Goal: Task Accomplishment & Management: Use online tool/utility

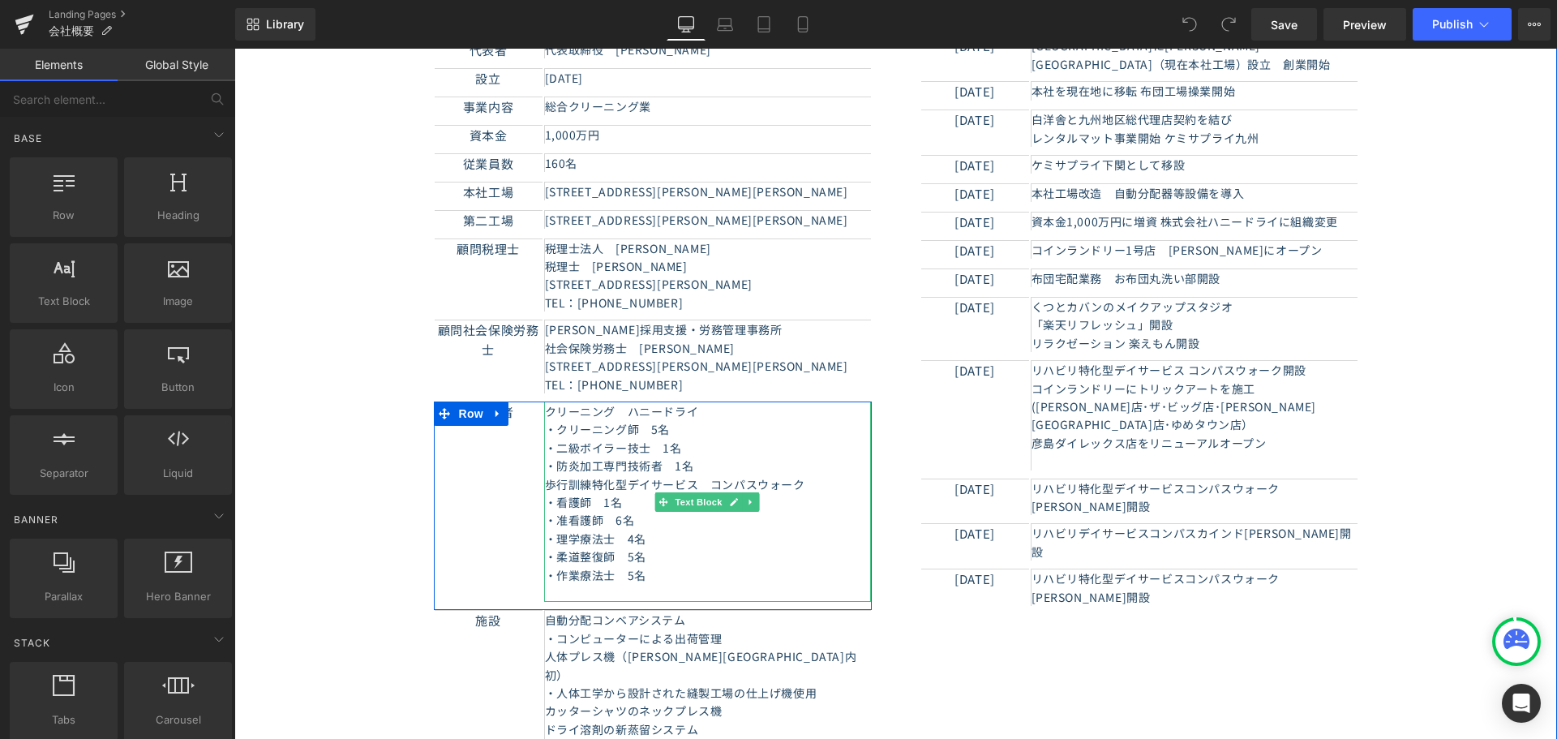
scroll to position [568, 0]
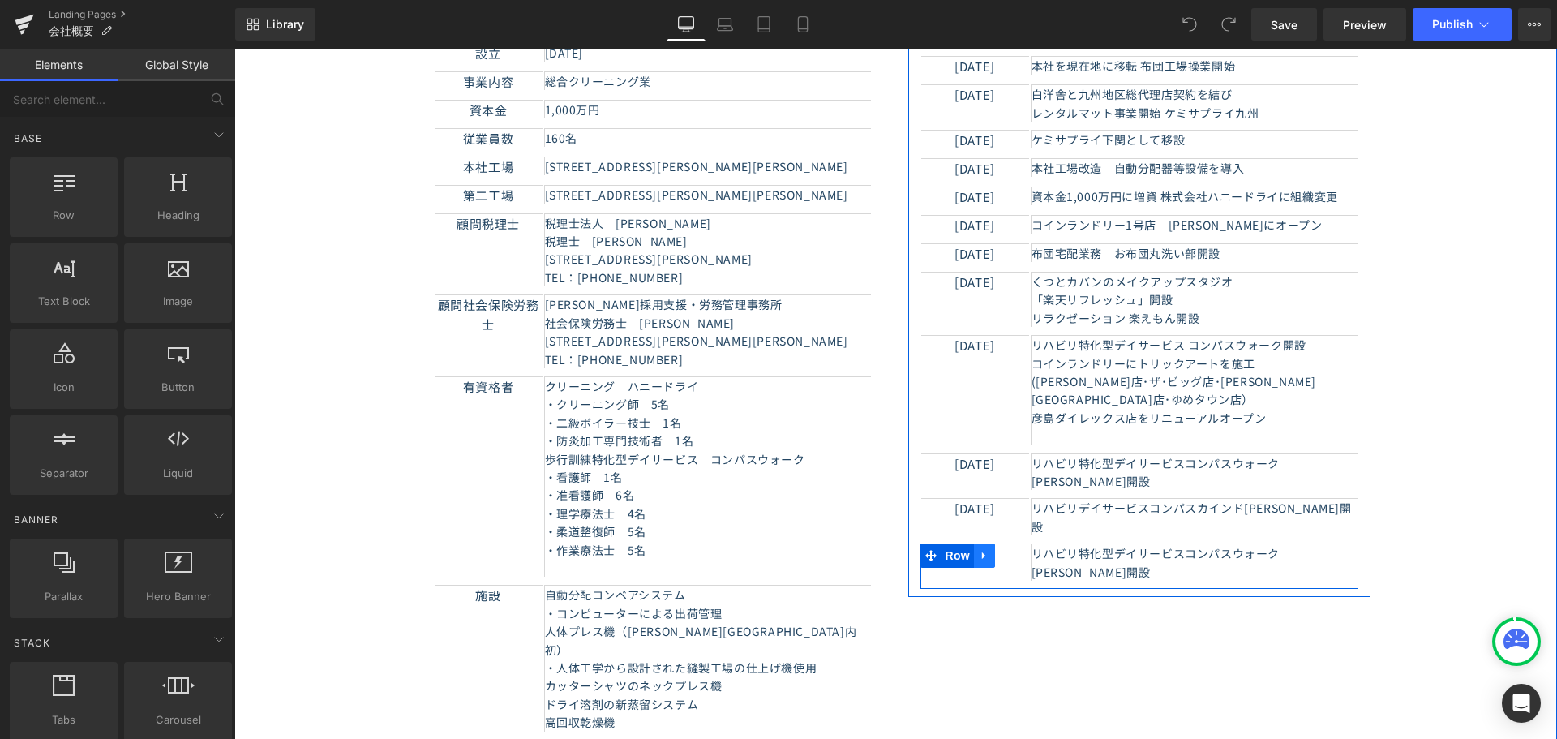
click at [981, 550] on icon at bounding box center [984, 556] width 11 height 12
click at [1000, 550] on icon at bounding box center [1005, 555] width 11 height 11
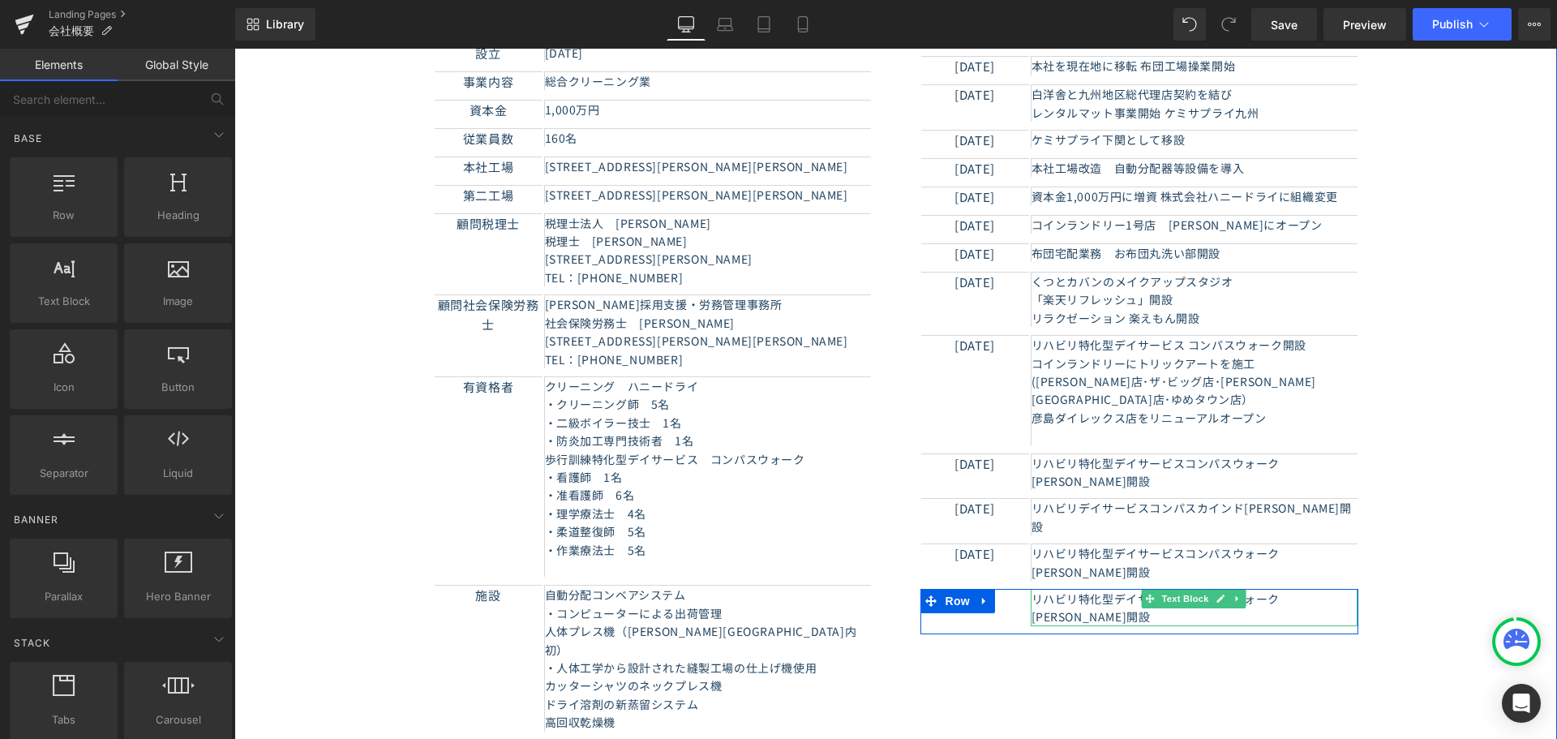
click at [1046, 589] on p "リハビリ特化型デイサービスコンパスウォーク[PERSON_NAME]開設" at bounding box center [1194, 607] width 326 height 36
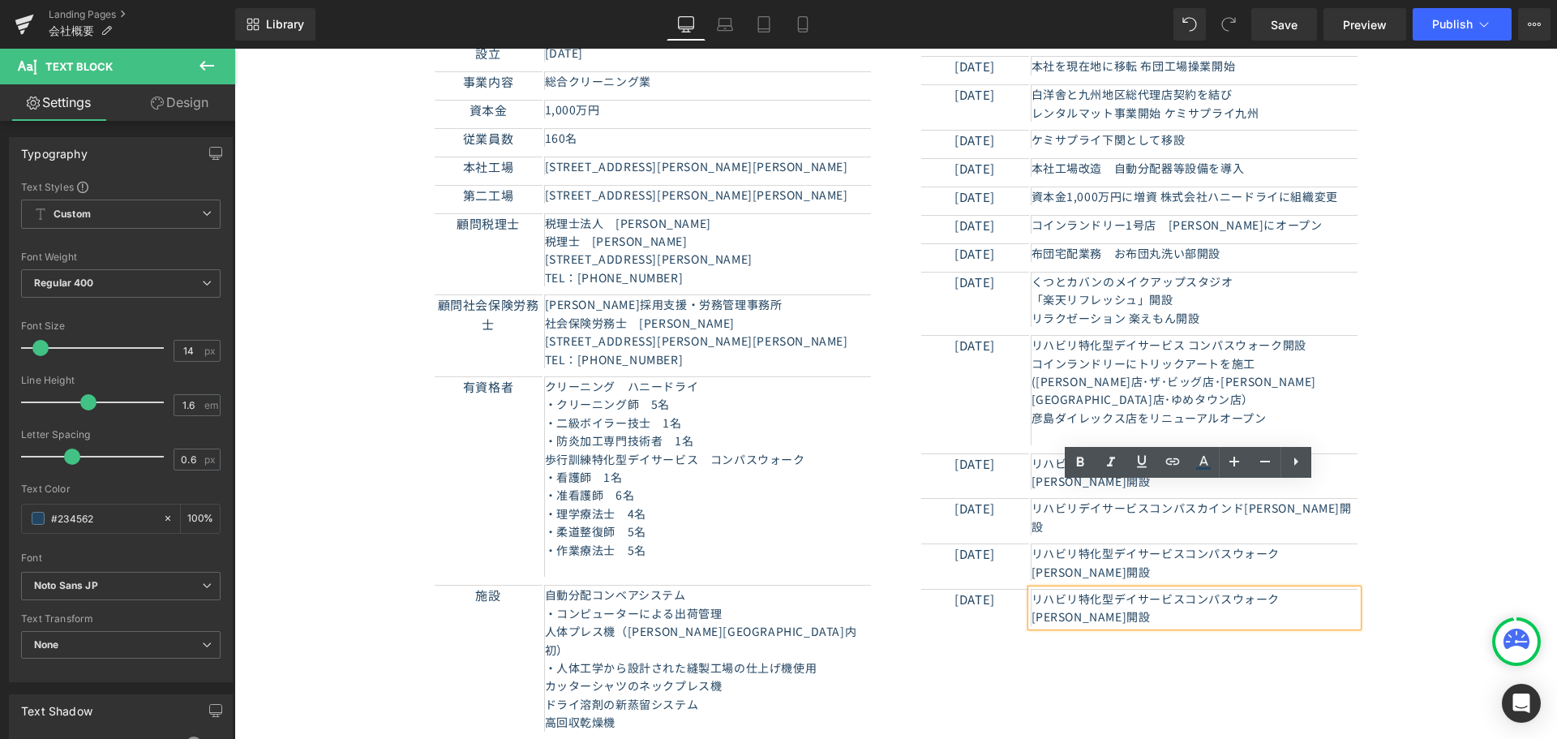
click at [957, 589] on div "[DATE] Text Block 　リハビリ特化型デイサービスコンパスウォーク[PERSON_NAME]開設 Text [GEOGRAPHIC_DATA]" at bounding box center [1139, 611] width 438 height 45
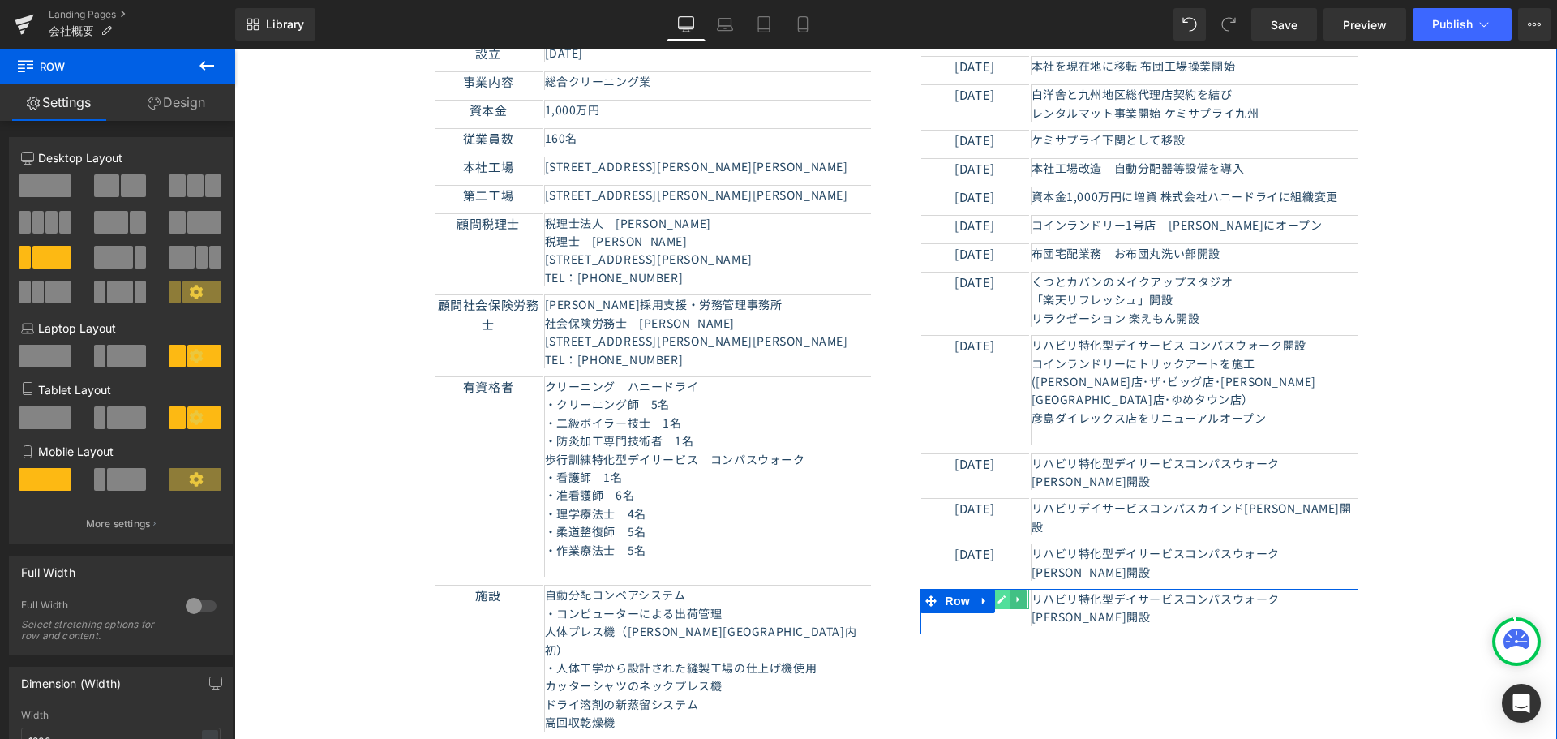
click at [1000, 594] on icon at bounding box center [1001, 599] width 9 height 10
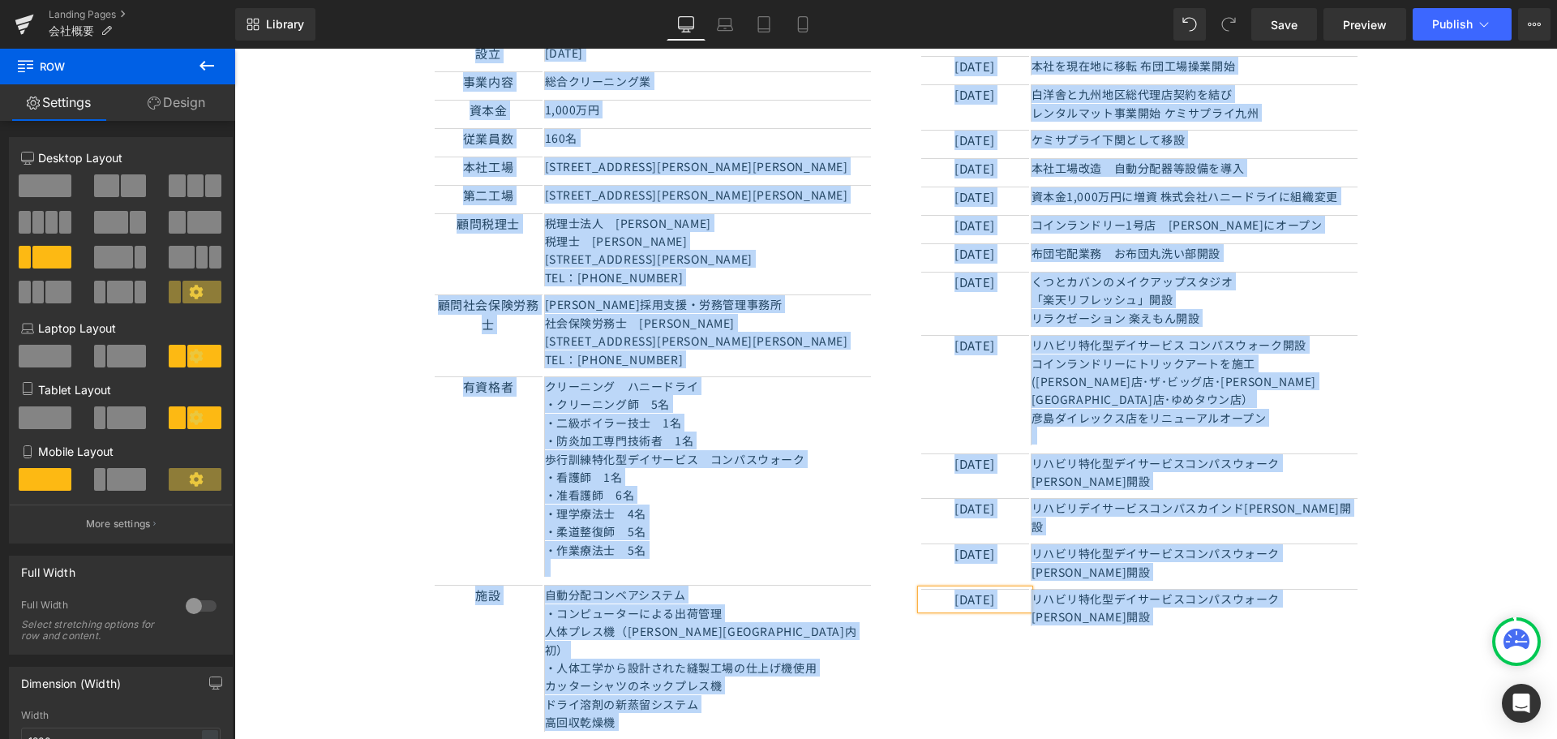
click at [985, 589] on p "[DATE]" at bounding box center [975, 598] width 108 height 19
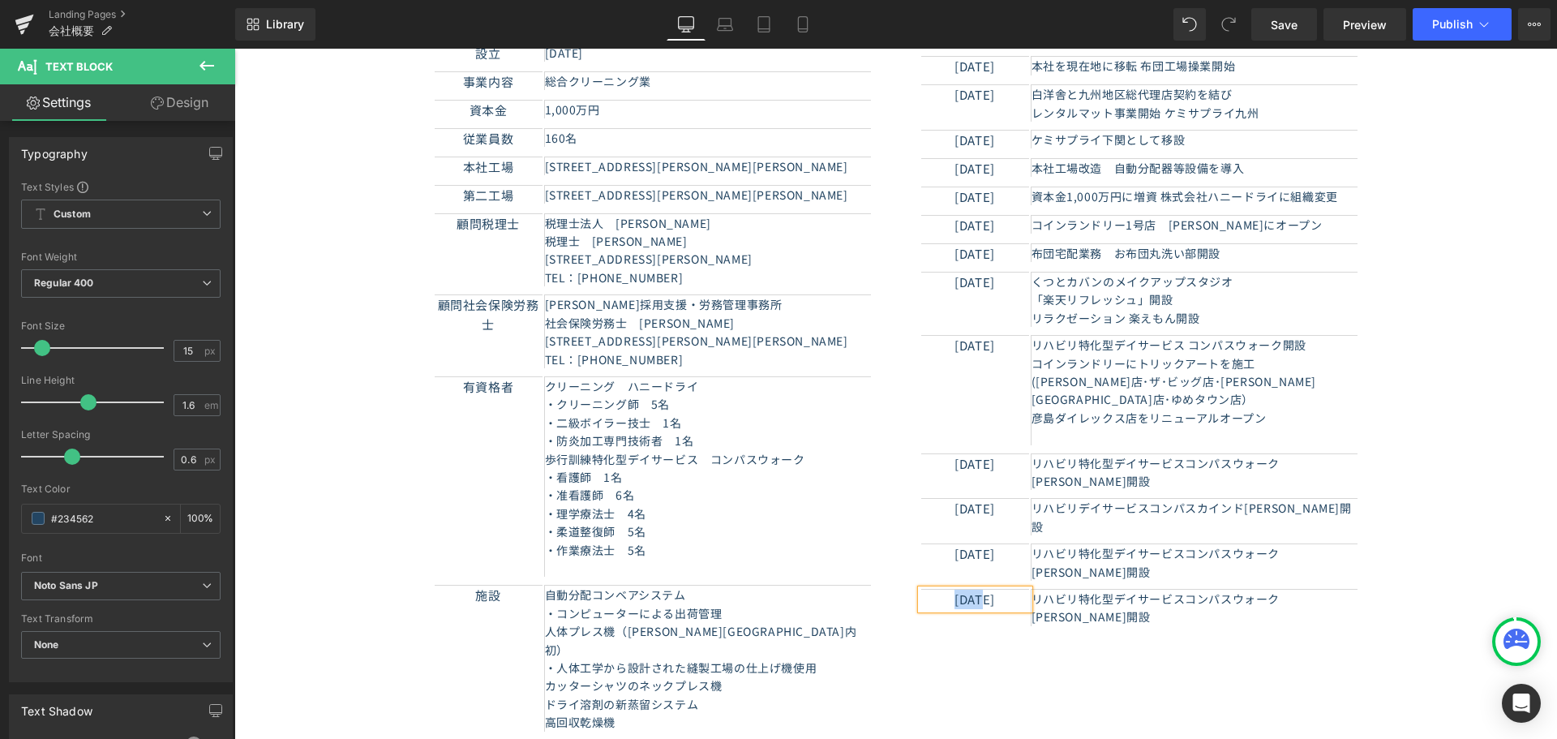
paste div
click at [1078, 589] on p "リハビリ特化型デイサービスコンパスウォーク[PERSON_NAME]開設" at bounding box center [1194, 607] width 326 height 36
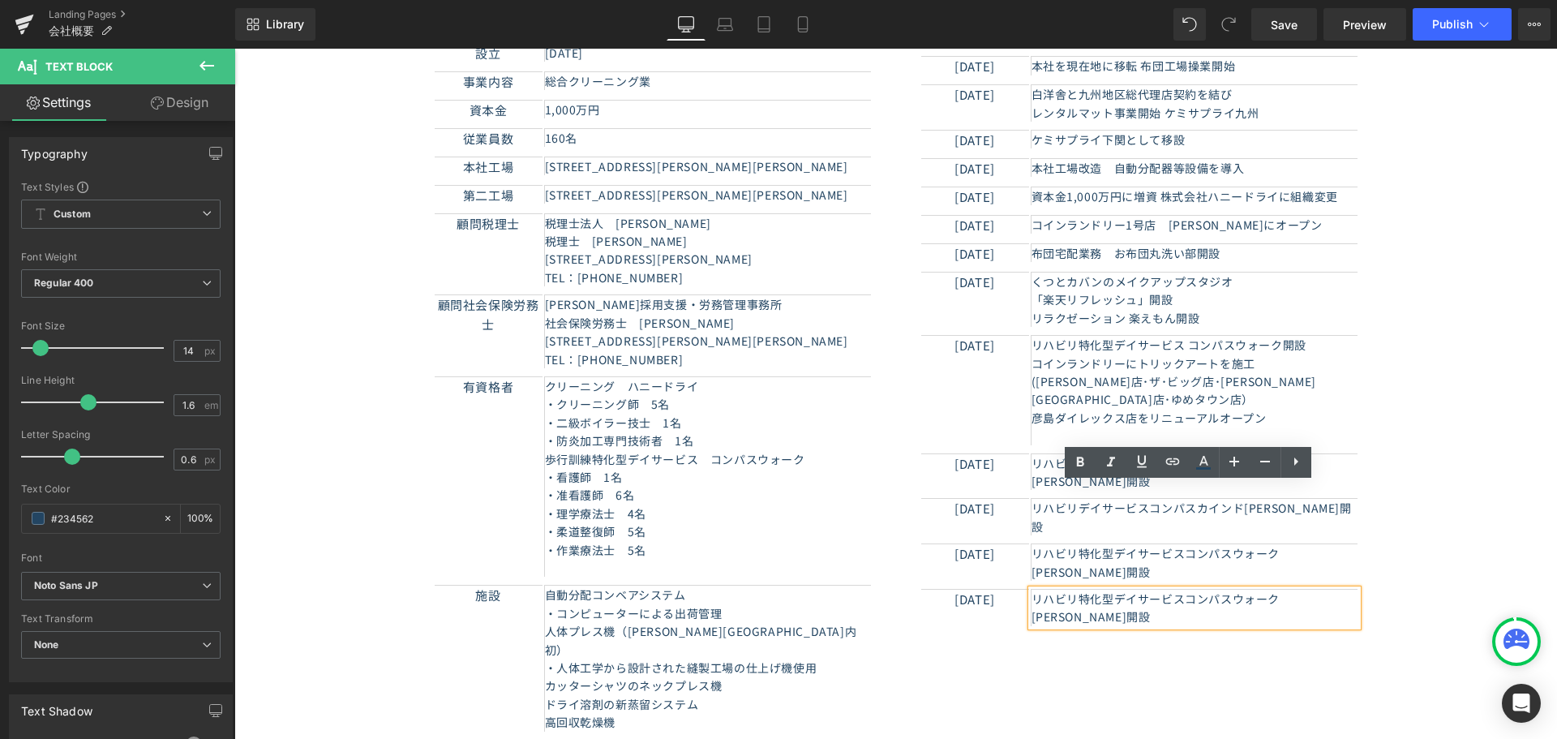
click at [1126, 589] on p "リハビリ特化型デイサービスコンパスウォーク[PERSON_NAME]開設" at bounding box center [1194, 607] width 326 height 36
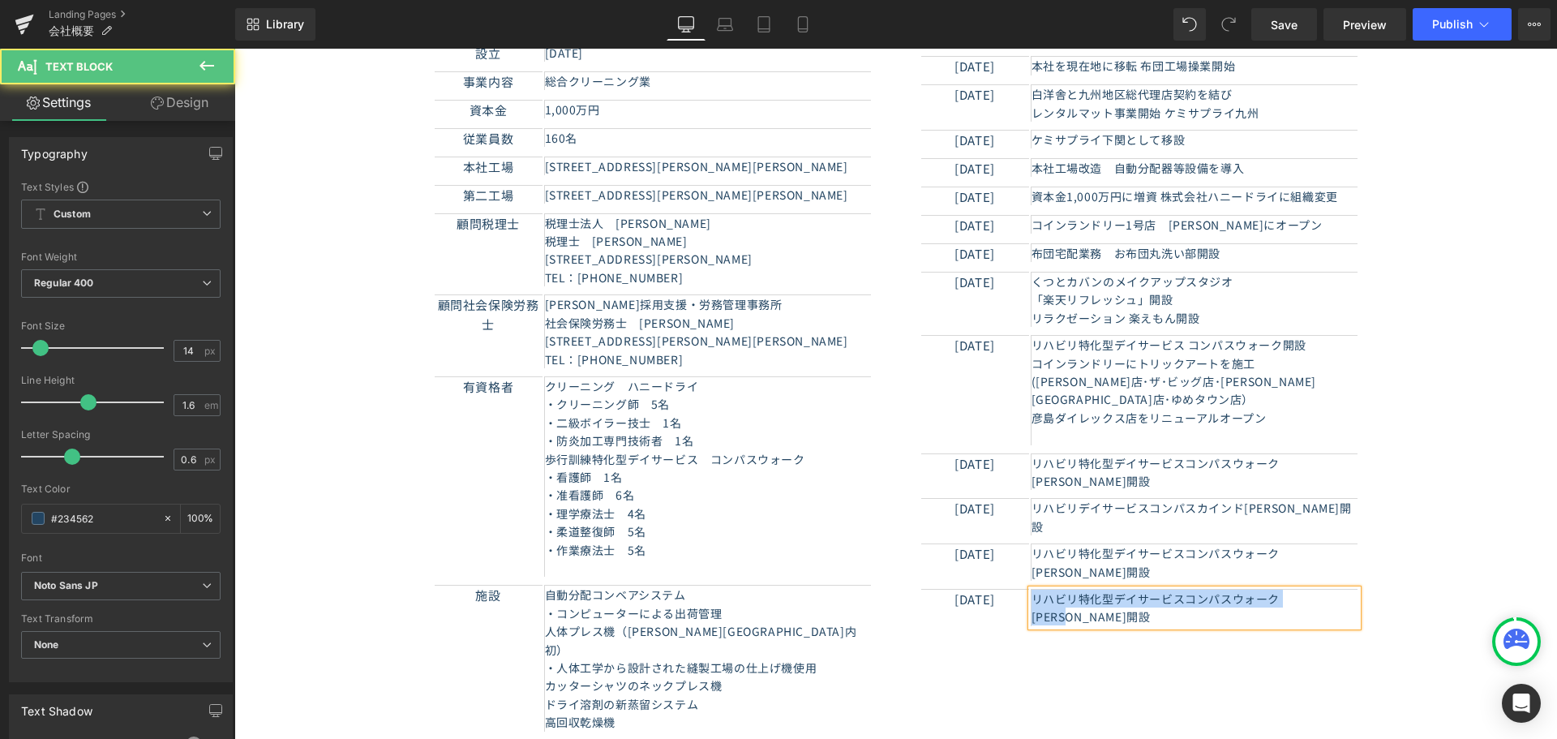
paste div
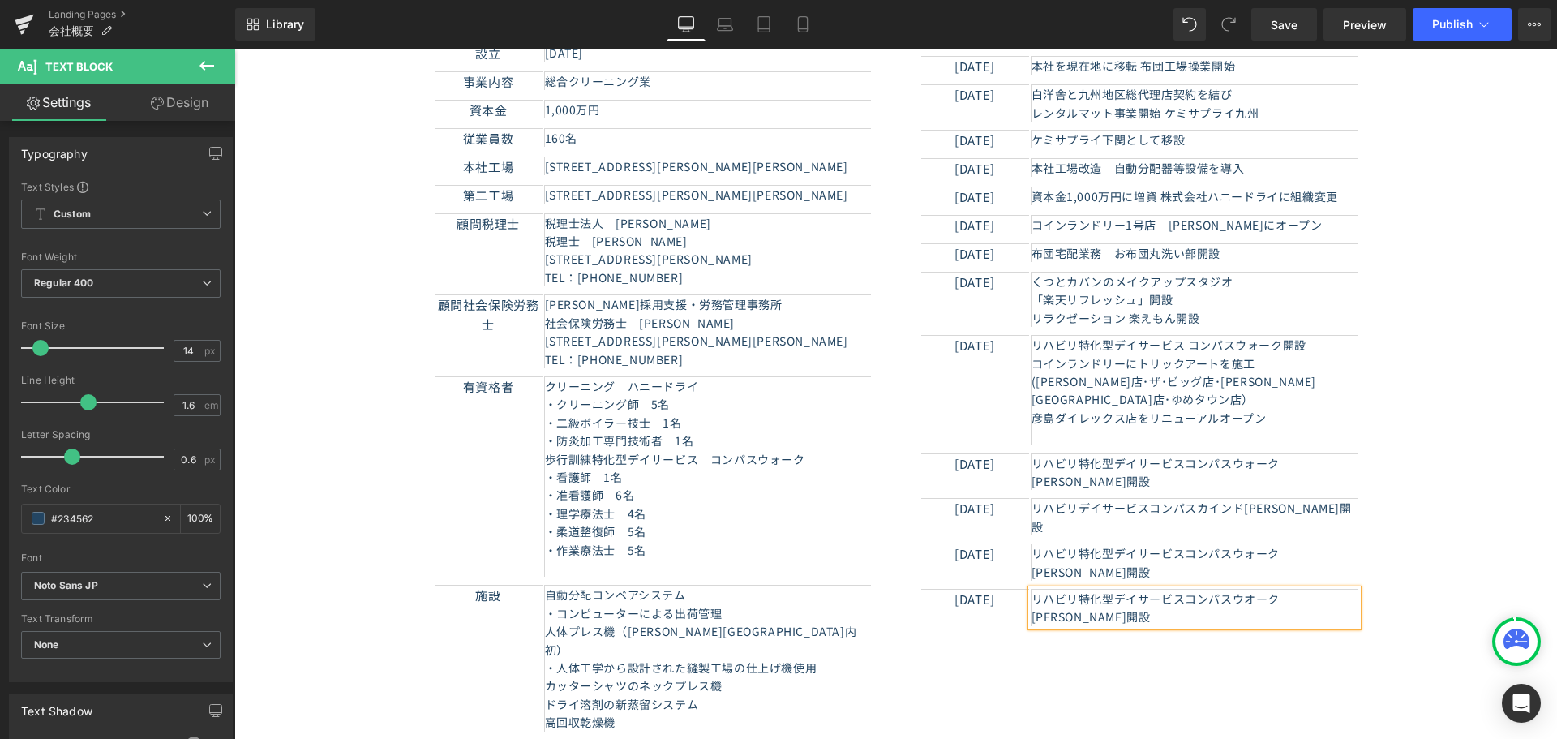
click at [1086, 551] on div "概要 Heading 社名 Text Block 　株式会社 ハニードライ Text Block Row 住所 Text Block 　[STREET_ADD…" at bounding box center [895, 282] width 973 height 946
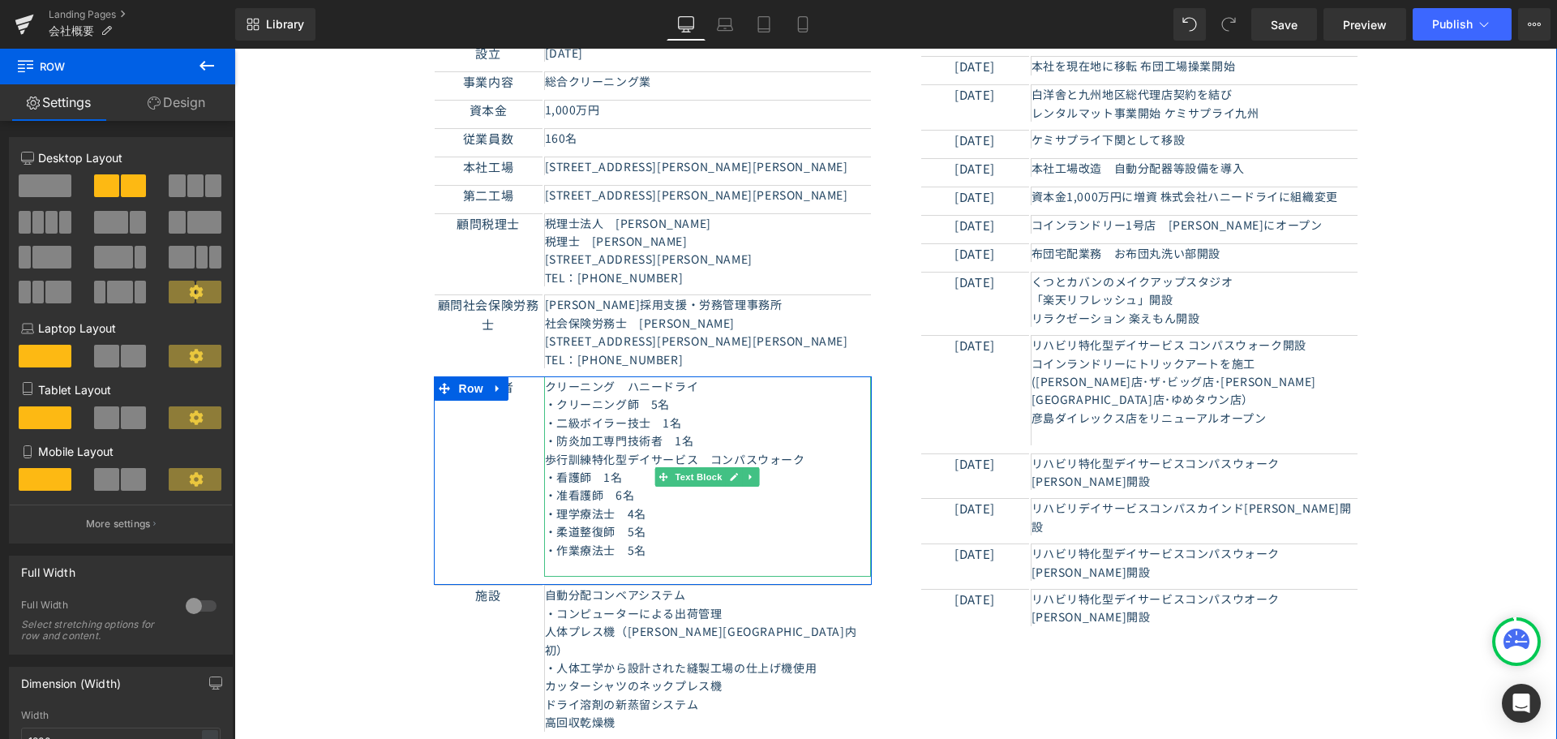
click at [615, 450] on p "歩行訓練特化型デイサービス　コンパスウォーク" at bounding box center [708, 459] width 326 height 18
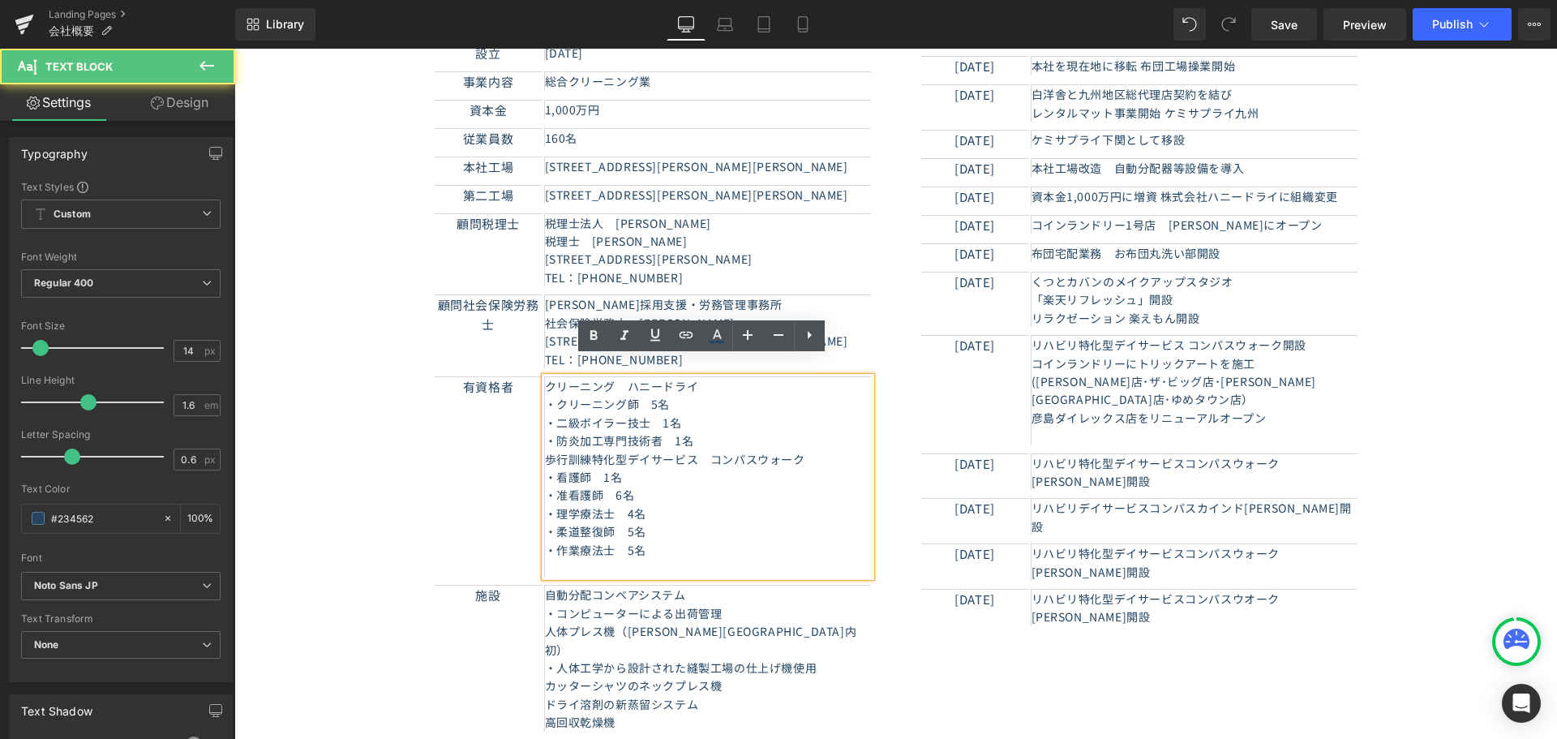
drag, startPoint x: 671, startPoint y: 383, endPoint x: 659, endPoint y: 383, distance: 11.4
click at [659, 395] on p "・クリーニング師　5名" at bounding box center [708, 404] width 326 height 18
paste div
drag, startPoint x: 625, startPoint y: 457, endPoint x: 611, endPoint y: 457, distance: 13.8
click at [611, 468] on p "・看護師　1名" at bounding box center [708, 477] width 326 height 18
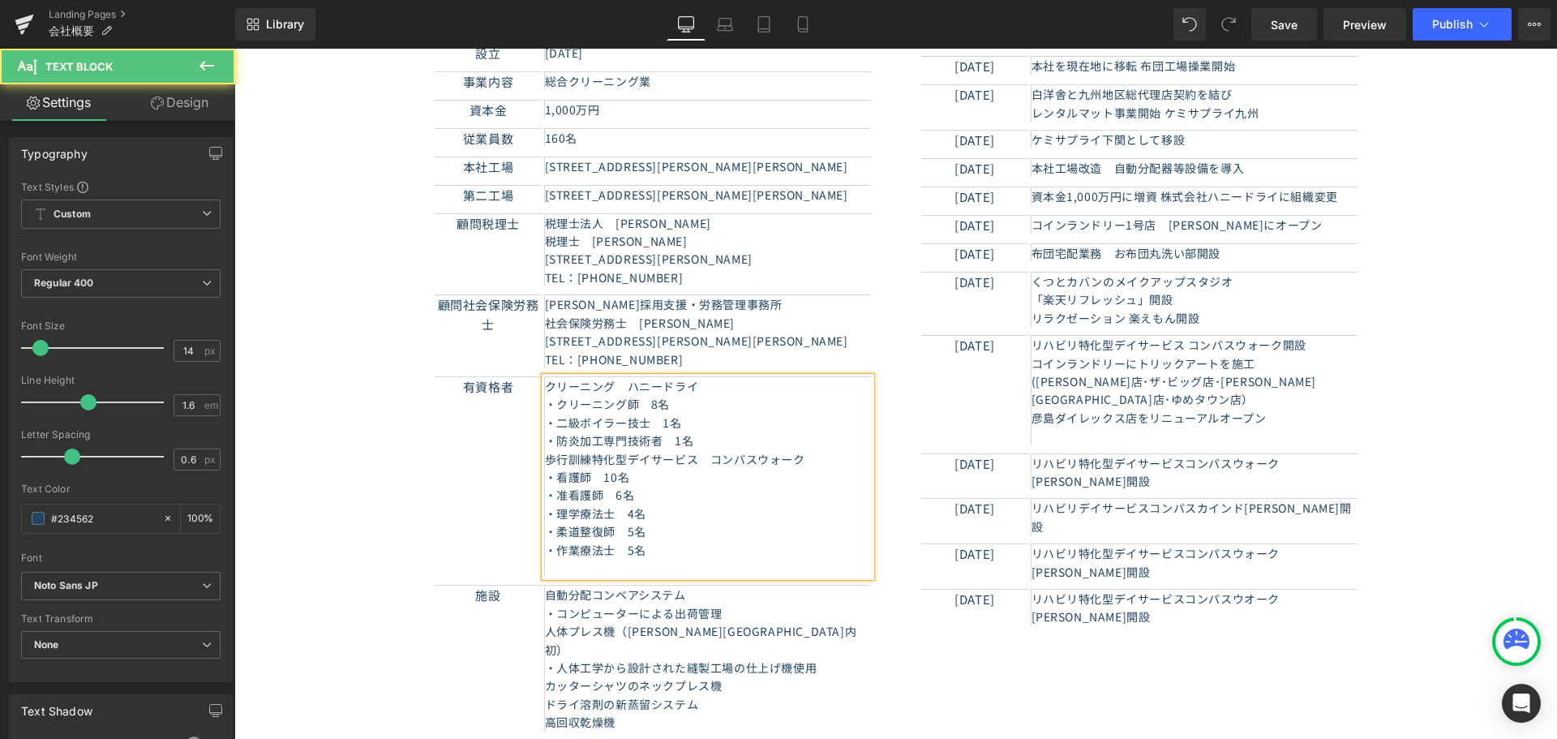
drag, startPoint x: 650, startPoint y: 496, endPoint x: 634, endPoint y: 496, distance: 16.2
click at [634, 504] on p "・理学療法士　4名" at bounding box center [708, 513] width 326 height 18
drag, startPoint x: 651, startPoint y: 512, endPoint x: 630, endPoint y: 513, distance: 21.1
click at [630, 522] on p "・柔道整復師　5名" at bounding box center [708, 531] width 326 height 18
click at [663, 541] on p "・作業療法士　5名" at bounding box center [708, 550] width 326 height 18
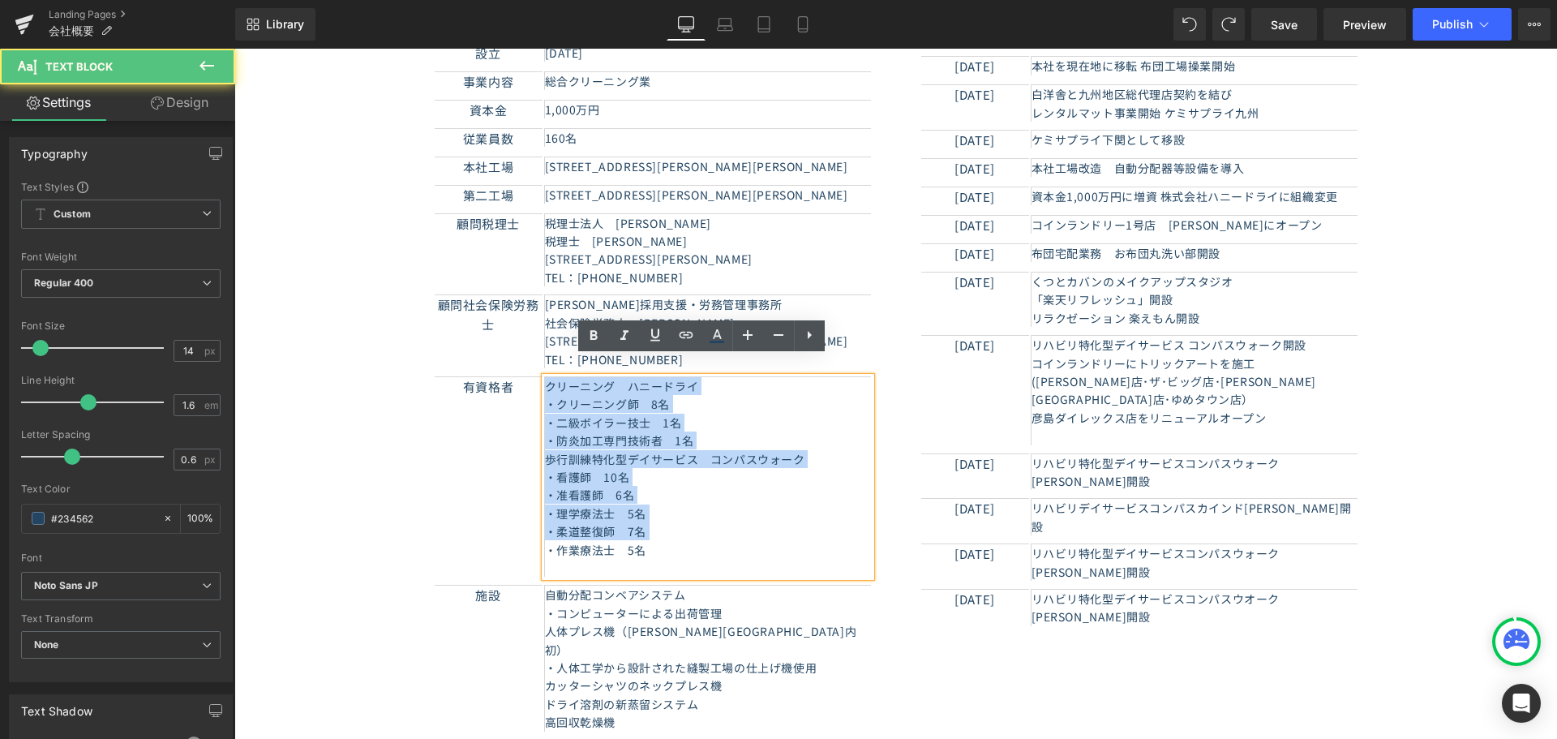
click at [545, 541] on p "・作業療法士　5名" at bounding box center [708, 550] width 326 height 18
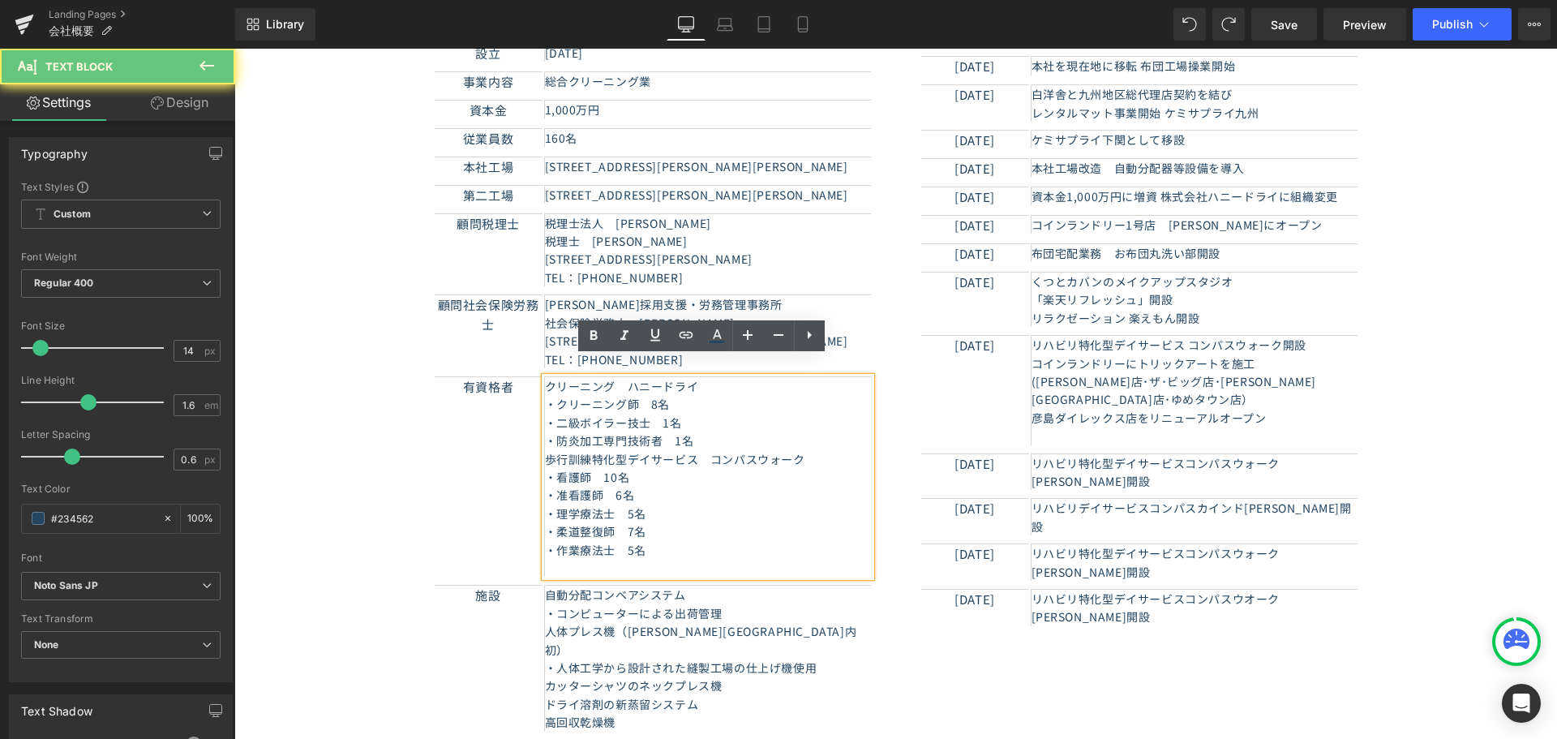
click at [552, 541] on p "・作業療法士　5名" at bounding box center [708, 550] width 326 height 18
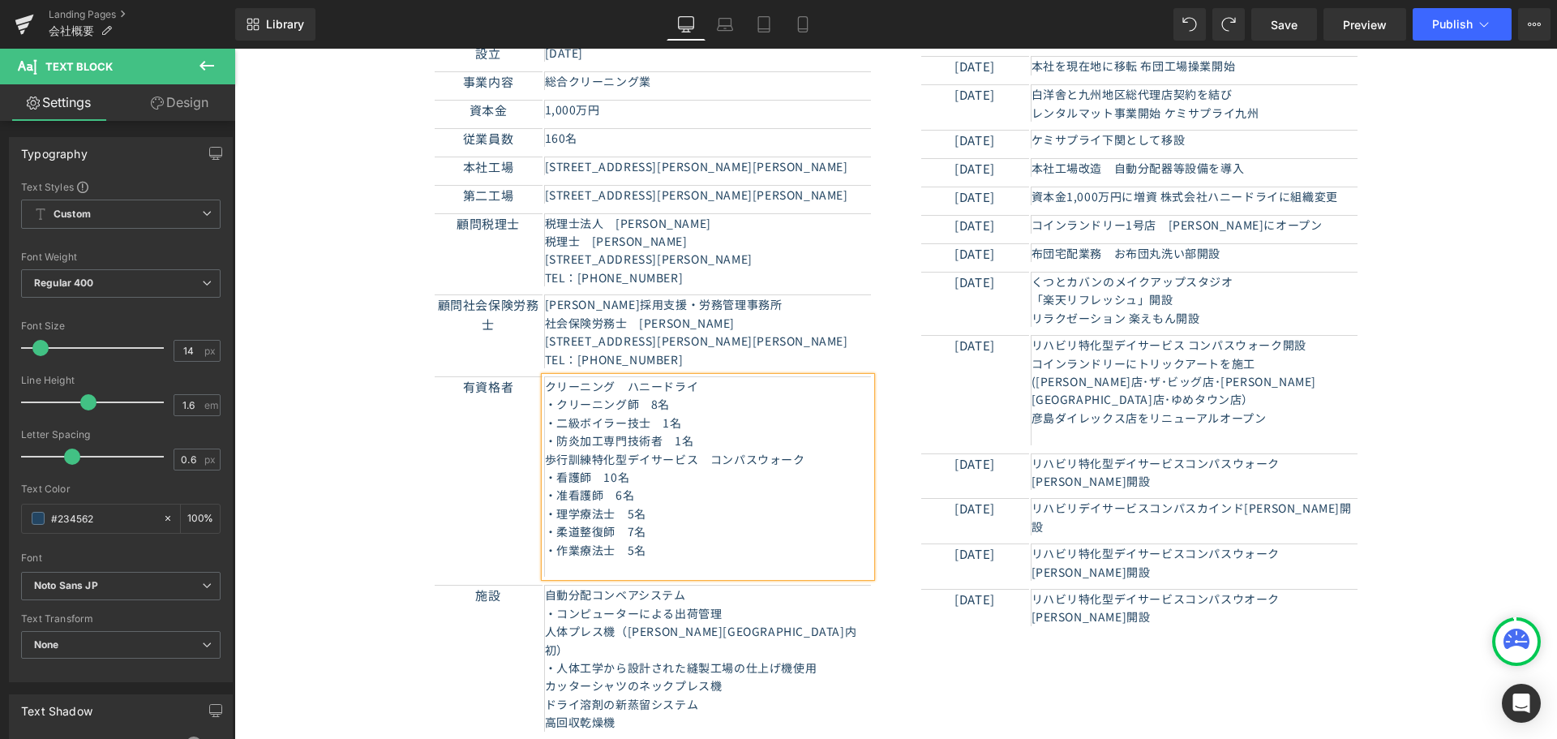
copy p "・作業療法士　5名"
click at [682, 541] on p "・作業療法士　5名" at bounding box center [708, 550] width 326 height 18
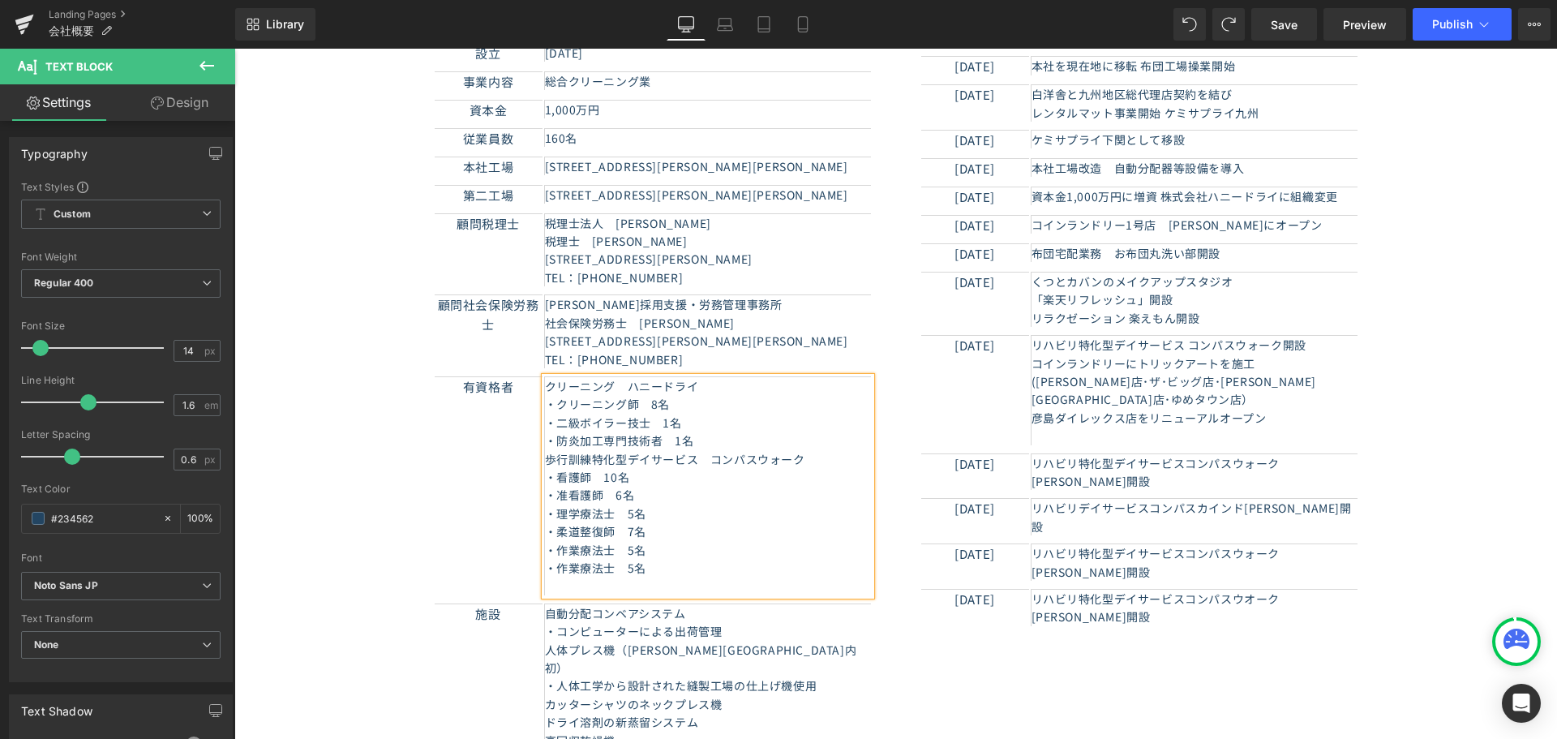
click at [655, 559] on p "・作業療法士　5名" at bounding box center [708, 568] width 326 height 18
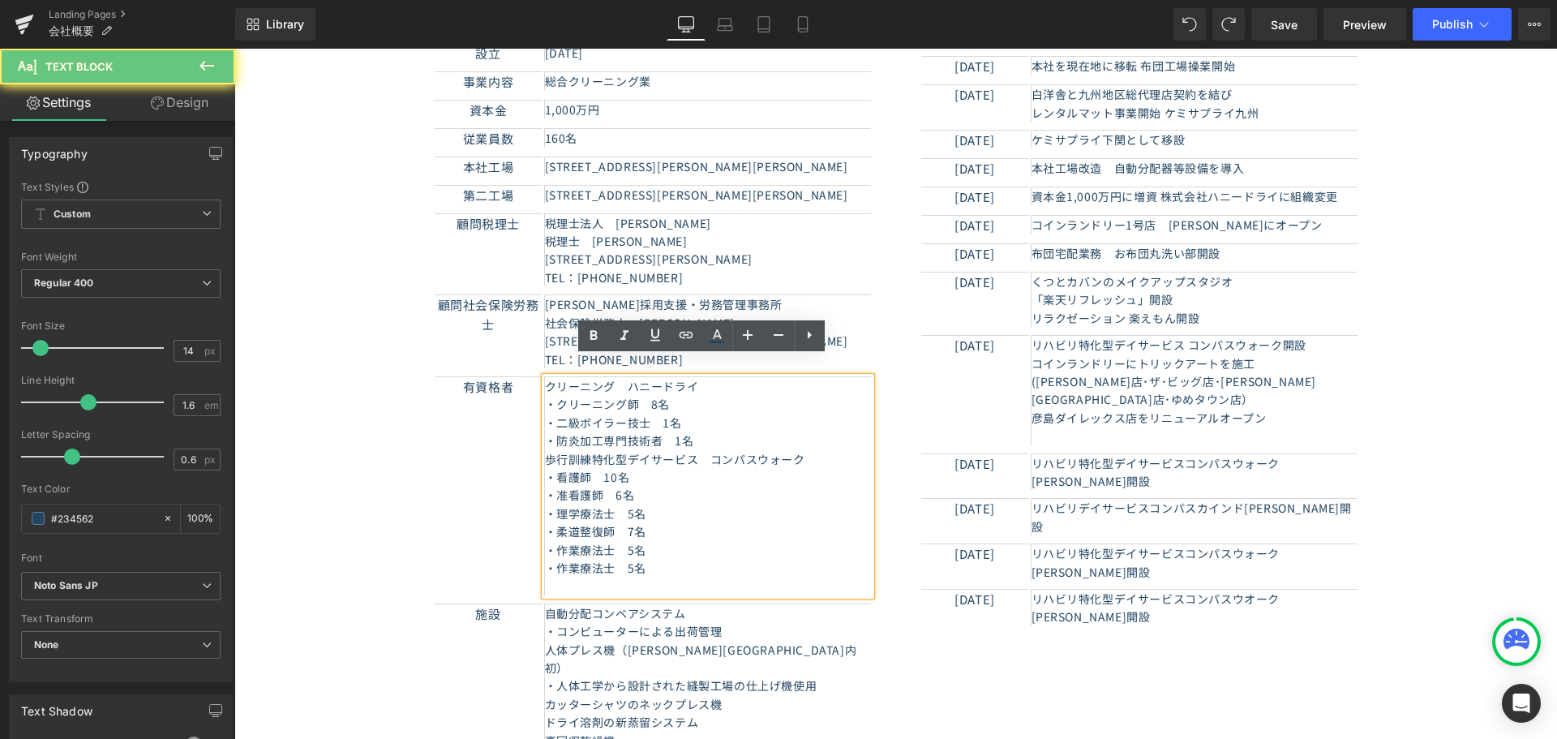
click at [562, 559] on p "・作業療法士　5名" at bounding box center [708, 568] width 326 height 18
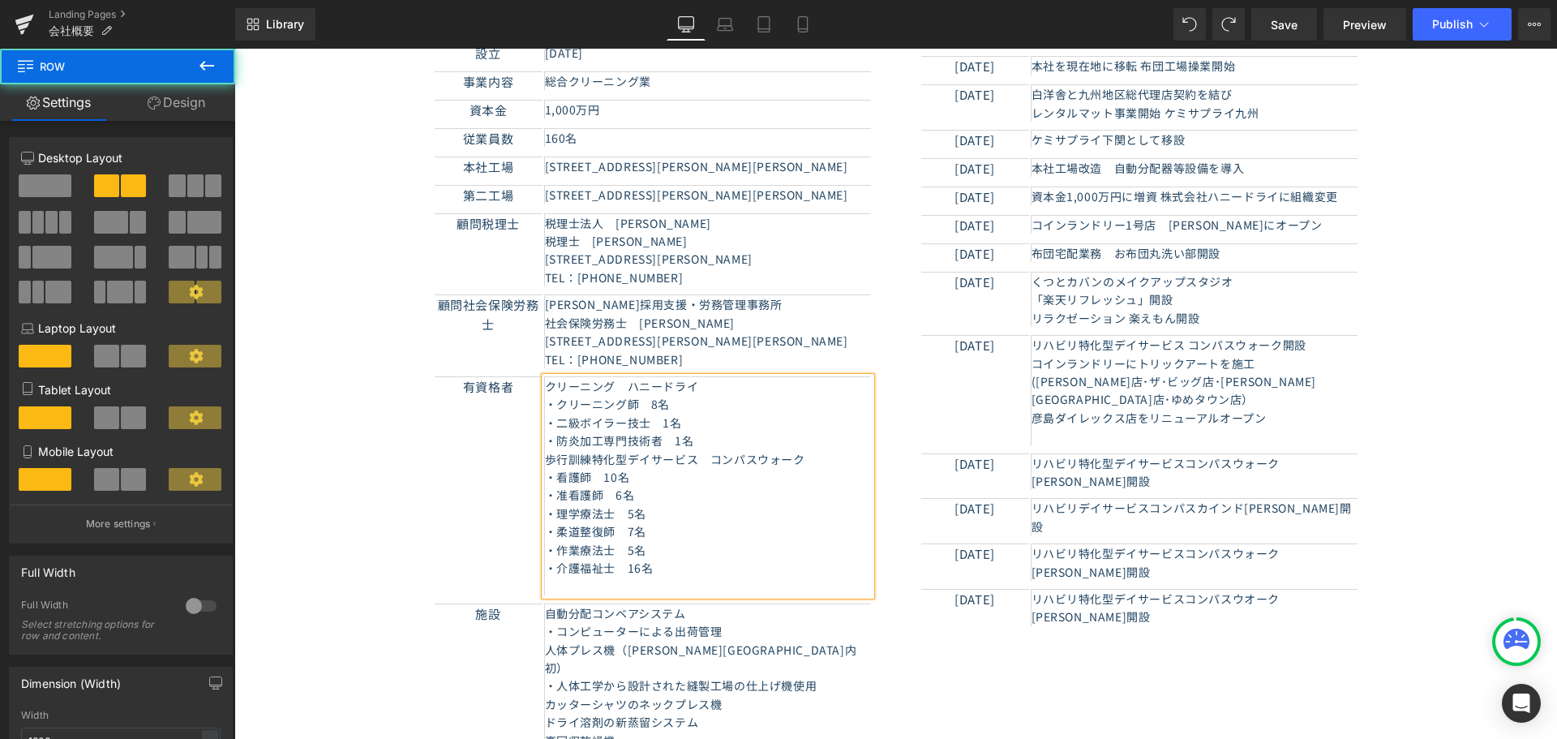
click at [980, 606] on div "概要 Heading 社名 Text Block 　株式会社 ハニードライ Text Block Row 住所 Text Block 　[STREET_ADD…" at bounding box center [895, 291] width 973 height 965
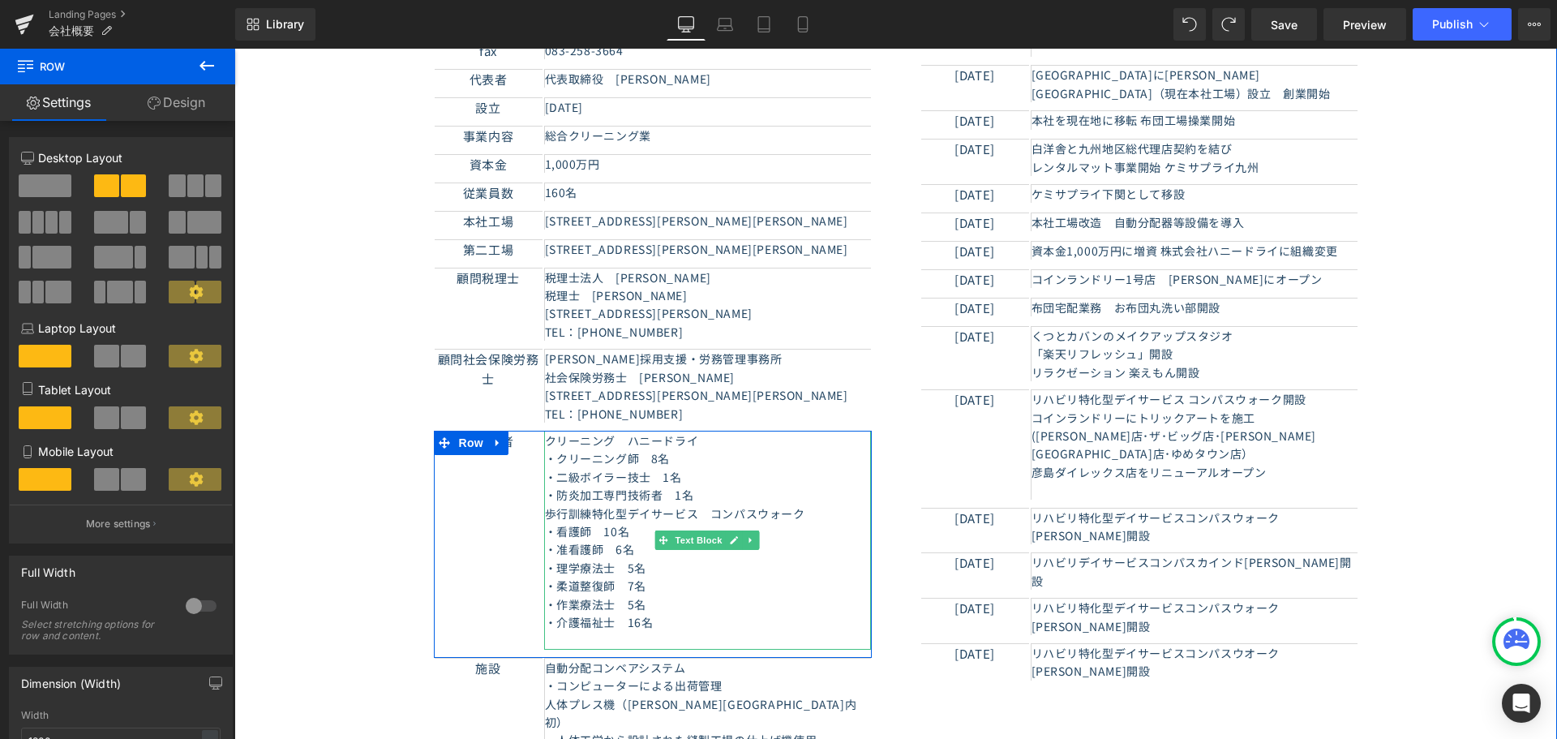
scroll to position [486, 0]
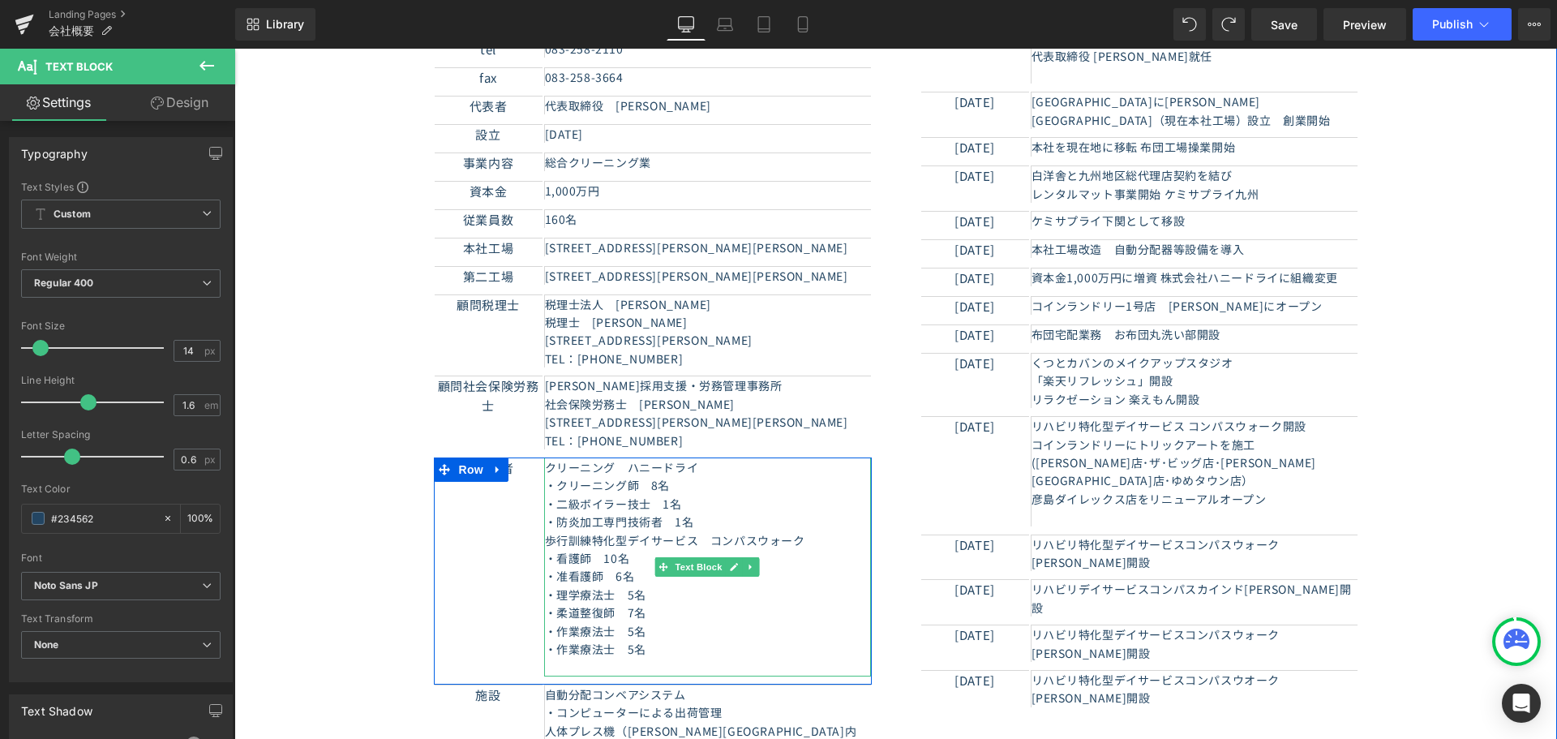
drag, startPoint x: 673, startPoint y: 632, endPoint x: 566, endPoint y: 629, distance: 107.1
click at [566, 640] on p "・作業療法士　5名" at bounding box center [708, 649] width 326 height 18
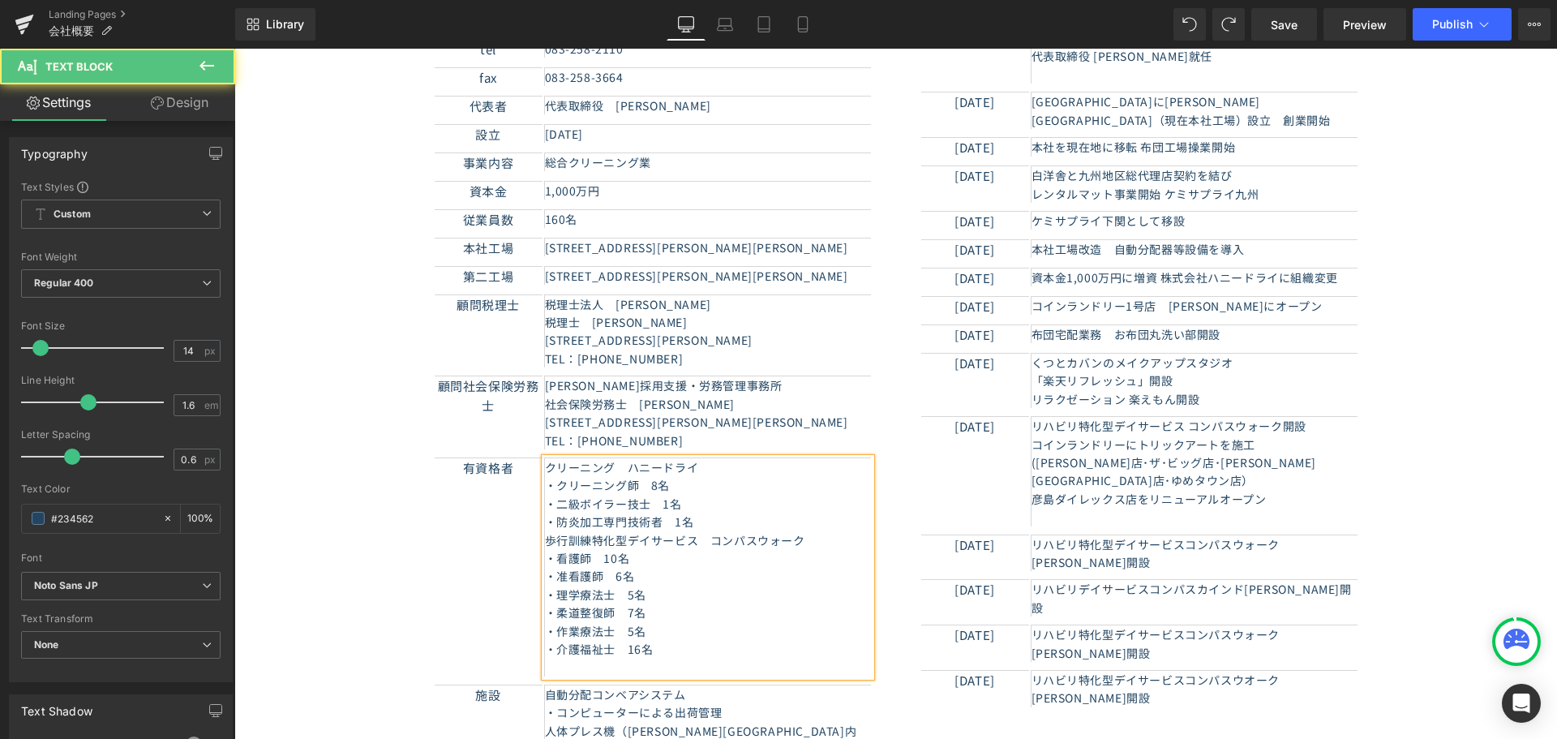
click at [629, 658] on p at bounding box center [708, 667] width 326 height 18
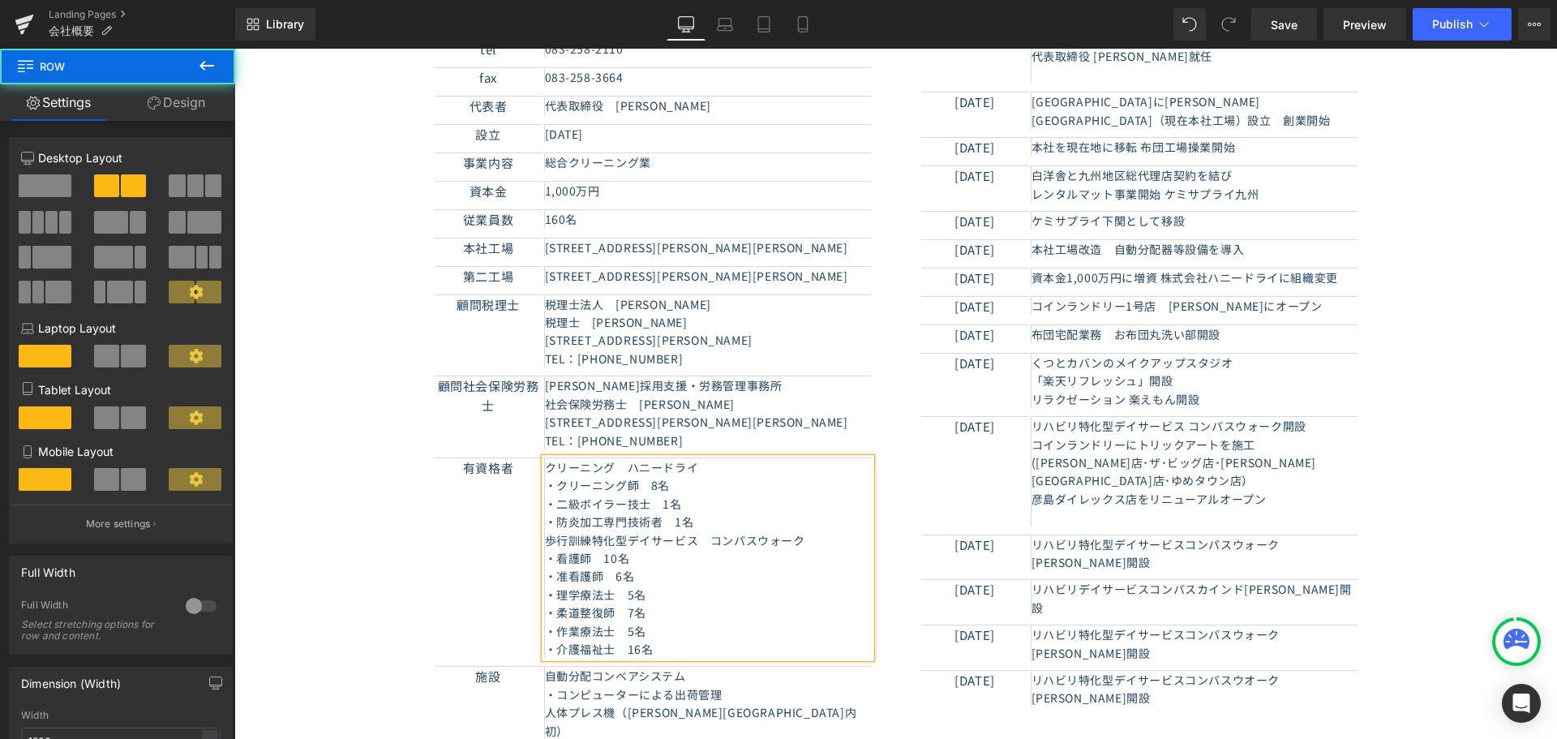
click at [1043, 660] on div "概要 Heading 社名 Text Block 　株式会社 ハニードライ Text Block Row 住所 Text Block 　[STREET_ADD…" at bounding box center [895, 363] width 973 height 946
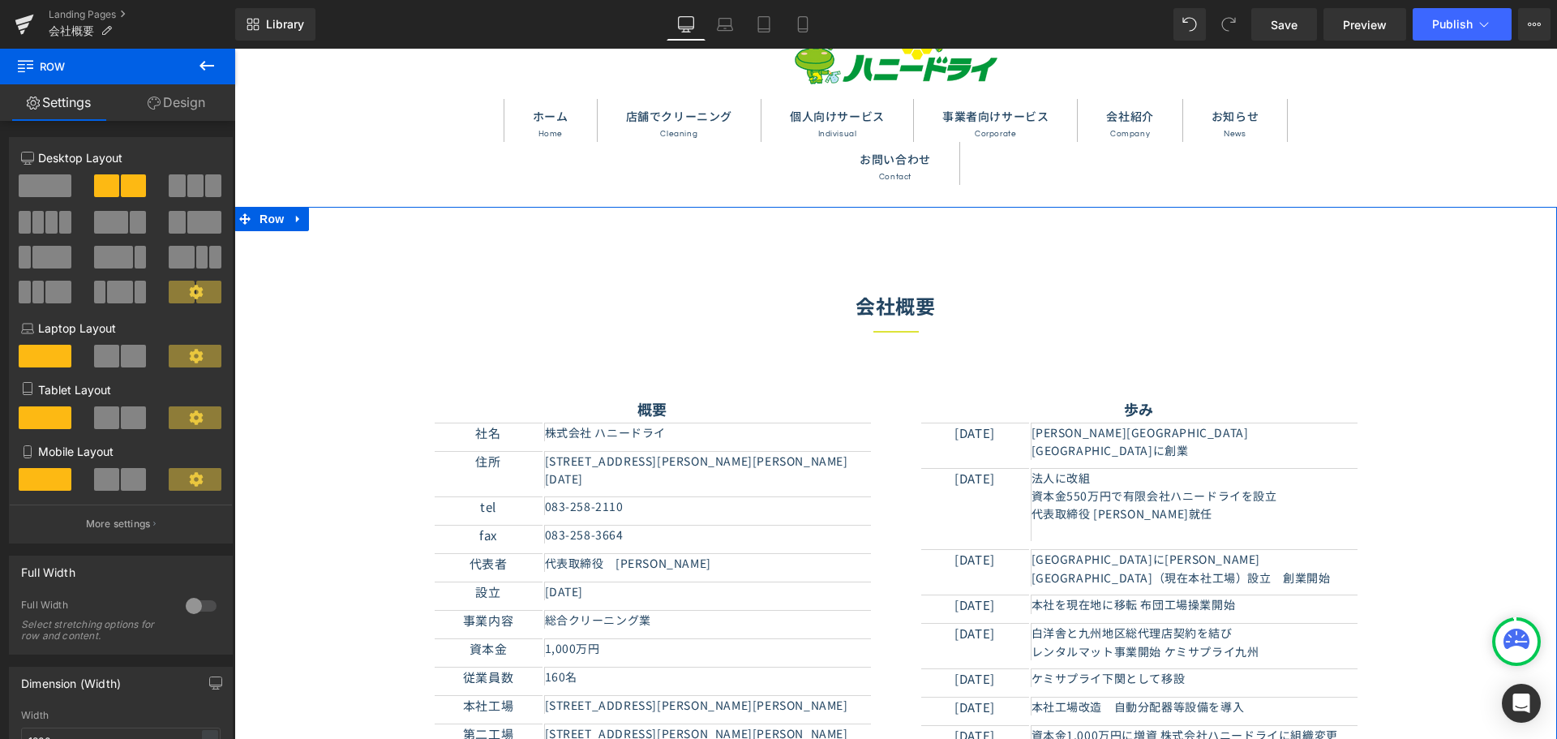
scroll to position [0, 0]
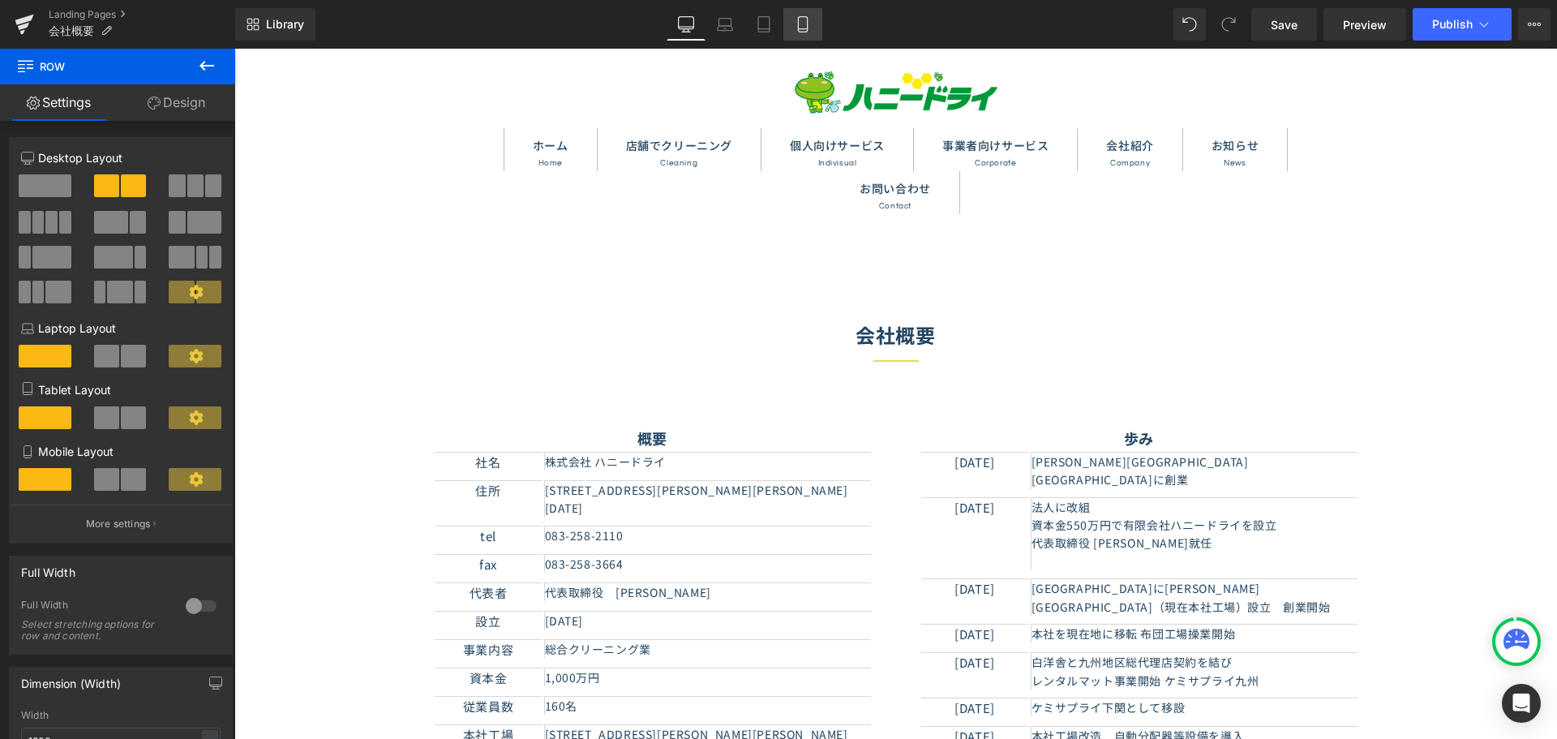
click at [807, 23] on icon at bounding box center [802, 24] width 9 height 15
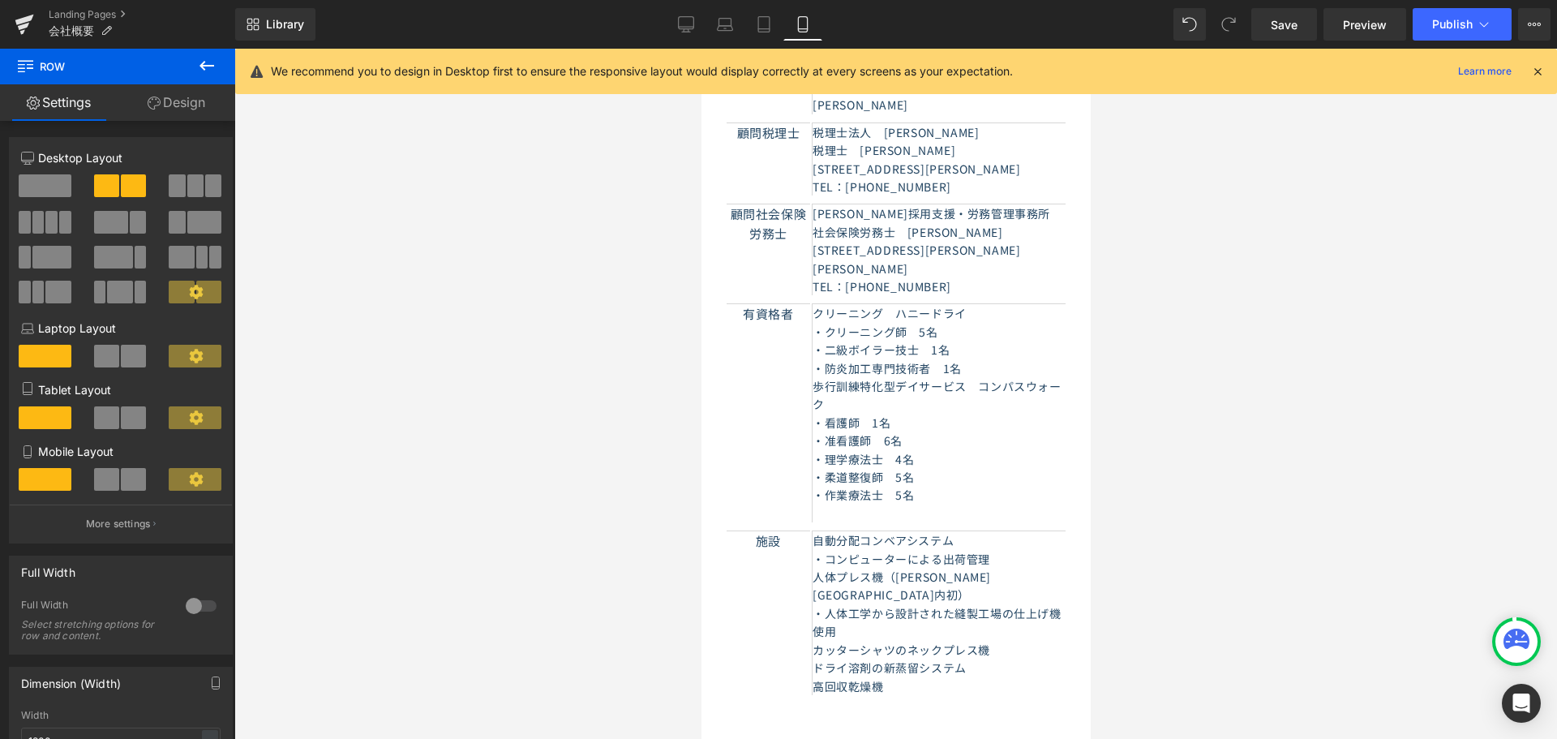
scroll to position [568, 0]
drag, startPoint x: 688, startPoint y: 23, endPoint x: 694, endPoint y: 38, distance: 16.4
click at [688, 23] on icon at bounding box center [686, 24] width 16 height 16
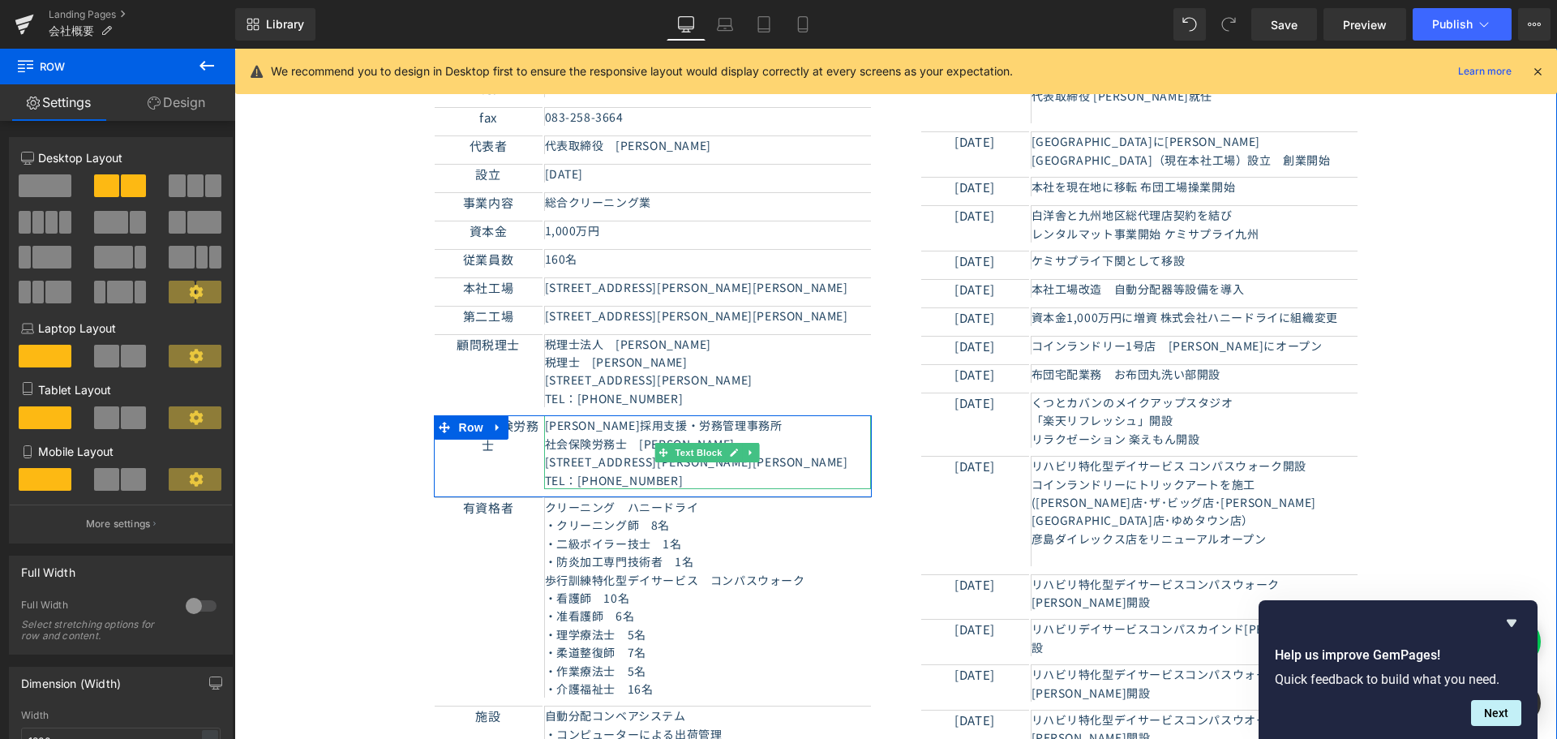
scroll to position [418, 0]
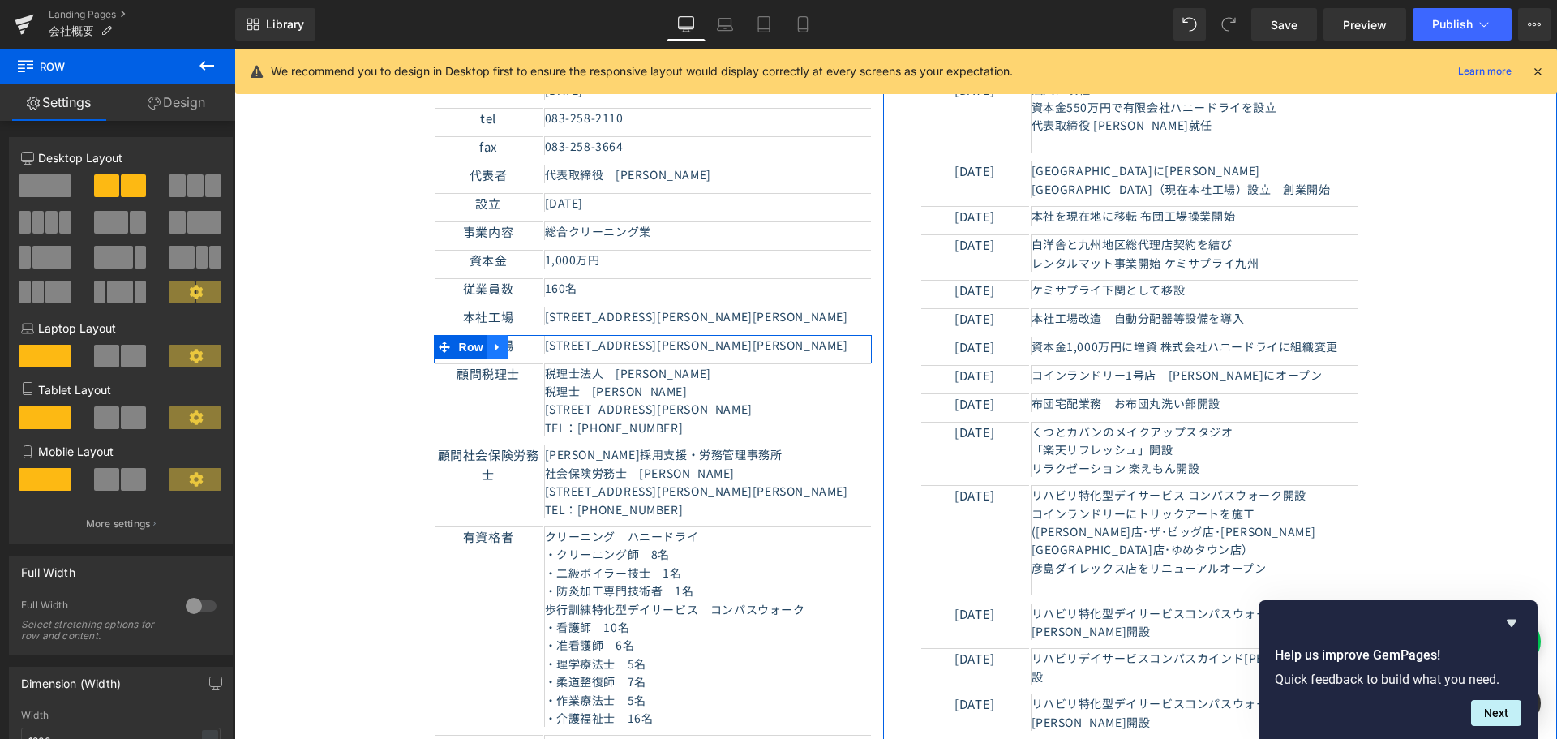
click at [495, 343] on icon at bounding box center [496, 346] width 3 height 7
click at [513, 341] on icon at bounding box center [518, 346] width 11 height 11
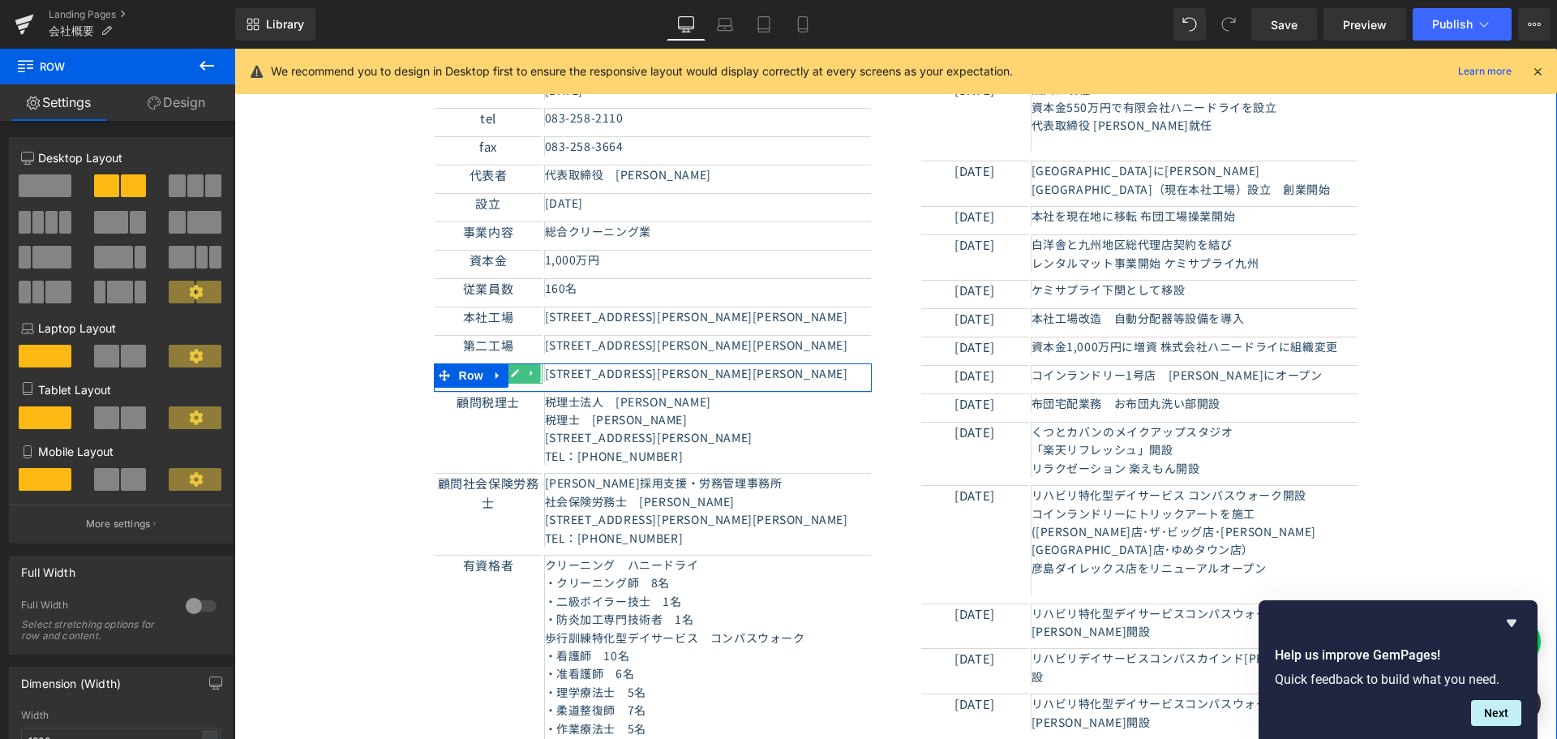
click at [515, 363] on link at bounding box center [515, 372] width 17 height 19
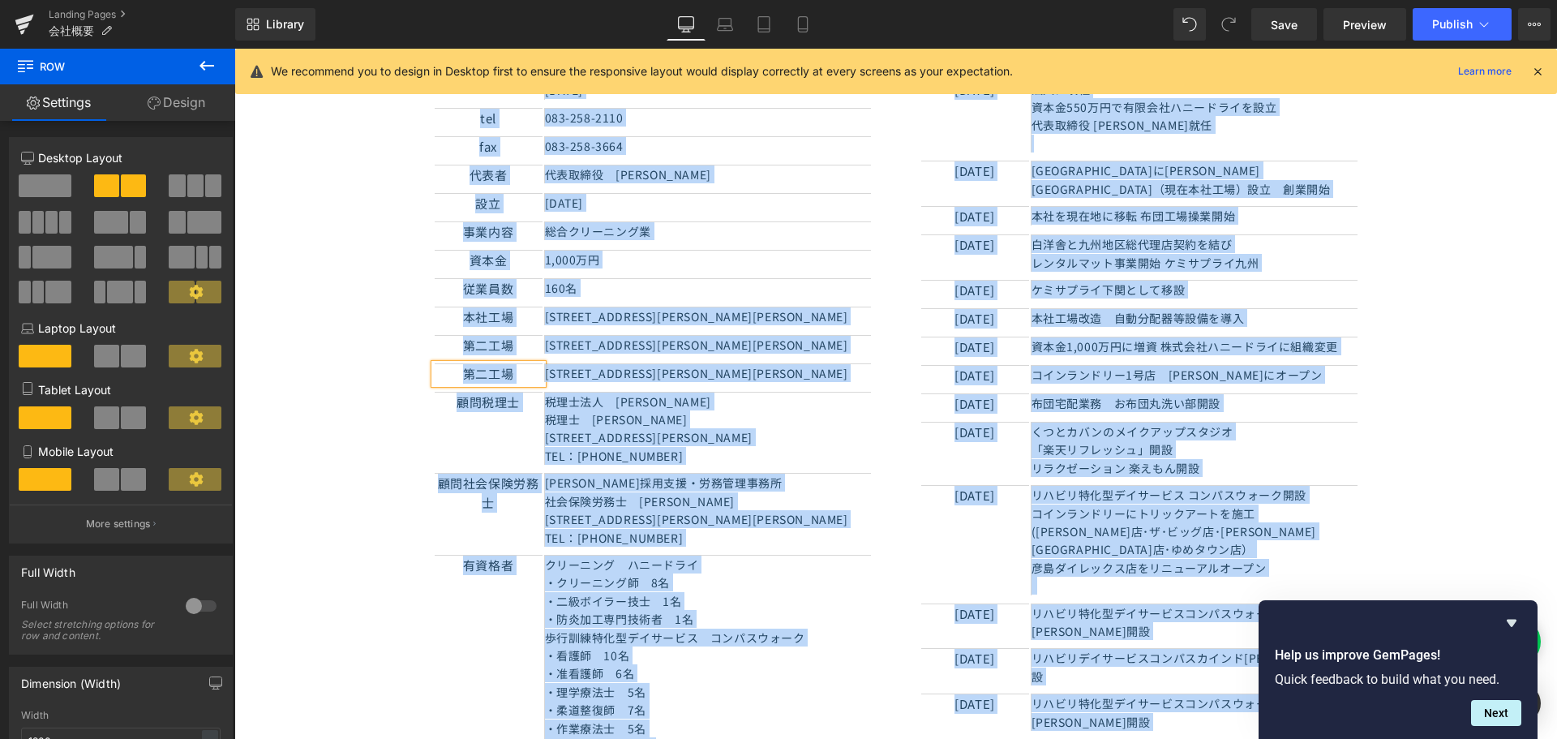
click at [521, 364] on p "第二工場" at bounding box center [489, 373] width 108 height 19
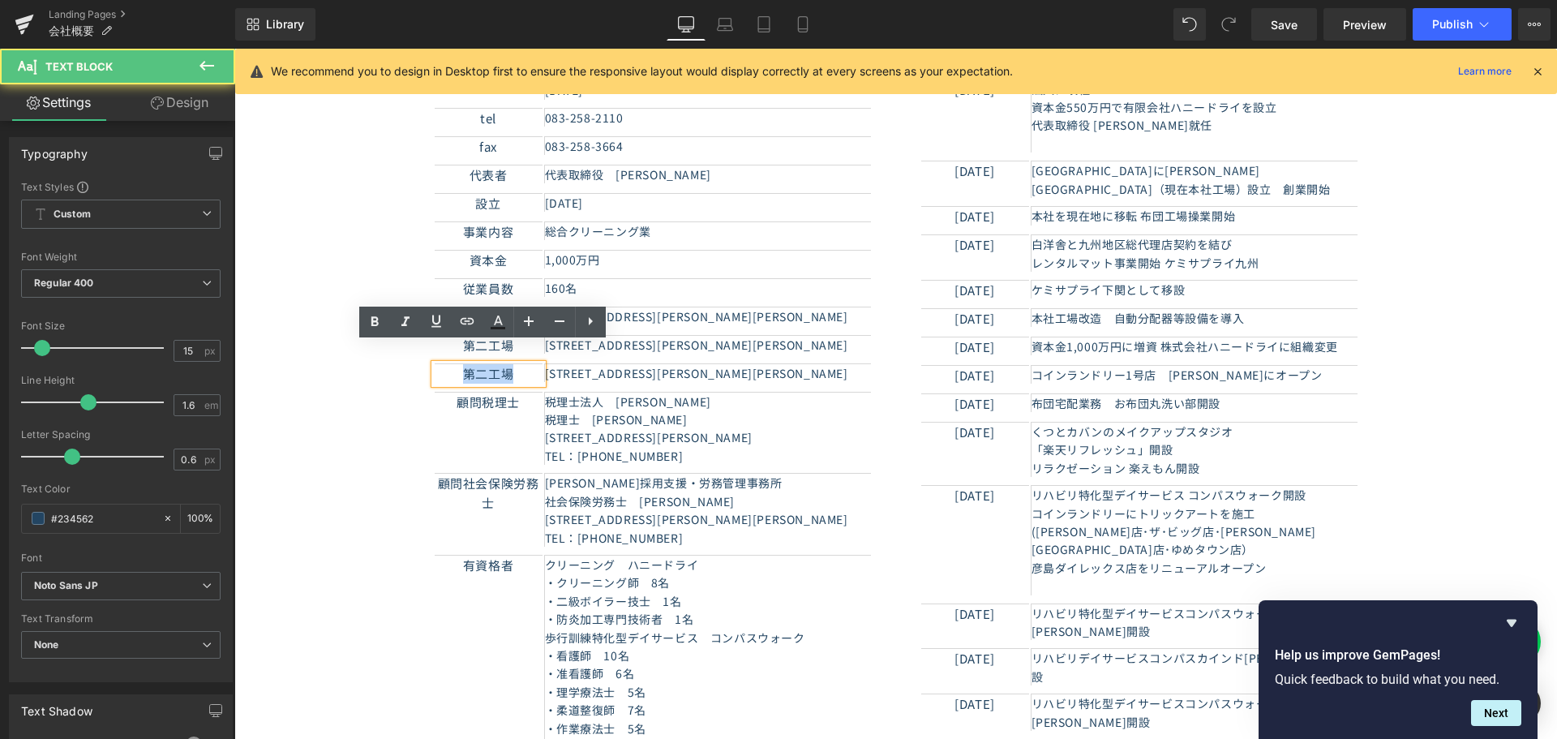
paste div
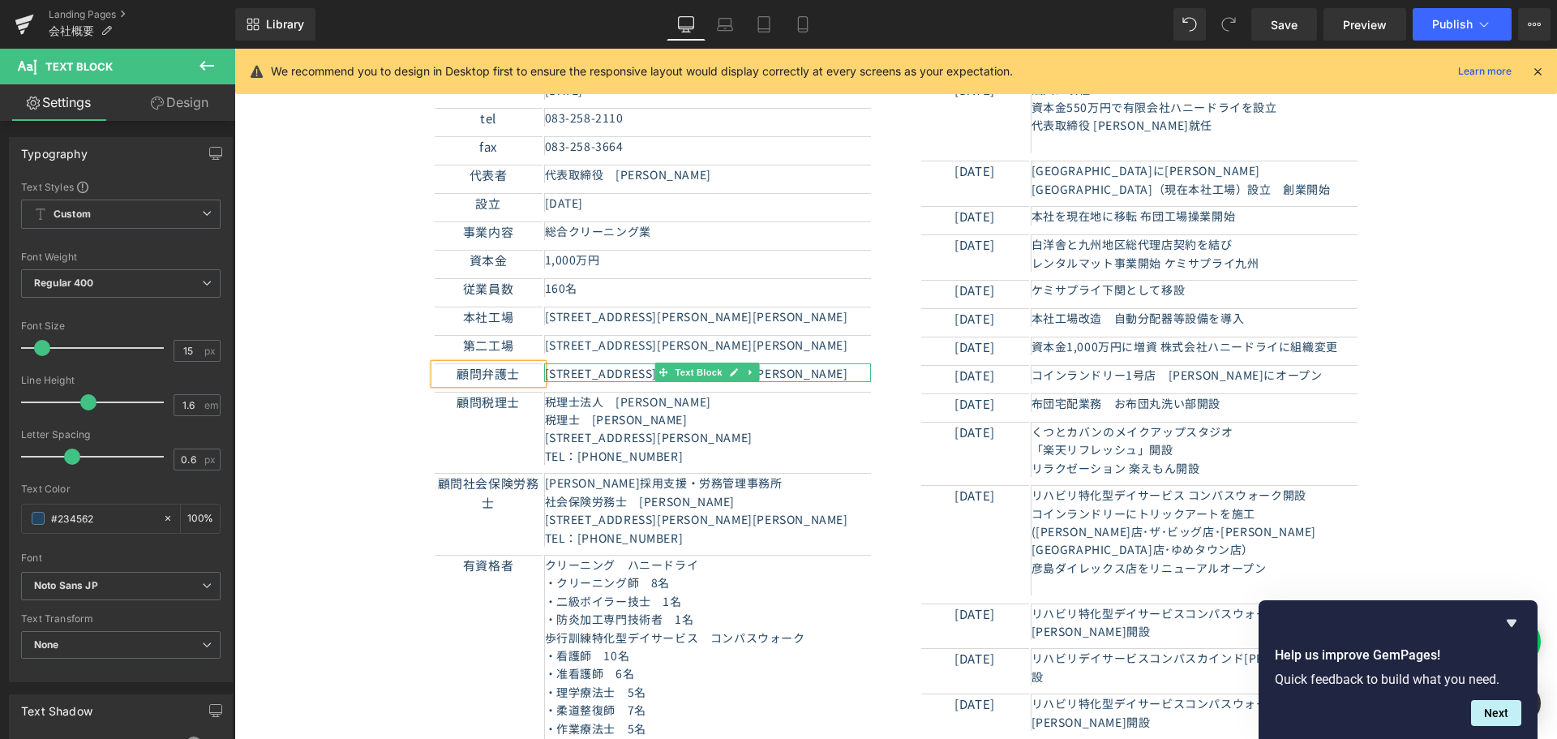
click at [611, 364] on p "[STREET_ADDRESS][PERSON_NAME][PERSON_NAME]" at bounding box center [708, 373] width 326 height 18
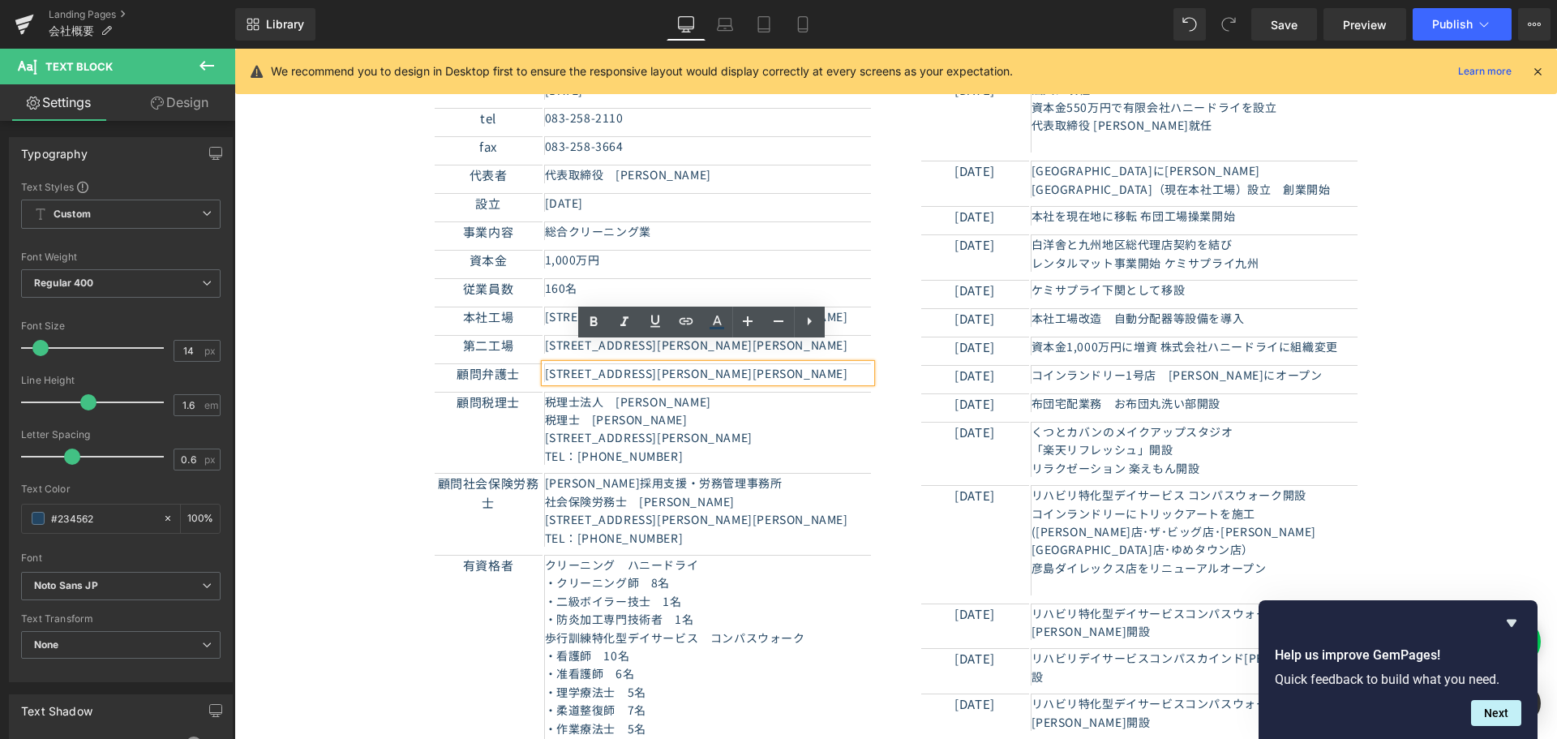
click at [633, 364] on p "[STREET_ADDRESS][PERSON_NAME][PERSON_NAME]" at bounding box center [708, 373] width 326 height 18
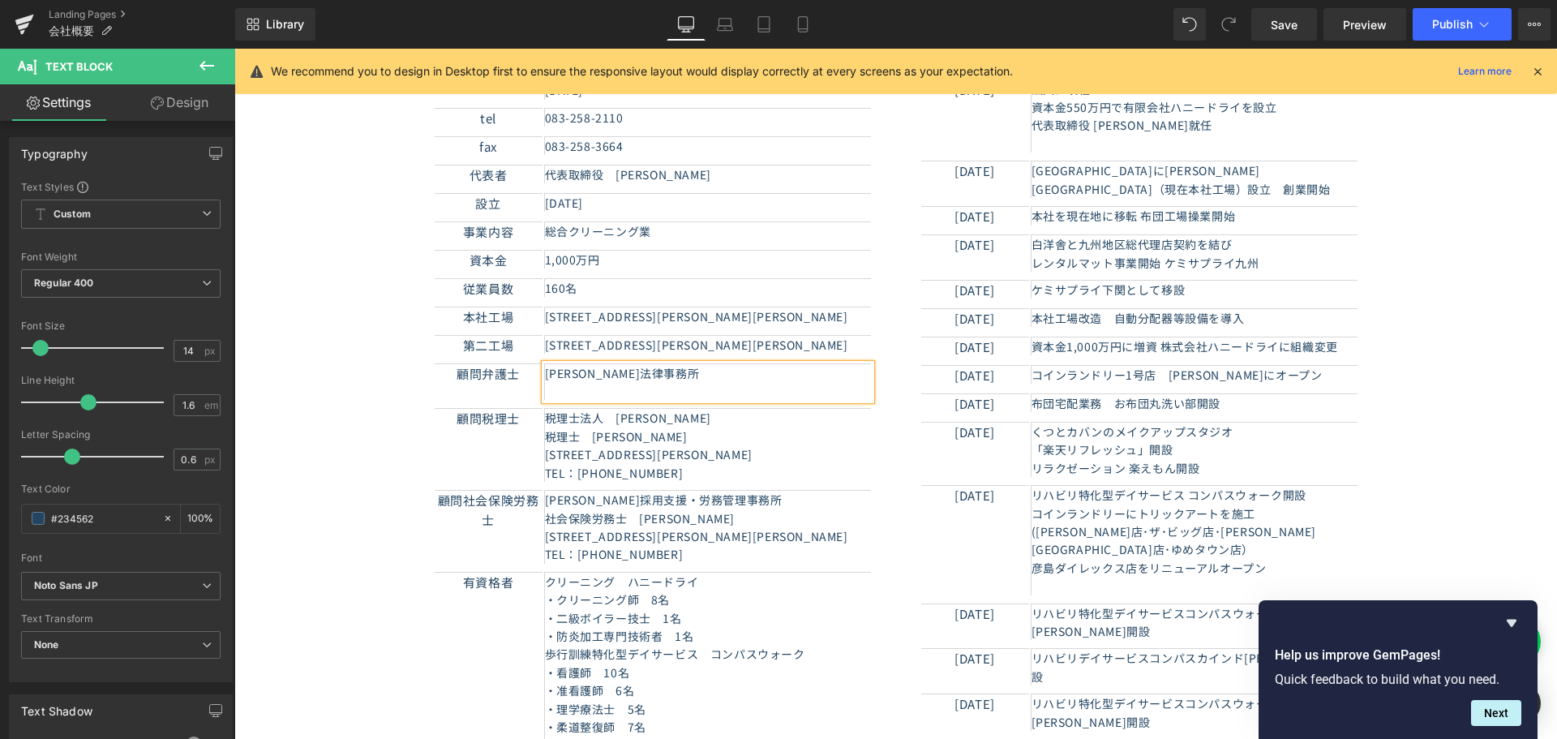
click at [675, 382] on p at bounding box center [708, 391] width 326 height 18
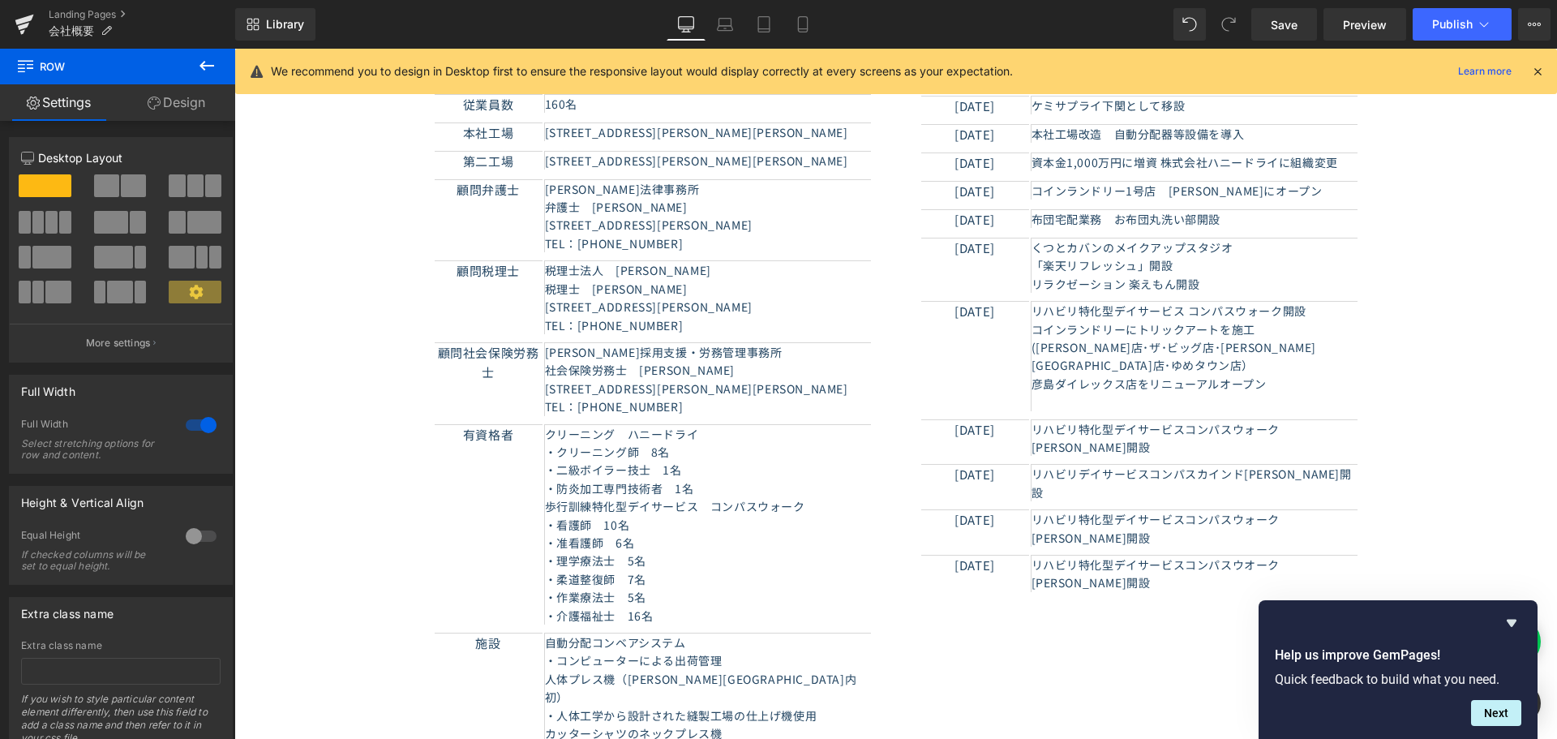
scroll to position [580, 0]
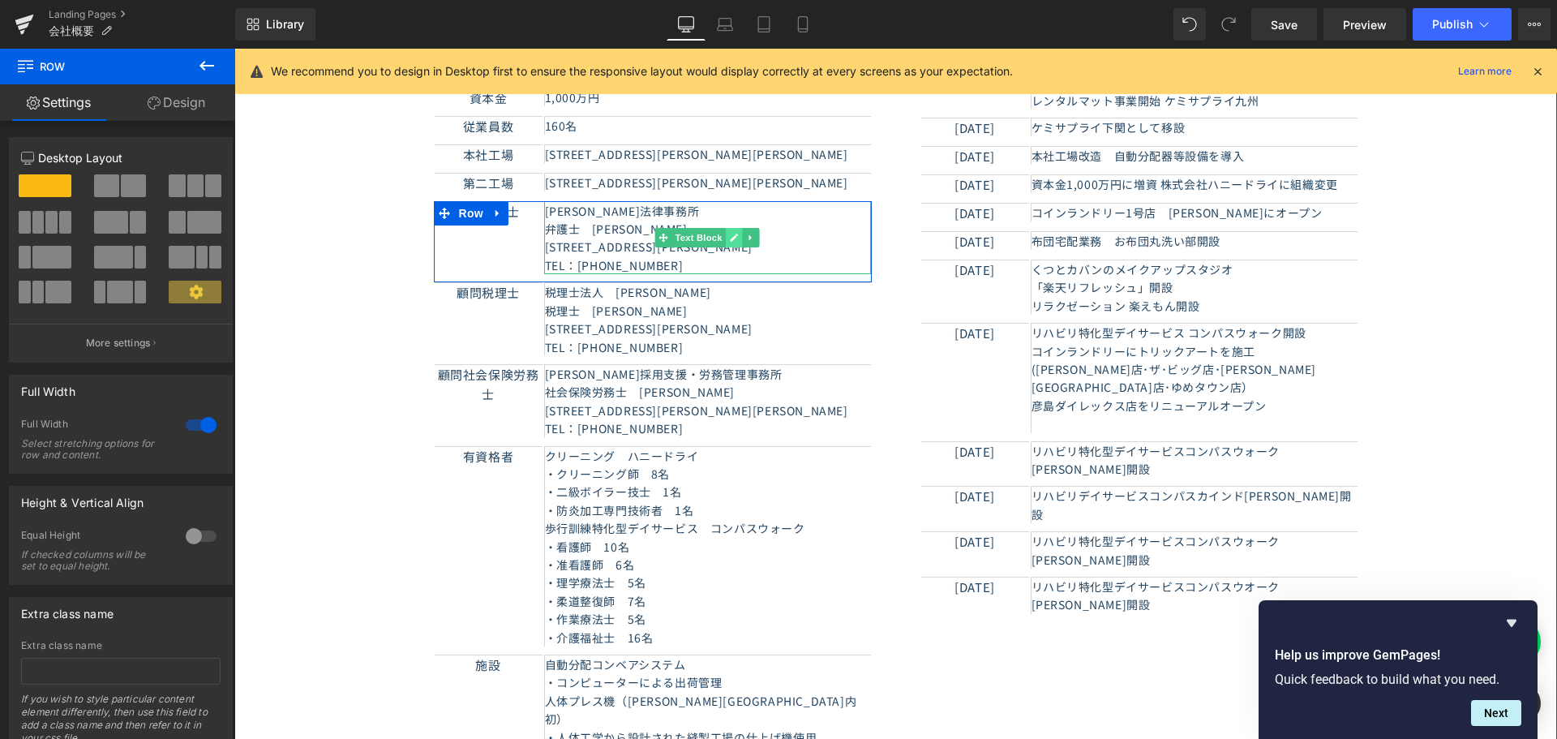
click at [730, 233] on icon at bounding box center [734, 238] width 9 height 10
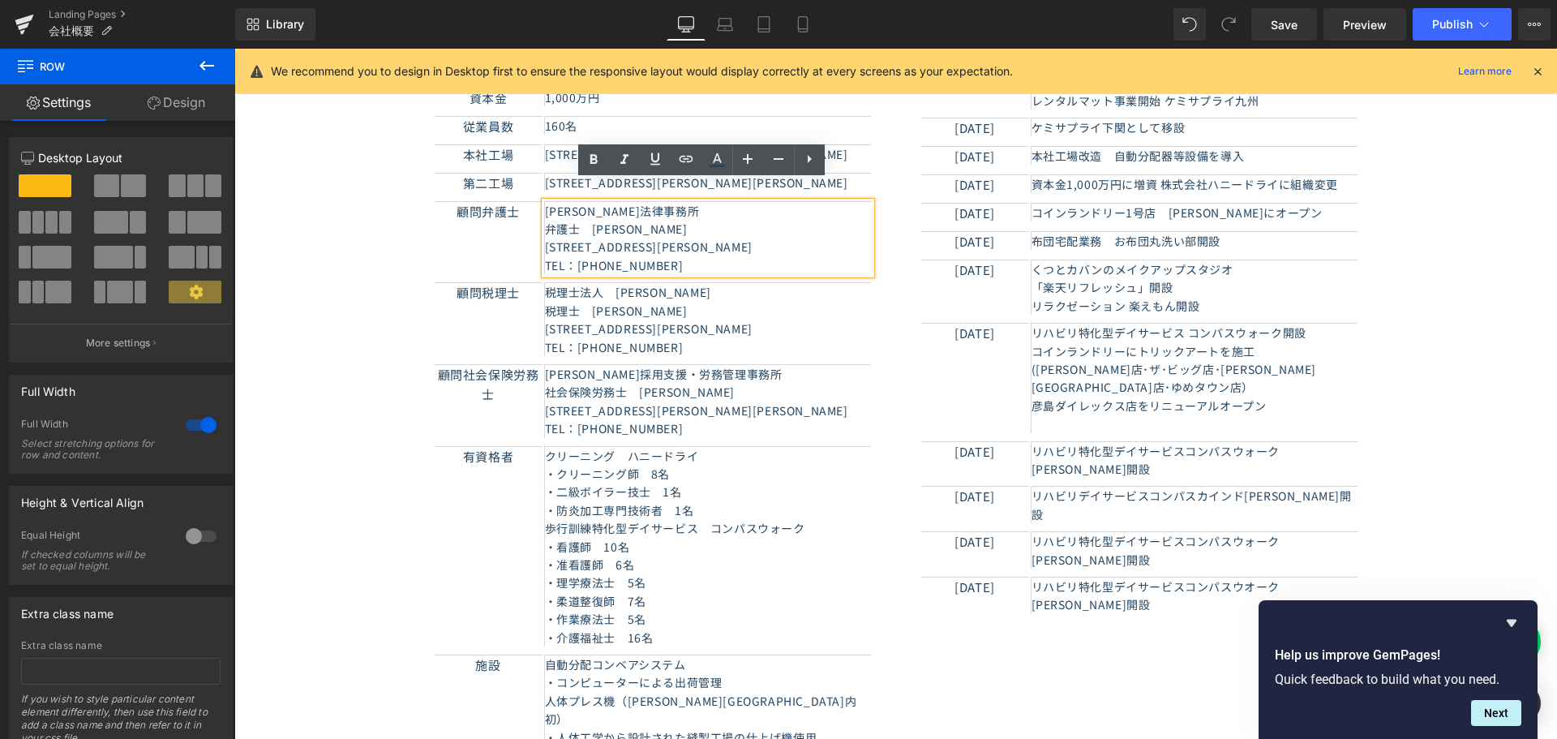
click at [688, 256] on p "TEL：[PHONE_NUMBER]" at bounding box center [708, 265] width 326 height 18
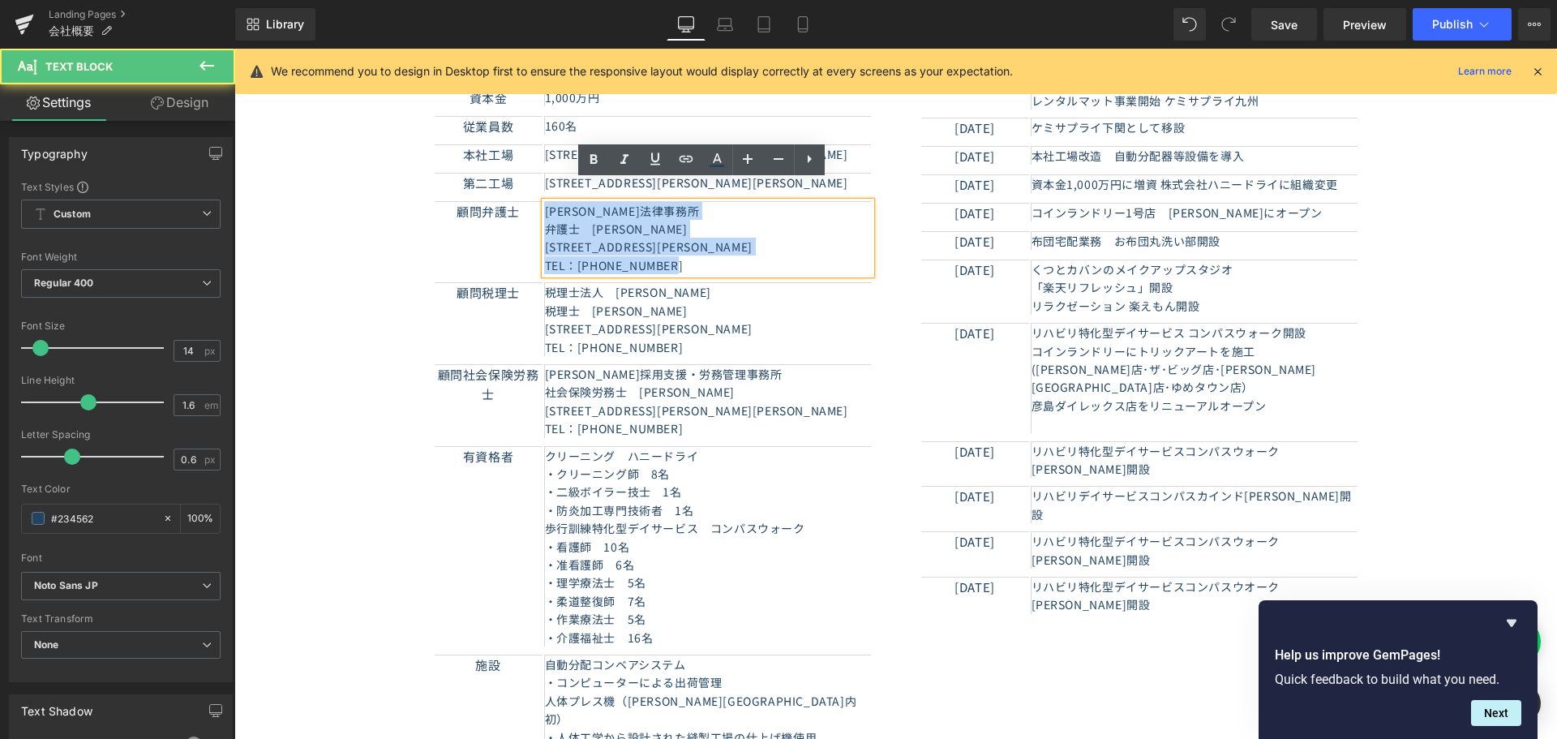
copy div "[PERSON_NAME]法律事務所 　弁護士　[PERSON_NAME] 　[STREET_ADDRESS][PERSON_NAME] 　TEL：[PHON…"
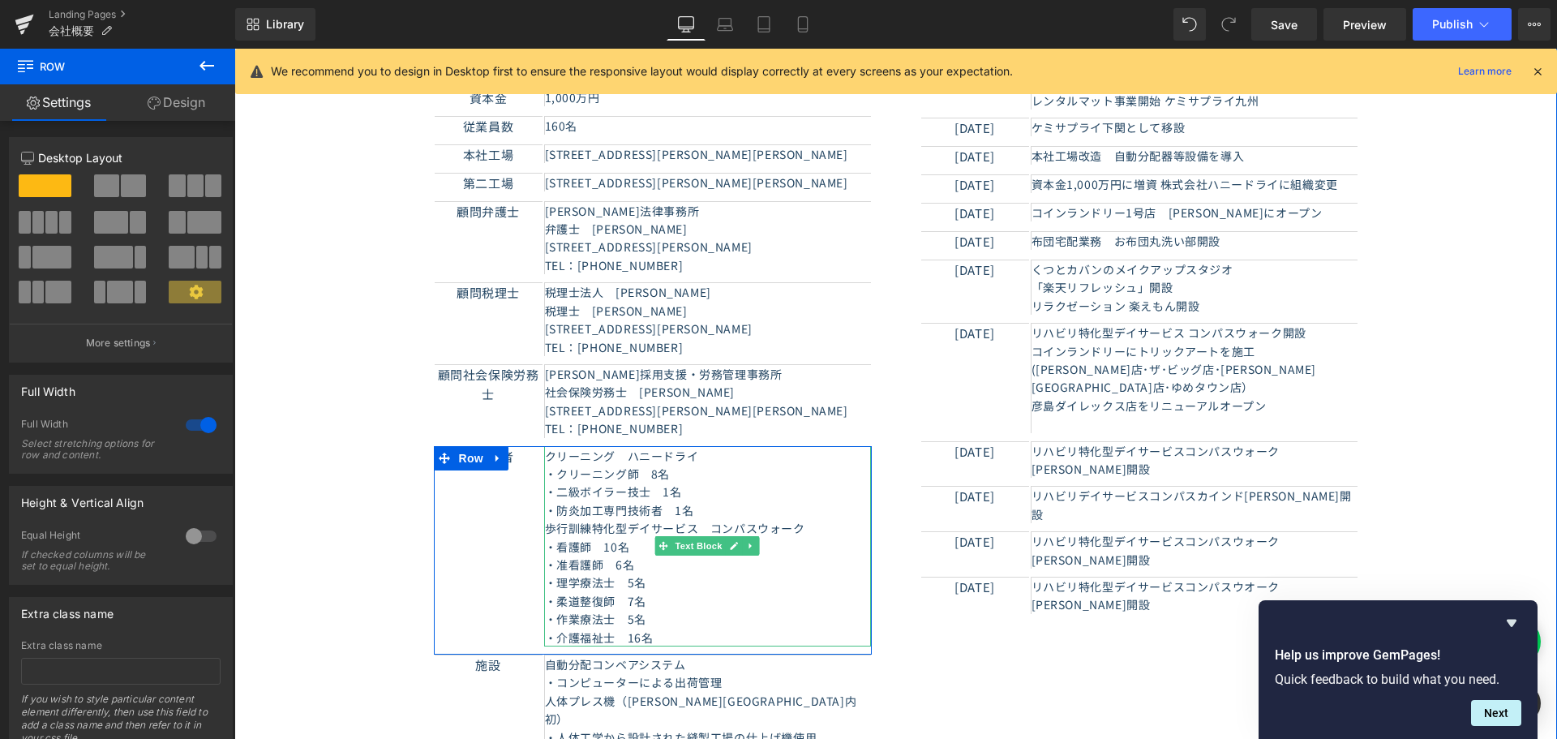
drag, startPoint x: 621, startPoint y: 527, endPoint x: 718, endPoint y: 563, distance: 103.6
click at [621, 538] on p "・看護師　10名" at bounding box center [708, 547] width 326 height 18
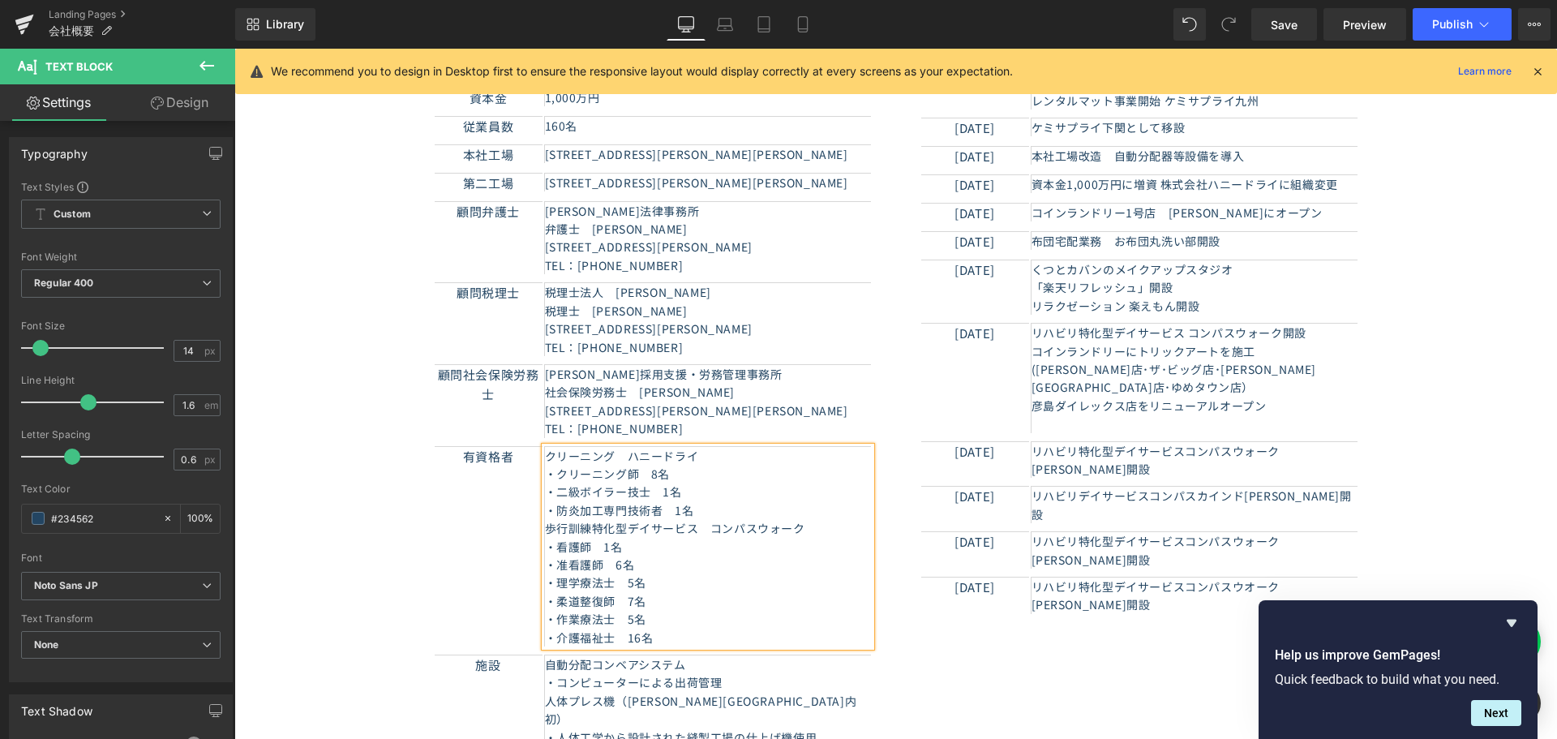
click at [658, 555] on p "・准看護師　6名" at bounding box center [708, 564] width 326 height 18
click at [1478, 28] on icon at bounding box center [1484, 24] width 16 height 16
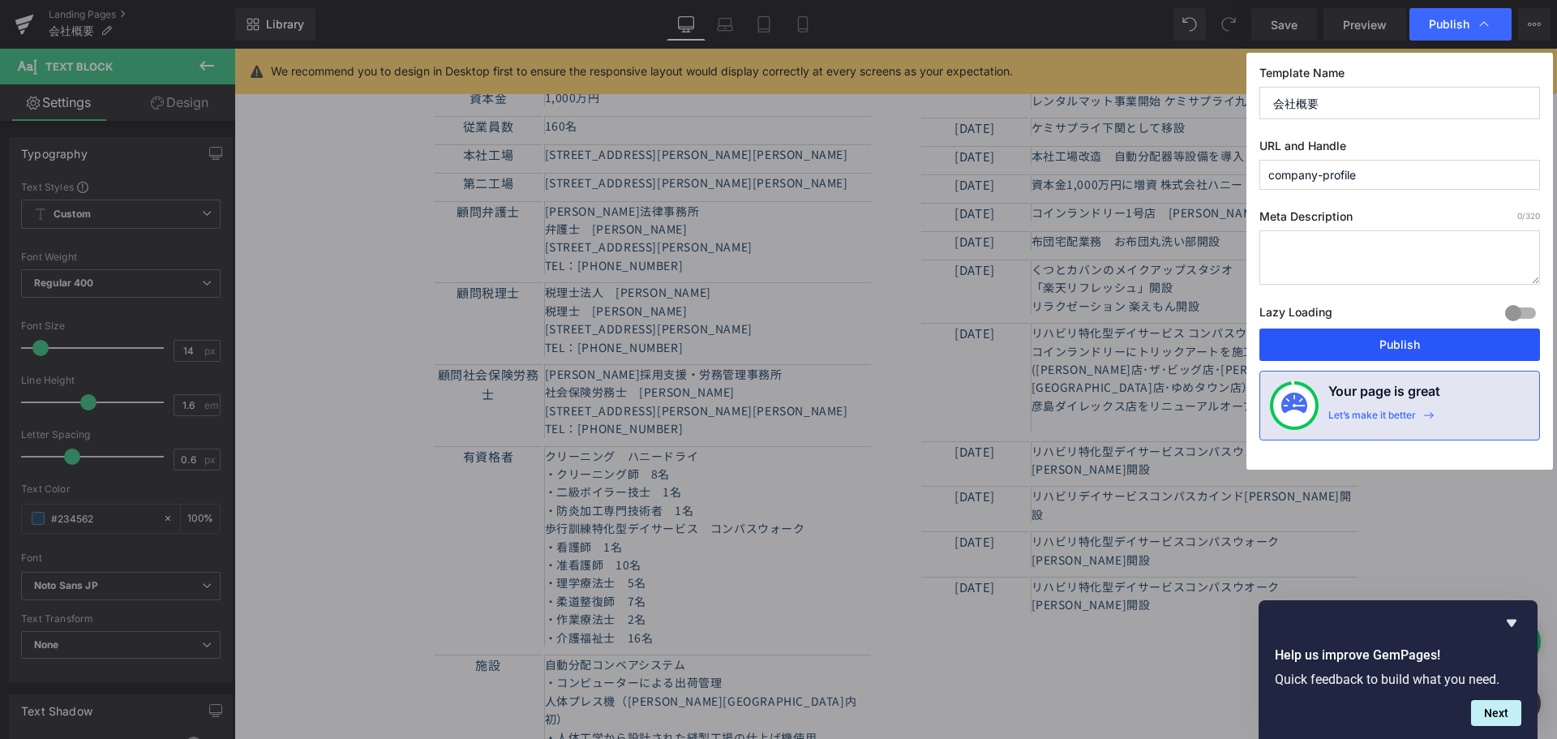
click at [1398, 335] on button "Publish" at bounding box center [1399, 344] width 281 height 32
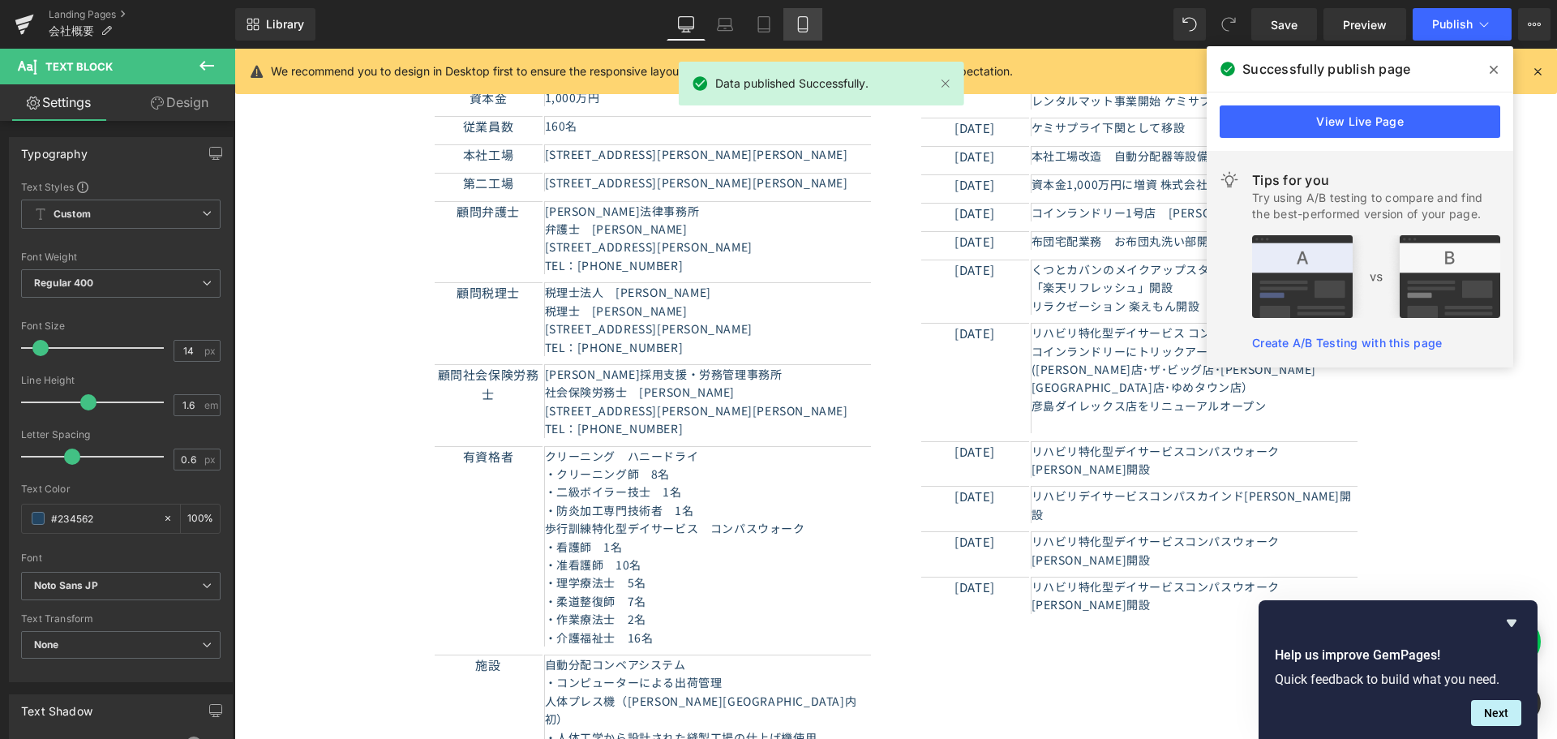
click at [805, 29] on icon at bounding box center [802, 29] width 9 height 0
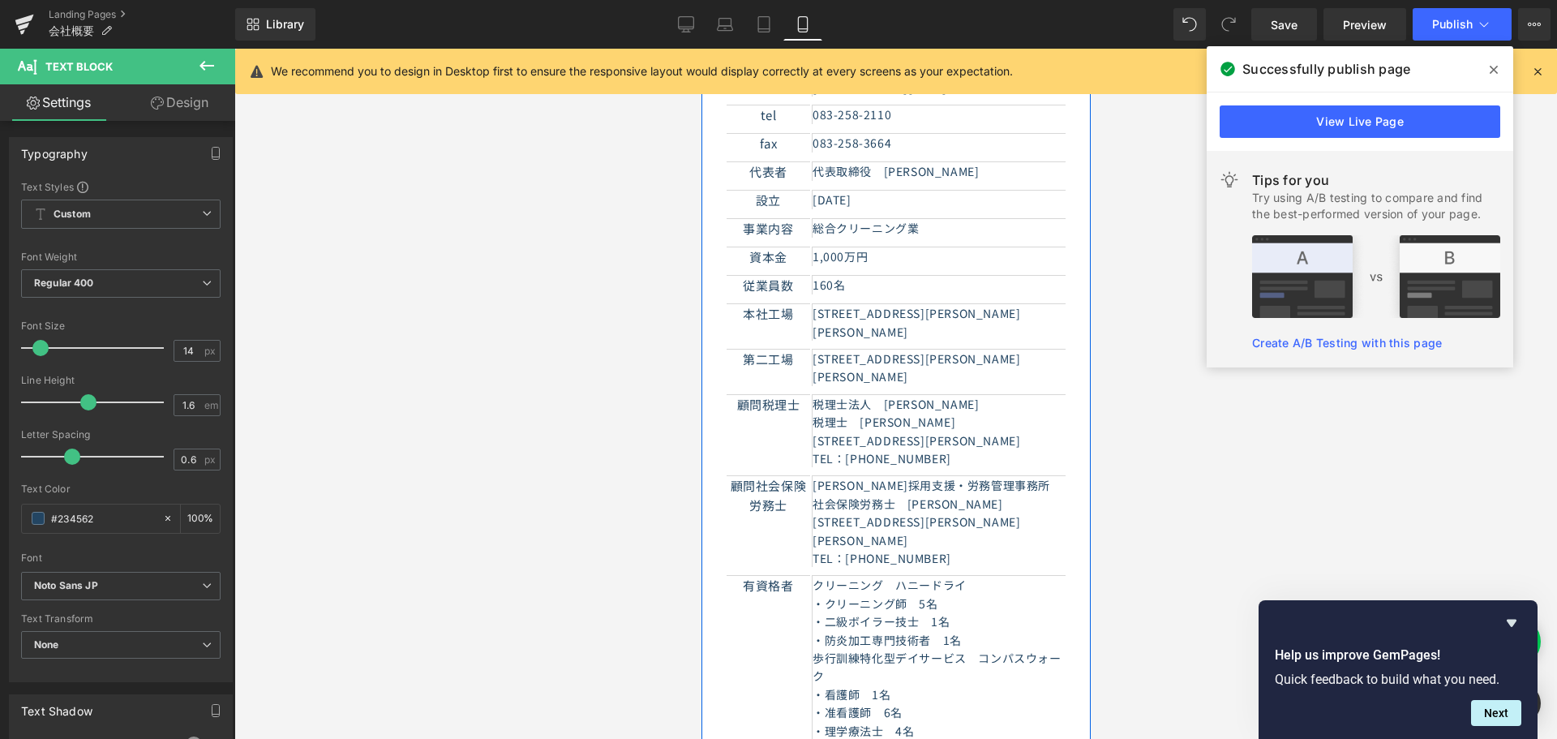
scroll to position [324, 0]
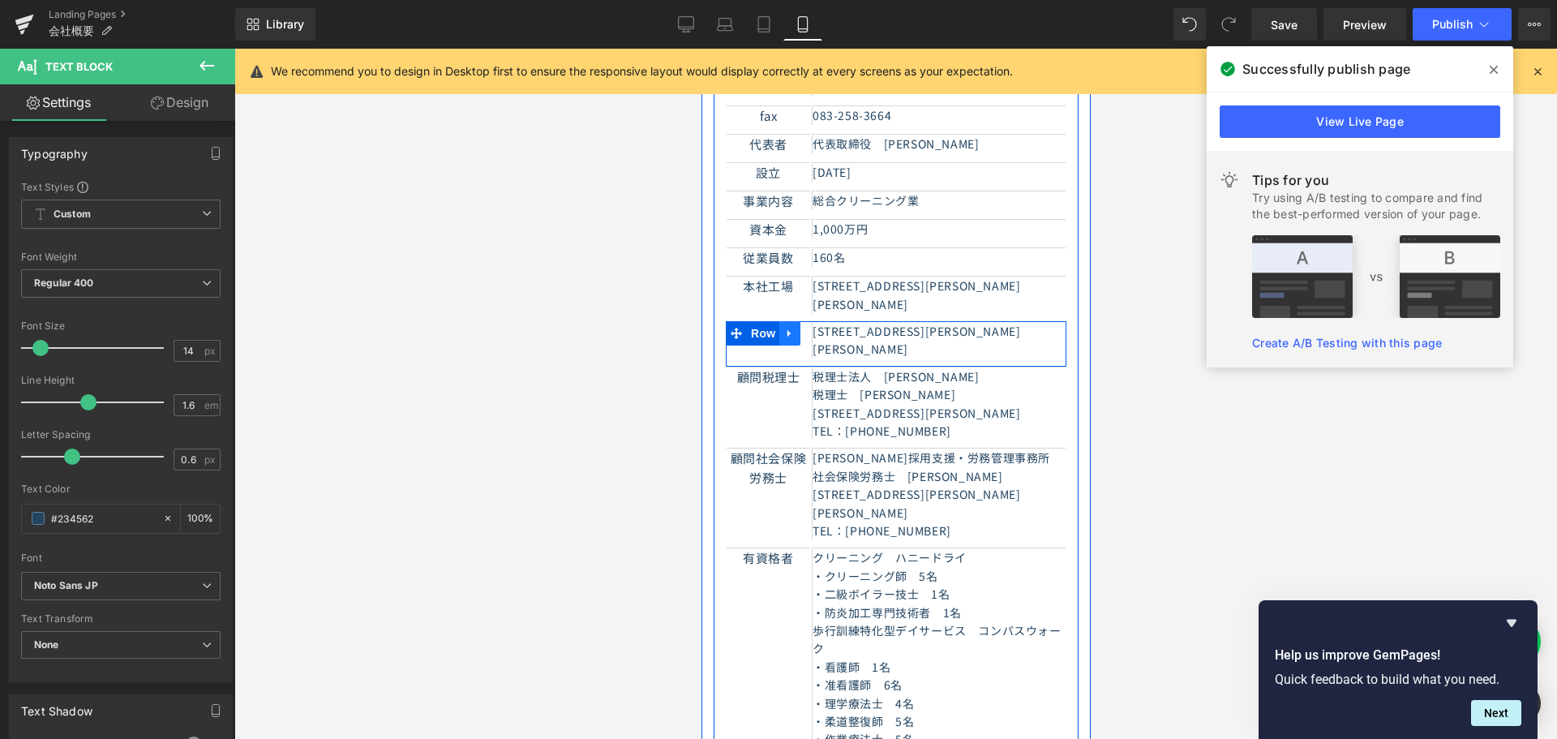
click at [786, 327] on icon at bounding box center [788, 333] width 11 height 12
click at [805, 328] on icon at bounding box center [809, 333] width 11 height 11
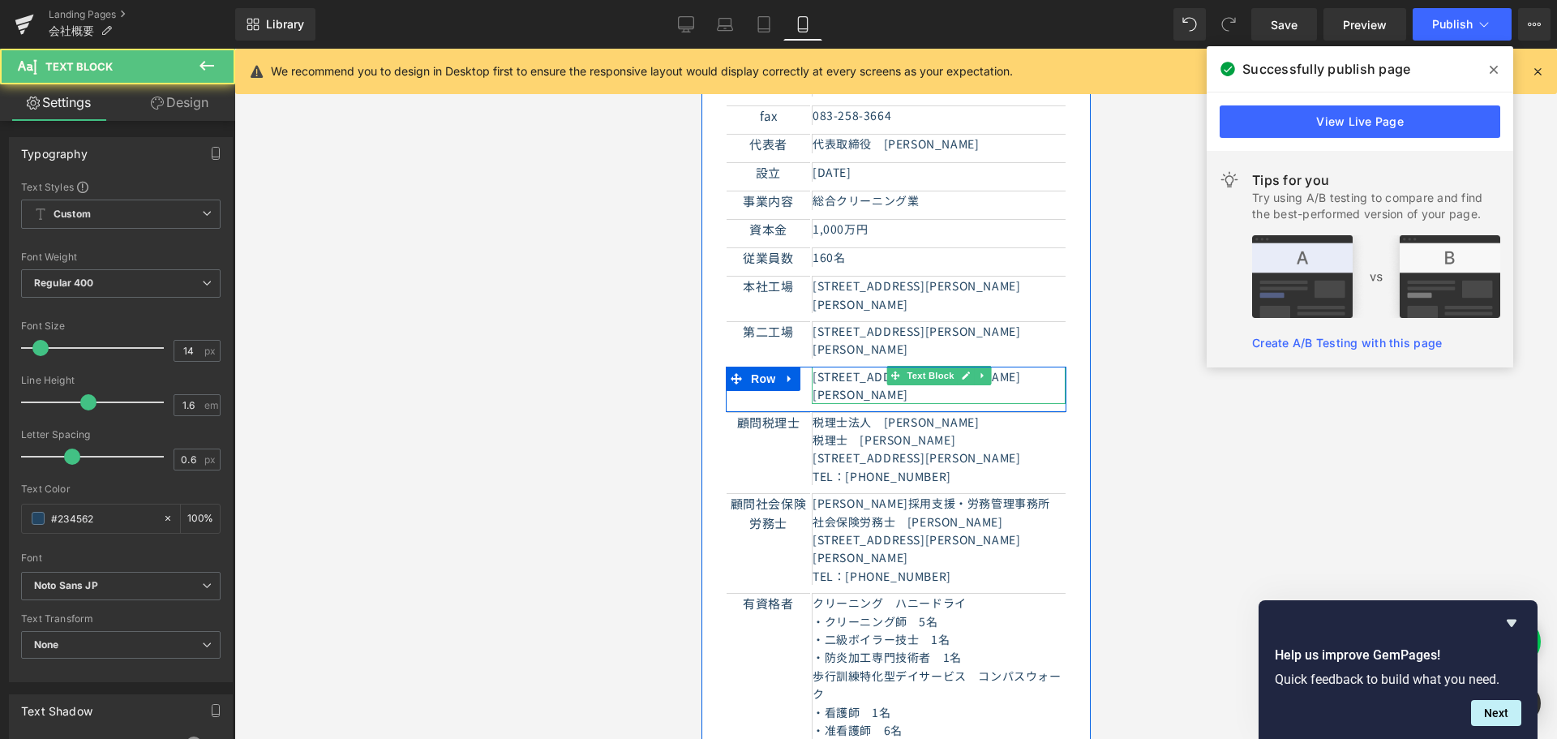
click at [857, 367] on p "[STREET_ADDRESS][PERSON_NAME][PERSON_NAME]" at bounding box center [938, 385] width 253 height 36
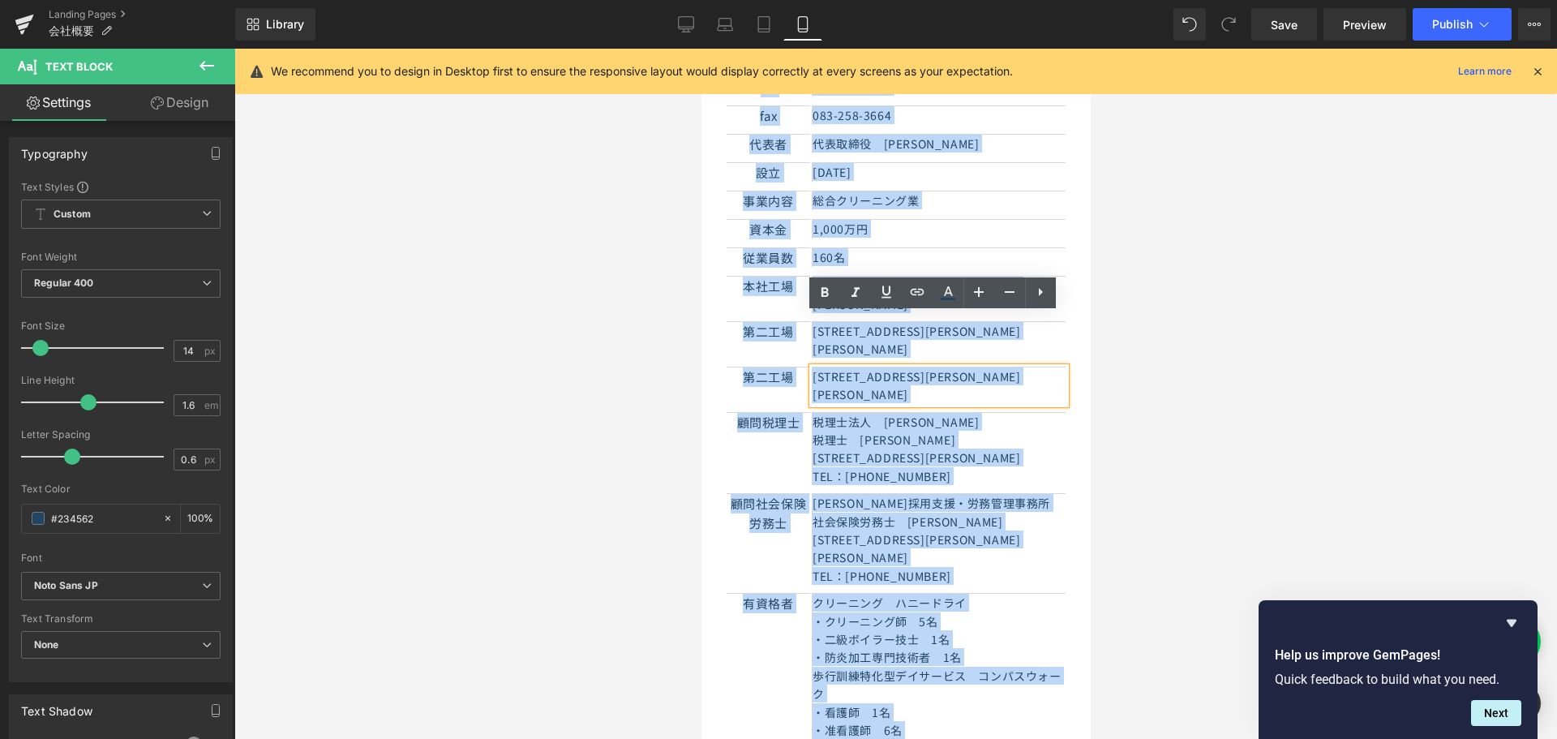
click at [884, 367] on p "[STREET_ADDRESS][PERSON_NAME][PERSON_NAME]" at bounding box center [938, 385] width 253 height 36
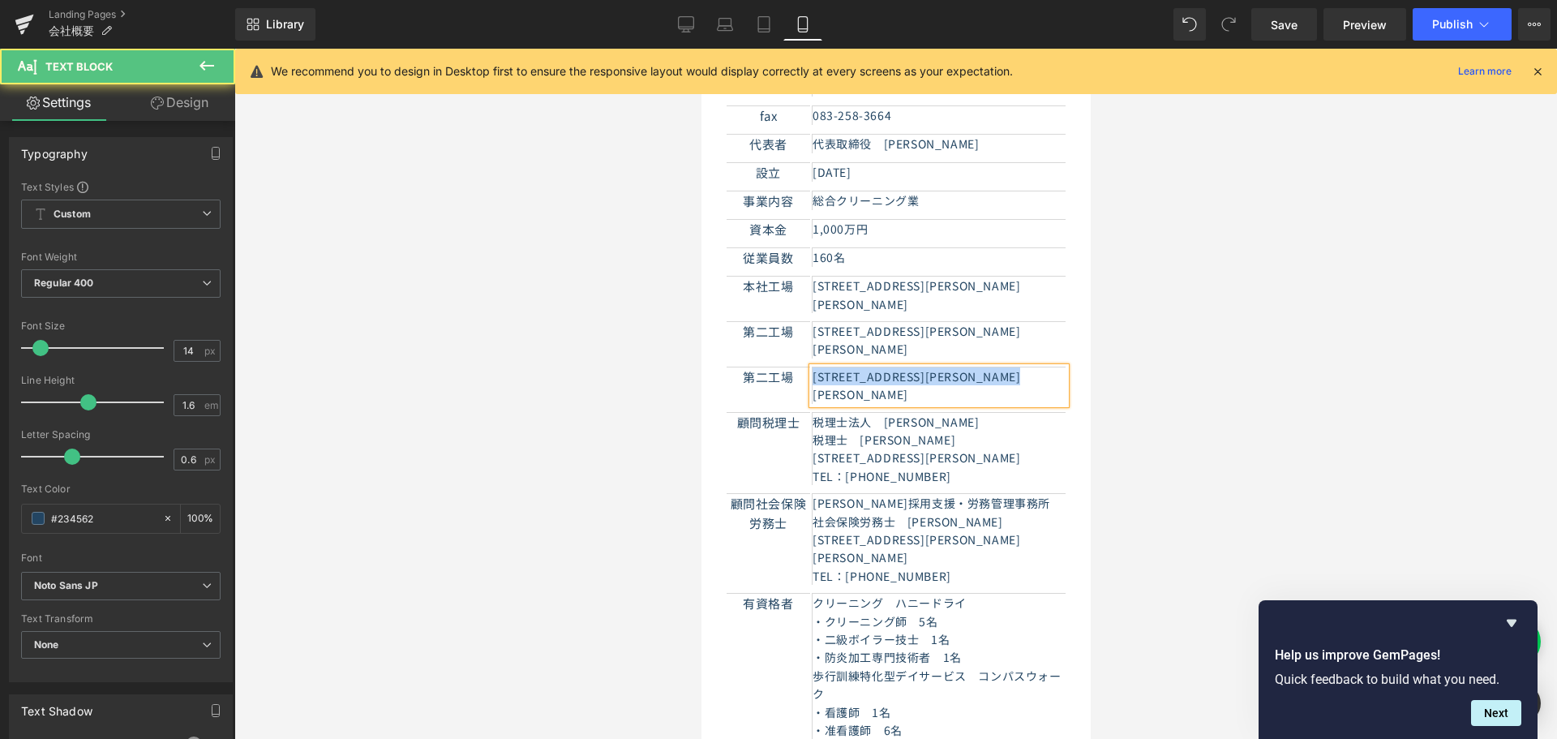
paste div
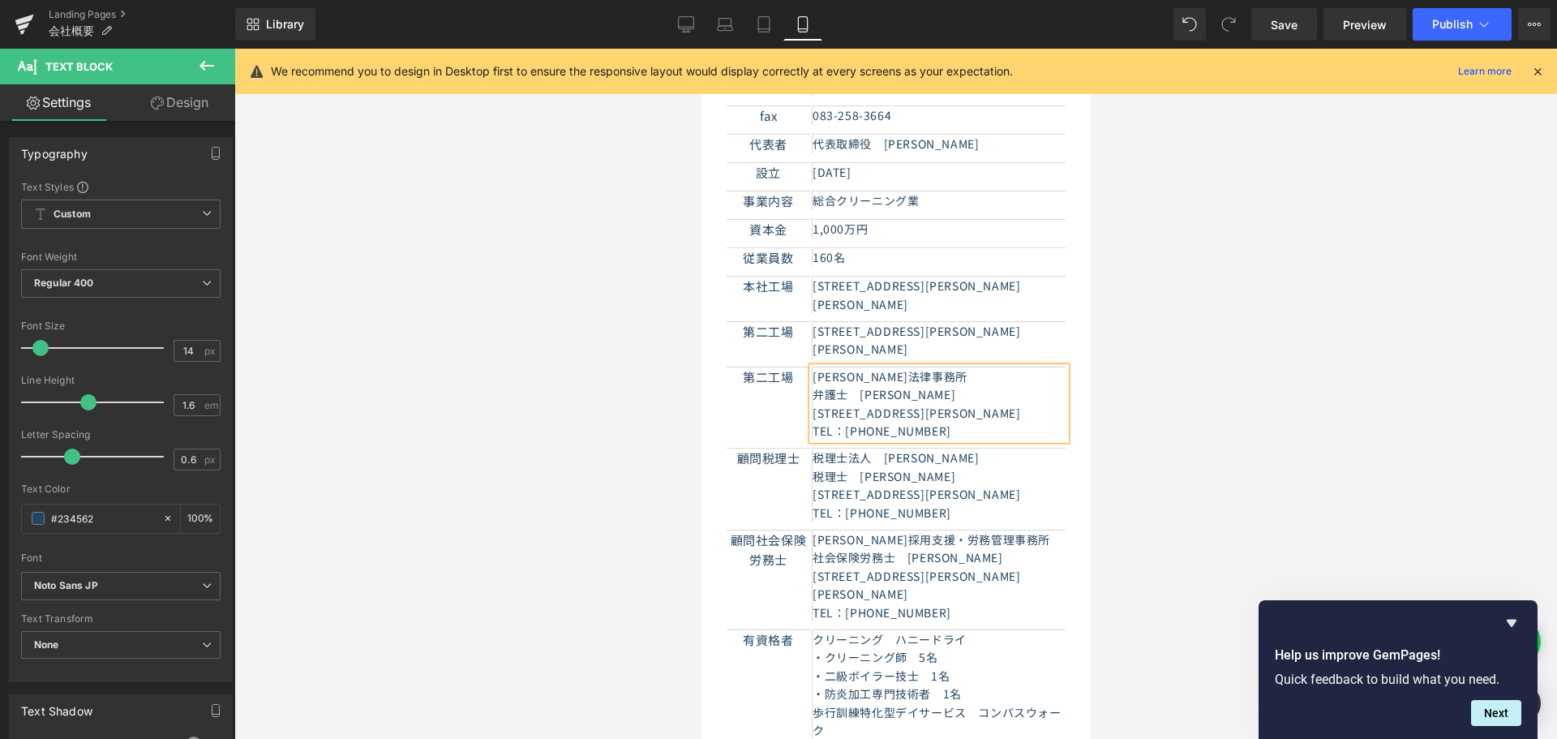
click at [781, 366] on div "第二工場 Text Block 　[PERSON_NAME]法律事務所 　弁護士　[PERSON_NAME] 　[STREET_ADDRESS][PERS…" at bounding box center [895, 407] width 341 height 82
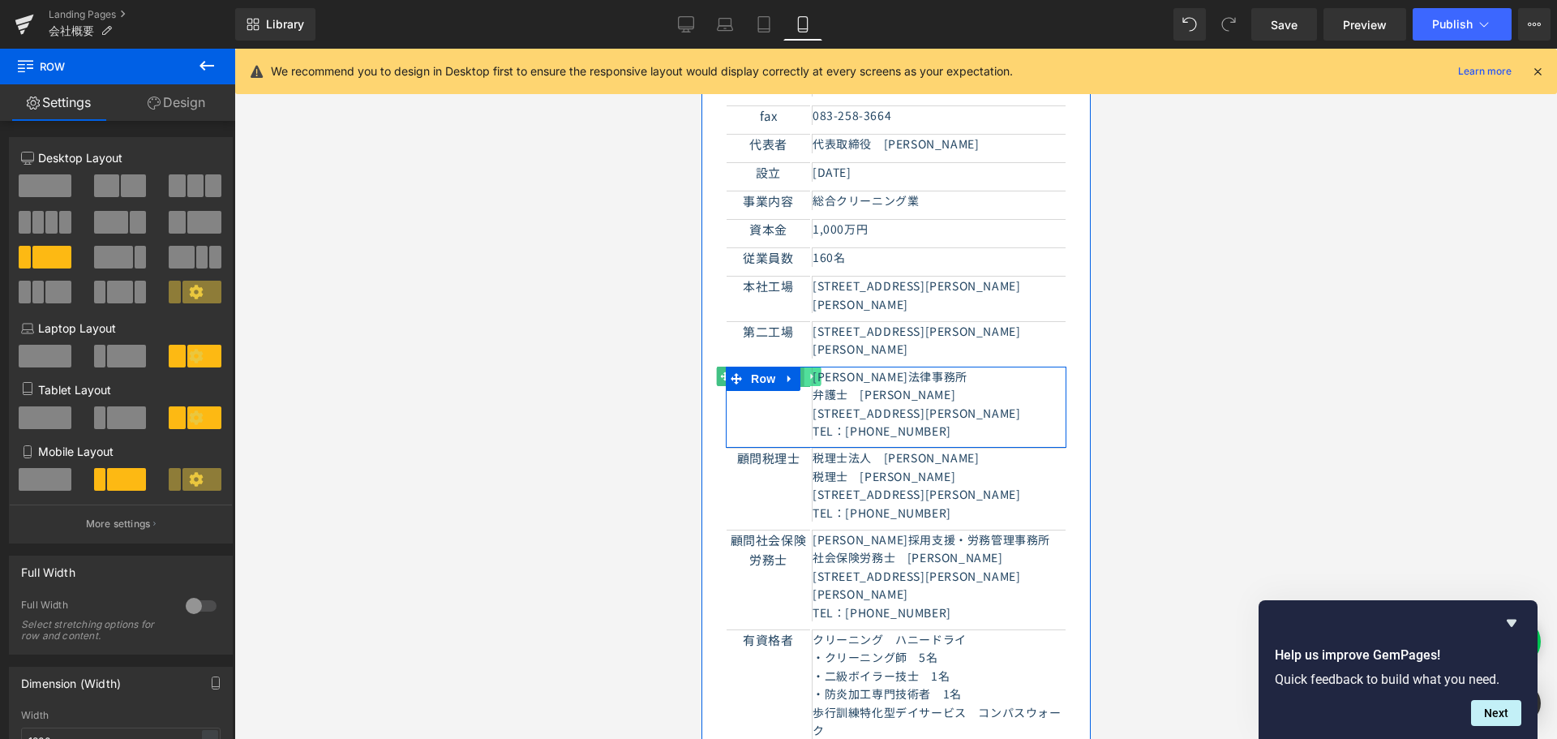
click at [803, 366] on link at bounding box center [811, 375] width 17 height 19
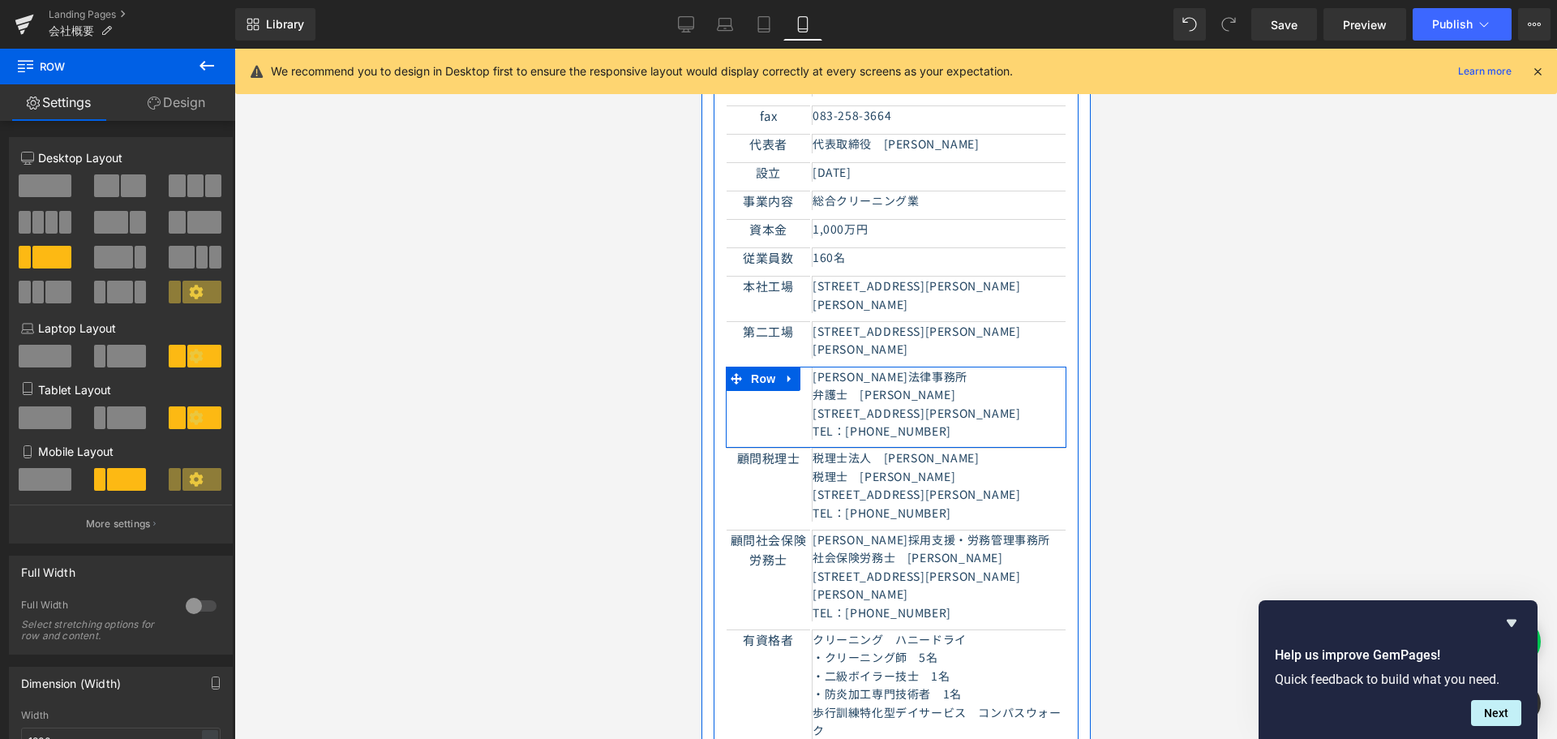
click at [781, 366] on div "第二工場 Text Block 　[PERSON_NAME]法律事務所 　弁護士　[PERSON_NAME] 　[STREET_ADDRESS][PERS…" at bounding box center [895, 407] width 341 height 82
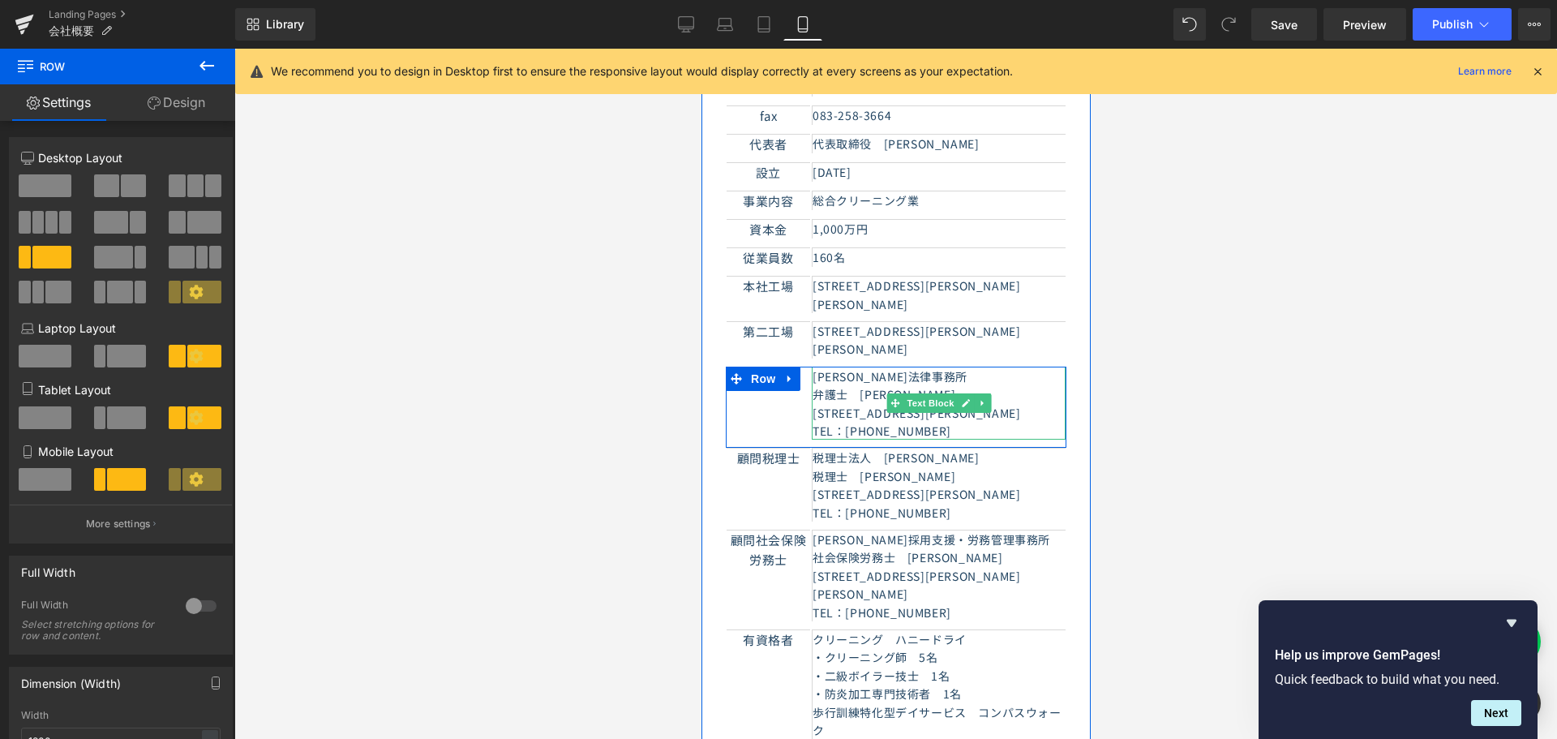
click at [828, 385] on p "弁護士　[PERSON_NAME]" at bounding box center [938, 394] width 253 height 18
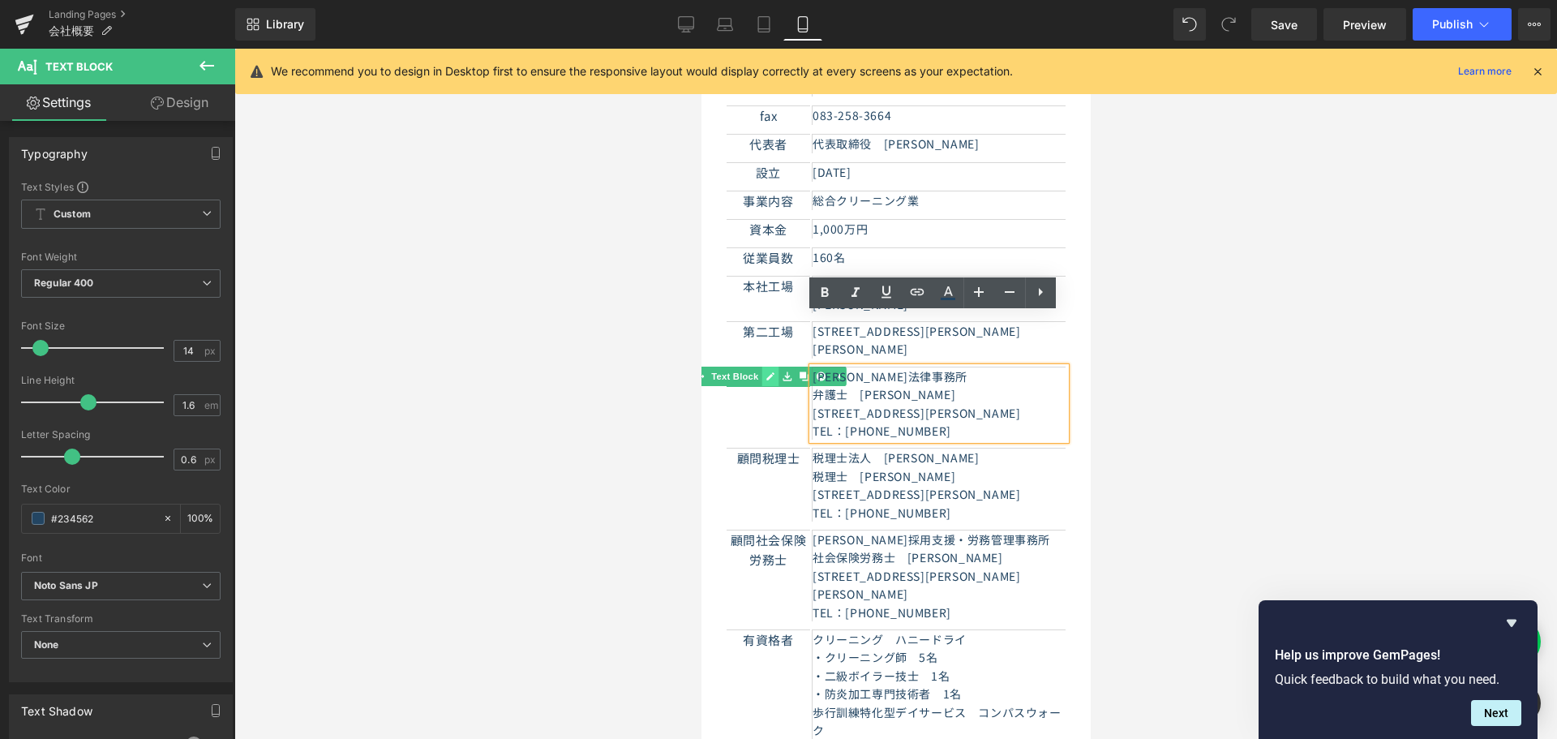
click at [765, 372] on icon at bounding box center [769, 376] width 8 height 8
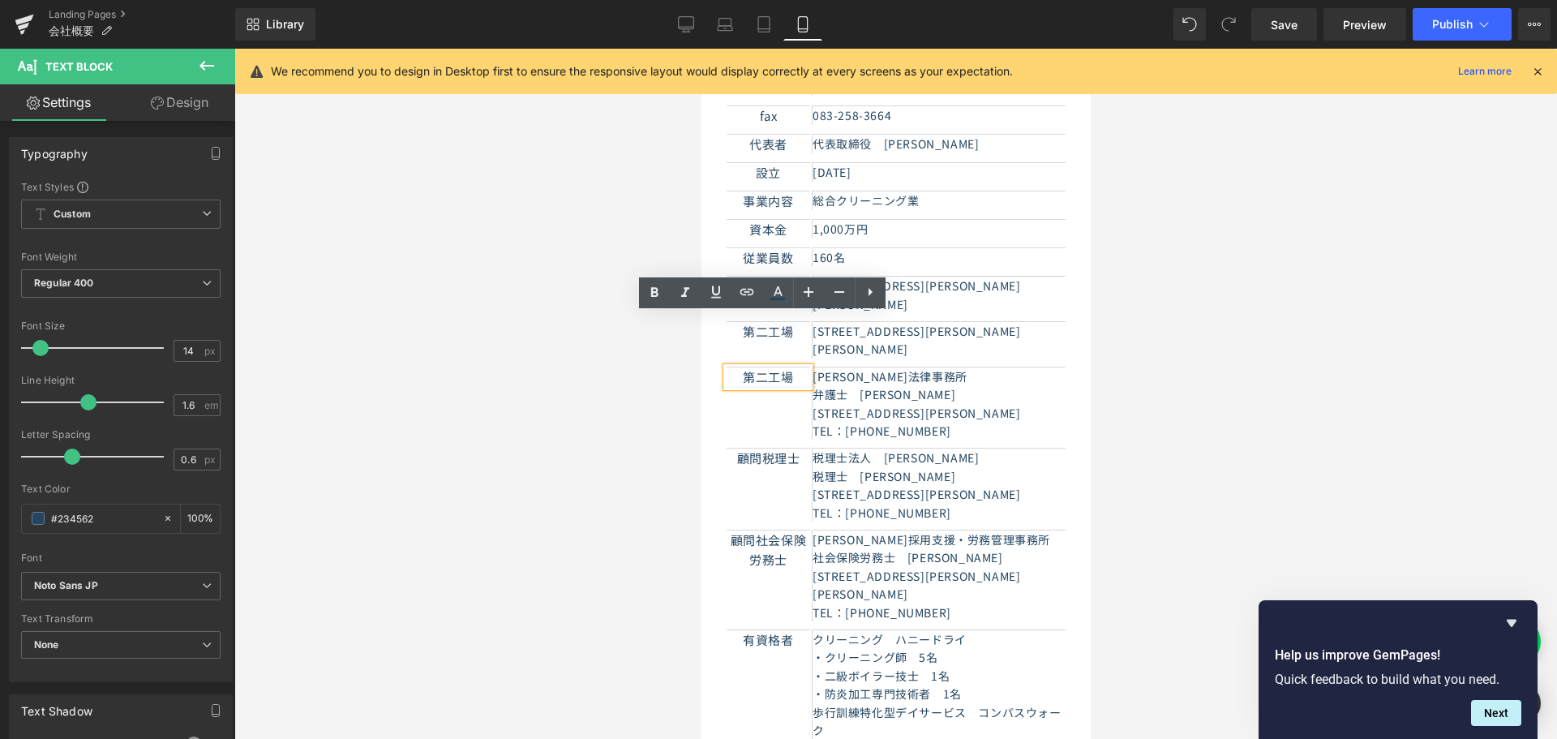
click at [772, 367] on p "第二工場" at bounding box center [768, 376] width 84 height 19
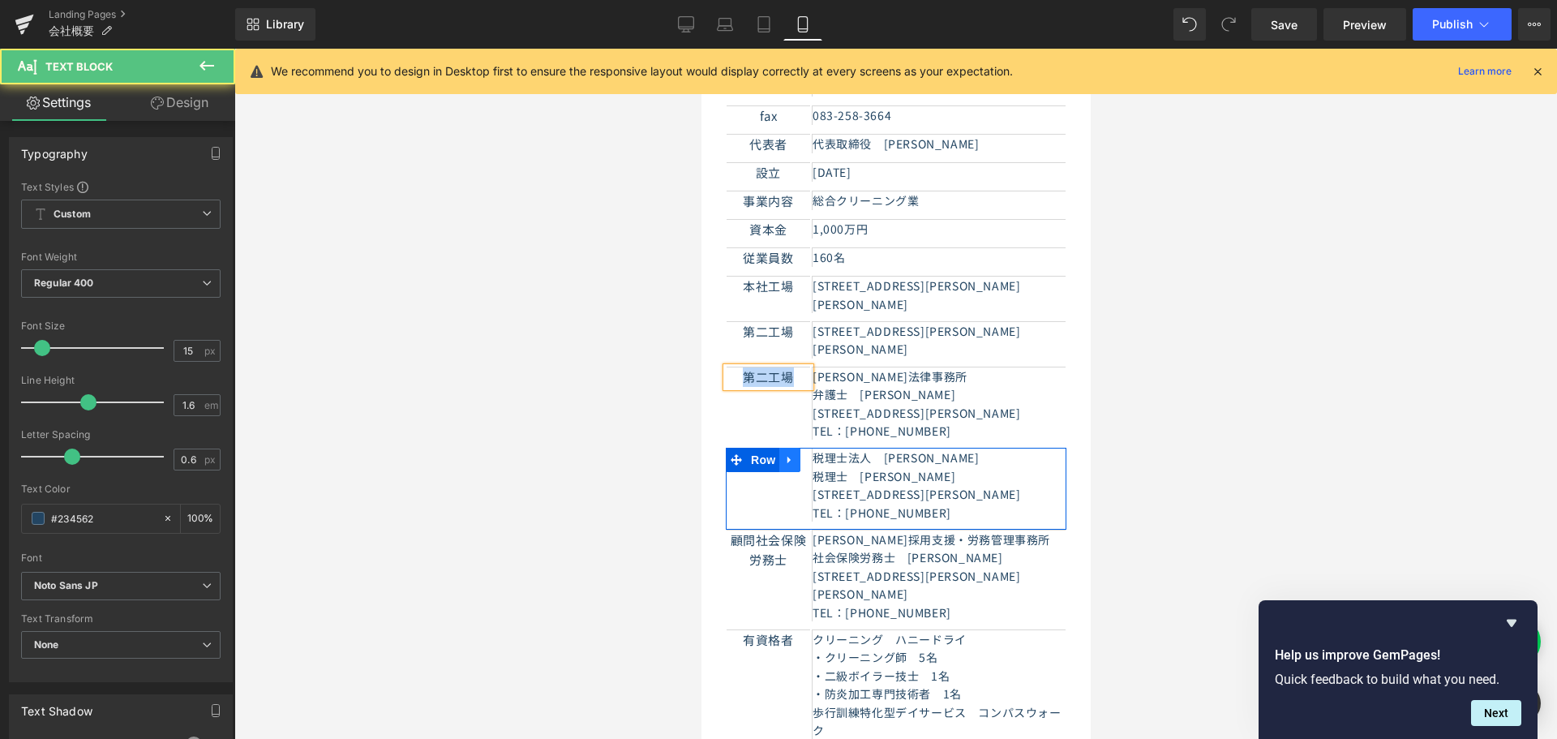
paste div
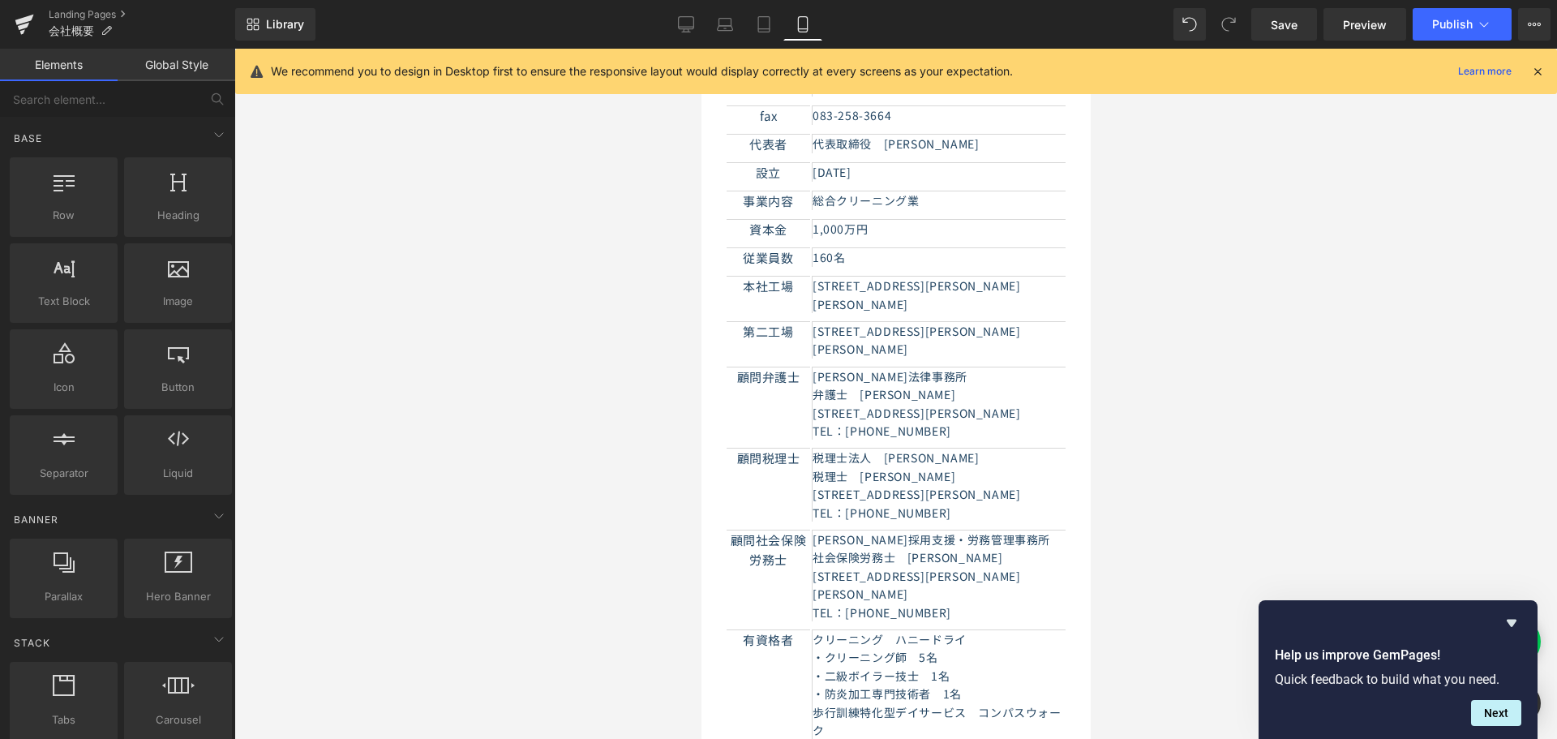
click at [669, 372] on div at bounding box center [895, 394] width 1322 height 690
click at [1467, 28] on span "Publish" at bounding box center [1452, 24] width 41 height 13
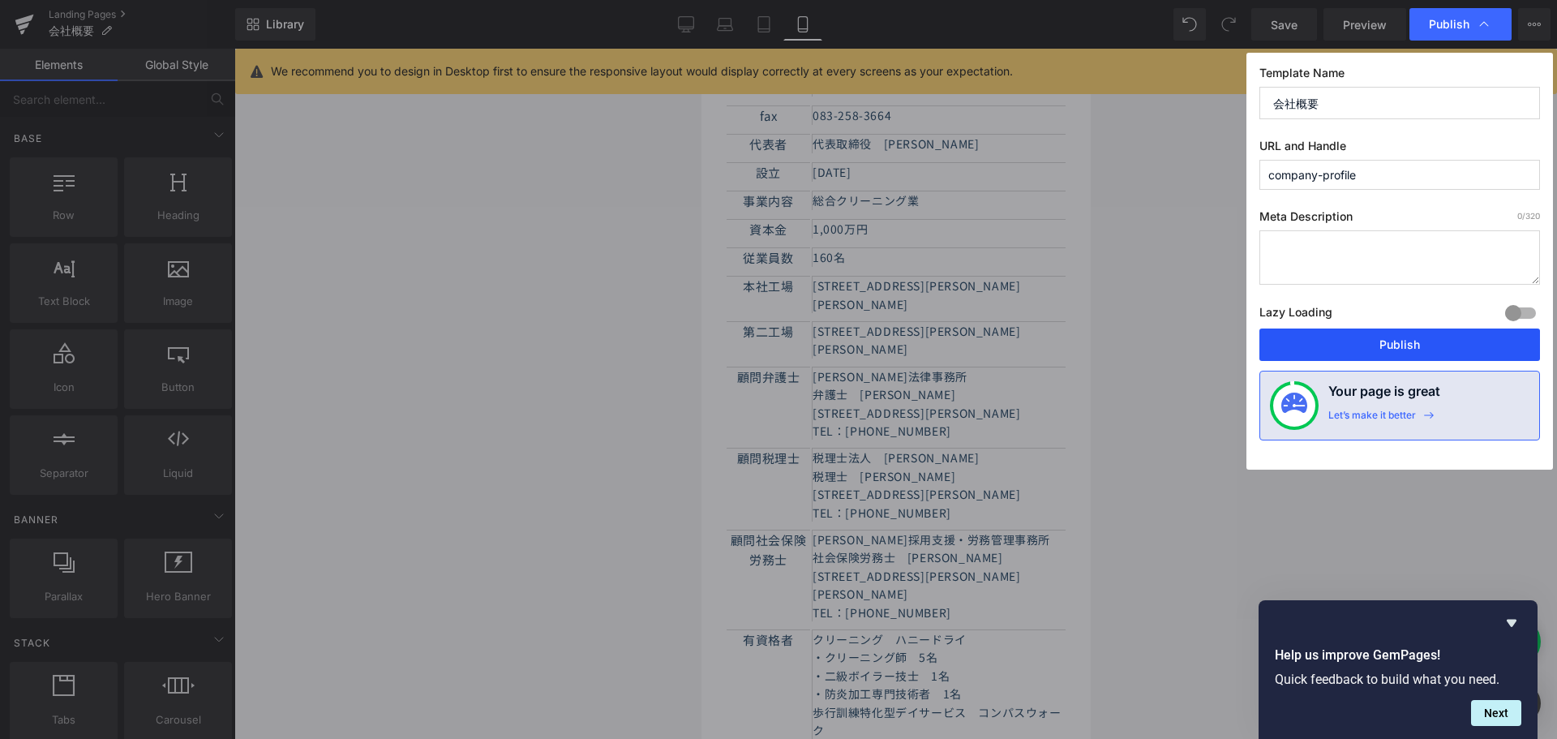
click at [1403, 345] on button "Publish" at bounding box center [1399, 344] width 281 height 32
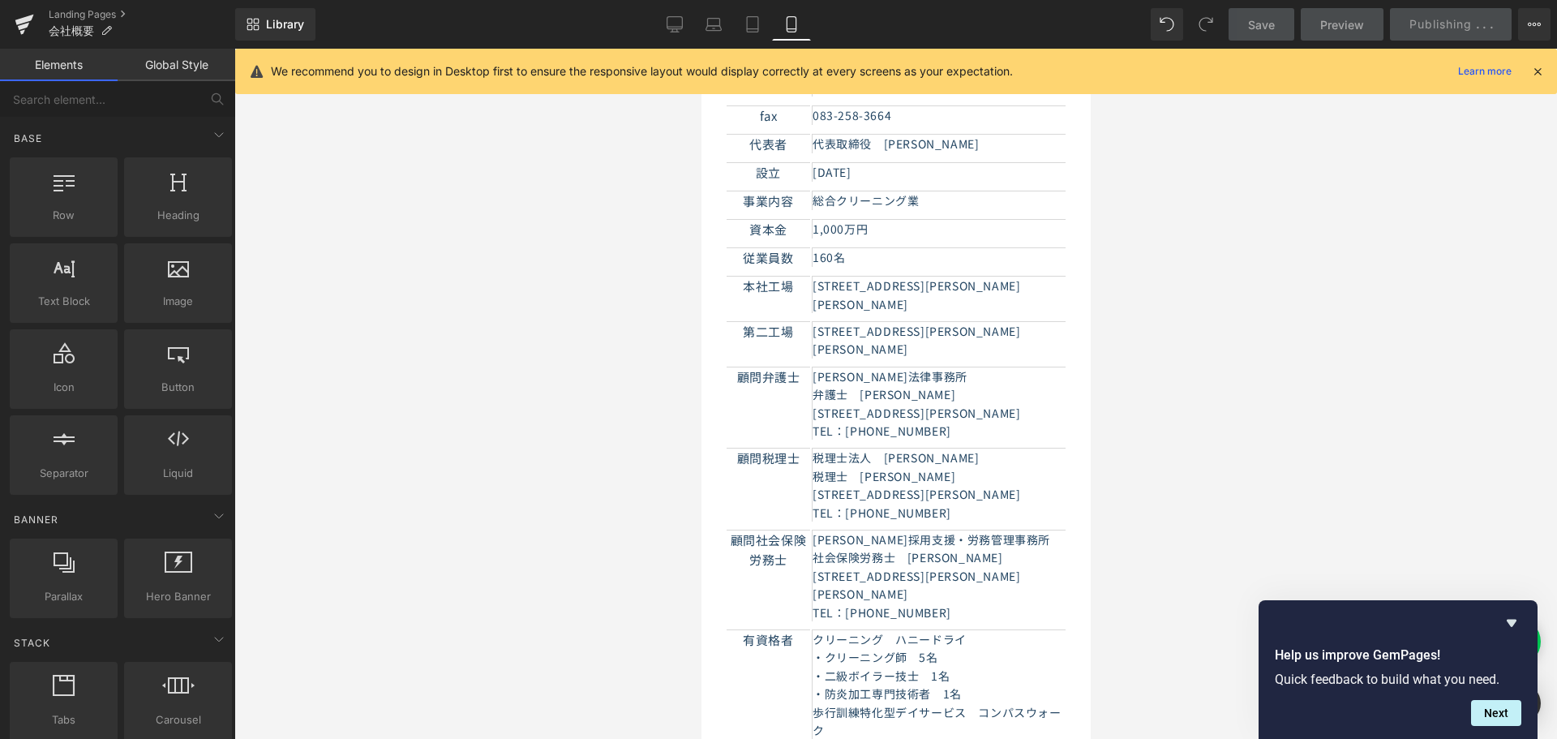
scroll to position [486, 0]
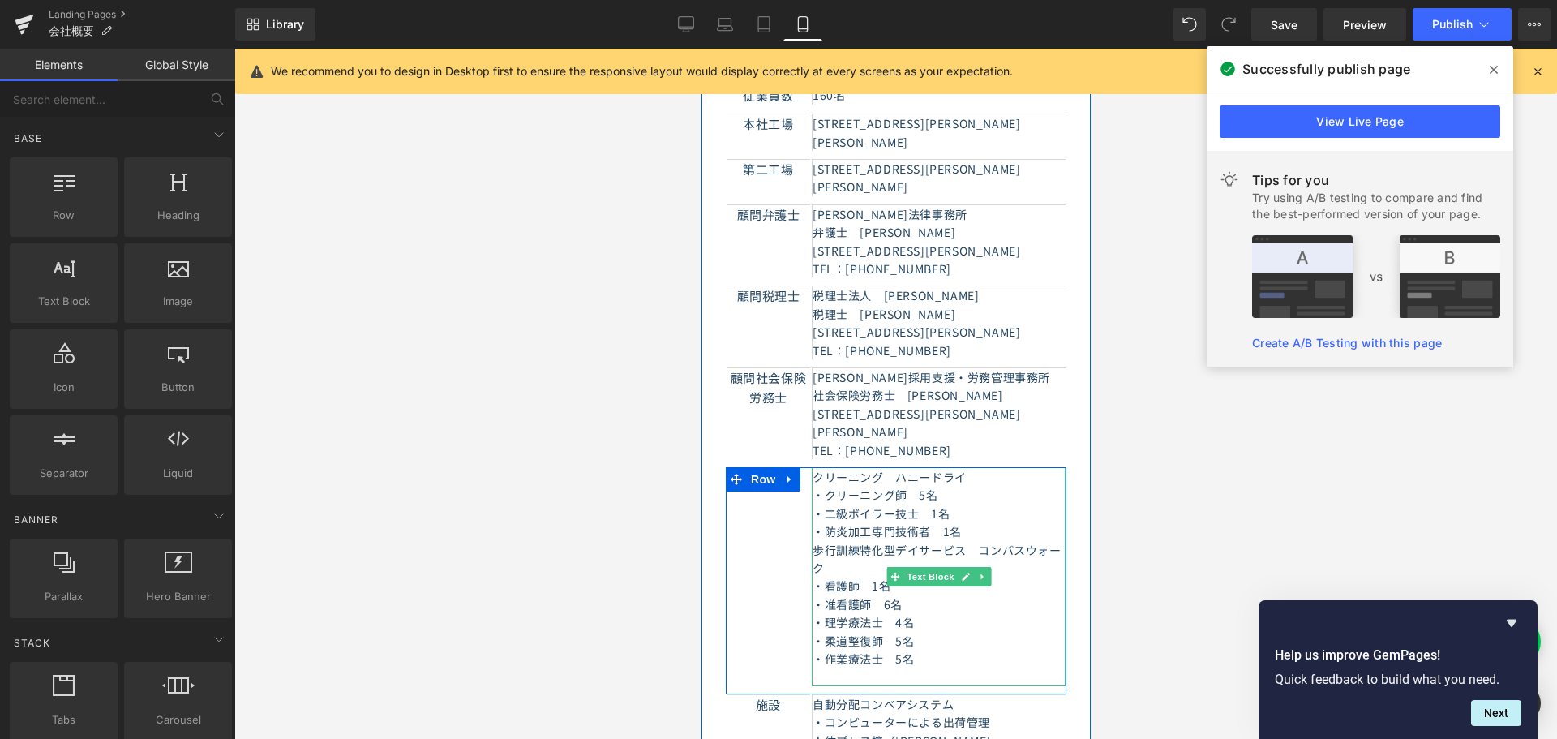
click at [932, 486] on p "・クリーニング師　5名" at bounding box center [938, 495] width 253 height 18
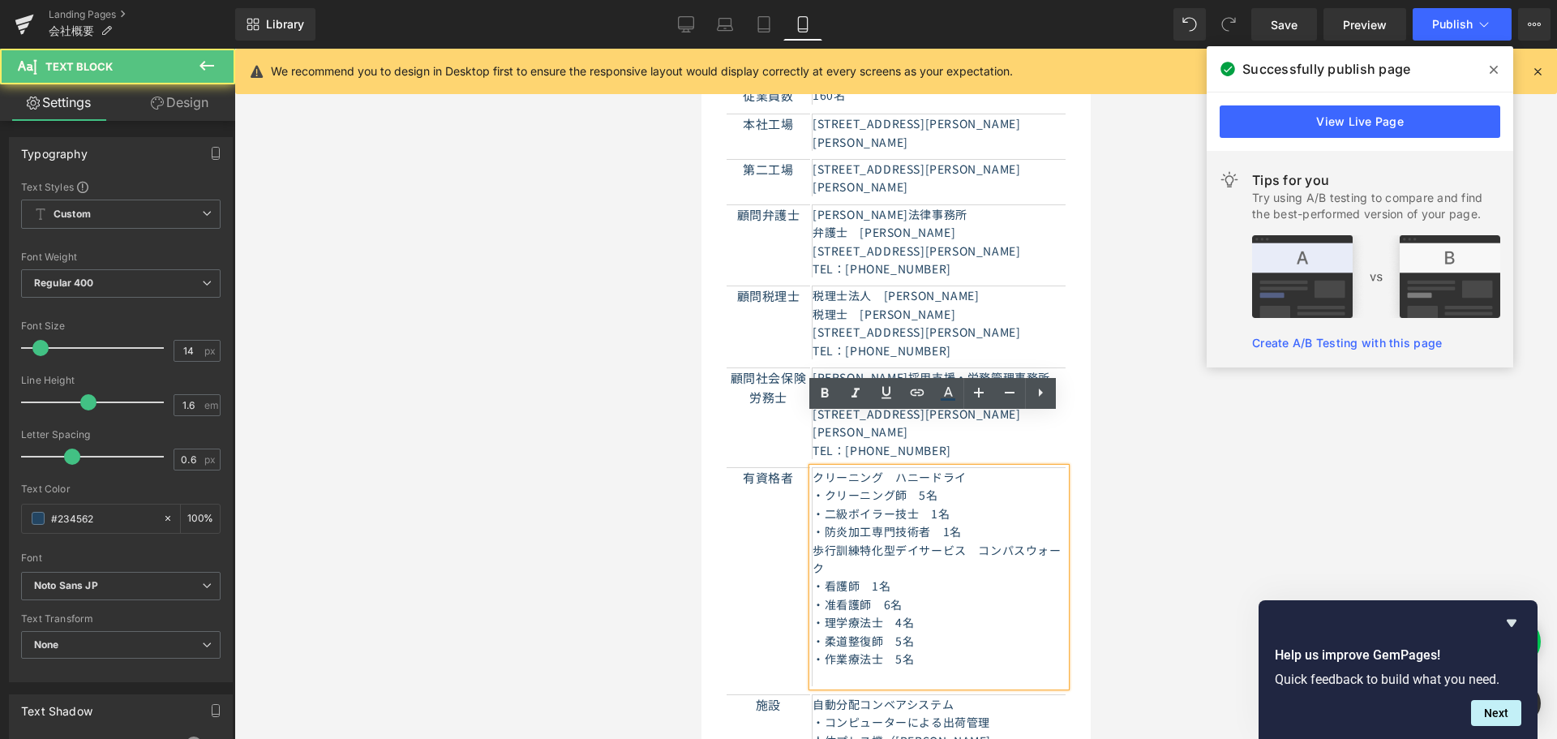
drag, startPoint x: 928, startPoint y: 445, endPoint x: 970, endPoint y: 469, distance: 47.6
click at [928, 486] on p "・クリーニング師　5名" at bounding box center [938, 495] width 253 height 18
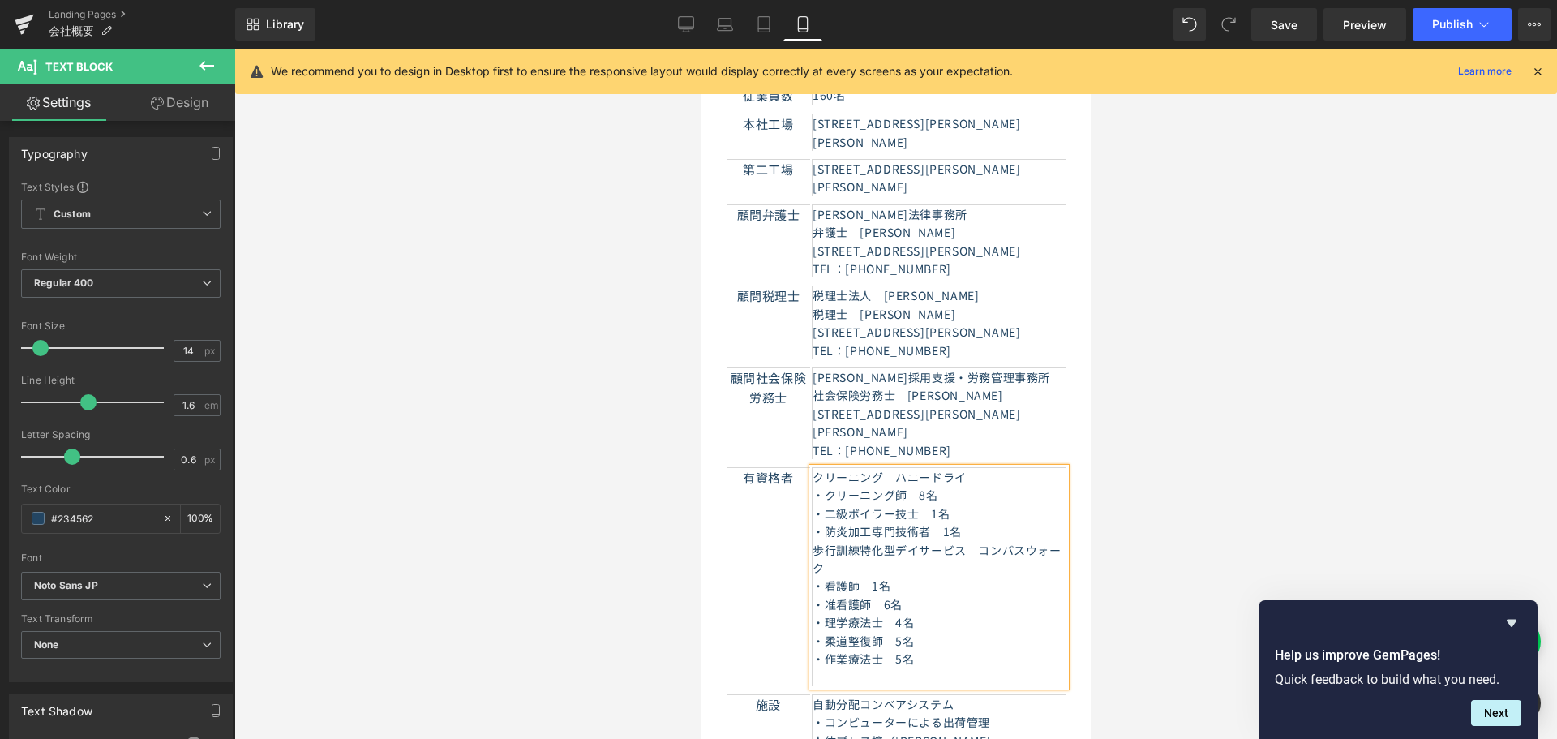
click at [893, 595] on p "・准看護師　6名" at bounding box center [938, 604] width 253 height 18
copy p "・作業療法士　2名"
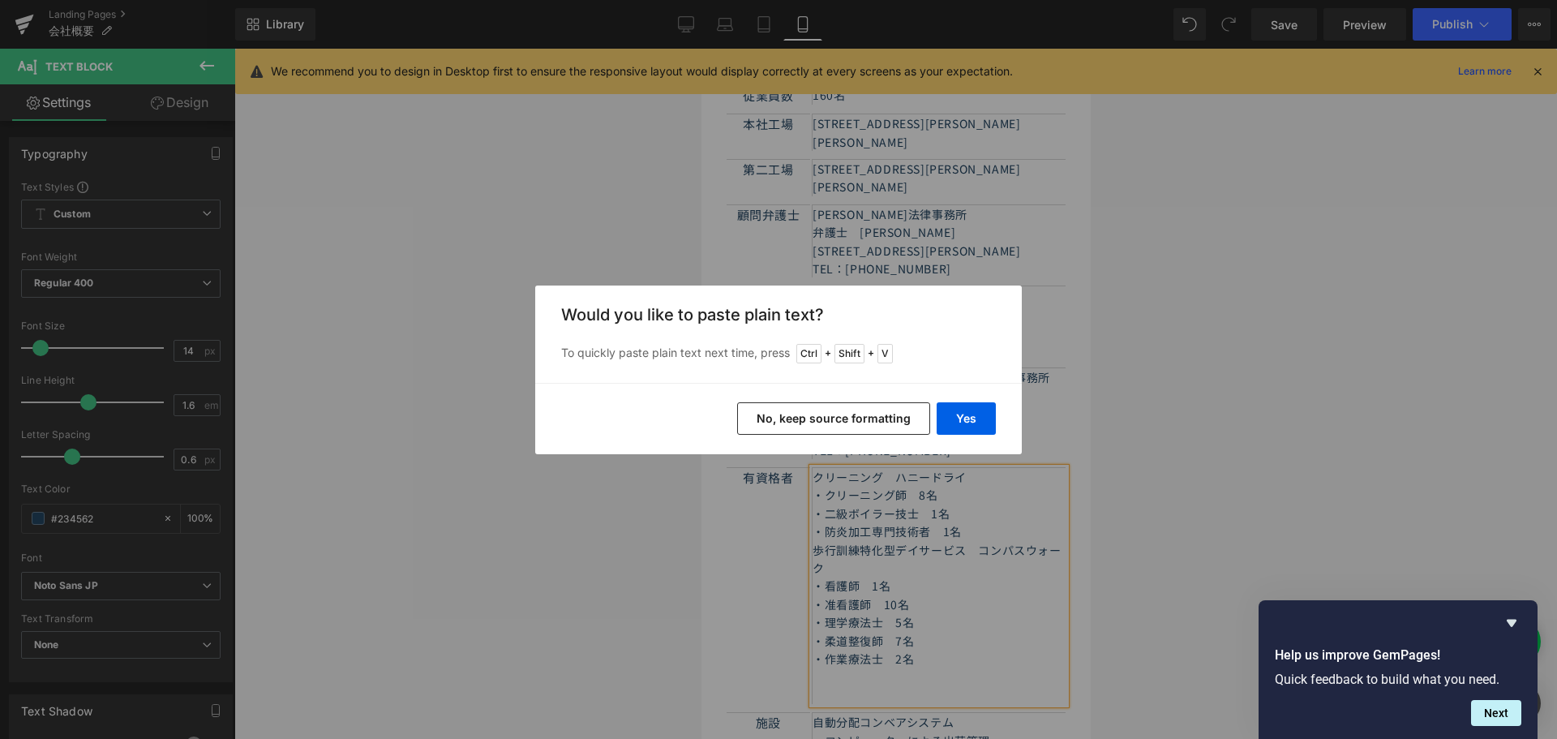
click at [874, 426] on button "No, keep source formatting" at bounding box center [833, 418] width 193 height 32
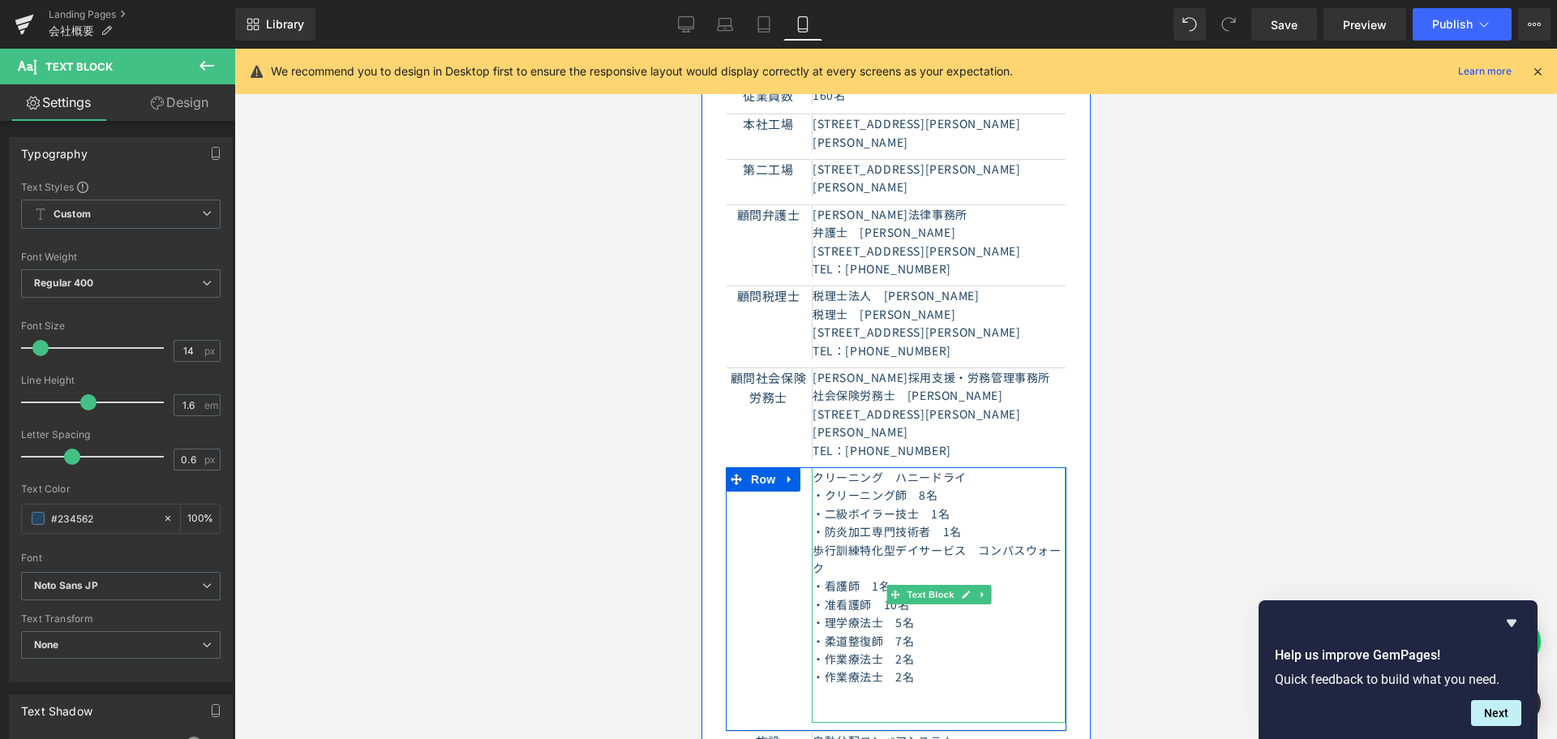
click at [822, 686] on p at bounding box center [938, 695] width 253 height 18
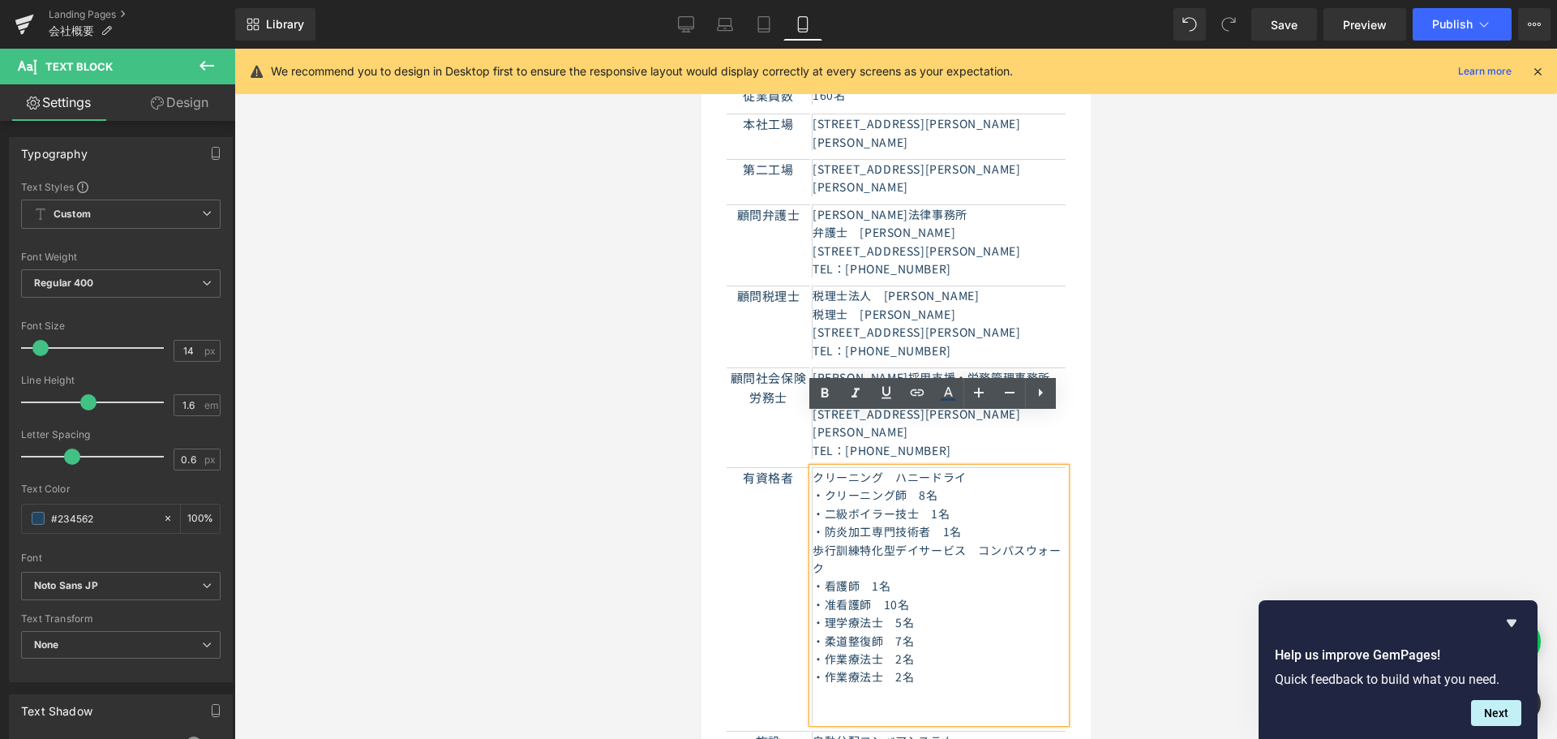
click at [900, 704] on p at bounding box center [938, 713] width 253 height 18
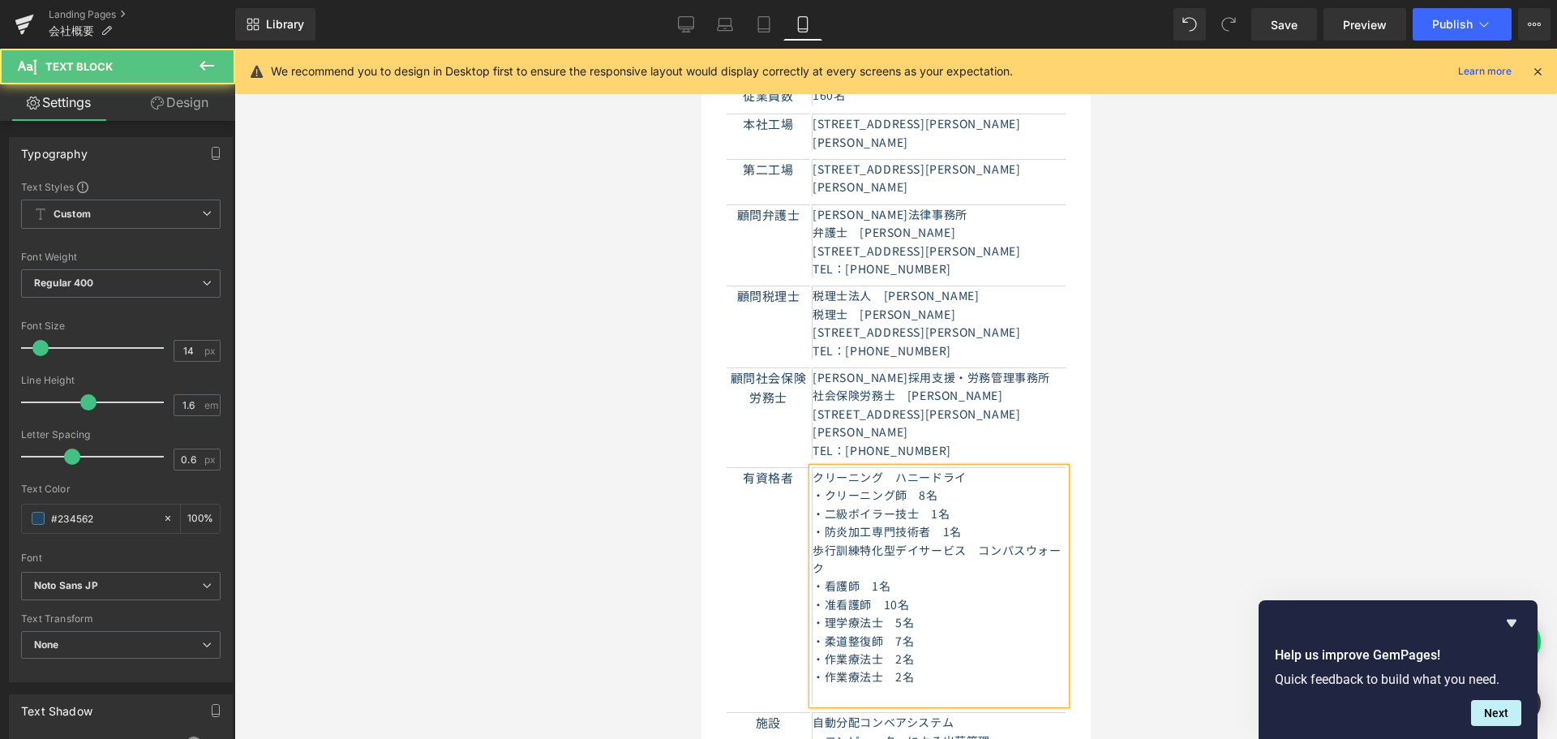
click at [916, 686] on p at bounding box center [938, 695] width 253 height 18
click at [886, 667] on p "・作業療法士　2名" at bounding box center [938, 676] width 253 height 18
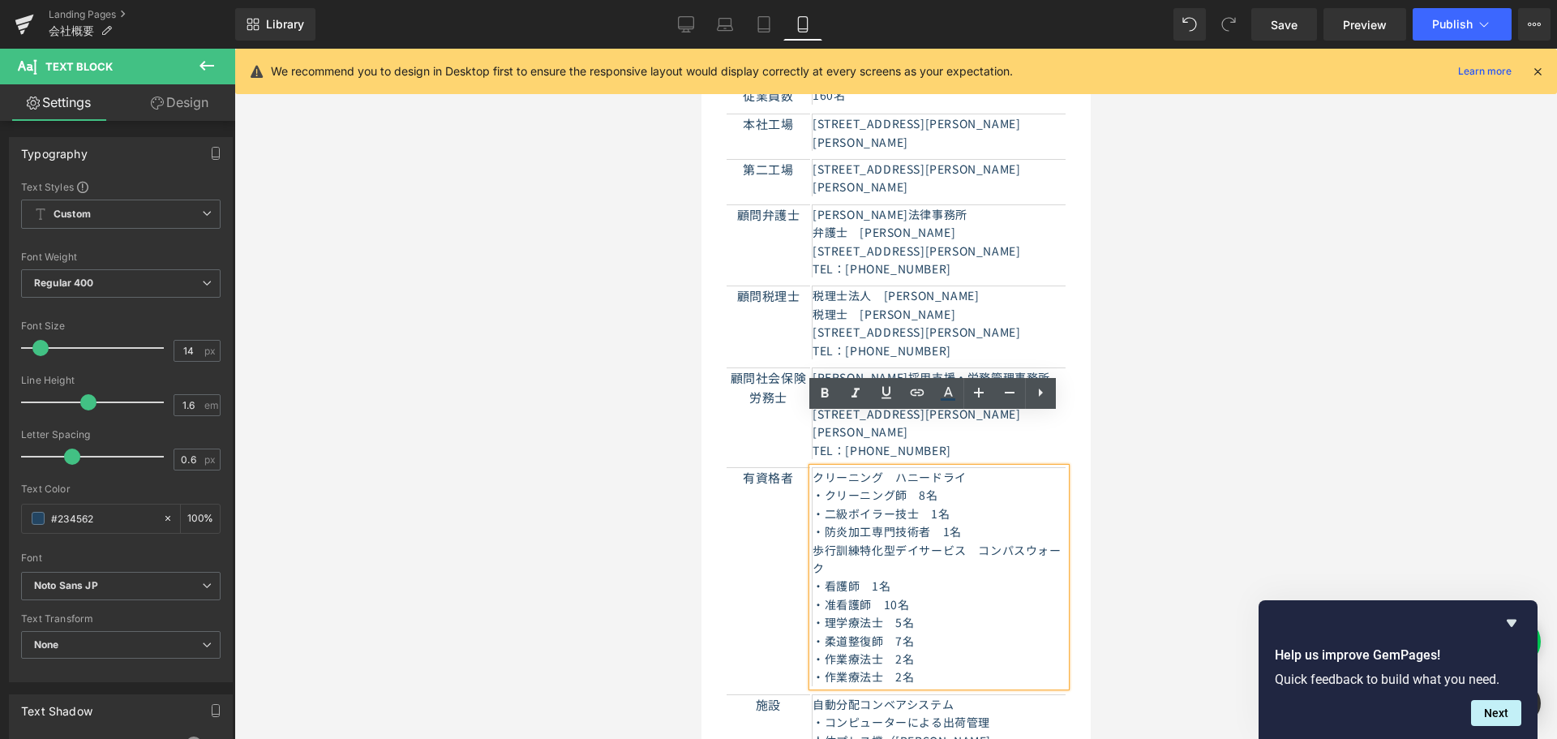
click at [930, 667] on p "・作業療法士　2名" at bounding box center [938, 676] width 253 height 18
click at [833, 667] on p "・作業療法士　2名" at bounding box center [938, 676] width 253 height 18
click at [611, 604] on div at bounding box center [895, 394] width 1322 height 690
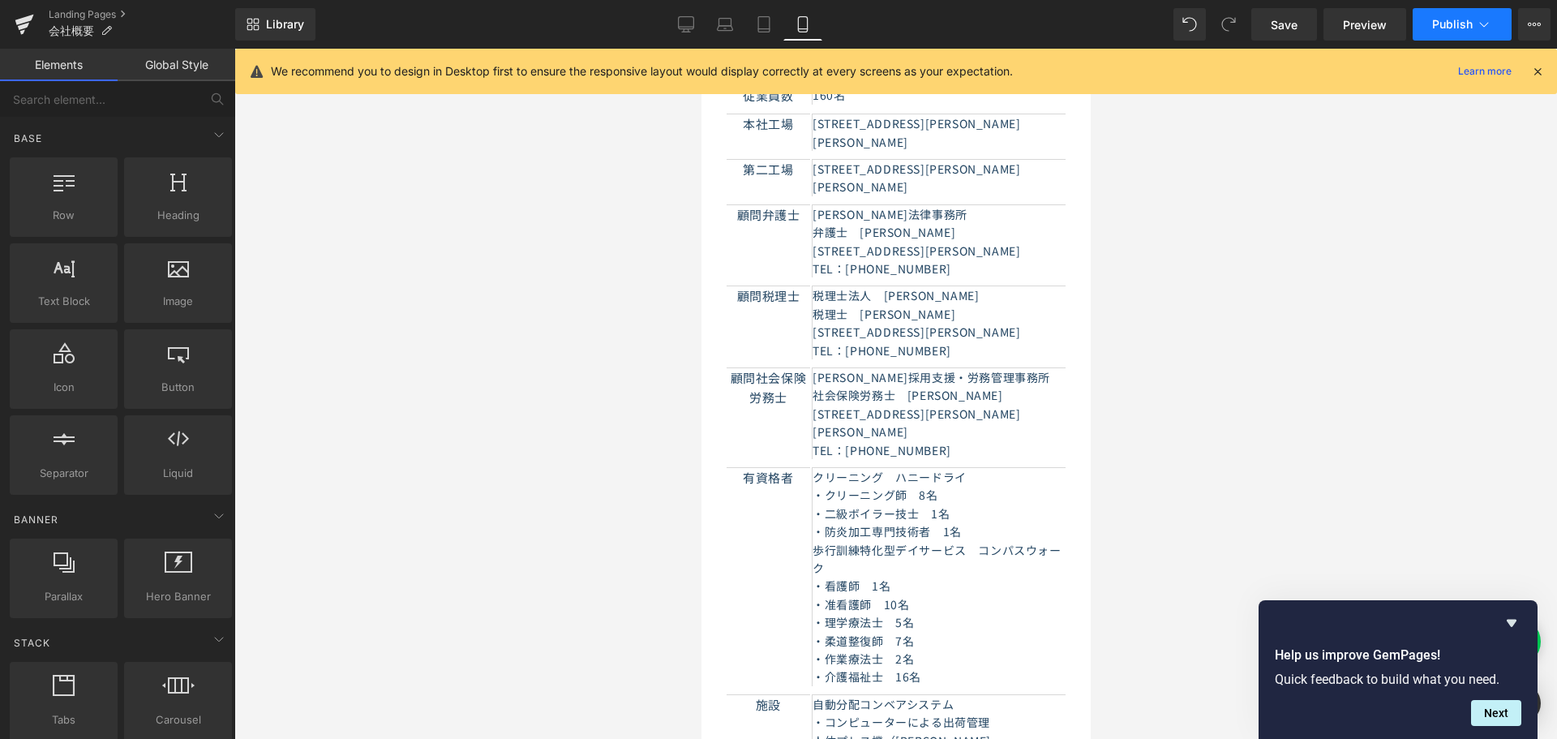
click at [1450, 28] on span "Publish" at bounding box center [1452, 24] width 41 height 13
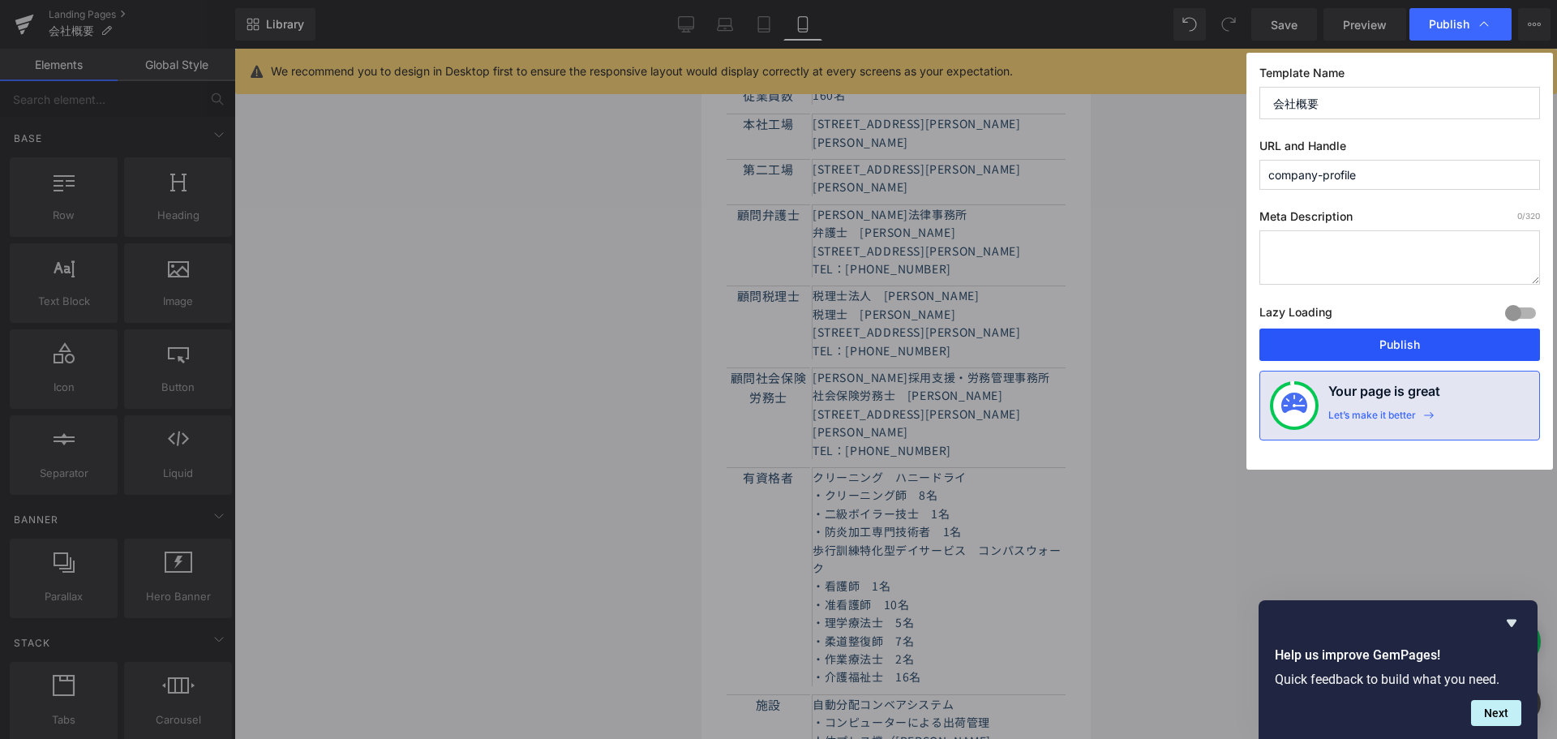
click at [1404, 349] on button "Publish" at bounding box center [1399, 344] width 281 height 32
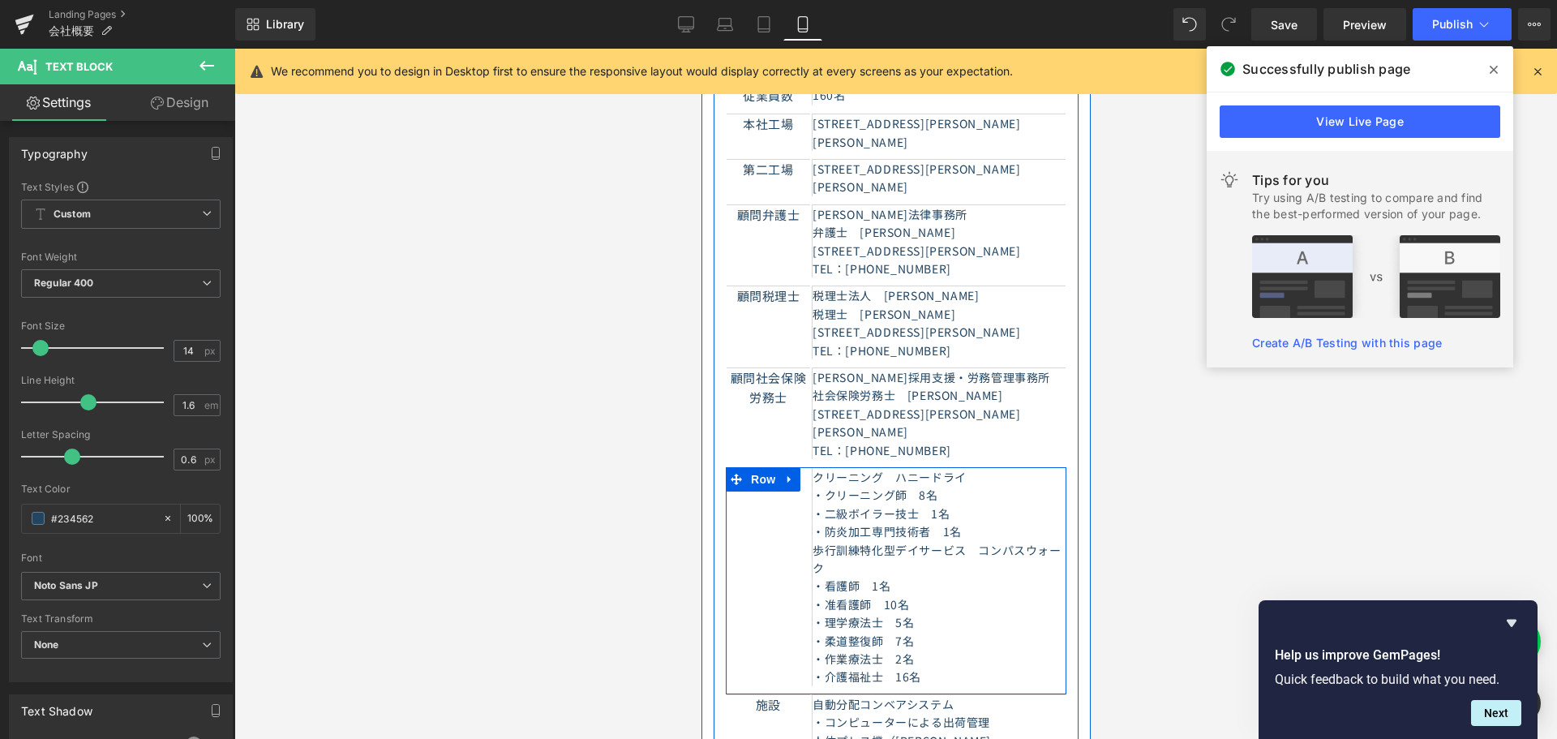
drag, startPoint x: 973, startPoint y: 480, endPoint x: 794, endPoint y: 469, distance: 179.5
click at [794, 469] on div "有資格者 Text Block 　クリーニング　[PERSON_NAME]師　8名 　・二級ボイラー技士　1名 　・防炎加工専門技術者　1名 　歩行訓練特化型…" at bounding box center [895, 580] width 341 height 227
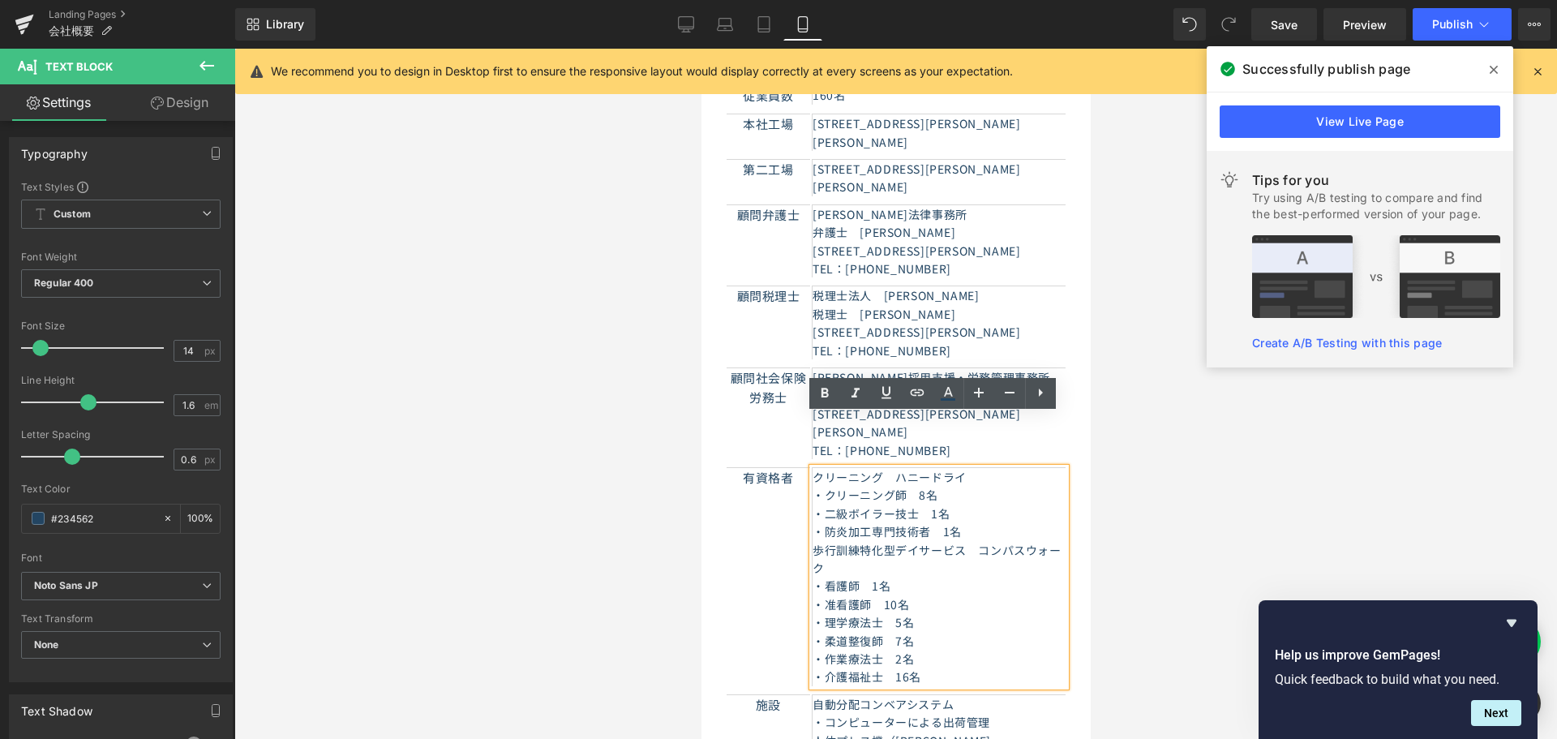
copy div "・二級ボイラー技士　1名 　・防炎加工専門技術者　1名"
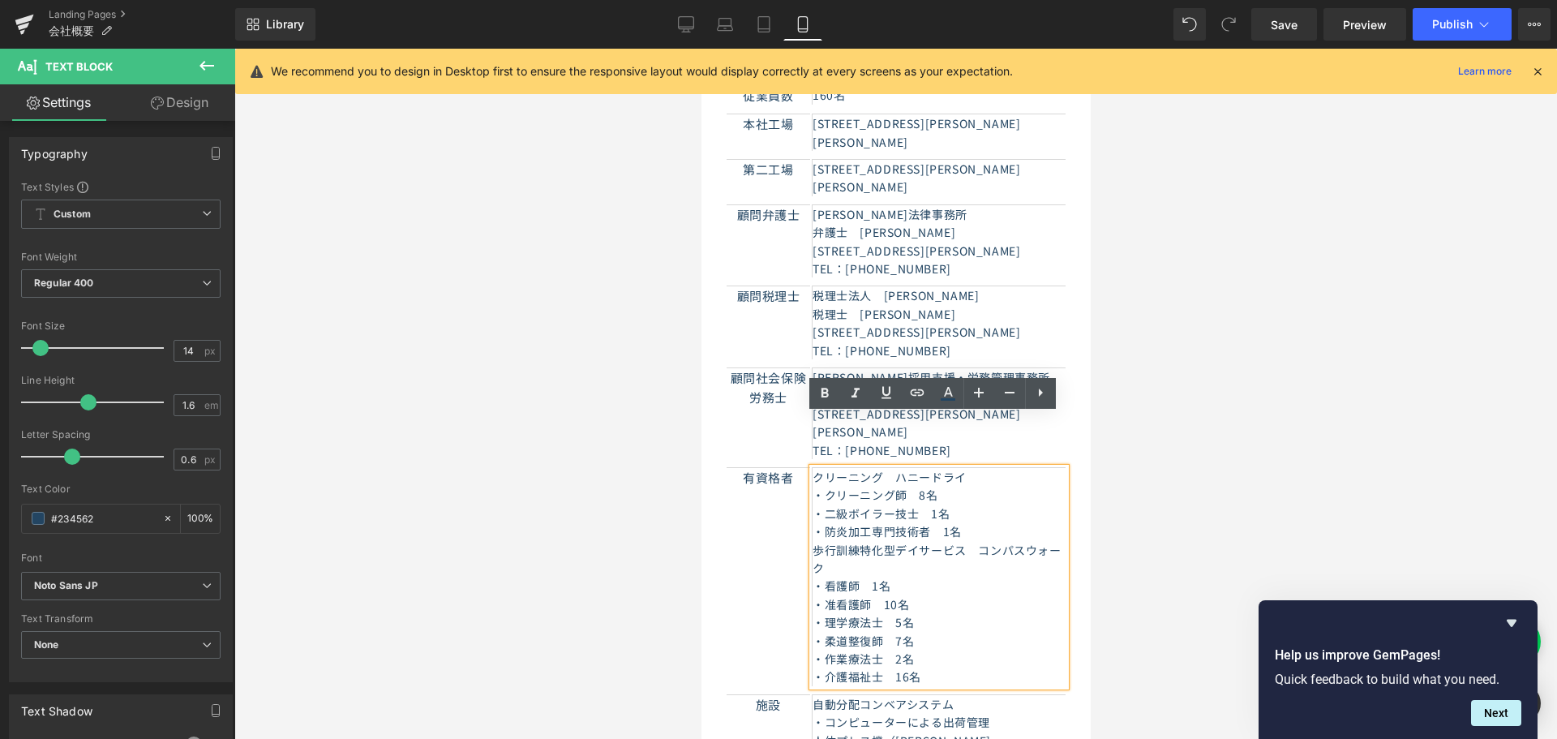
click at [624, 503] on div at bounding box center [895, 394] width 1322 height 690
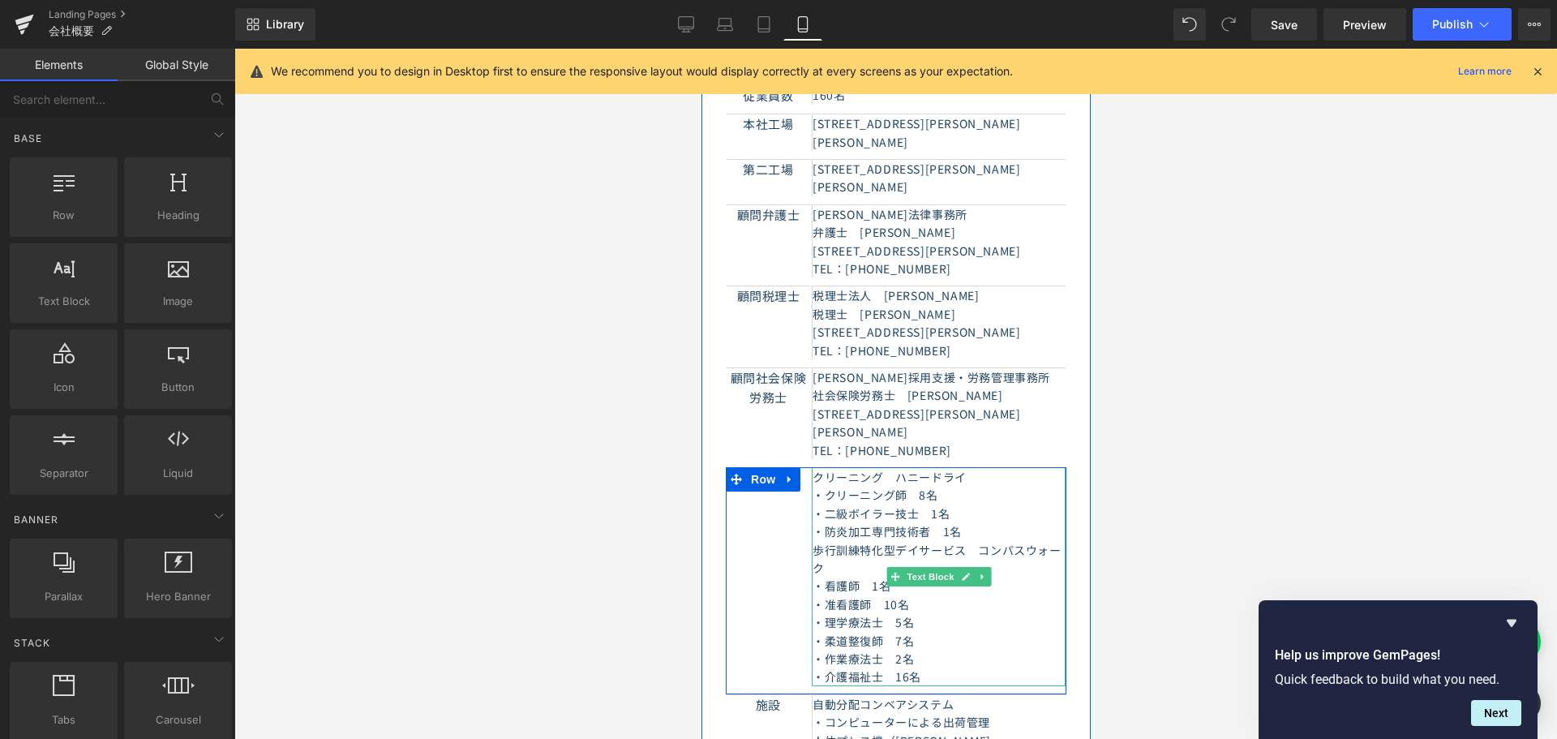
click at [849, 522] on p "・防炎加工専門技術者　1名" at bounding box center [938, 531] width 253 height 18
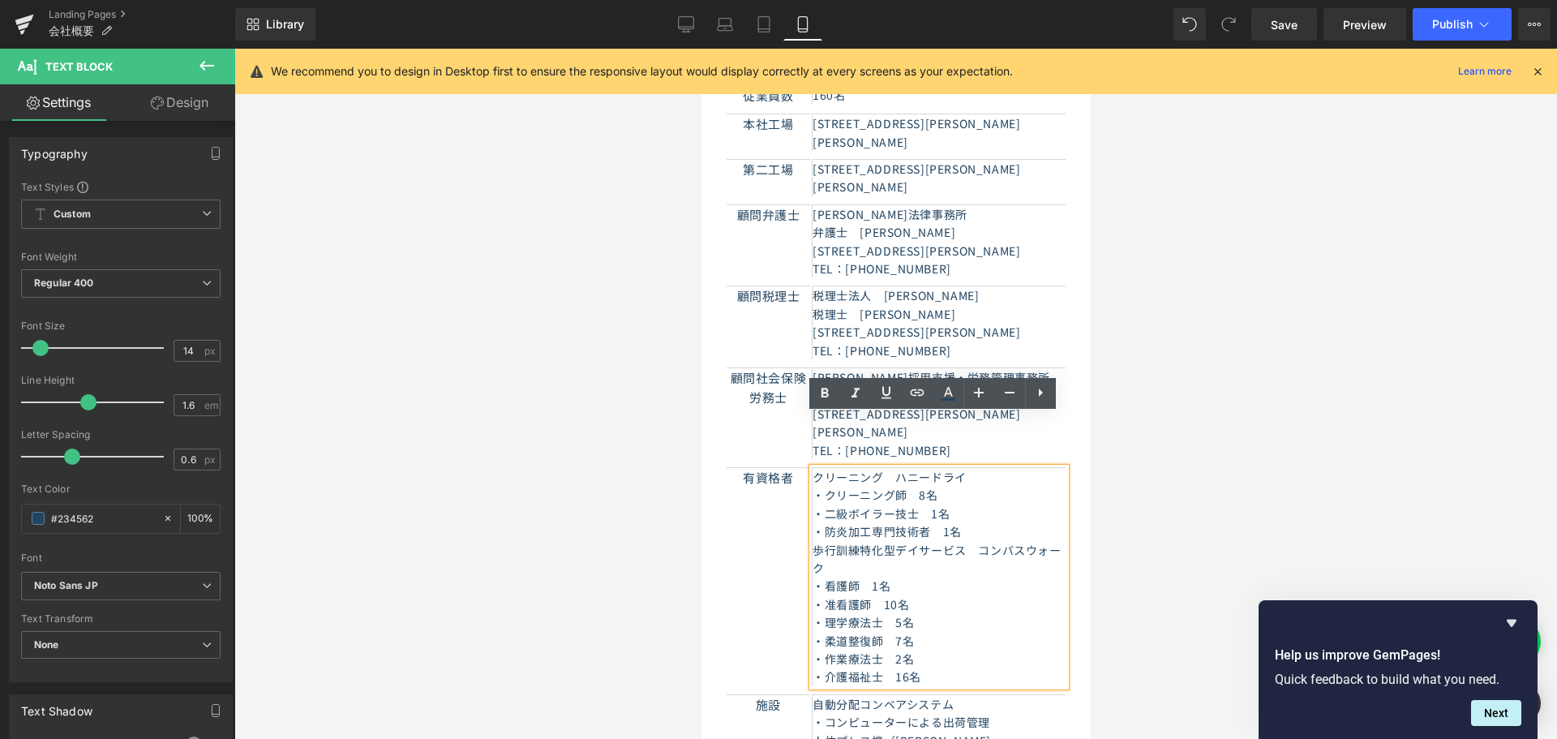
click at [977, 522] on p "・防炎加工専門技術者　1名" at bounding box center [938, 531] width 253 height 18
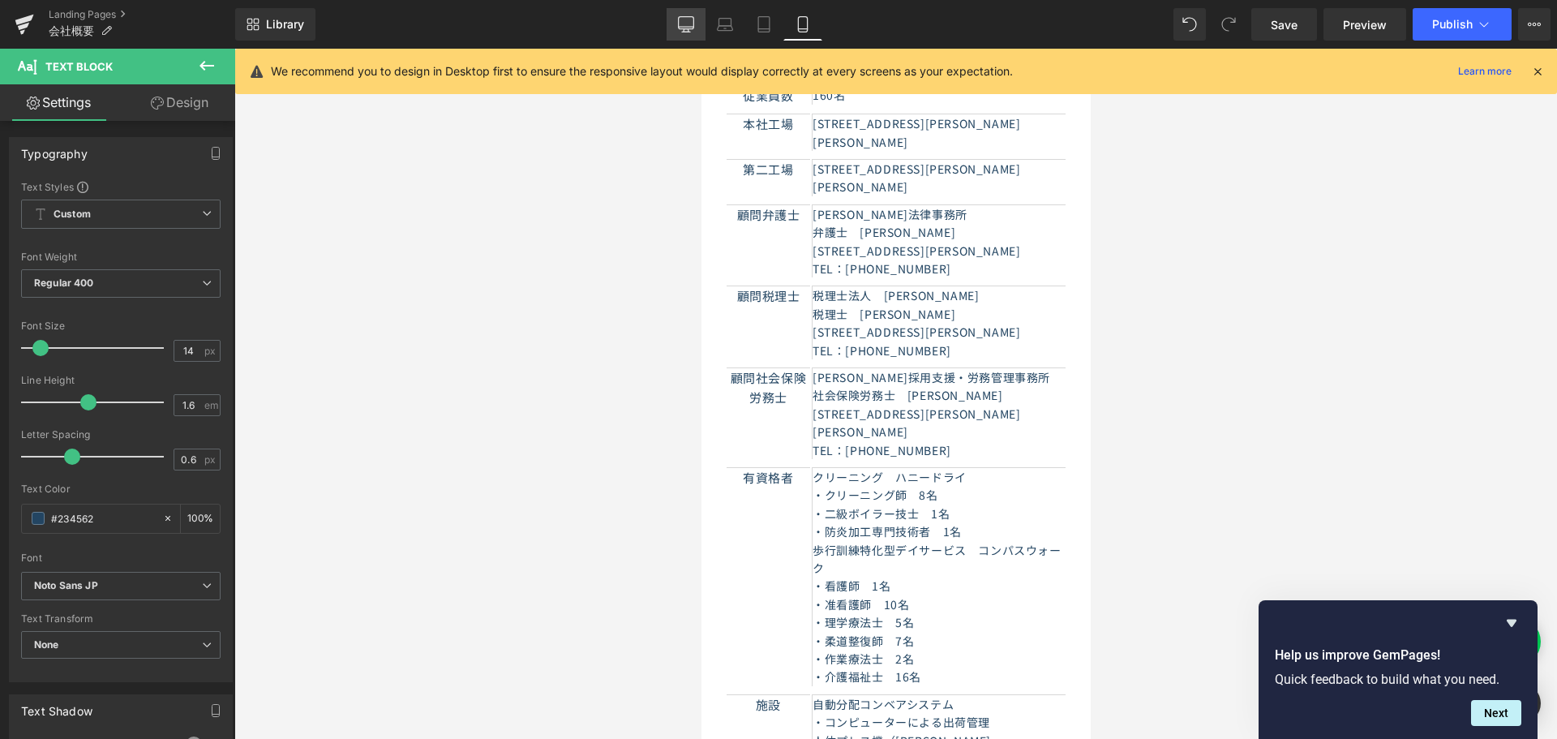
click at [688, 15] on link "Desktop" at bounding box center [685, 24] width 39 height 32
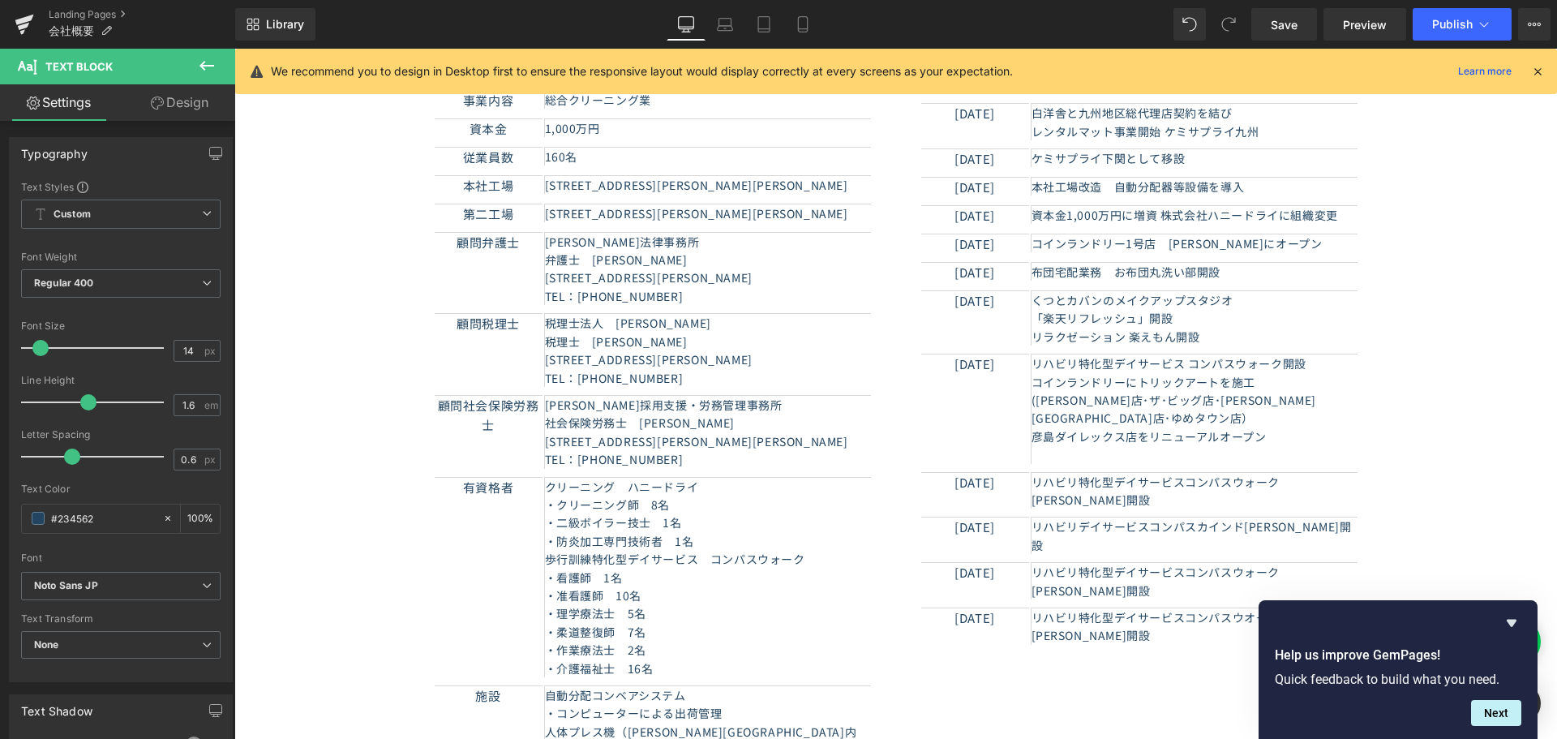
scroll to position [649, 0]
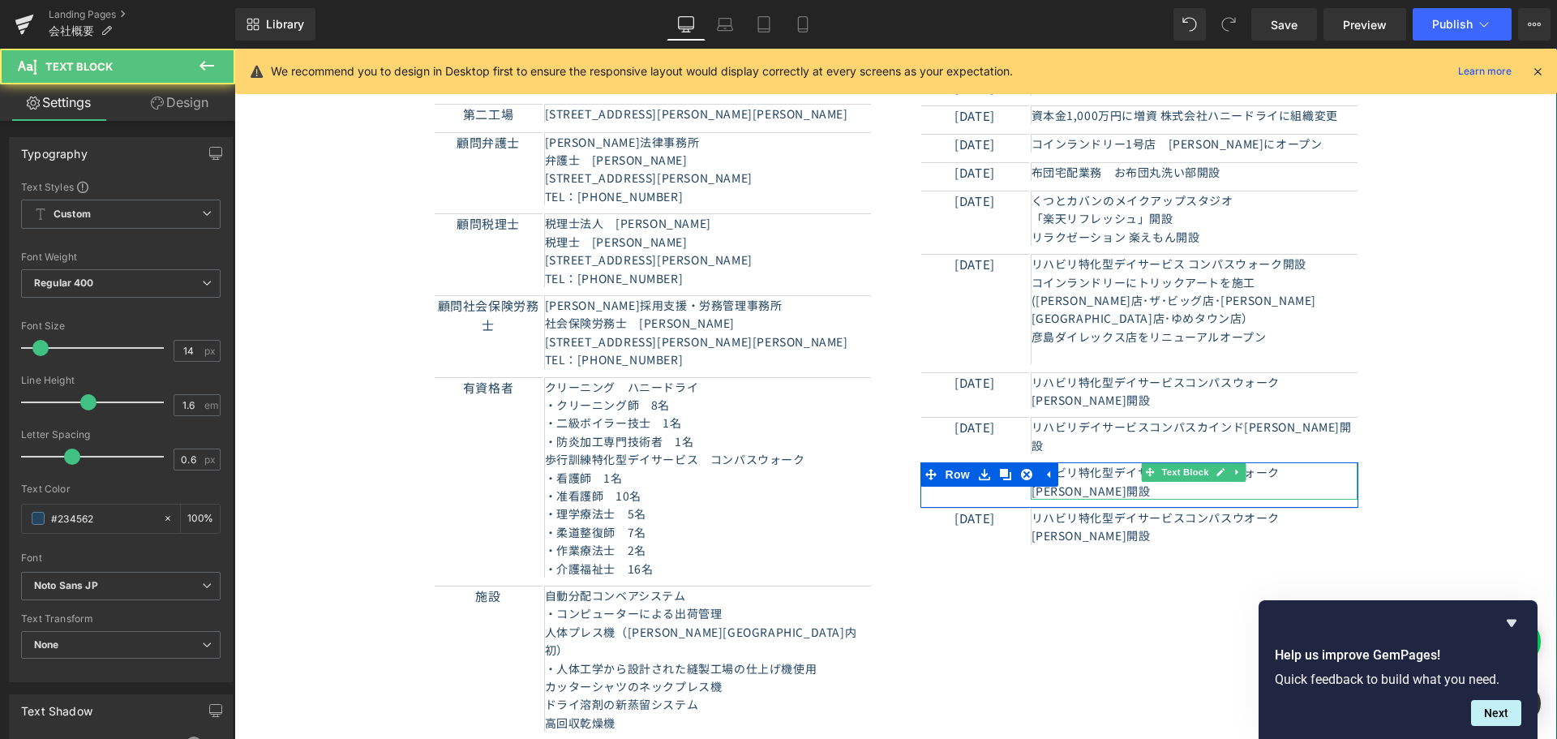
click at [1103, 463] on p "リハビリ特化型デイサービスコンパスウォーク[PERSON_NAME]開設" at bounding box center [1194, 481] width 326 height 36
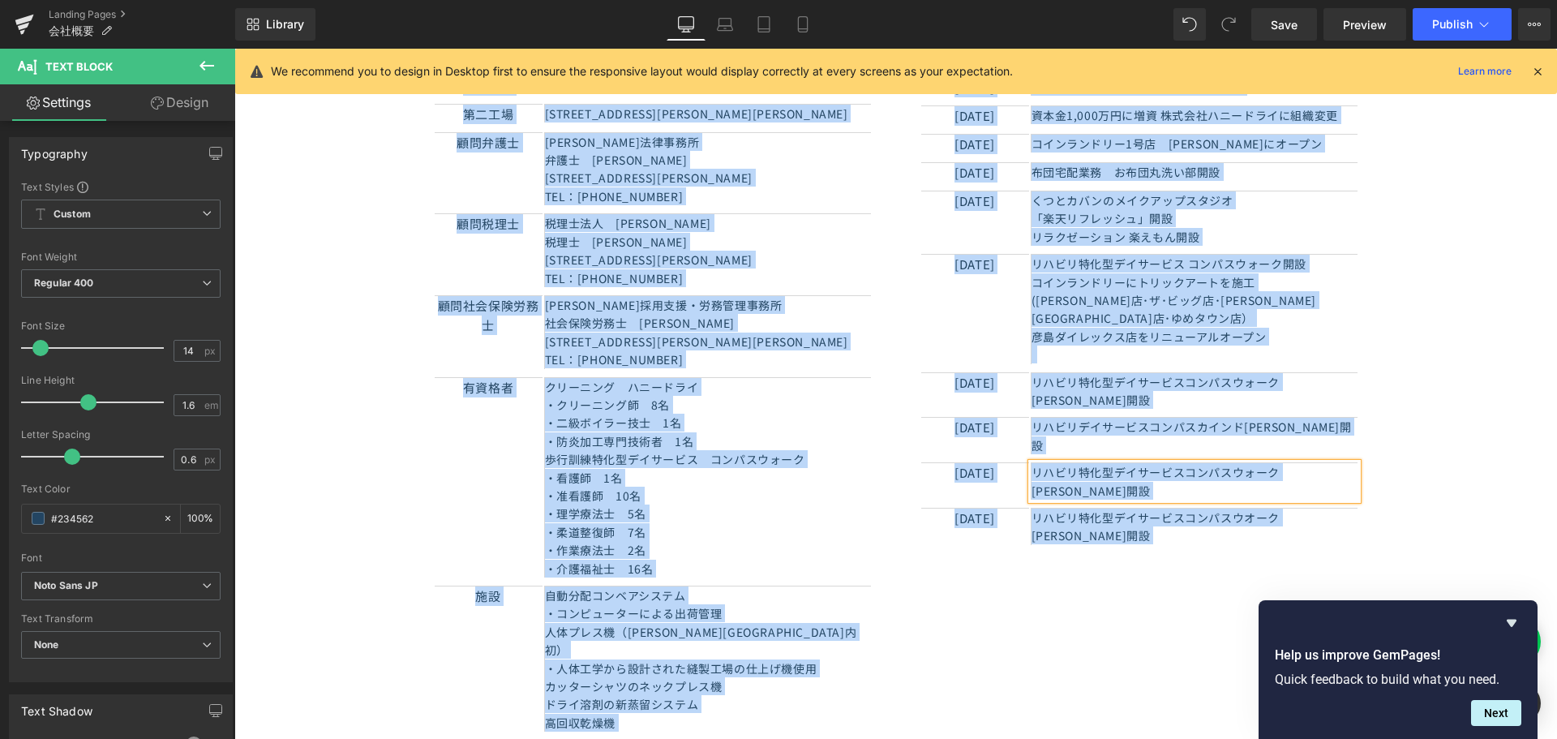
click at [1099, 463] on p "リハビリ特化型デイサービスコンパスウォーク[PERSON_NAME]開設" at bounding box center [1194, 481] width 326 height 36
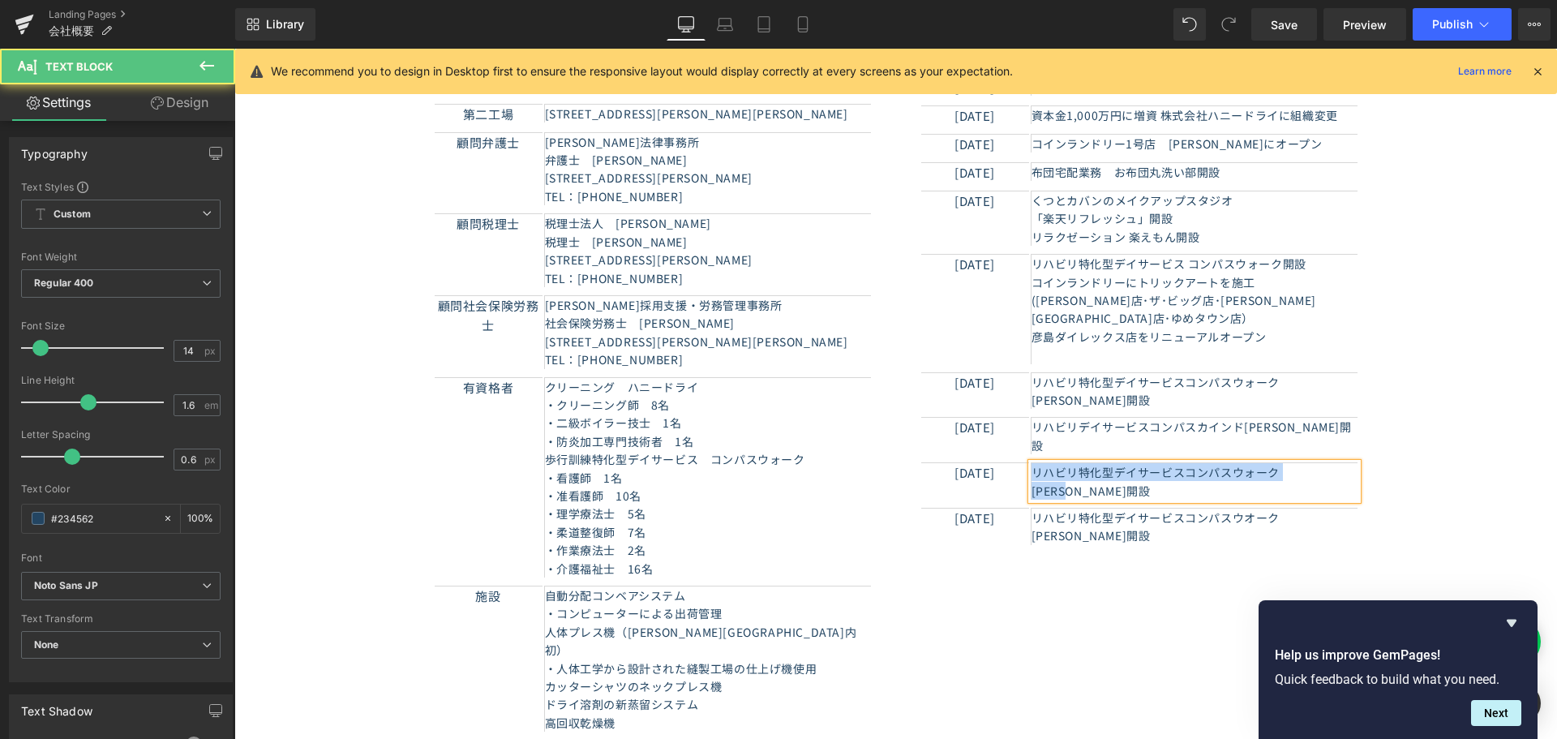
copy p "リハビリ特化型デイサービスコンパスウォーク[PERSON_NAME]開設"
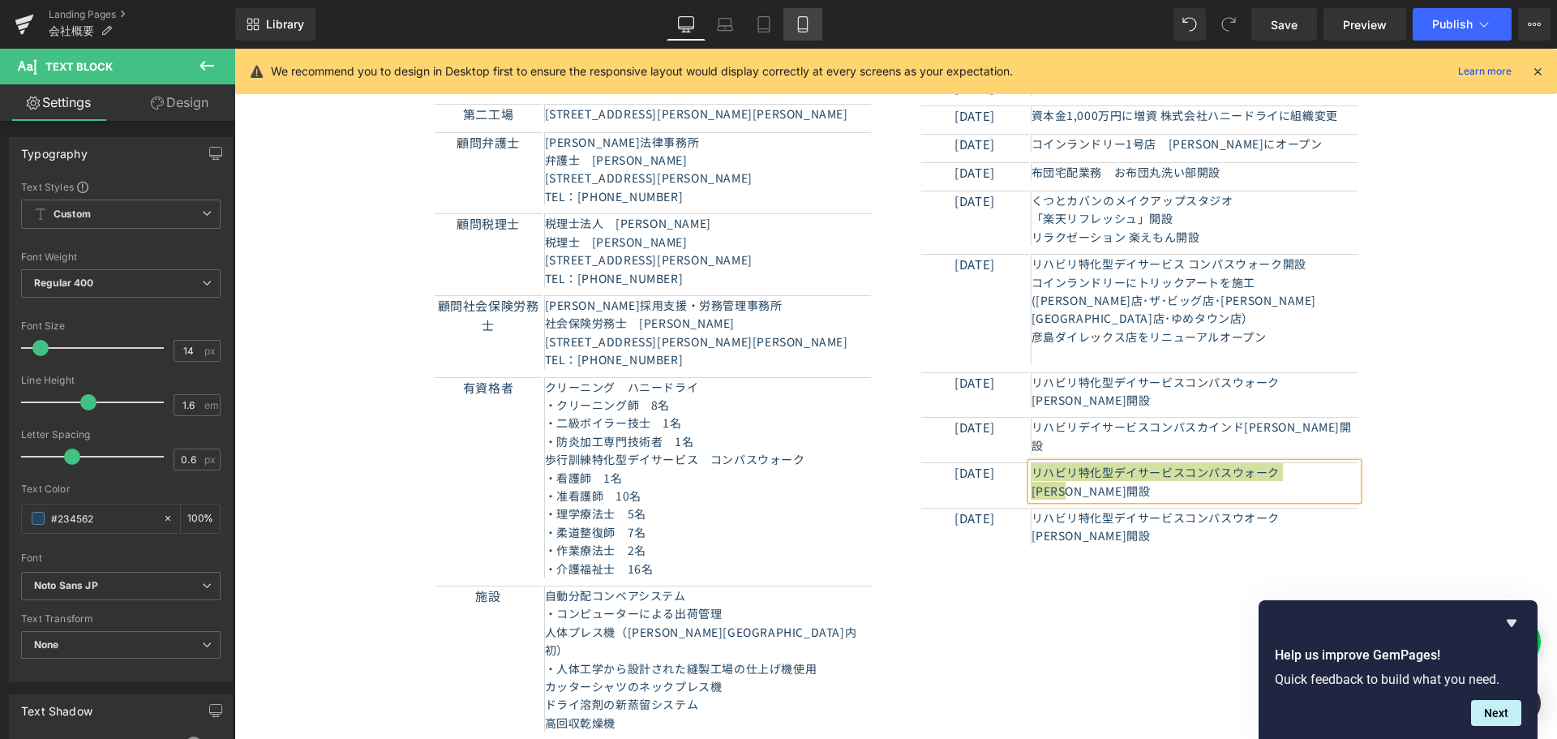
click at [802, 19] on icon at bounding box center [803, 24] width 16 height 16
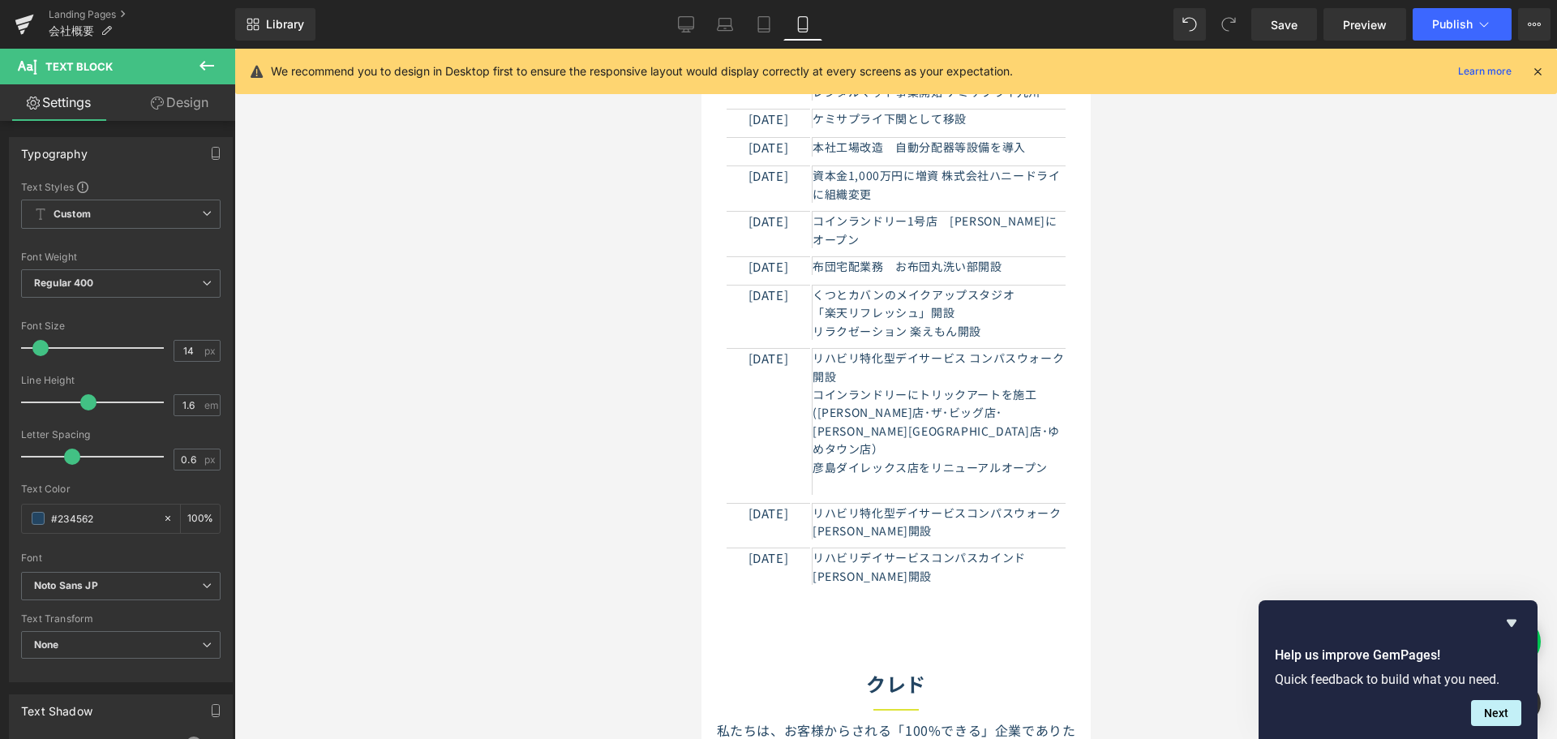
scroll to position [1622, 0]
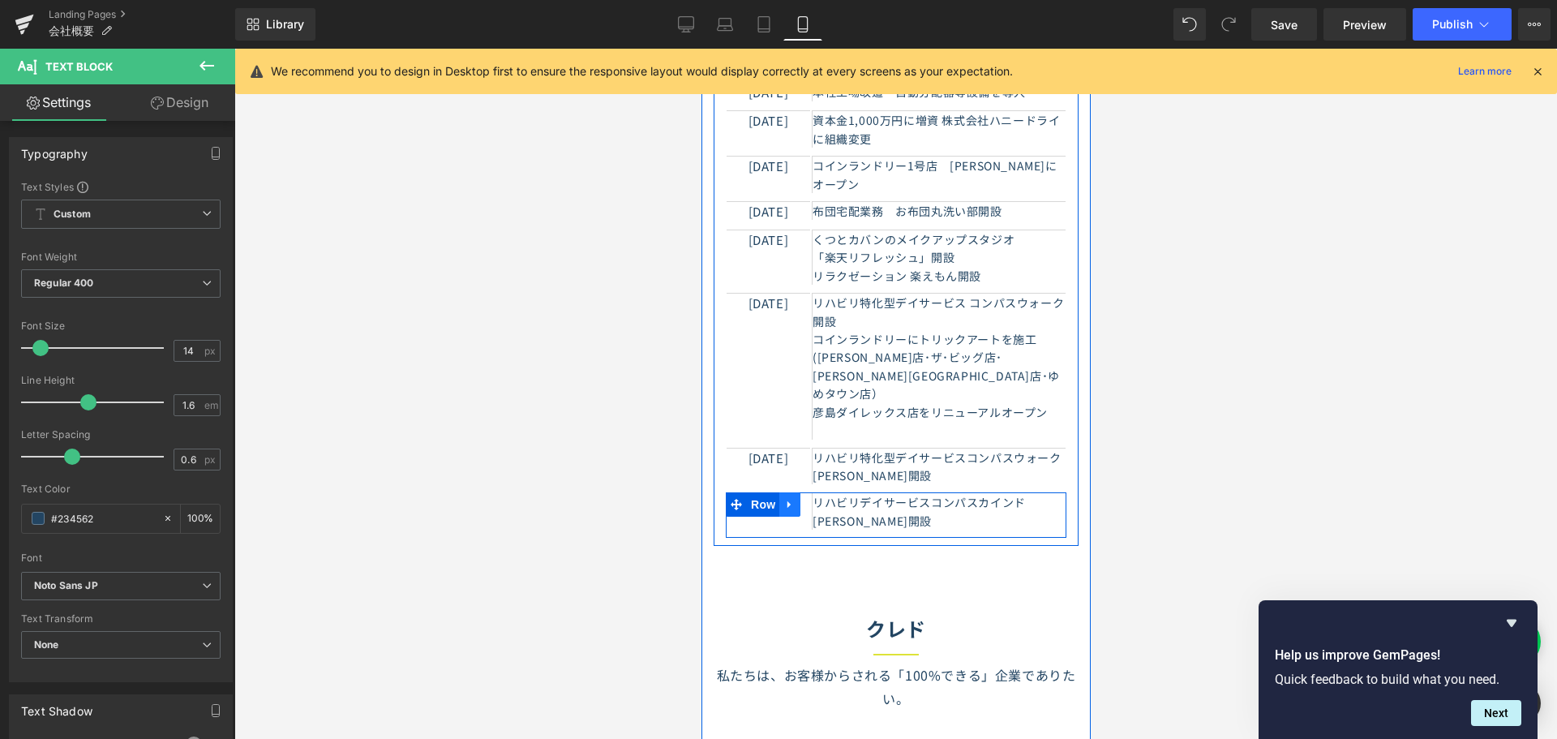
click at [786, 501] on icon at bounding box center [787, 504] width 3 height 7
click at [804, 499] on icon at bounding box center [809, 504] width 11 height 11
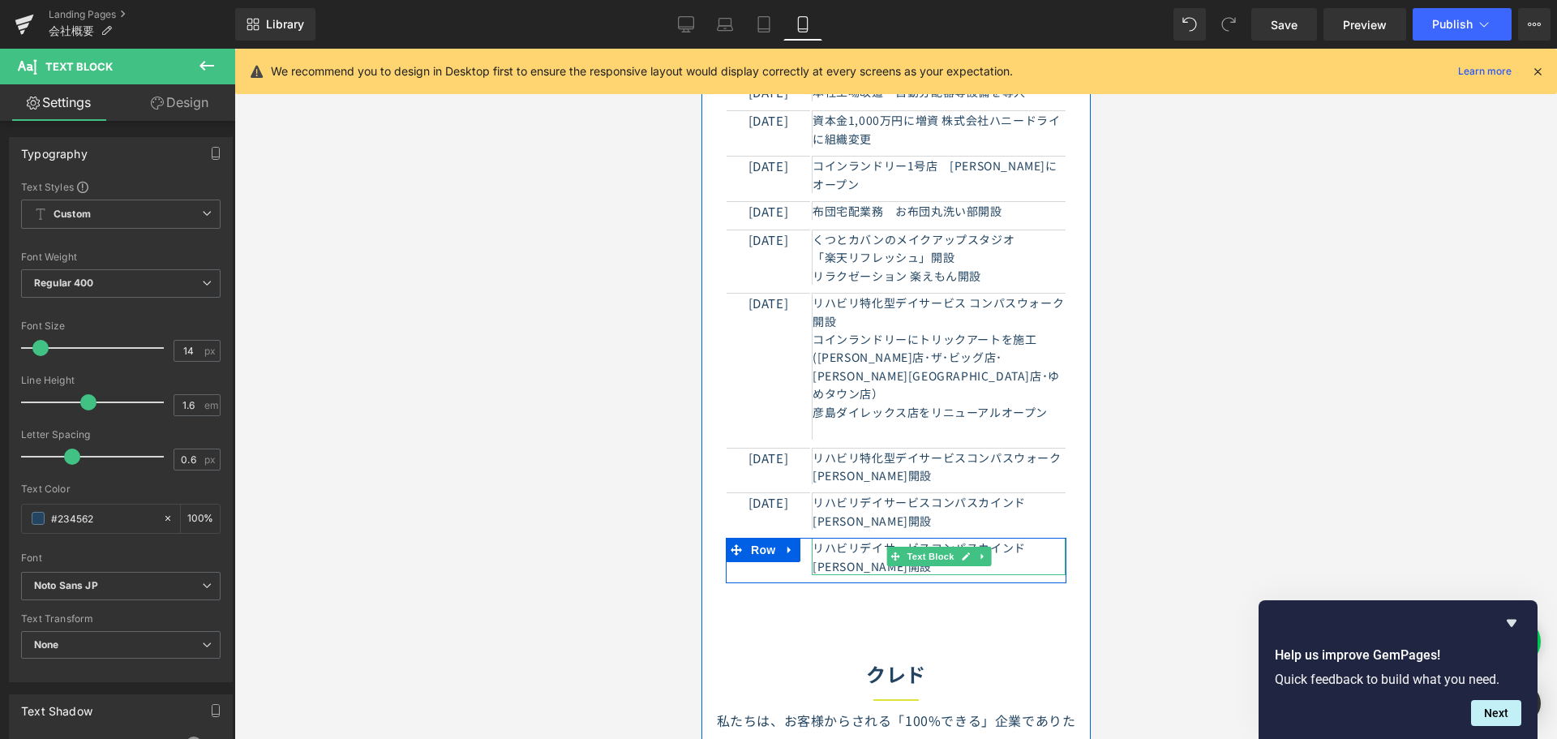
click at [836, 538] on p "リハビリデイサービスコンパスカインド[PERSON_NAME]開設" at bounding box center [938, 556] width 253 height 36
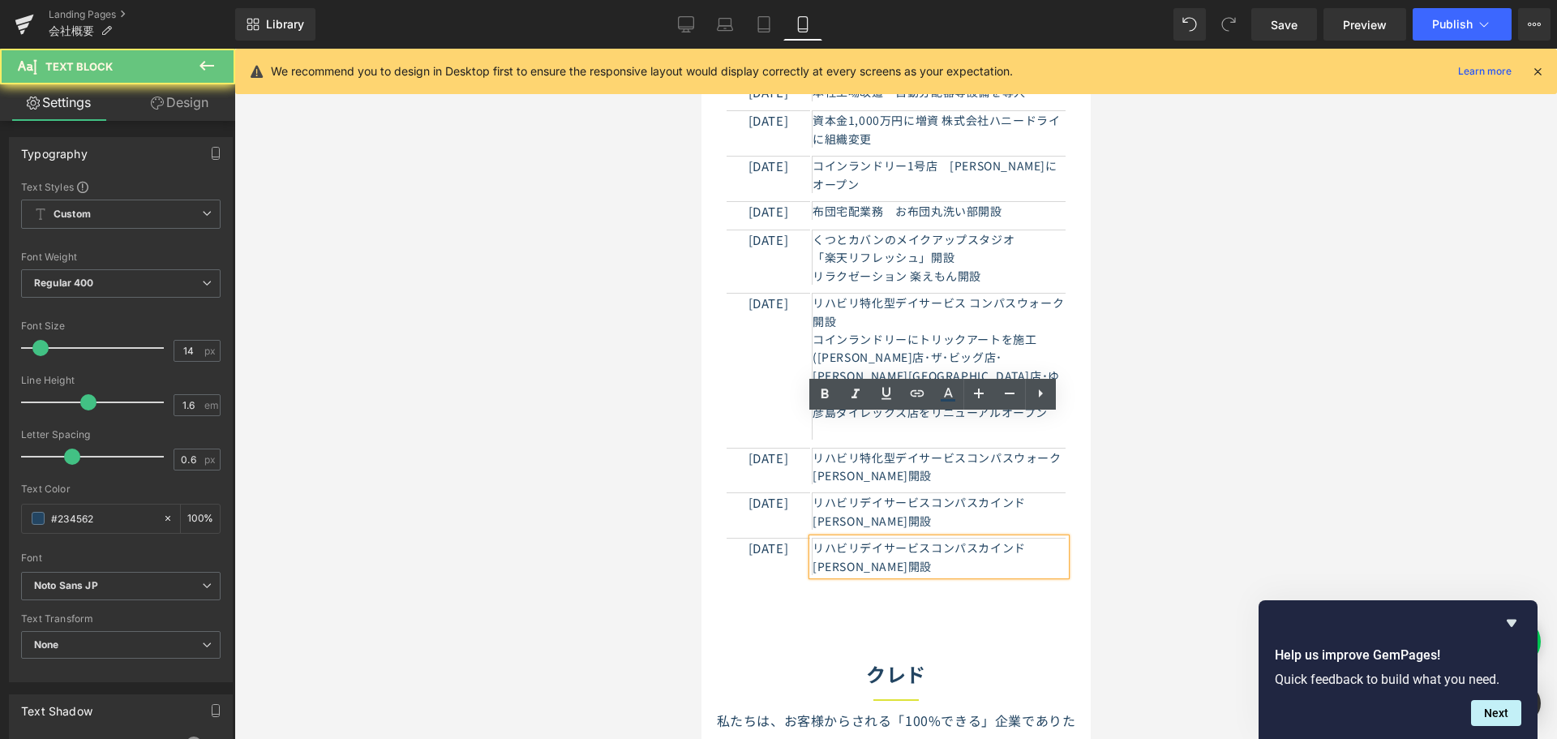
click at [836, 538] on p "リハビリデイサービスコンパスカインド[PERSON_NAME]開設" at bounding box center [938, 556] width 253 height 36
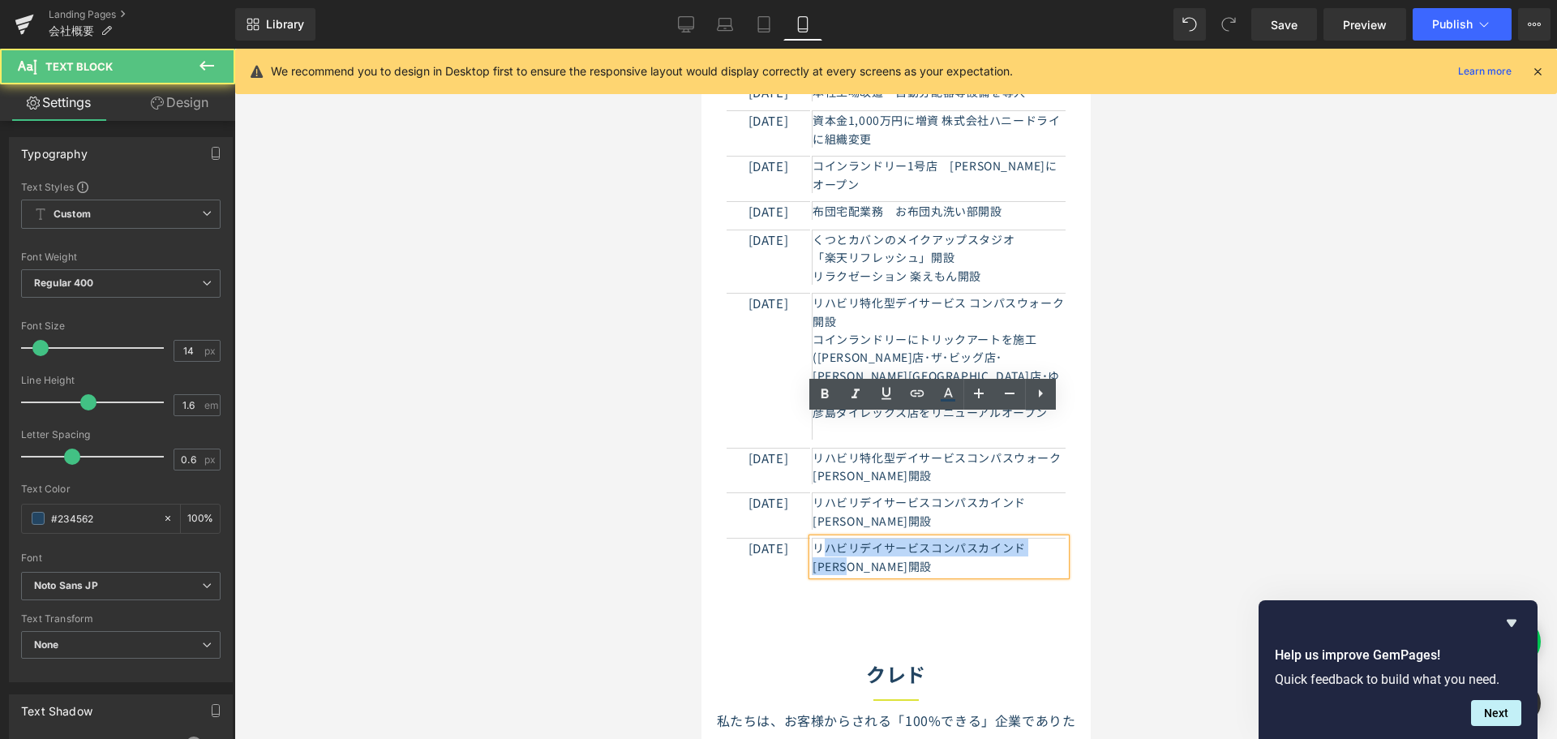
click at [820, 539] on span "リハビリデイサービスコンパスカインド[PERSON_NAME]開設" at bounding box center [918, 556] width 213 height 34
paste div
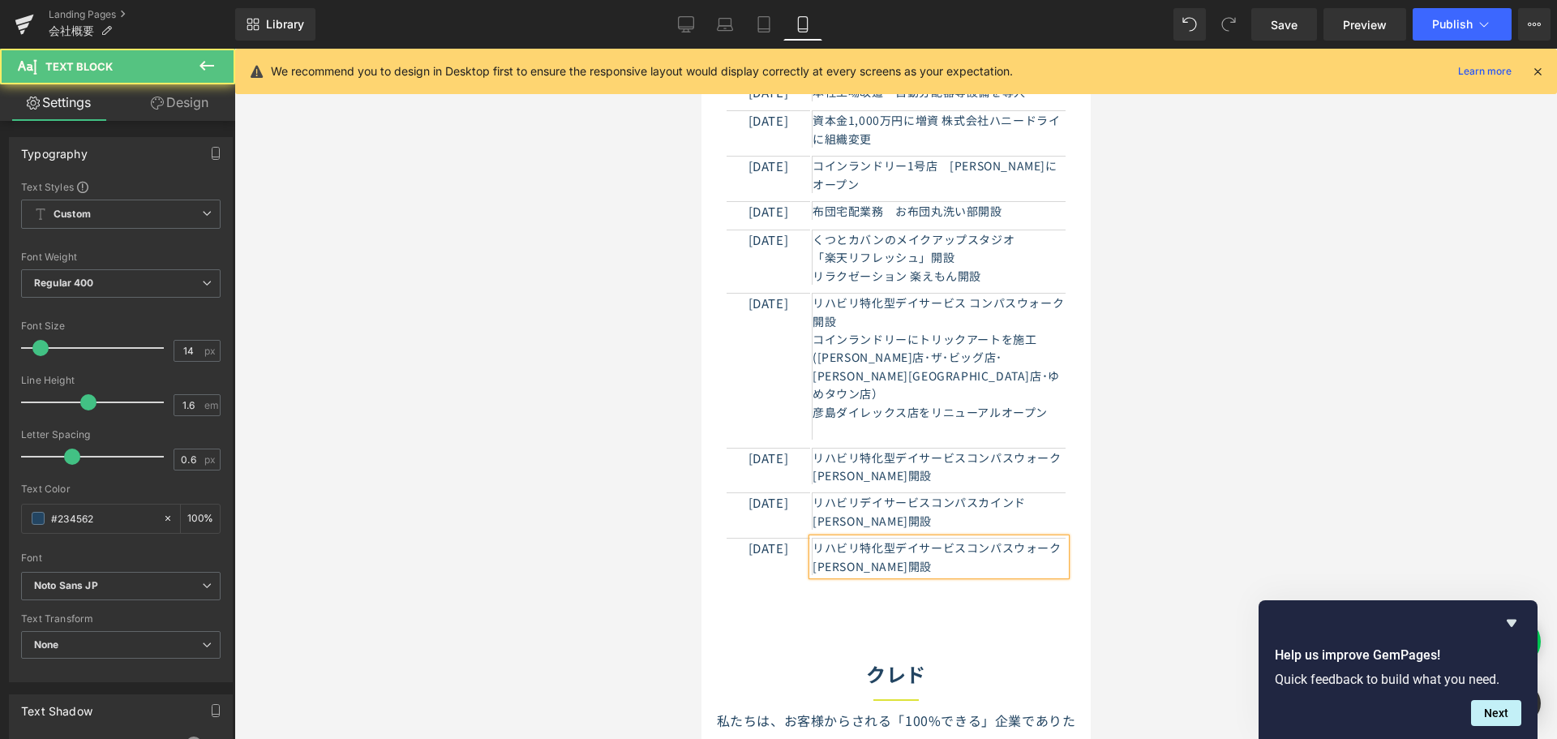
click at [831, 539] on span "リハビリ特化型デイサービスコンパスウォーク[PERSON_NAME]開設" at bounding box center [936, 556] width 249 height 34
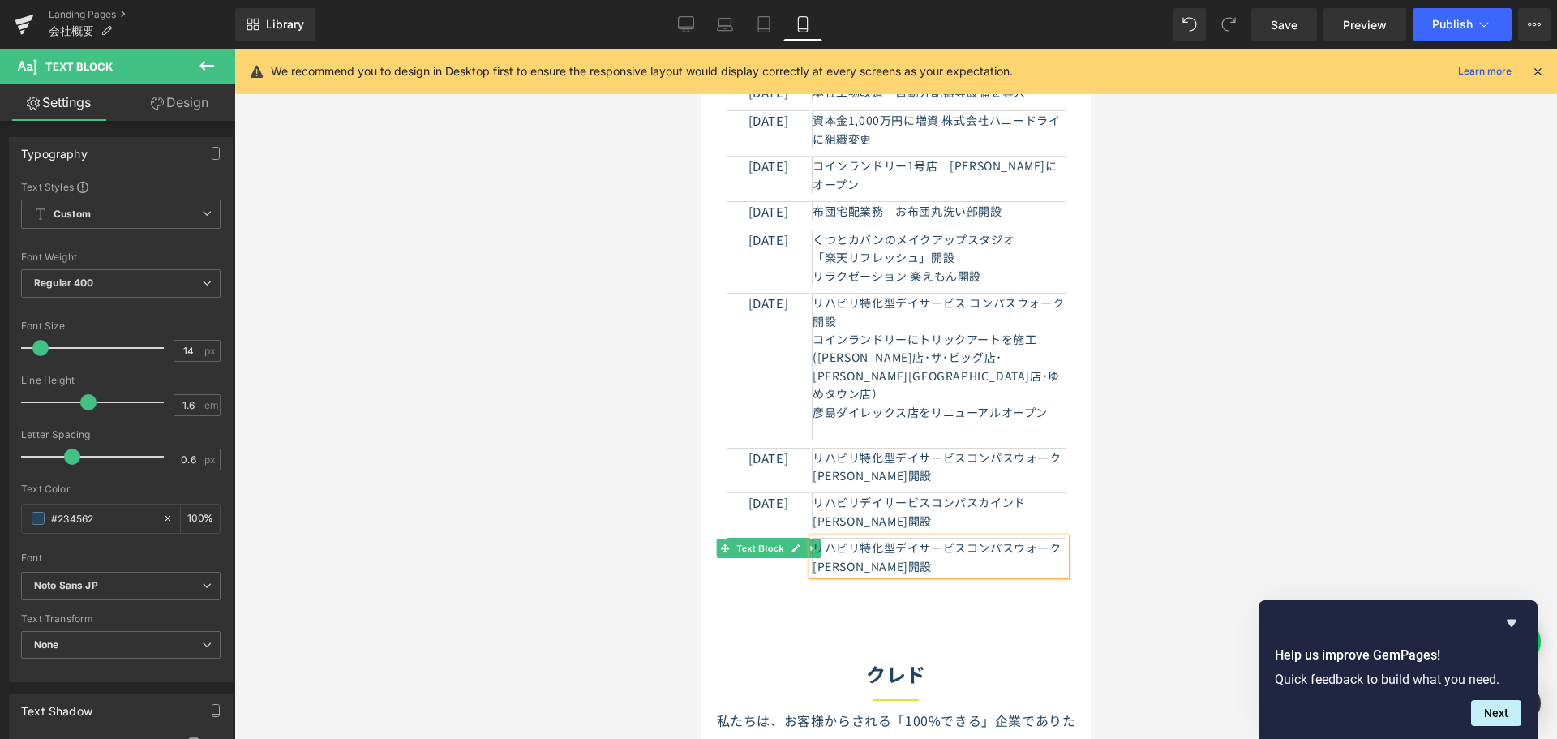
click at [790, 543] on icon at bounding box center [794, 548] width 9 height 10
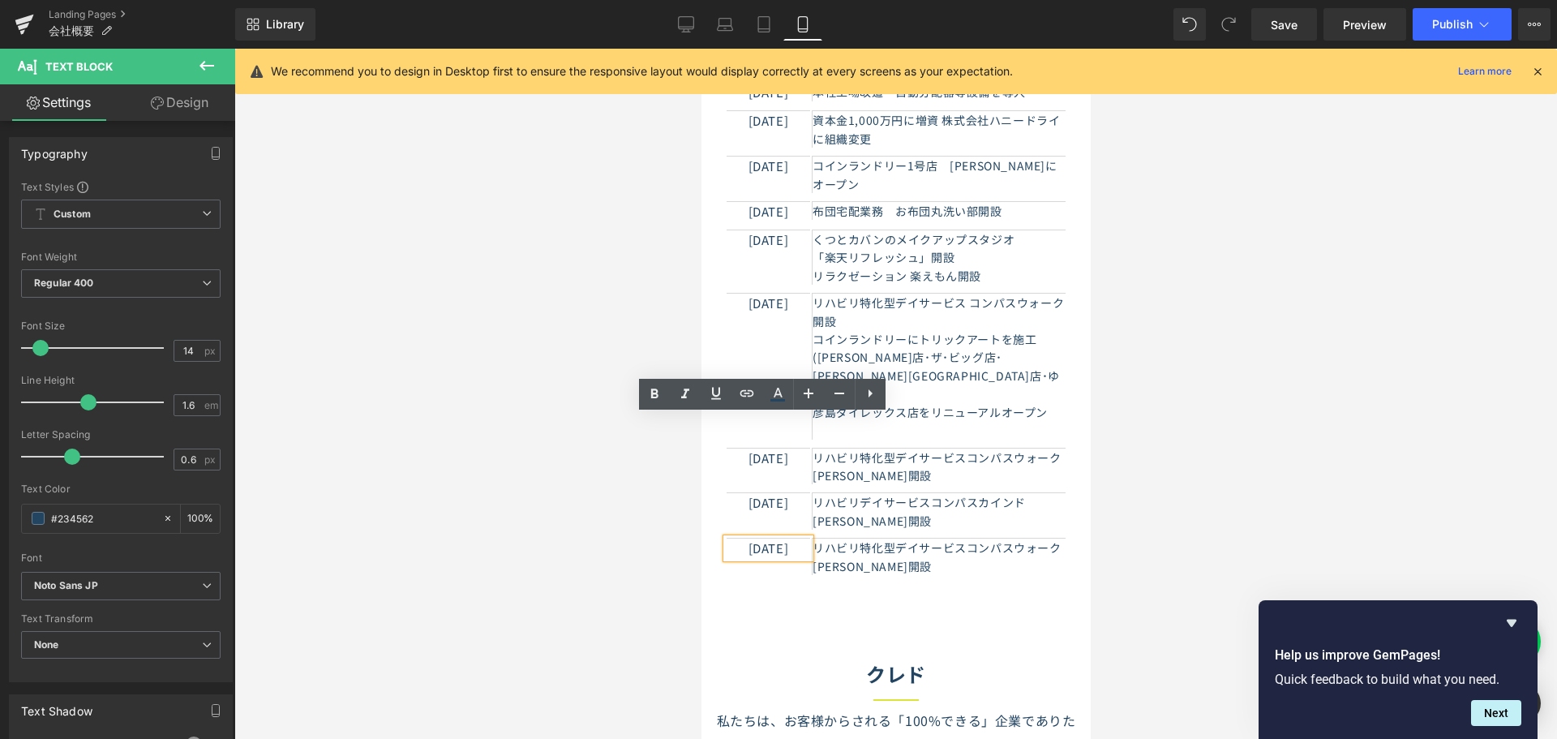
click at [766, 538] on p "[DATE]" at bounding box center [768, 547] width 84 height 19
click at [769, 538] on p "[DATE]" at bounding box center [768, 547] width 84 height 19
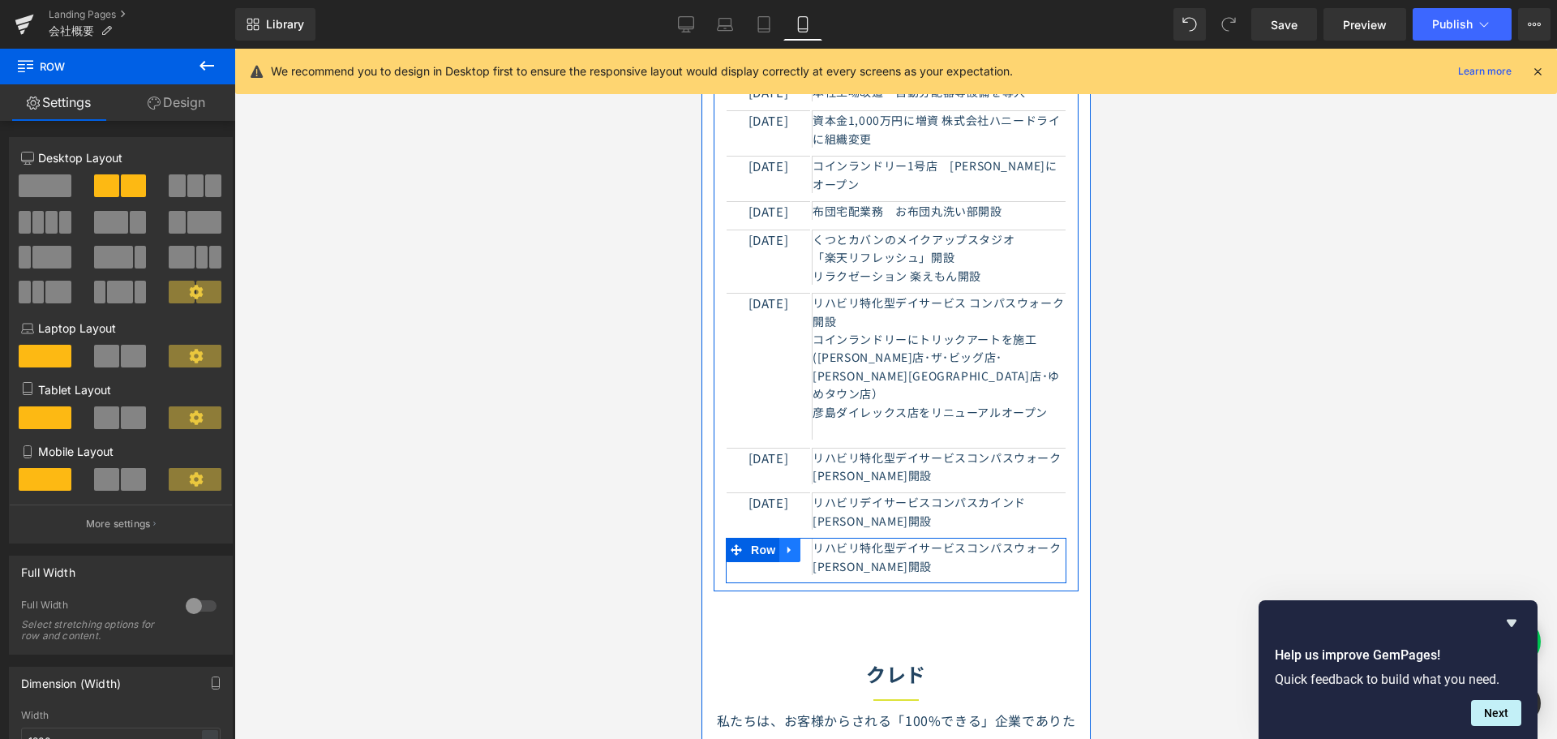
click at [783, 544] on icon at bounding box center [788, 550] width 11 height 12
click at [799, 538] on link at bounding box center [809, 550] width 21 height 24
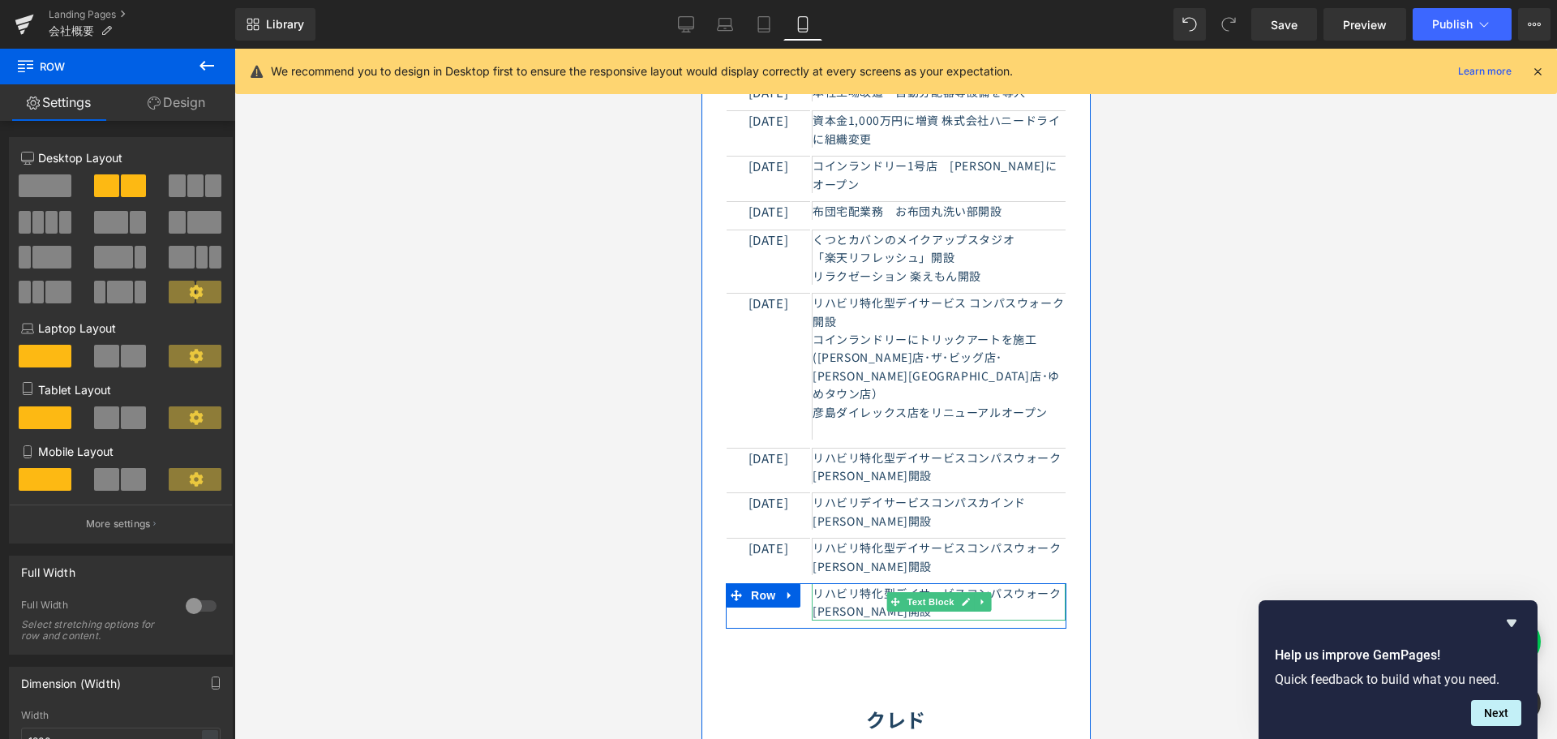
click at [868, 584] on p "リハビリ特化型デイサービスコンパスウォーク[PERSON_NAME]開設" at bounding box center [938, 602] width 253 height 36
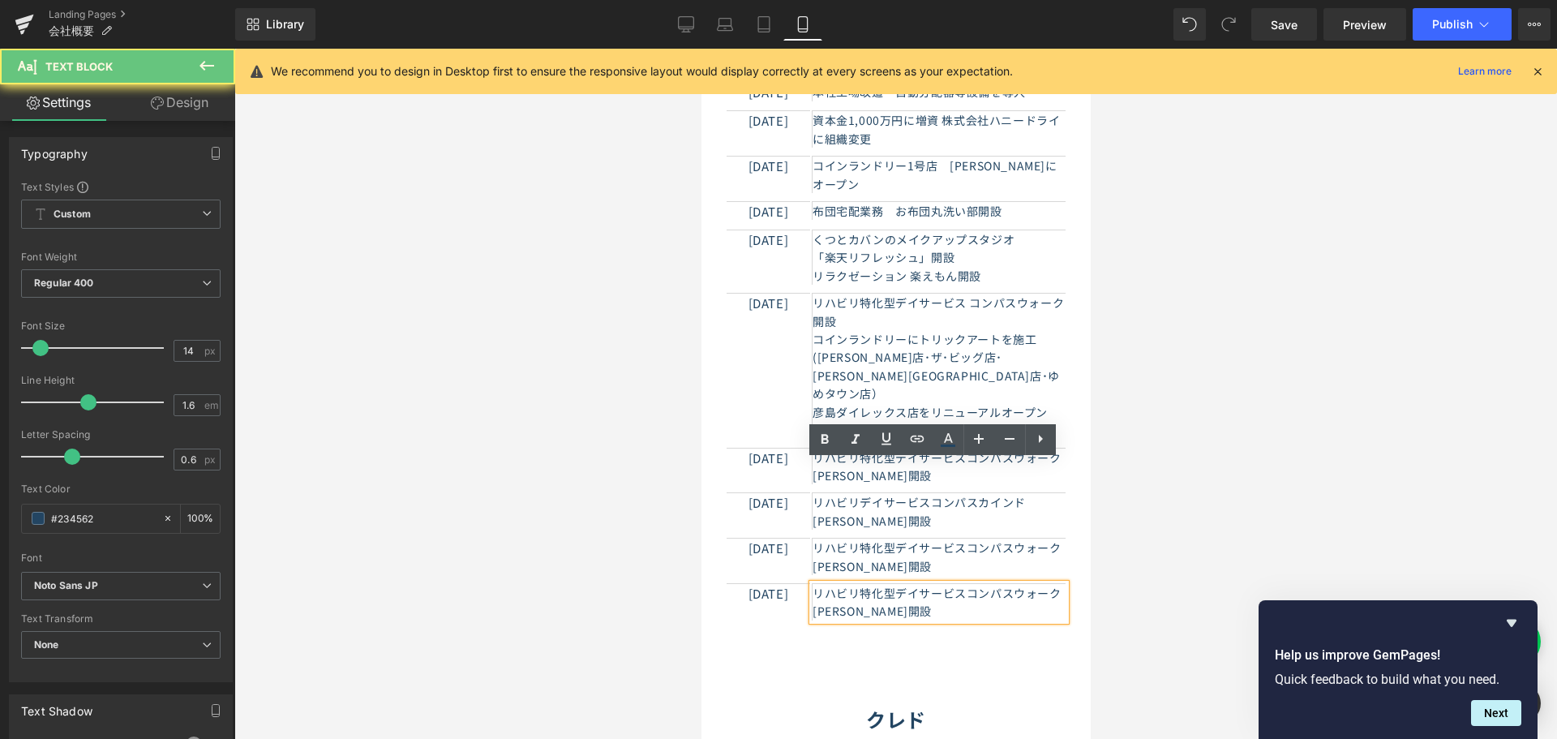
click at [868, 584] on p "リハビリ特化型デイサービスコンパスウォーク[PERSON_NAME]開設" at bounding box center [938, 602] width 253 height 36
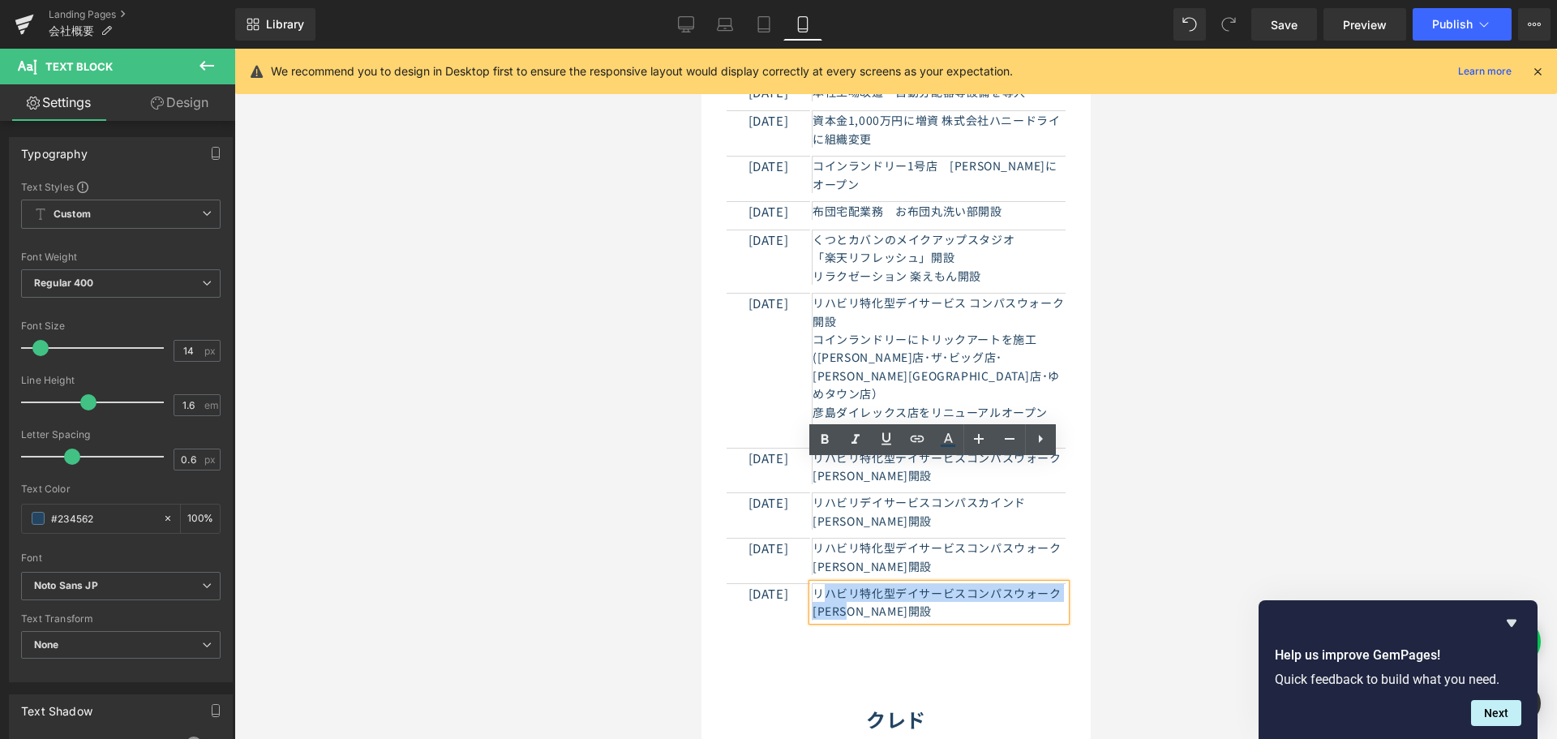
click at [821, 585] on span "リハビリ特化型デイサービスコンパスウォーク[PERSON_NAME]開設" at bounding box center [936, 602] width 249 height 34
paste div
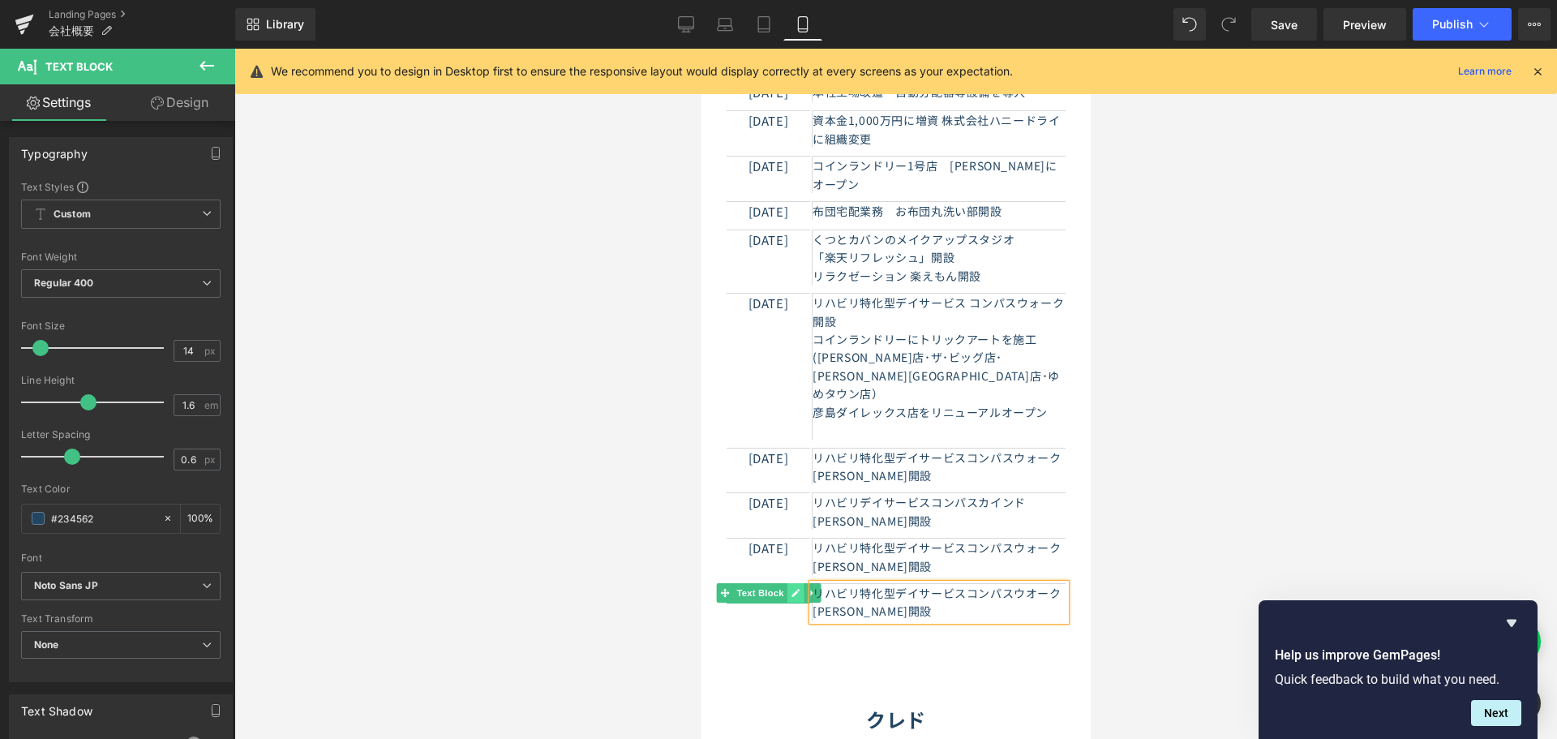
click at [786, 583] on link at bounding box center [794, 592] width 17 height 19
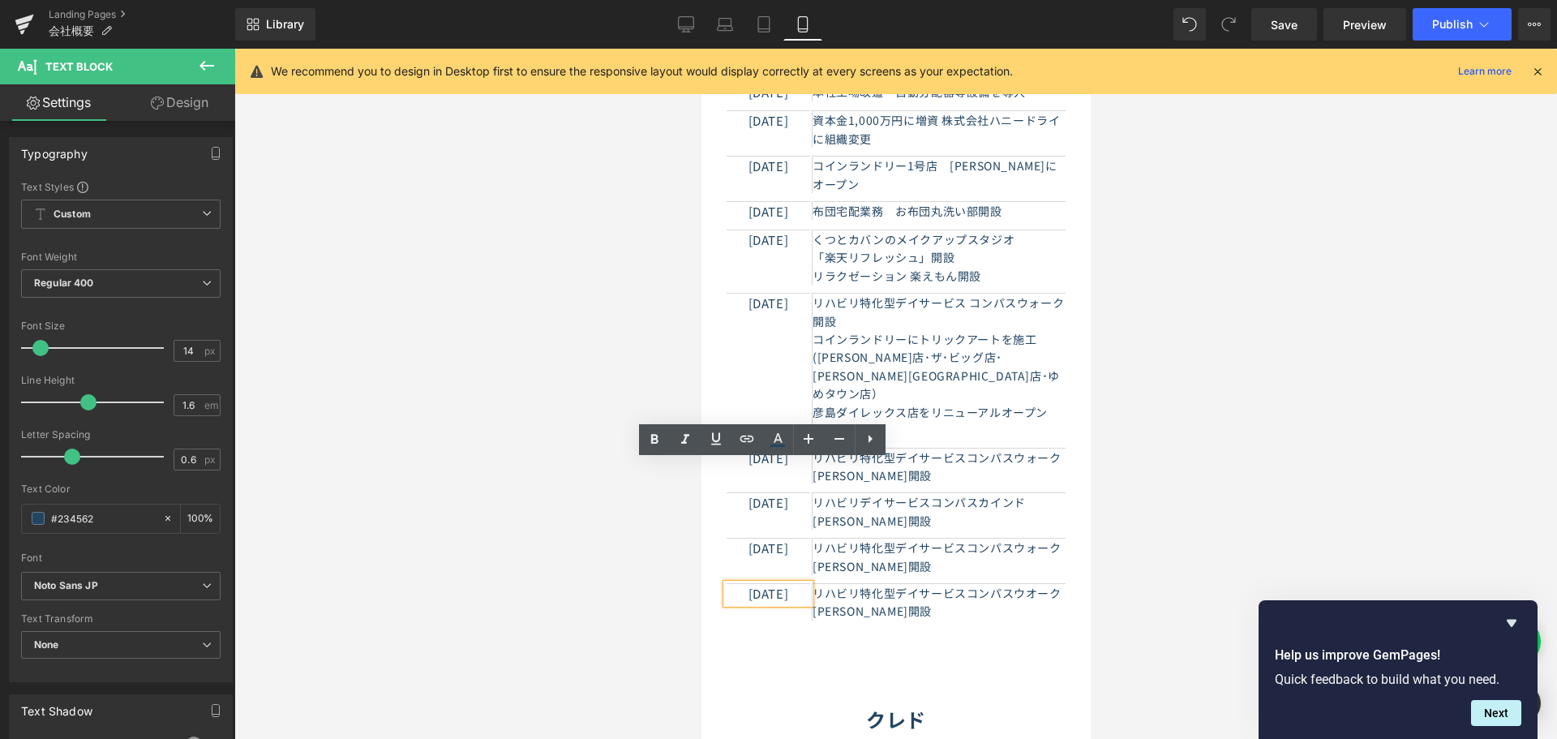
click at [773, 584] on p "[DATE]" at bounding box center [768, 593] width 84 height 19
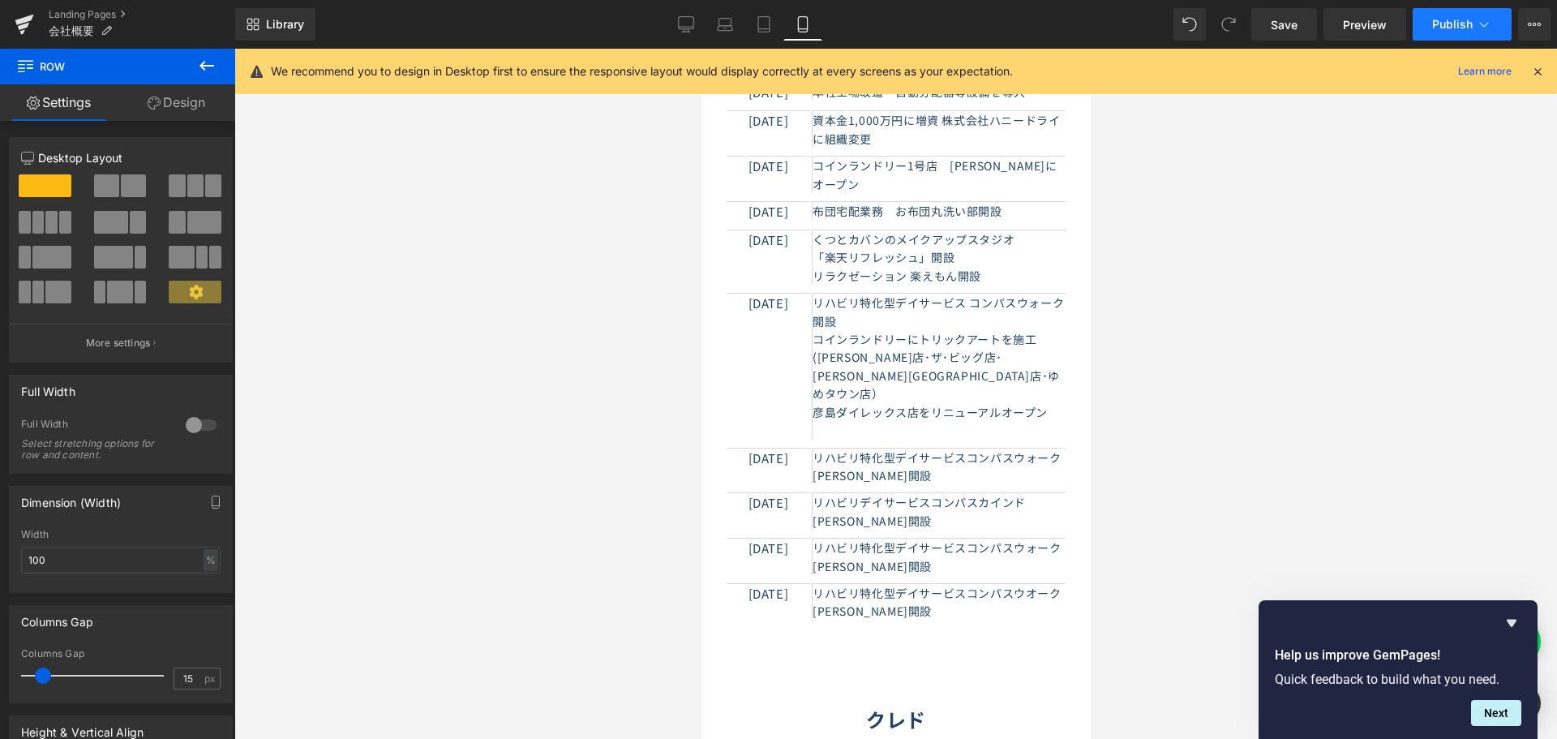
click at [1482, 22] on icon at bounding box center [1484, 24] width 16 height 16
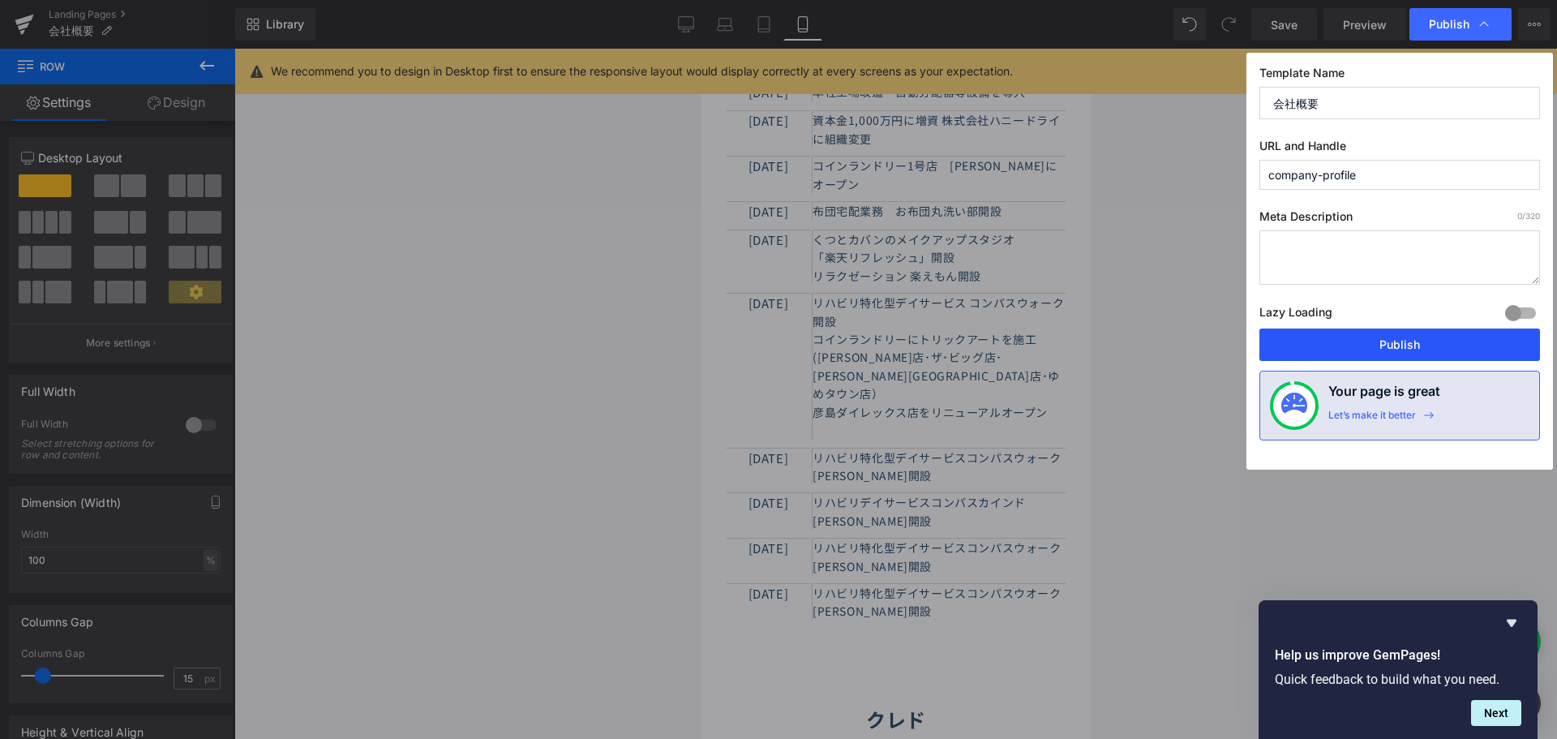
click at [1373, 343] on button "Publish" at bounding box center [1399, 344] width 281 height 32
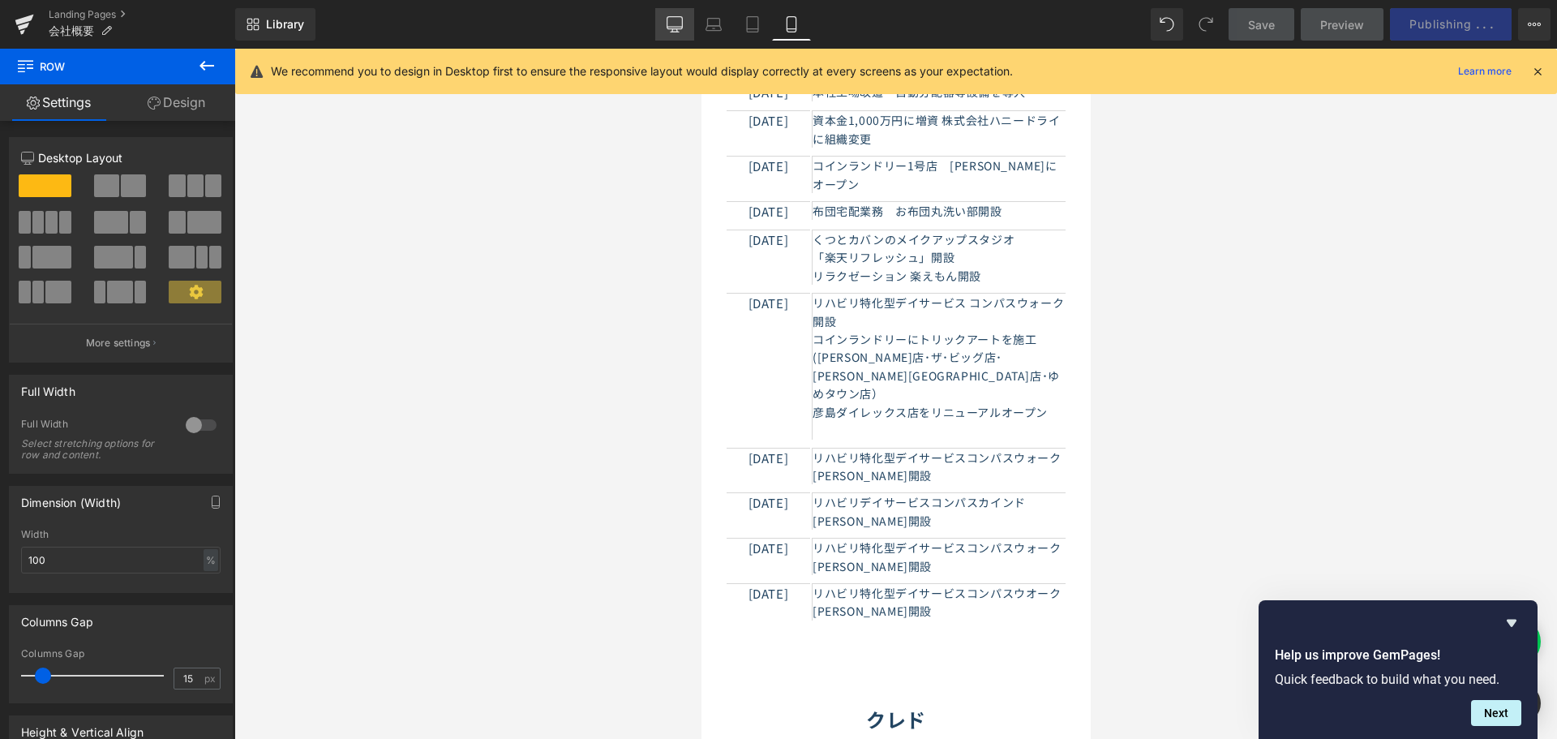
click at [665, 28] on link "Desktop" at bounding box center [674, 24] width 39 height 32
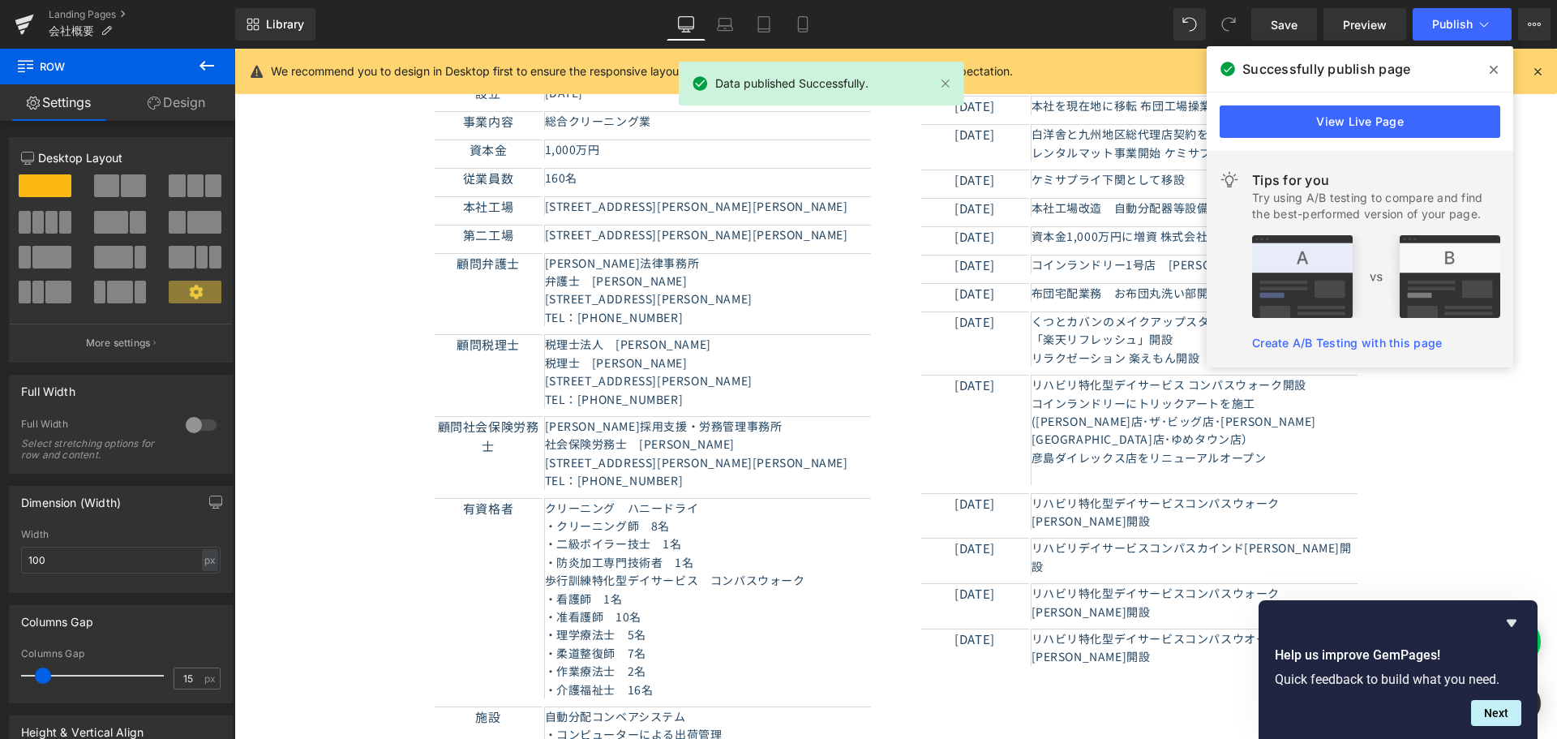
scroll to position [568, 0]
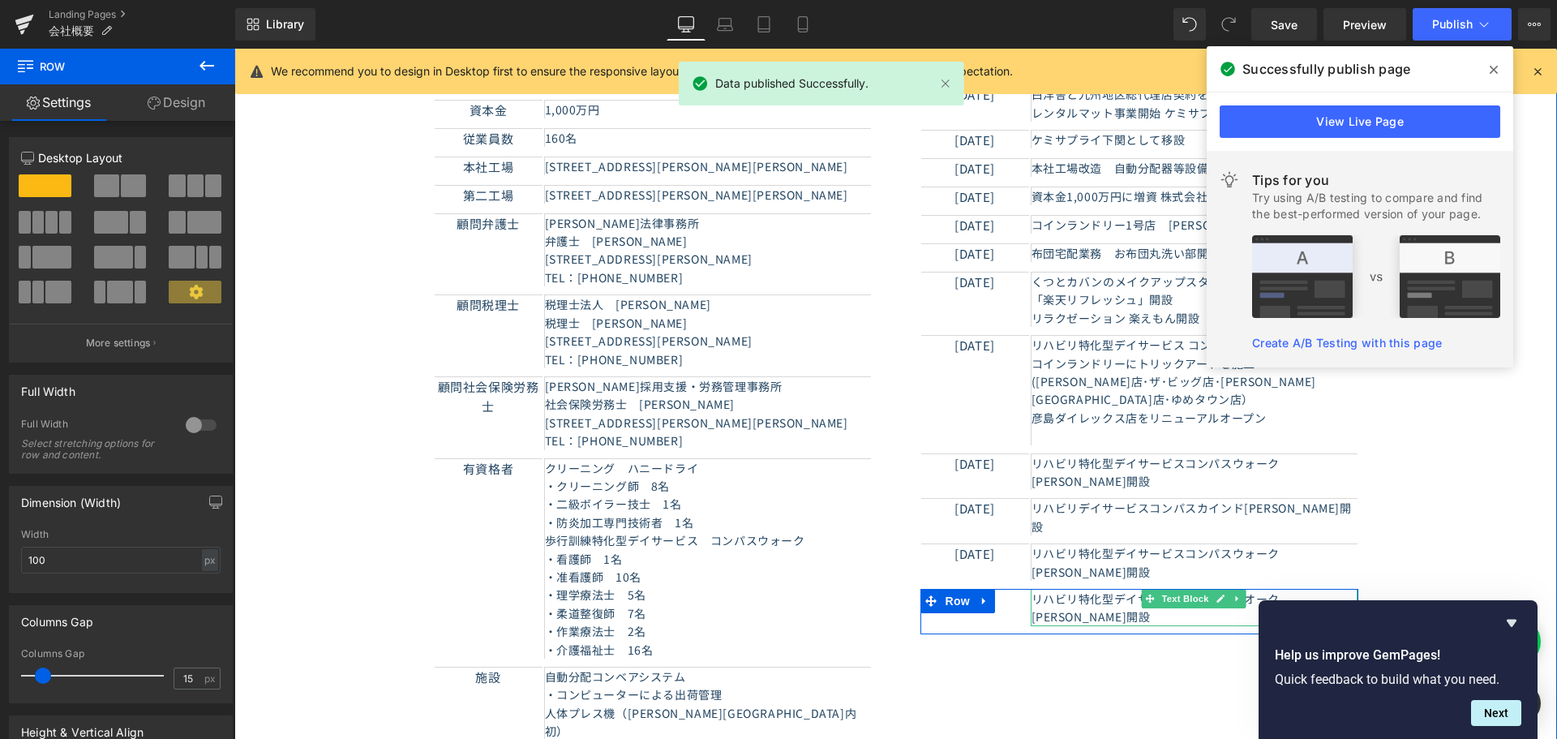
click at [1032, 589] on p "リハビリ特化型デイサービスコンパスウオーク[PERSON_NAME]開設" at bounding box center [1194, 607] width 326 height 36
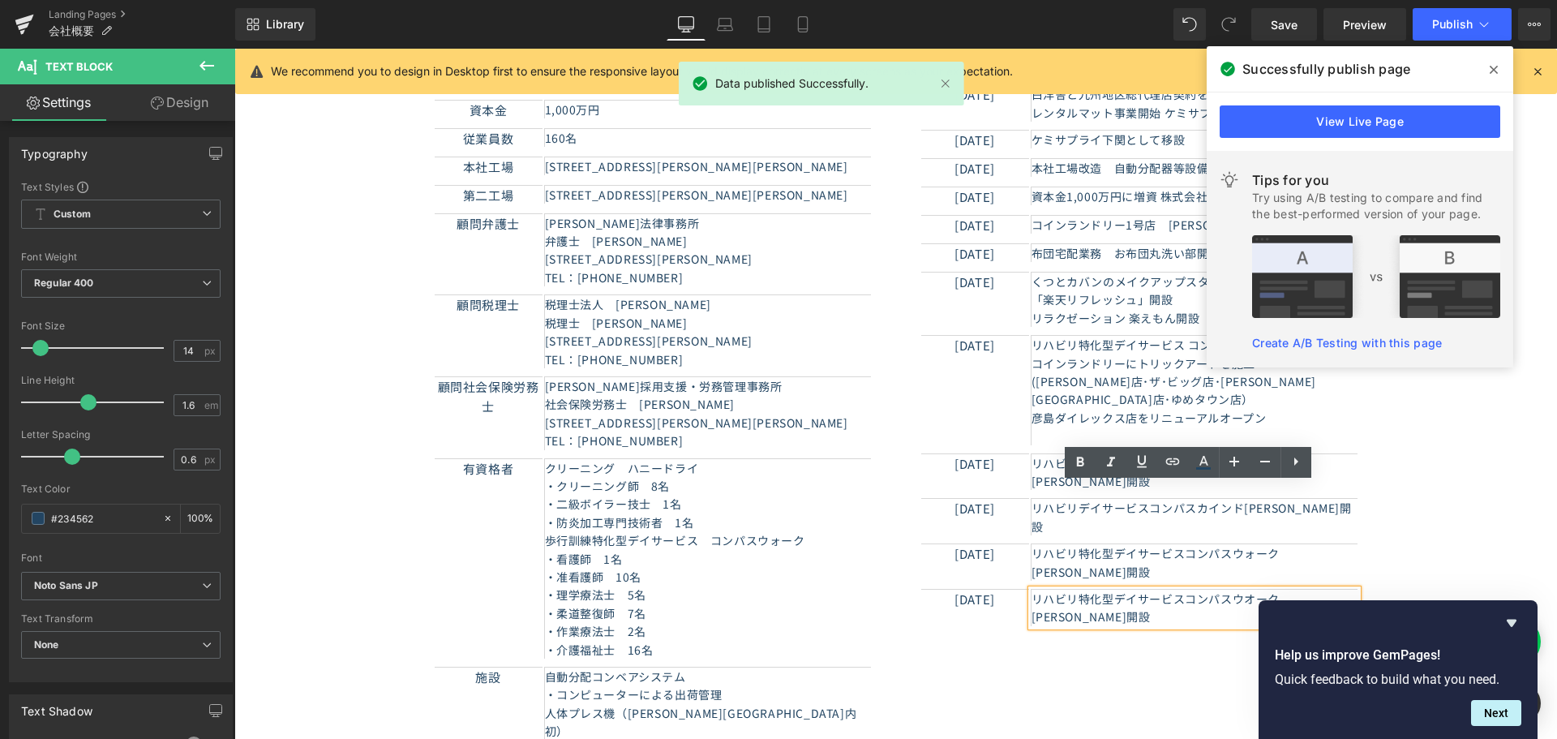
click at [1031, 589] on p "リハビリ特化型デイサービスコンパスウオーク[PERSON_NAME]開設" at bounding box center [1194, 607] width 326 height 36
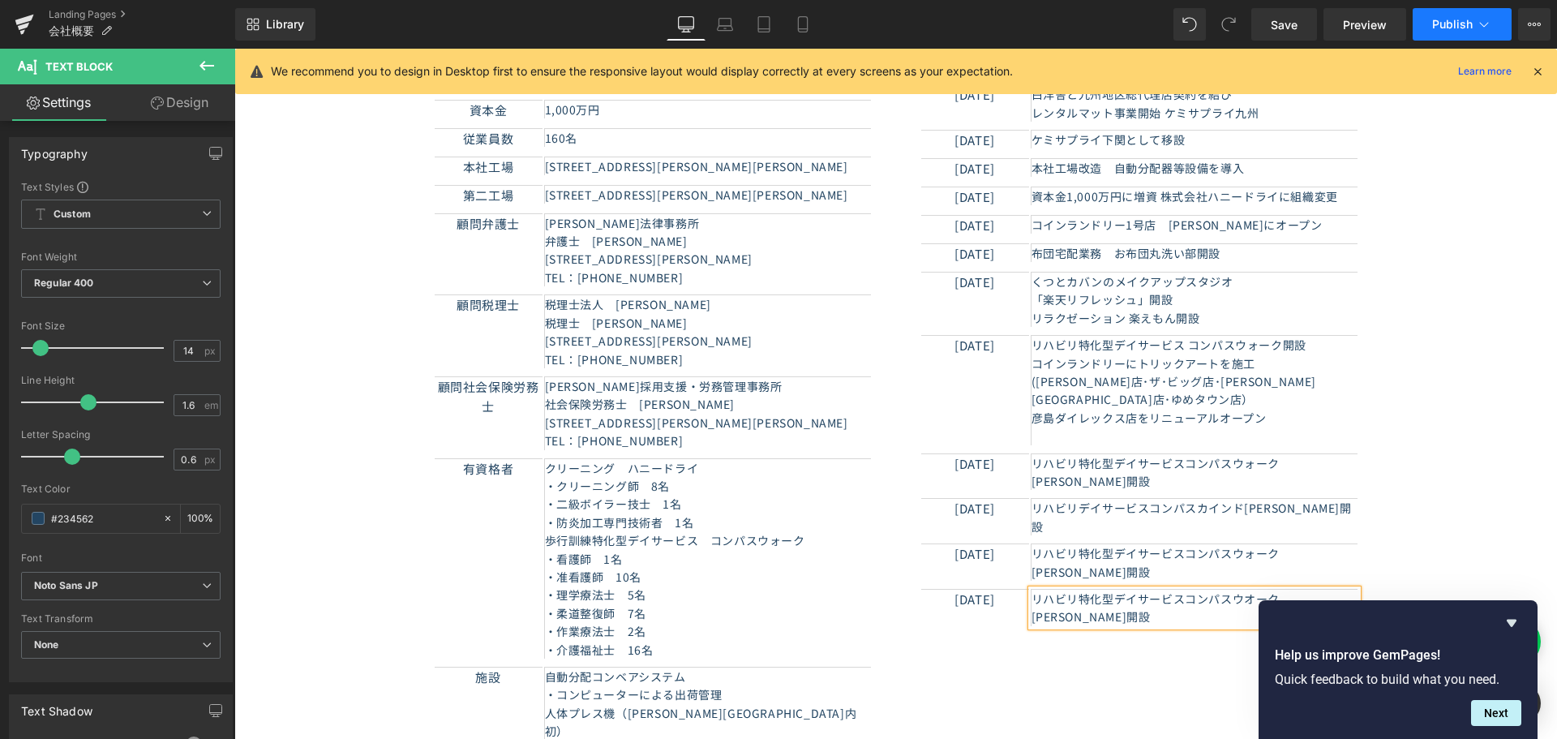
click at [1467, 33] on button "Publish" at bounding box center [1461, 24] width 99 height 32
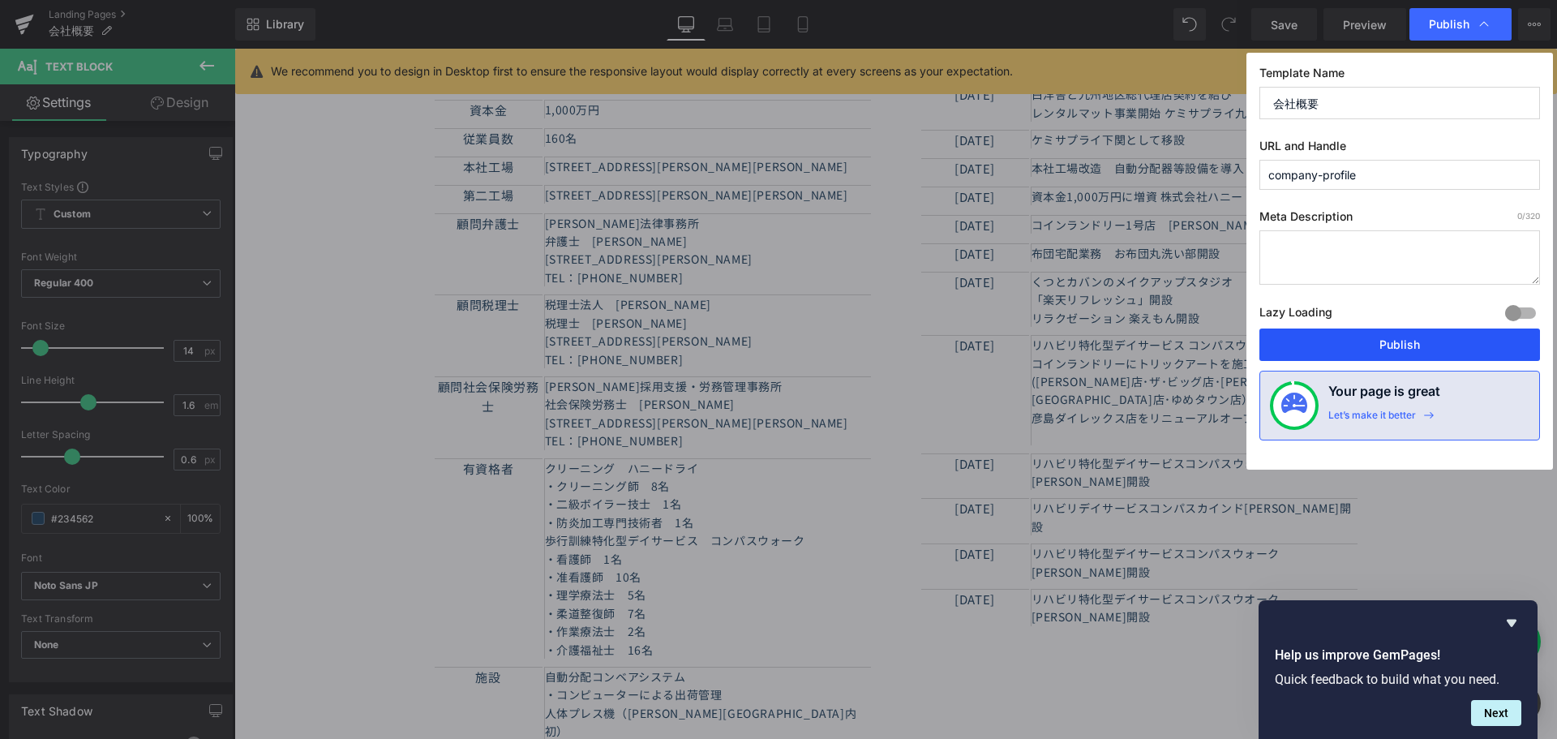
click at [1402, 343] on button "Publish" at bounding box center [1399, 344] width 281 height 32
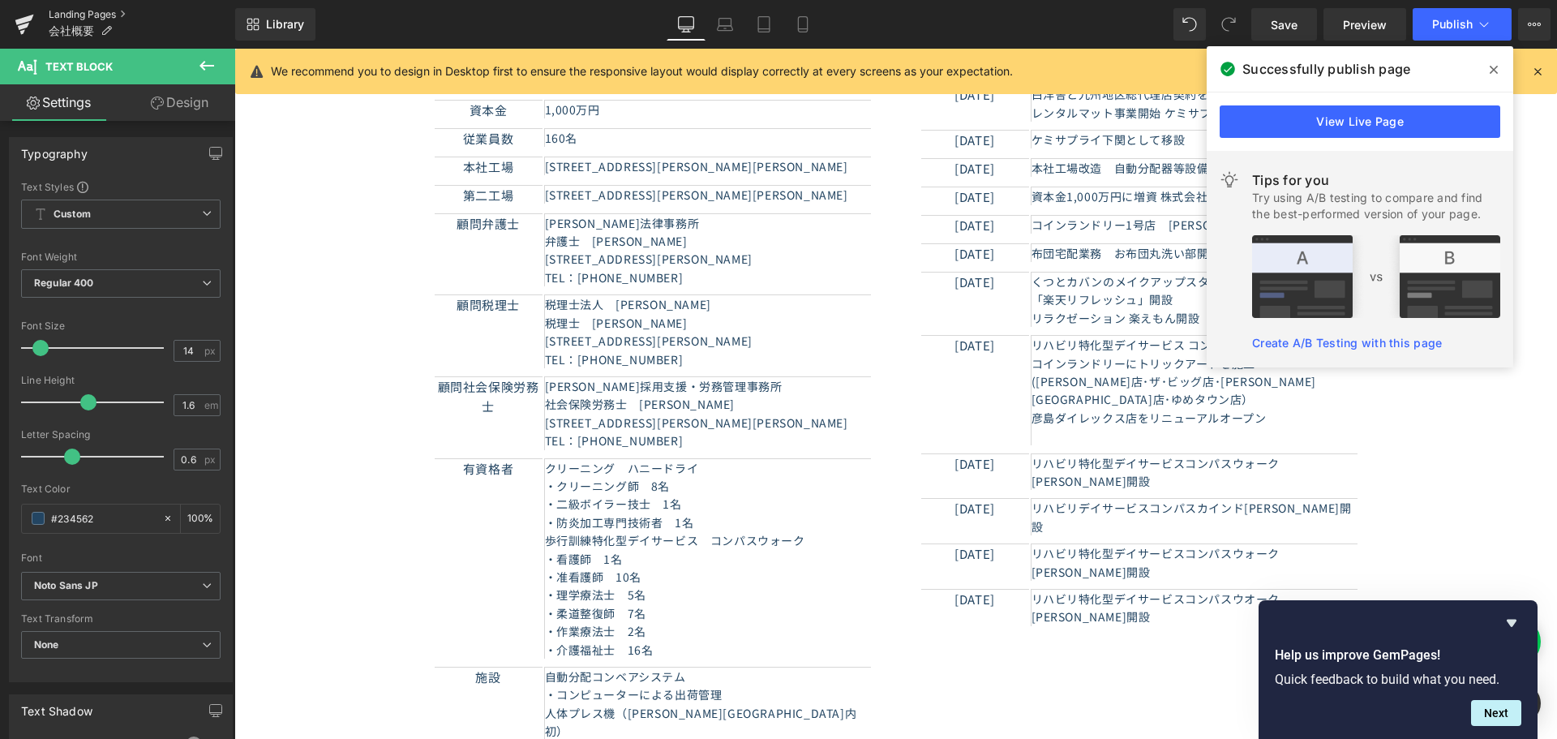
click at [82, 11] on link "Landing Pages" at bounding box center [142, 14] width 186 height 13
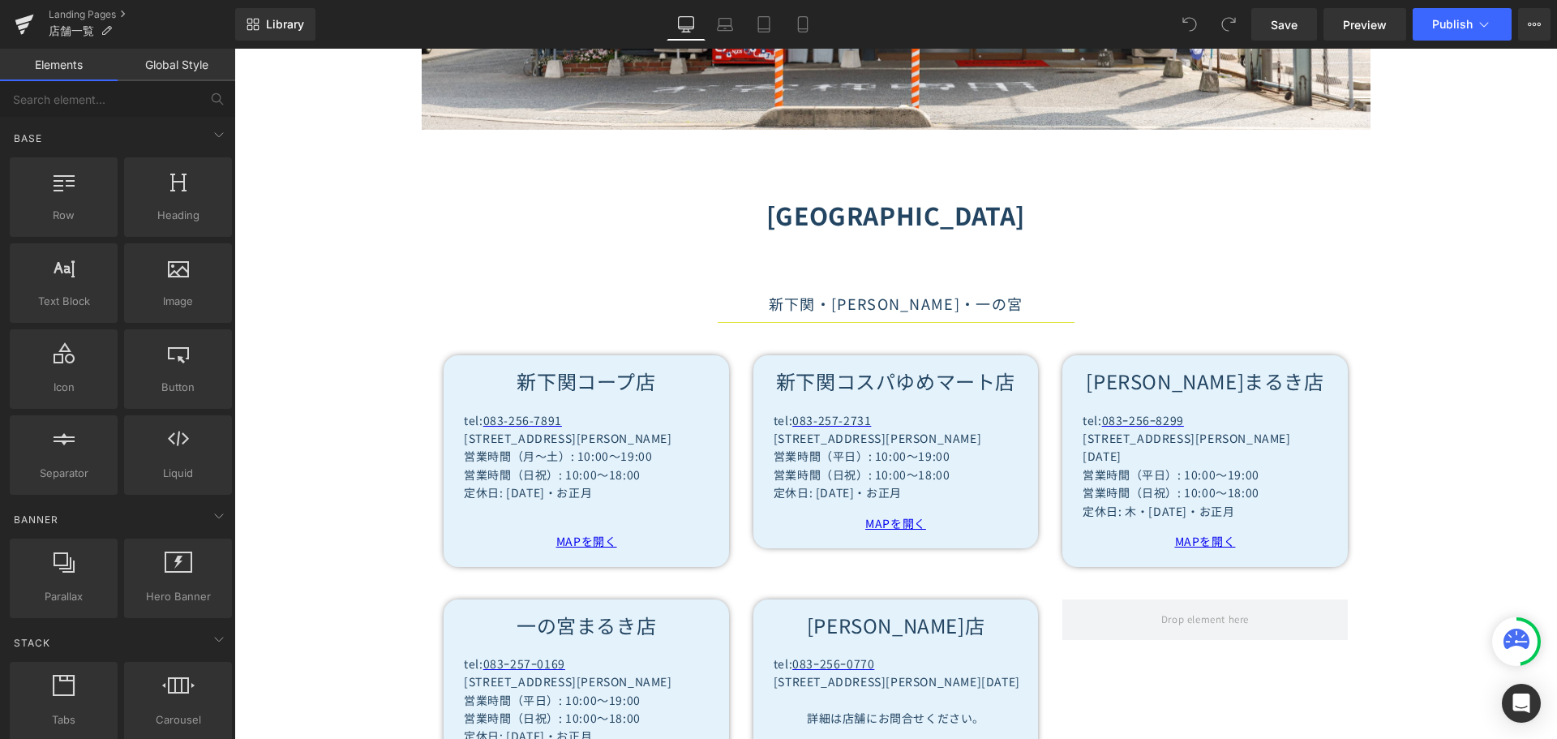
scroll to position [973, 0]
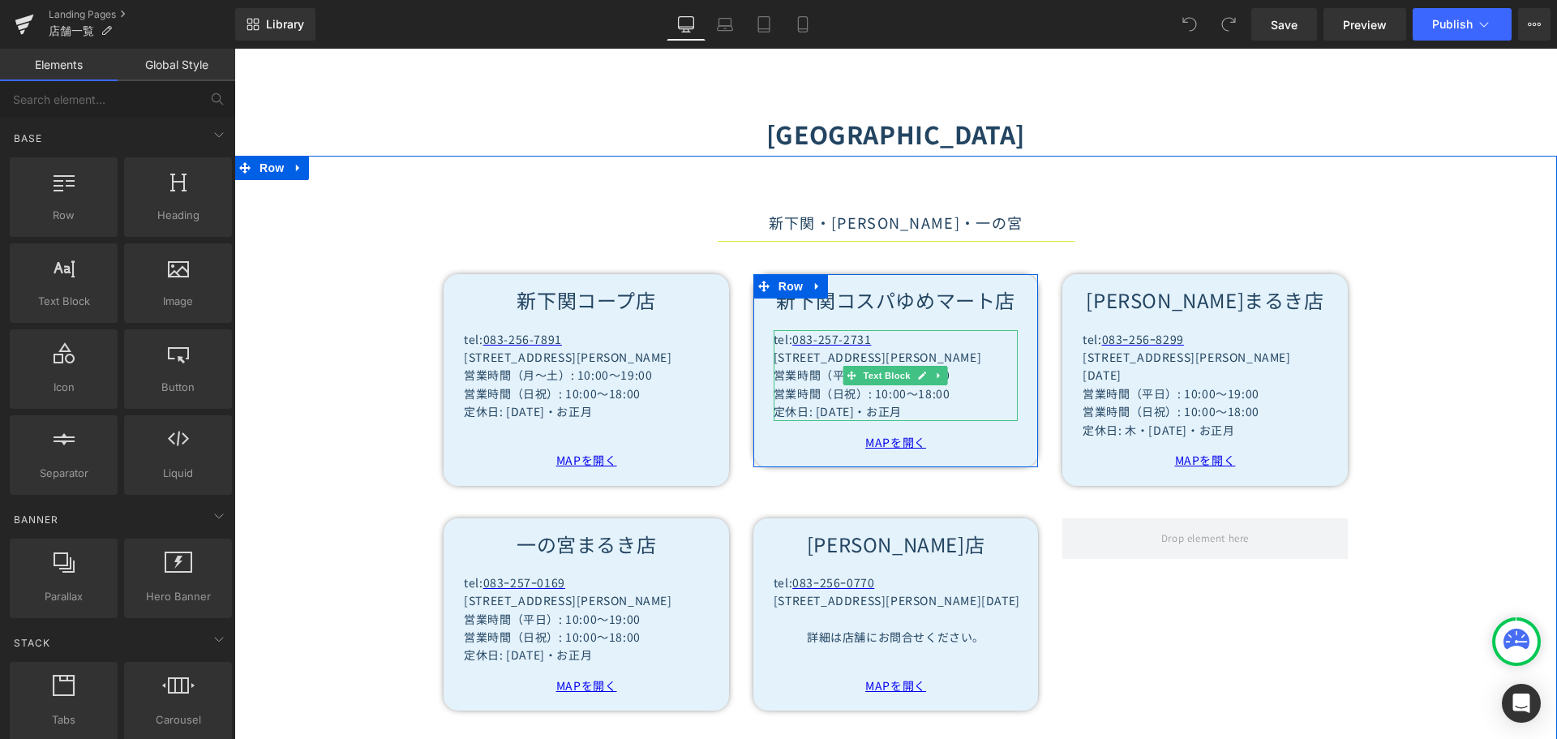
click at [808, 419] on span "定休日: お盆・お正月" at bounding box center [837, 411] width 128 height 16
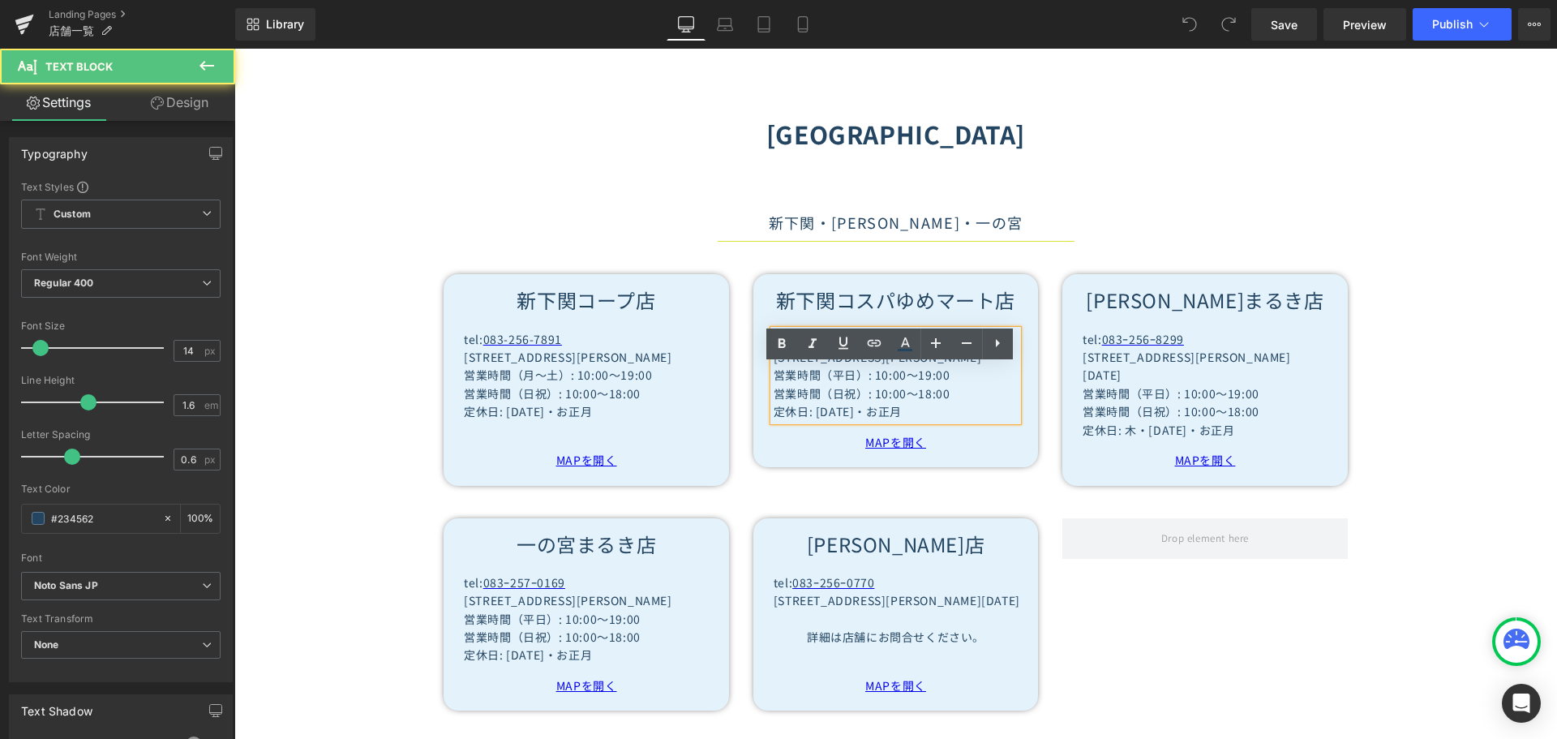
click at [811, 419] on span "定休日: お盆・お正月" at bounding box center [837, 411] width 128 height 16
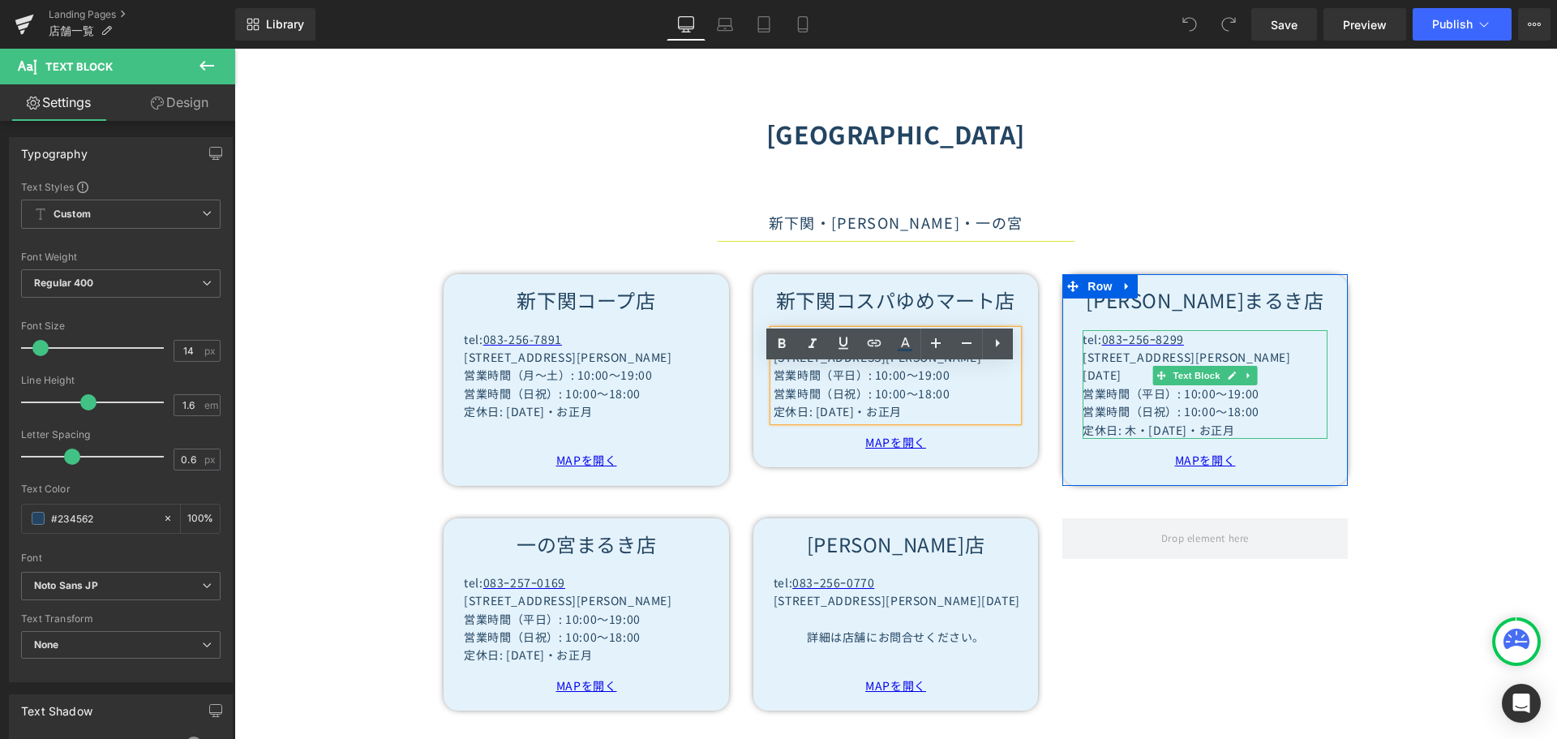
click at [1143, 439] on p "定休日: 木・お盆・お正月" at bounding box center [1204, 430] width 244 height 18
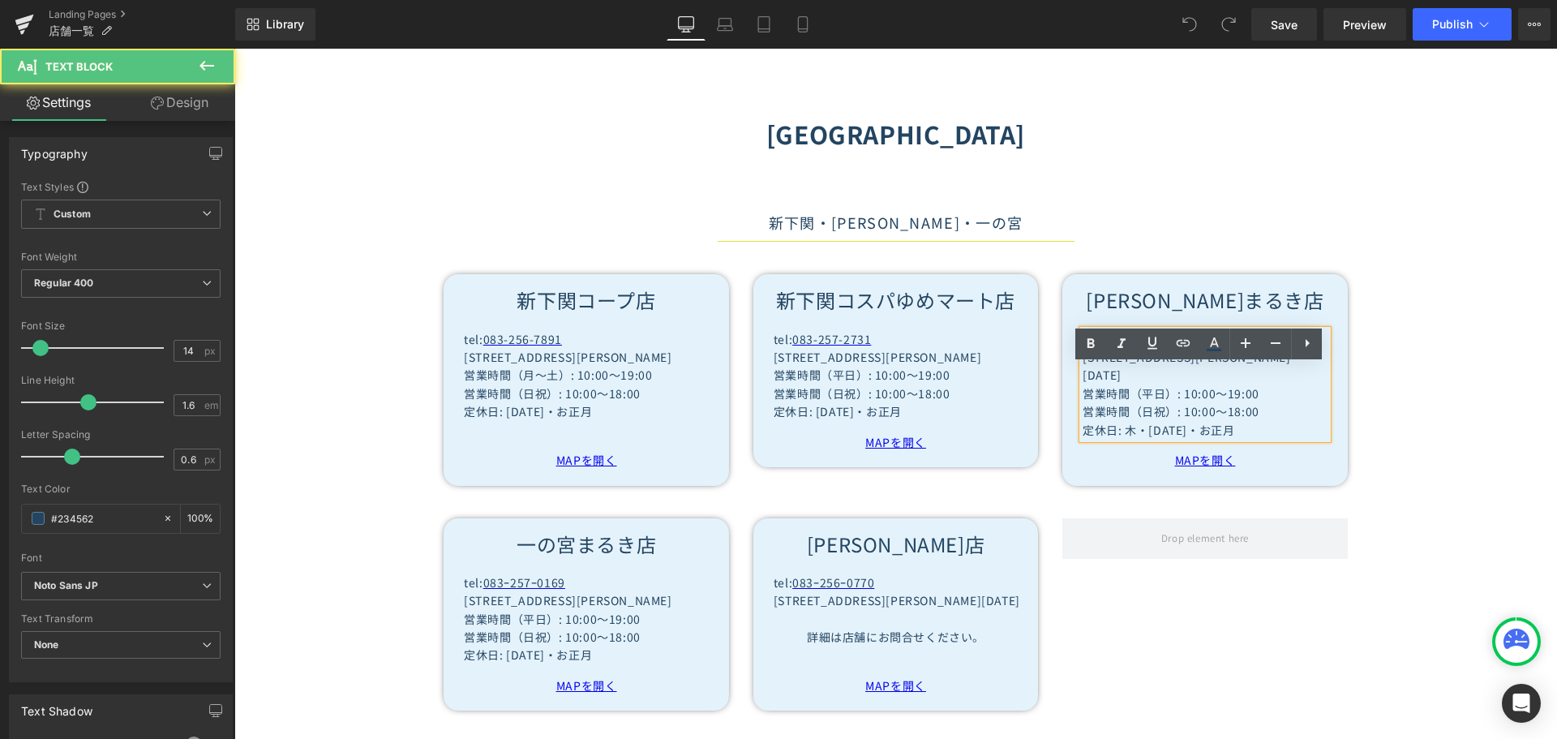
click at [1120, 439] on p "定休日: 木・お盆・お正月" at bounding box center [1204, 430] width 244 height 18
click at [1144, 439] on p "定休日: 木・お盆・お正月" at bounding box center [1204, 430] width 244 height 18
copy p "木・"
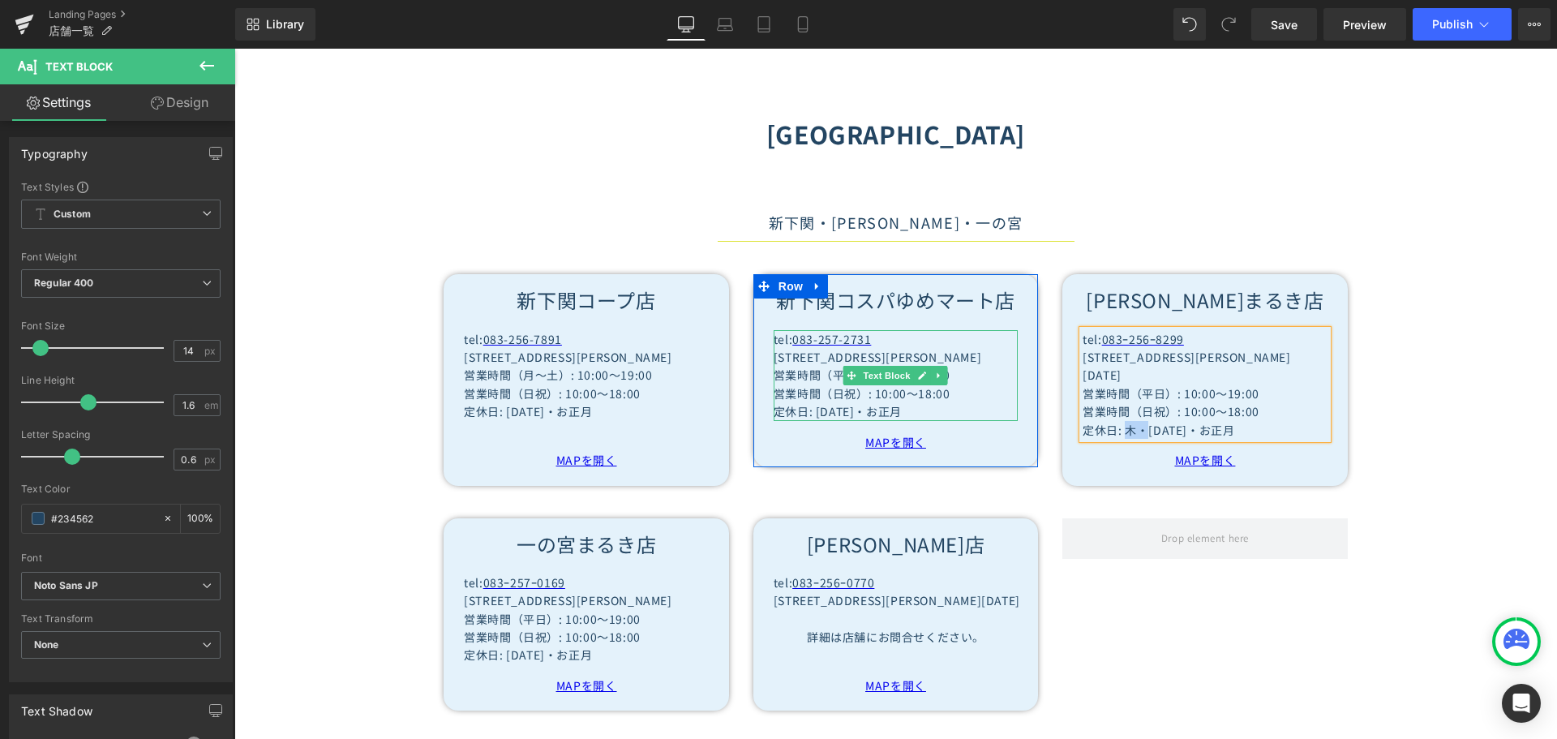
click at [809, 419] on span "定休日: お盆・お正月" at bounding box center [837, 411] width 128 height 16
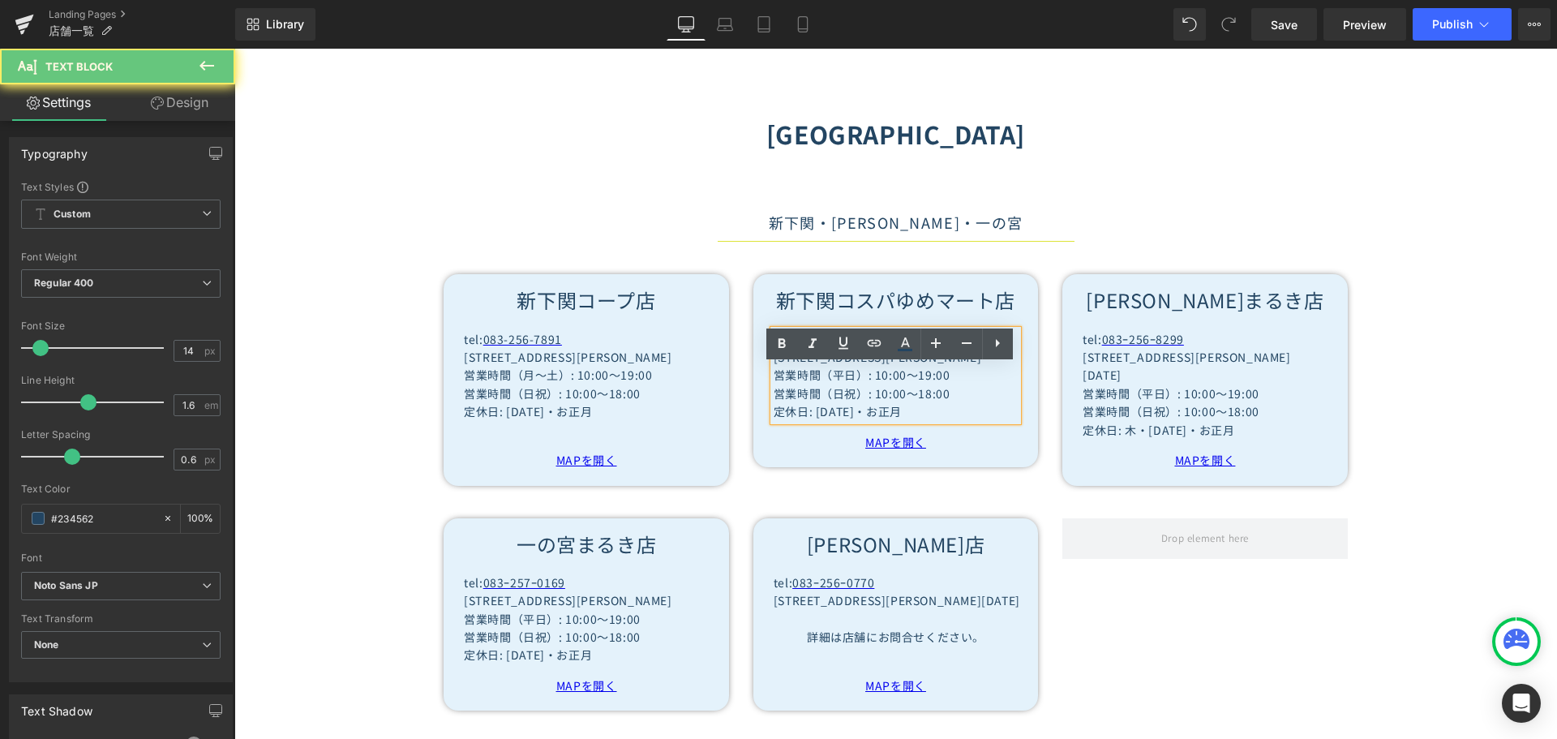
click at [809, 419] on span "定休日: お盆・お正月" at bounding box center [837, 411] width 128 height 16
paste div
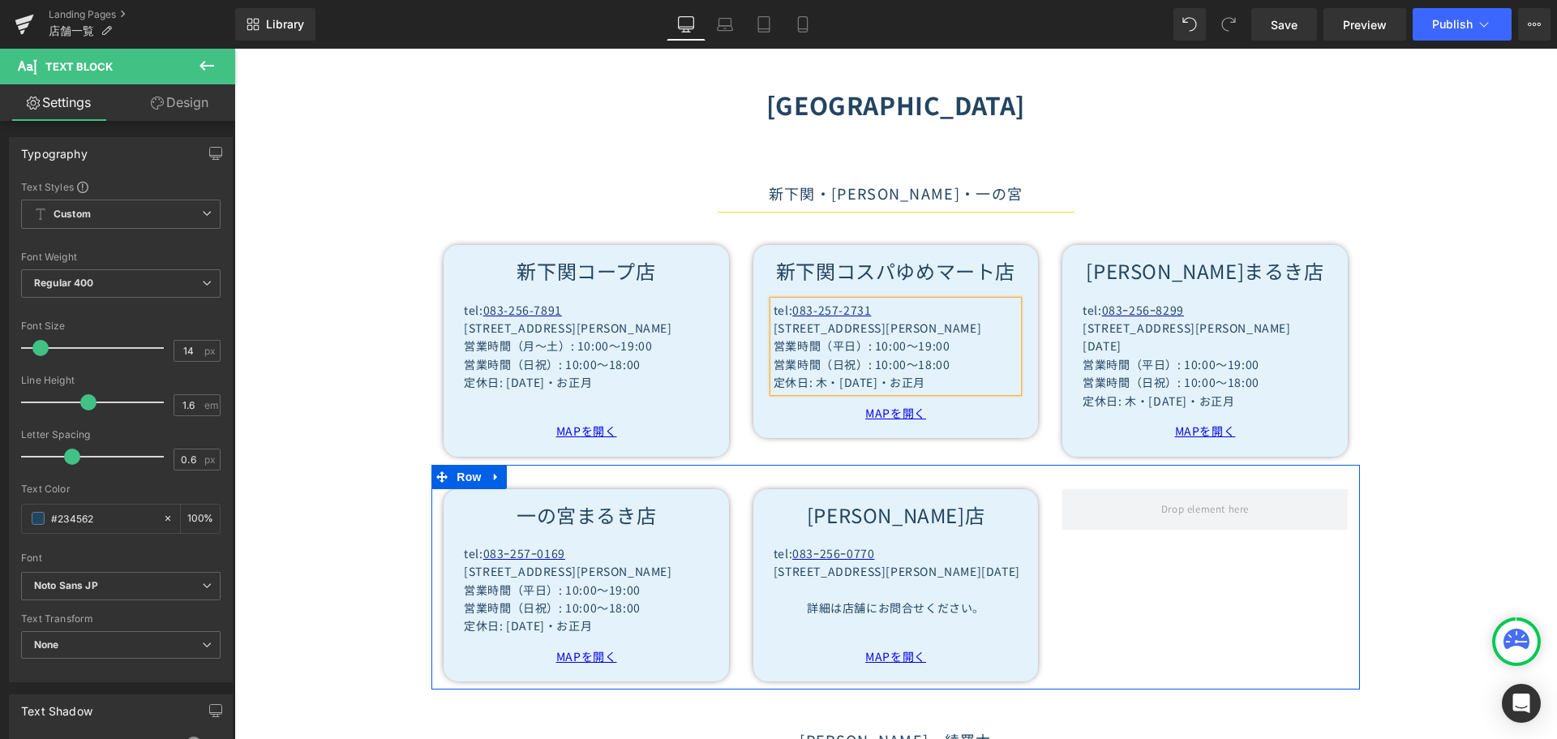
scroll to position [1054, 0]
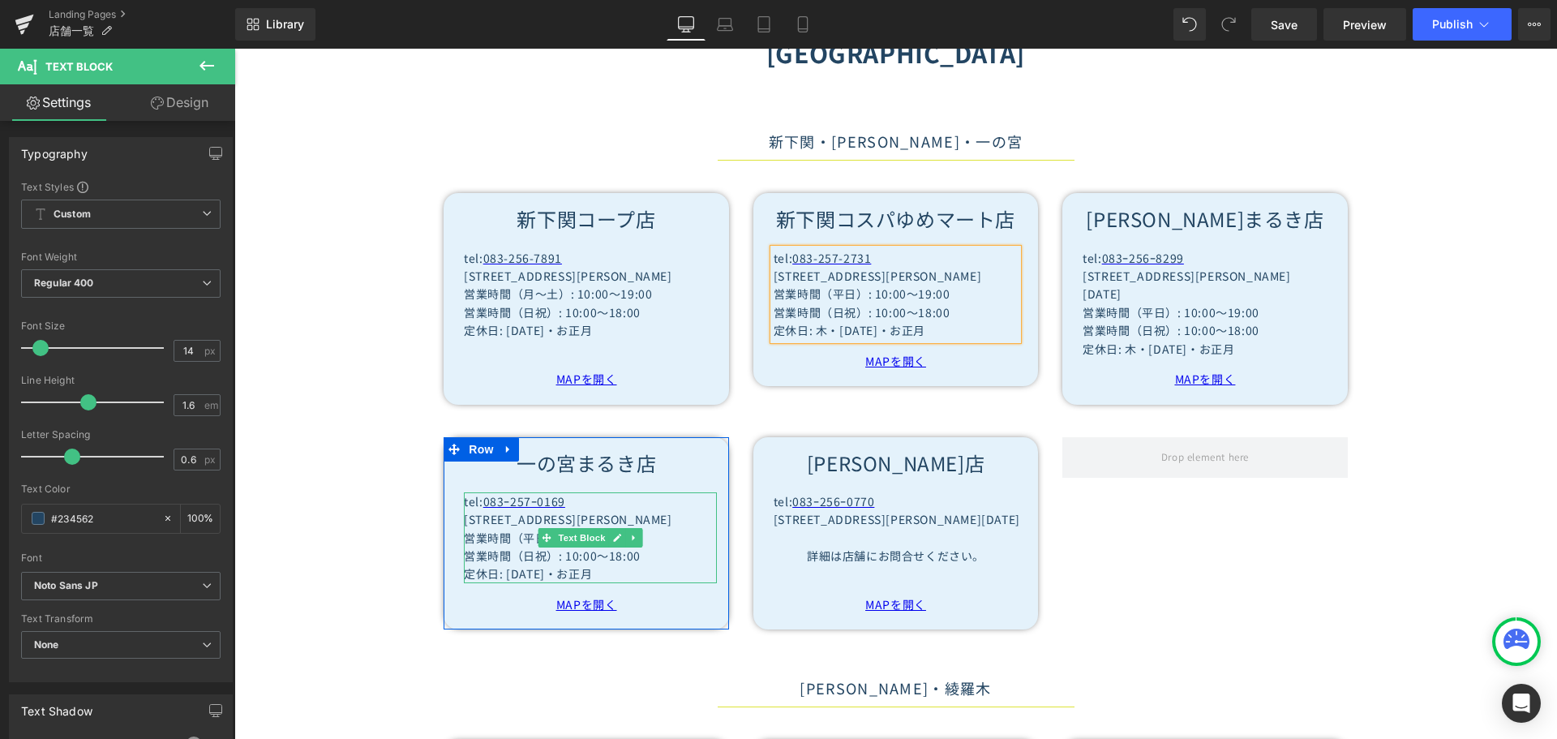
click at [503, 581] on span "定休日: お盆・お正月" at bounding box center [528, 573] width 128 height 16
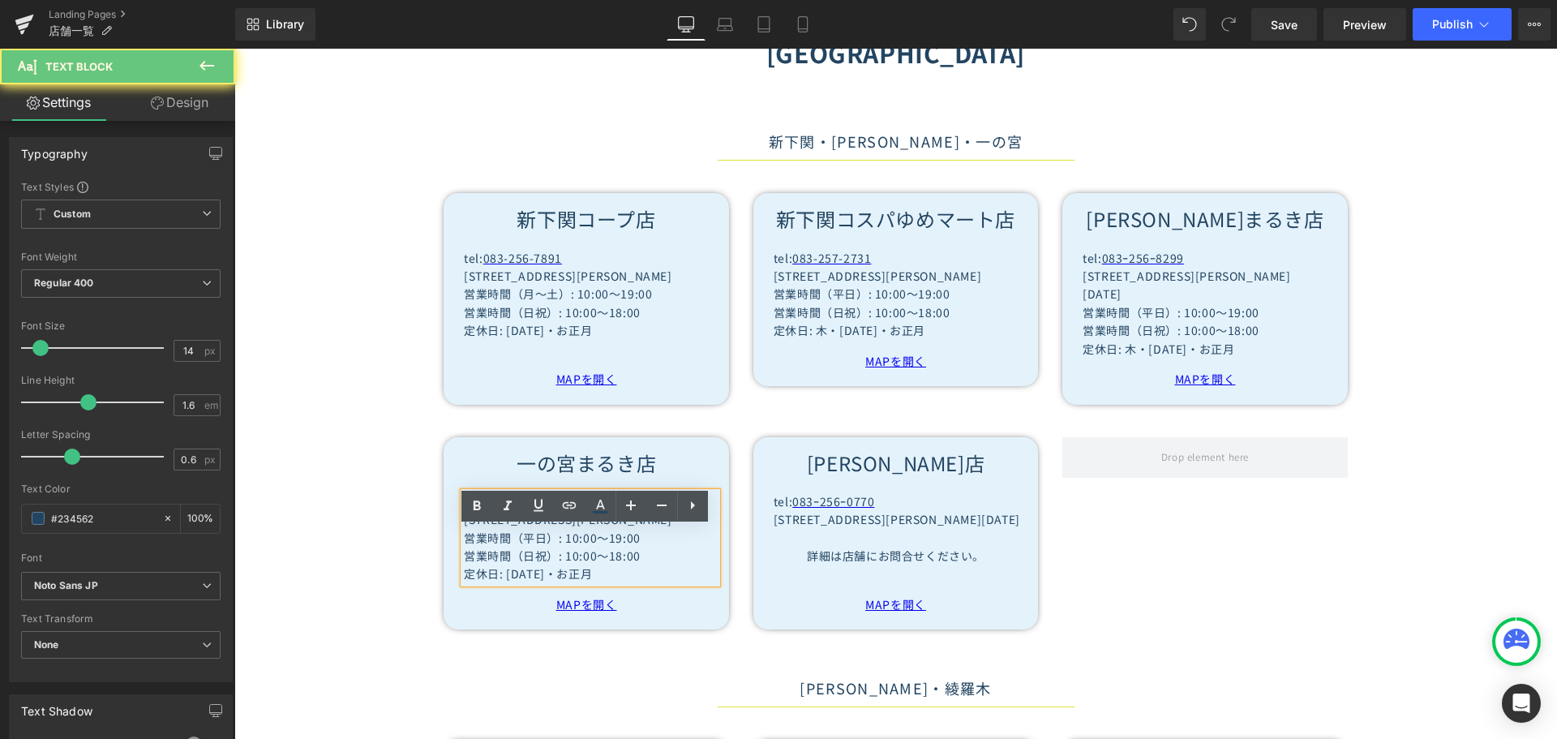
click at [503, 581] on span "定休日: お盆・お正月" at bounding box center [528, 573] width 128 height 16
paste div
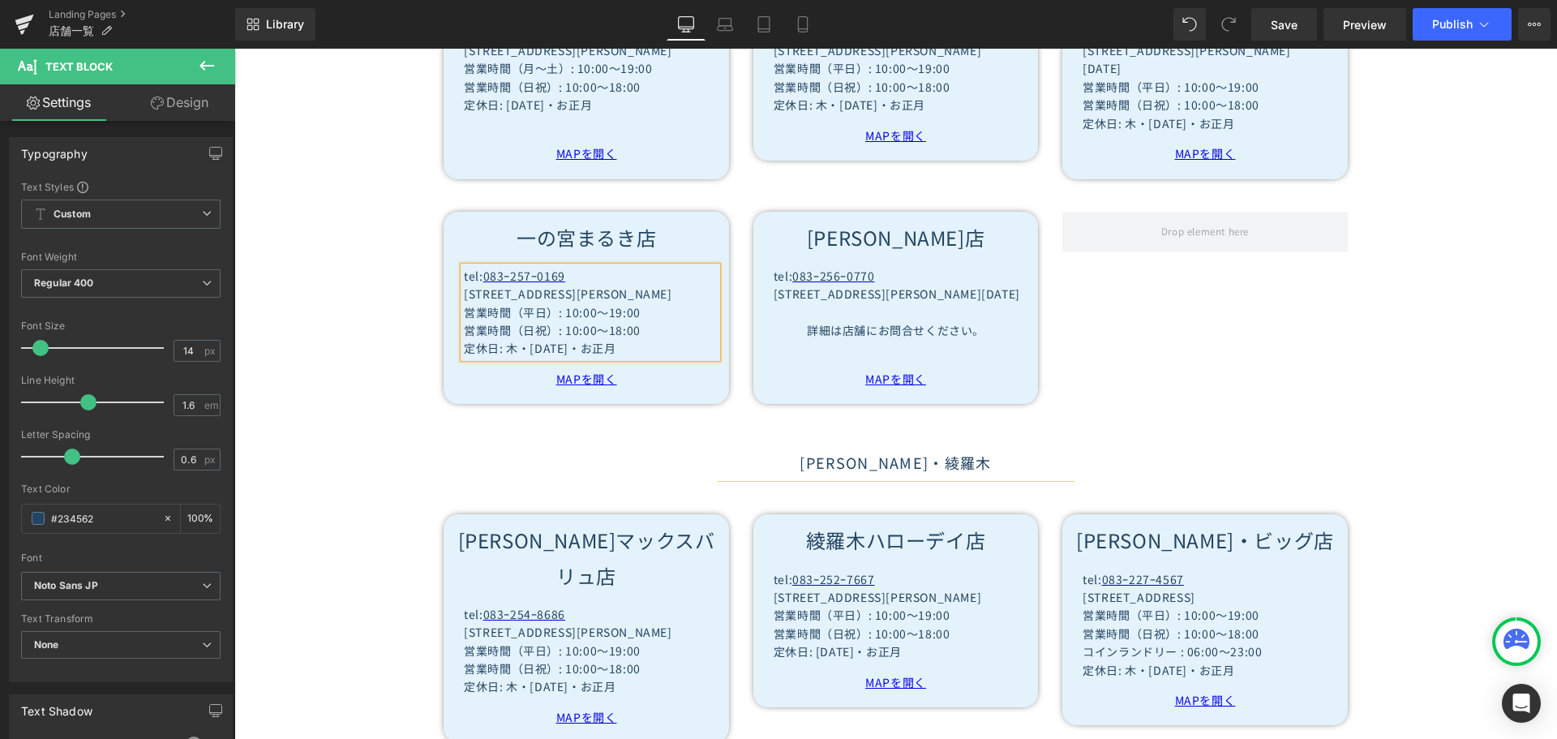
scroll to position [1459, 0]
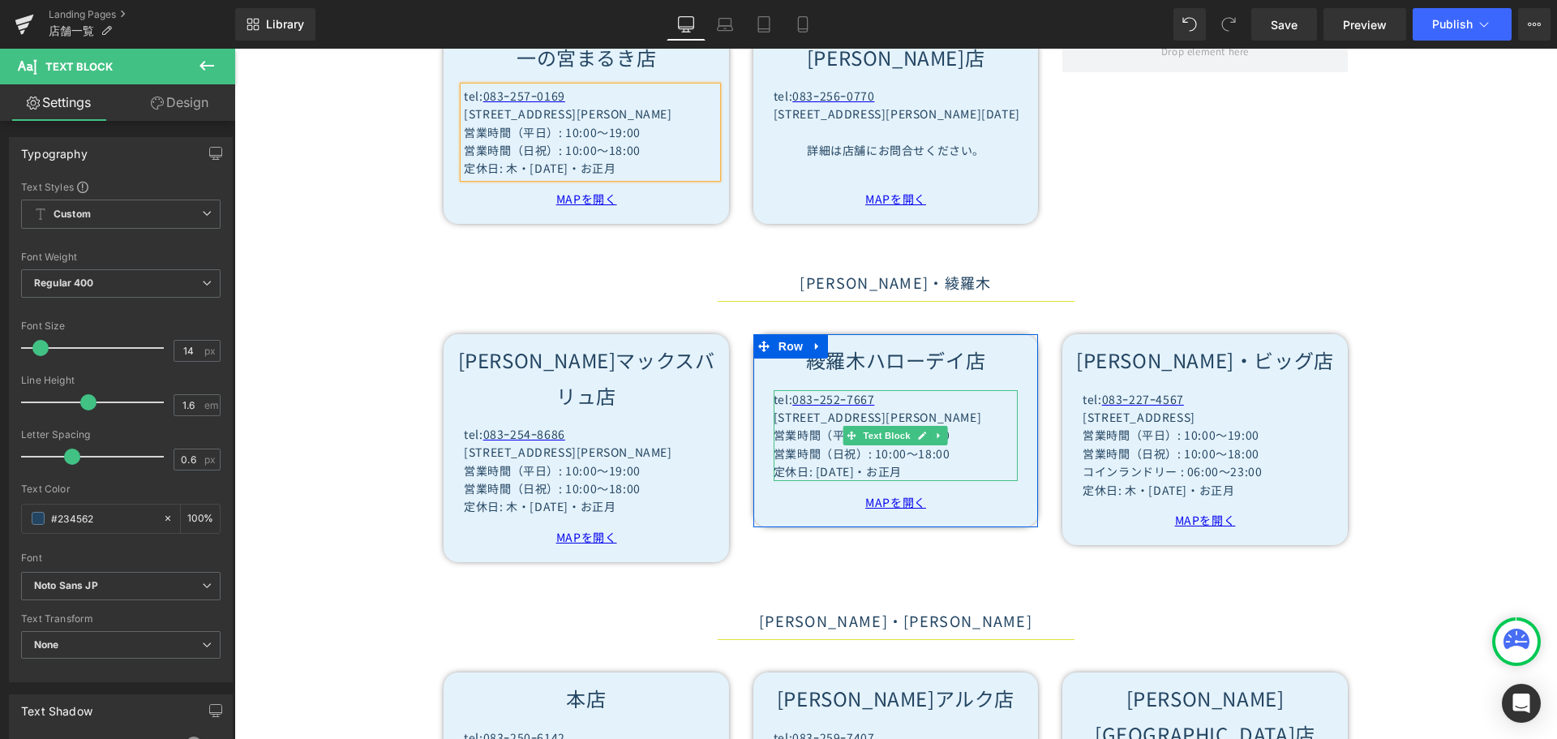
click at [803, 480] on p "定休日: お盆・お正月" at bounding box center [895, 471] width 244 height 18
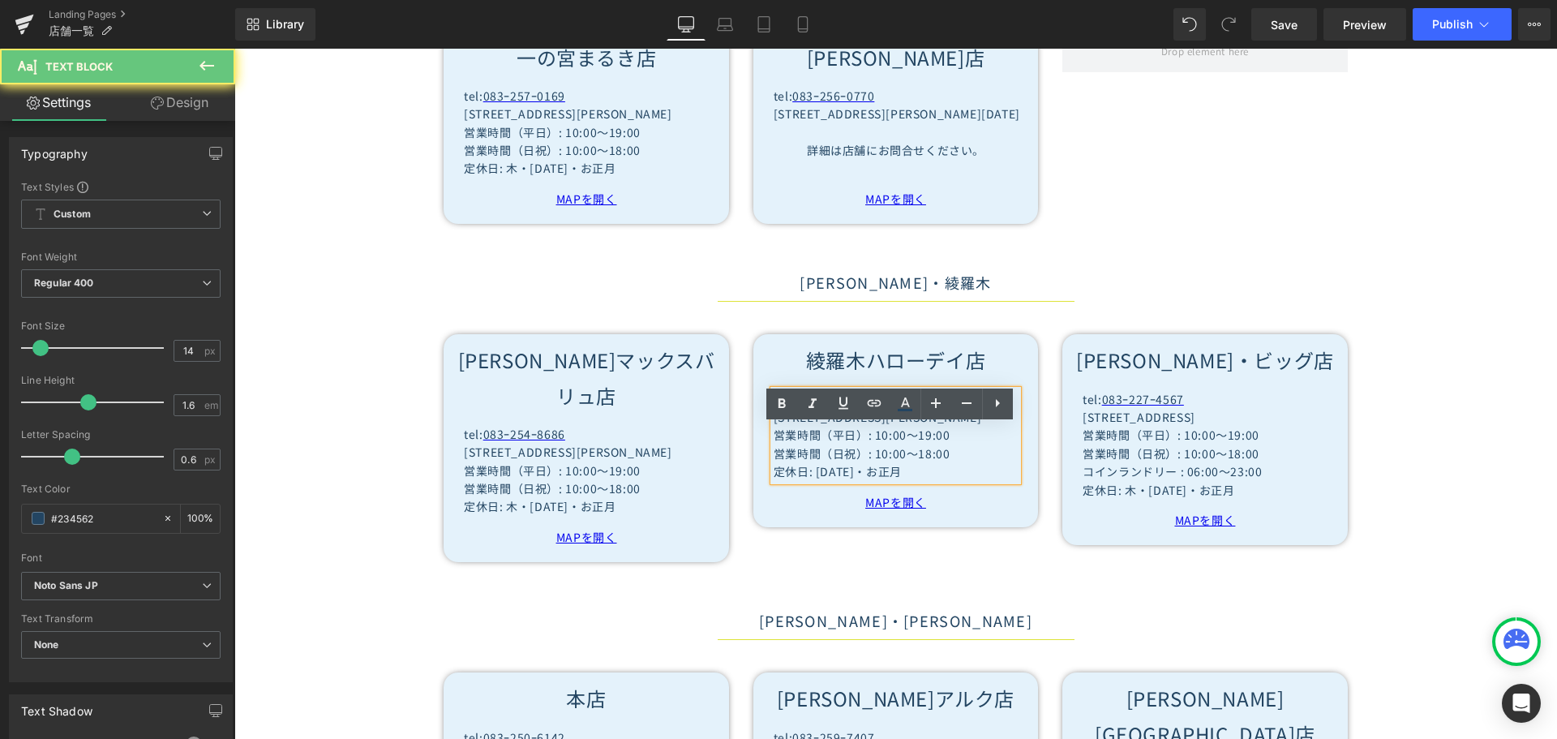
click at [808, 480] on p "定休日: お盆・お正月" at bounding box center [895, 471] width 244 height 18
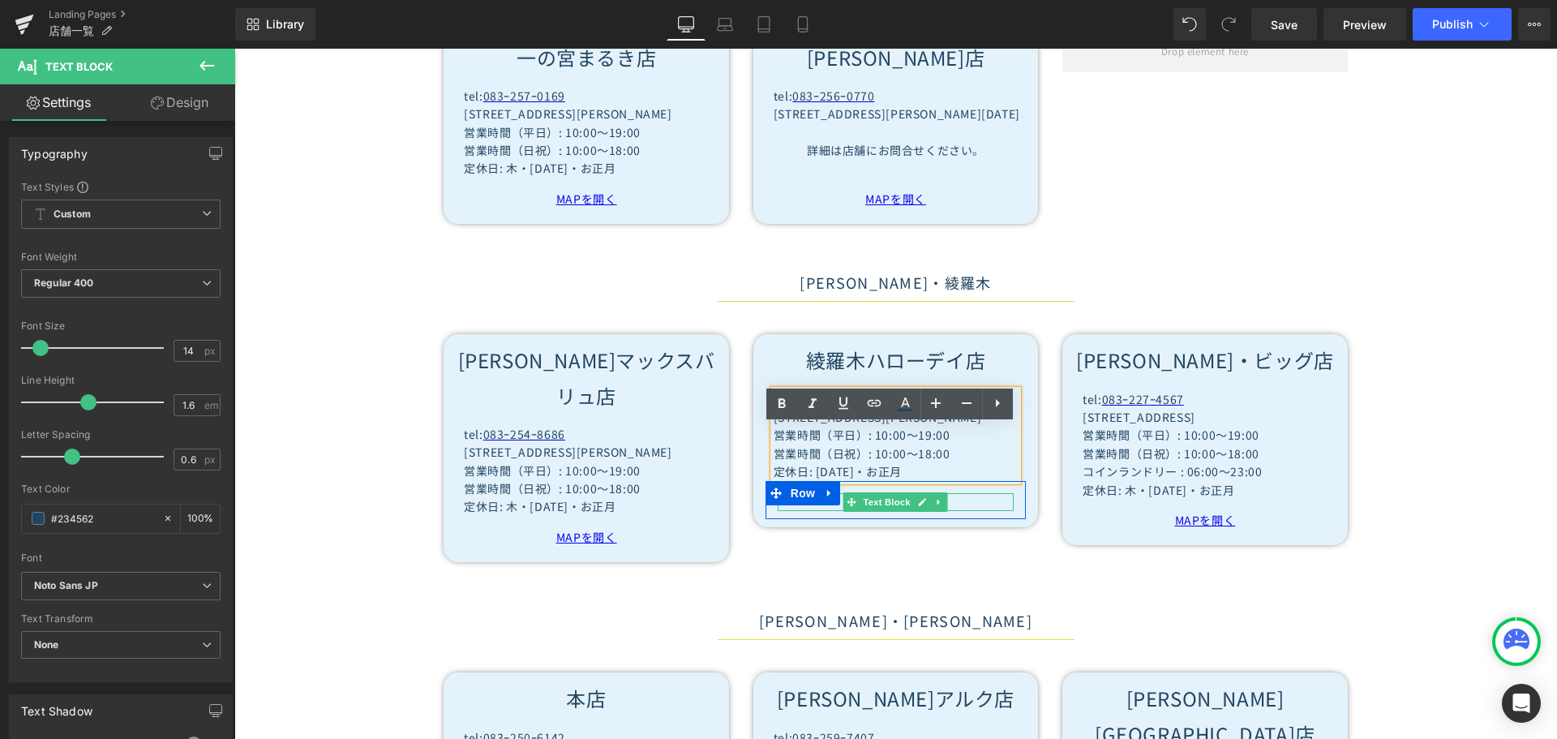
paste div
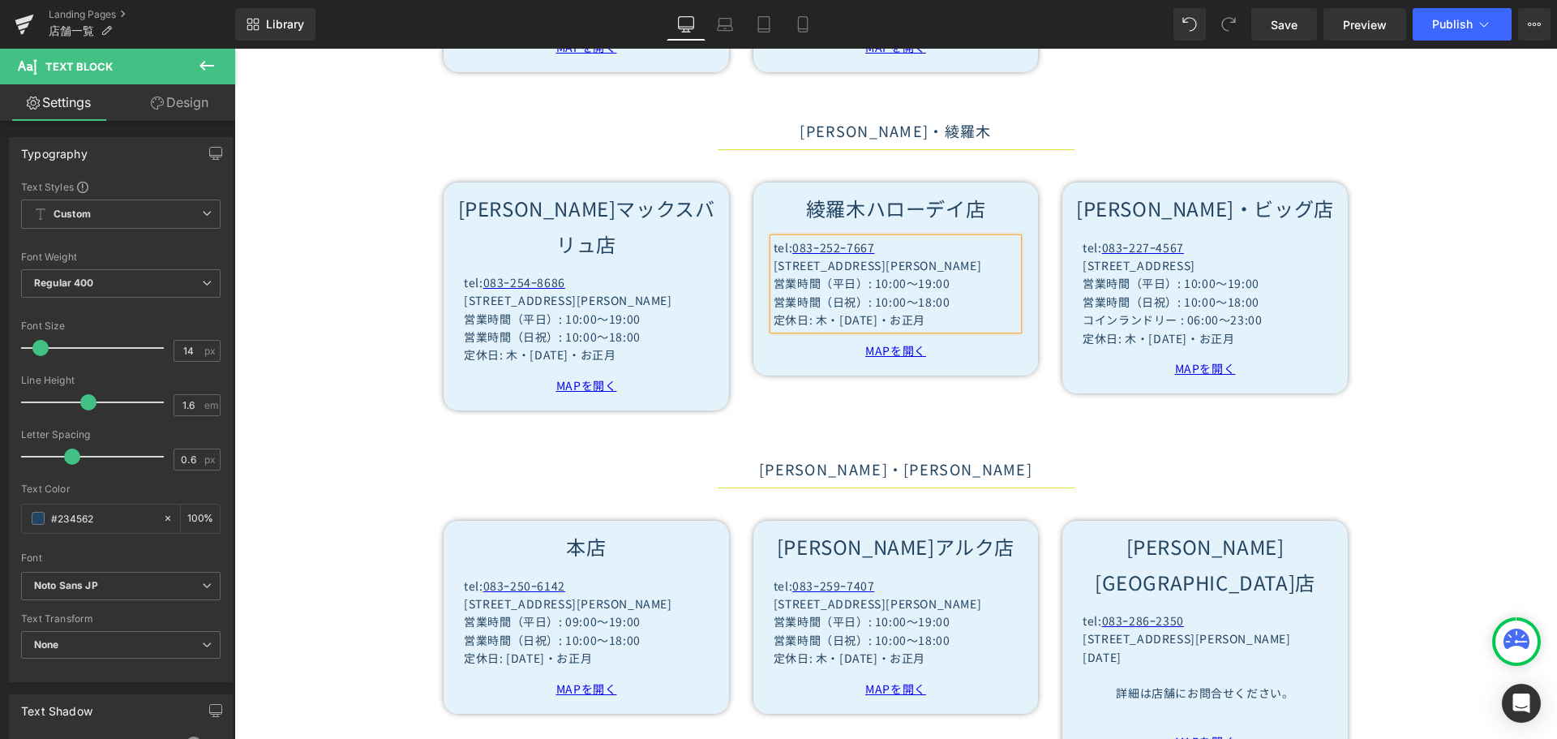
scroll to position [1703, 0]
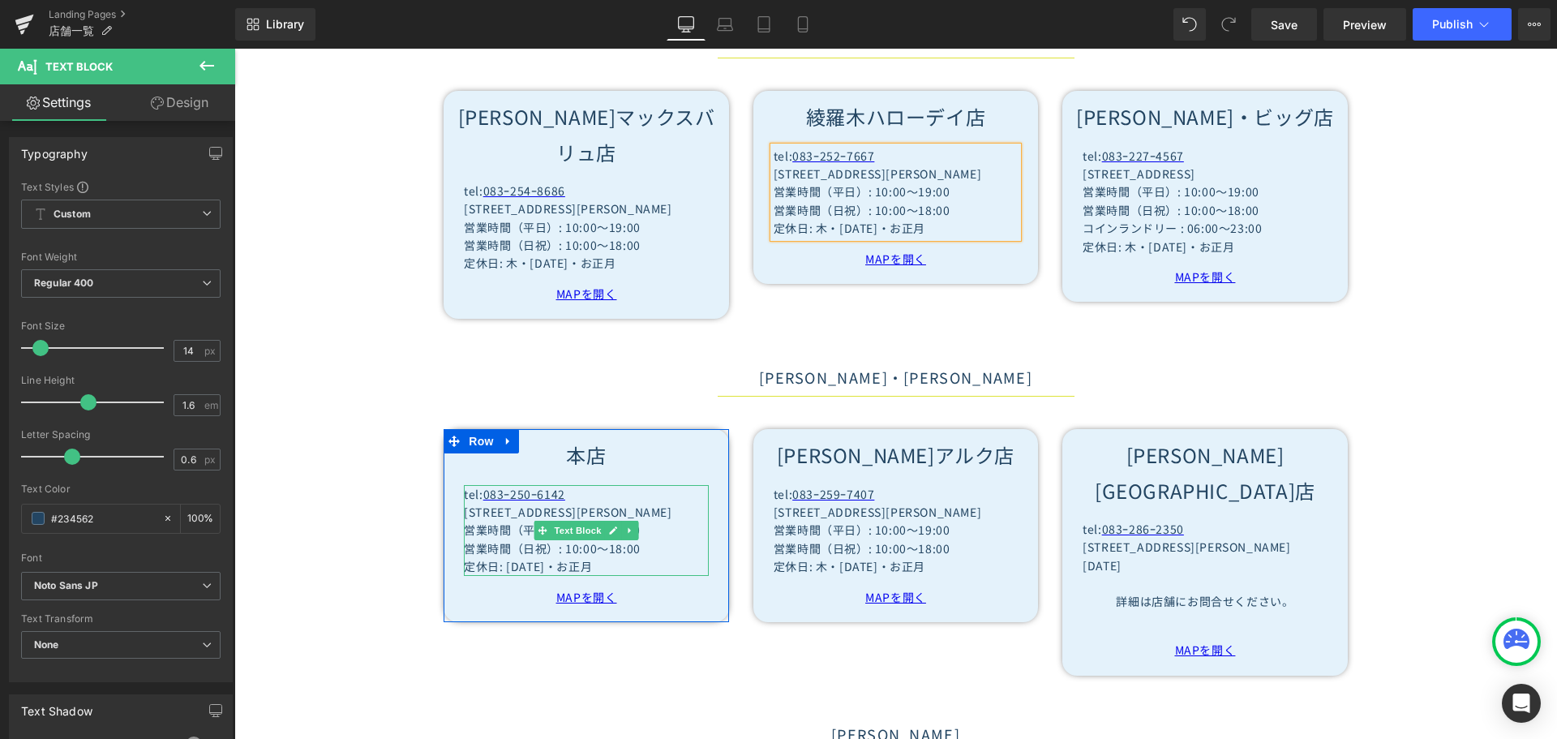
click at [499, 575] on p "定休日: お盆・お正月" at bounding box center [586, 566] width 244 height 18
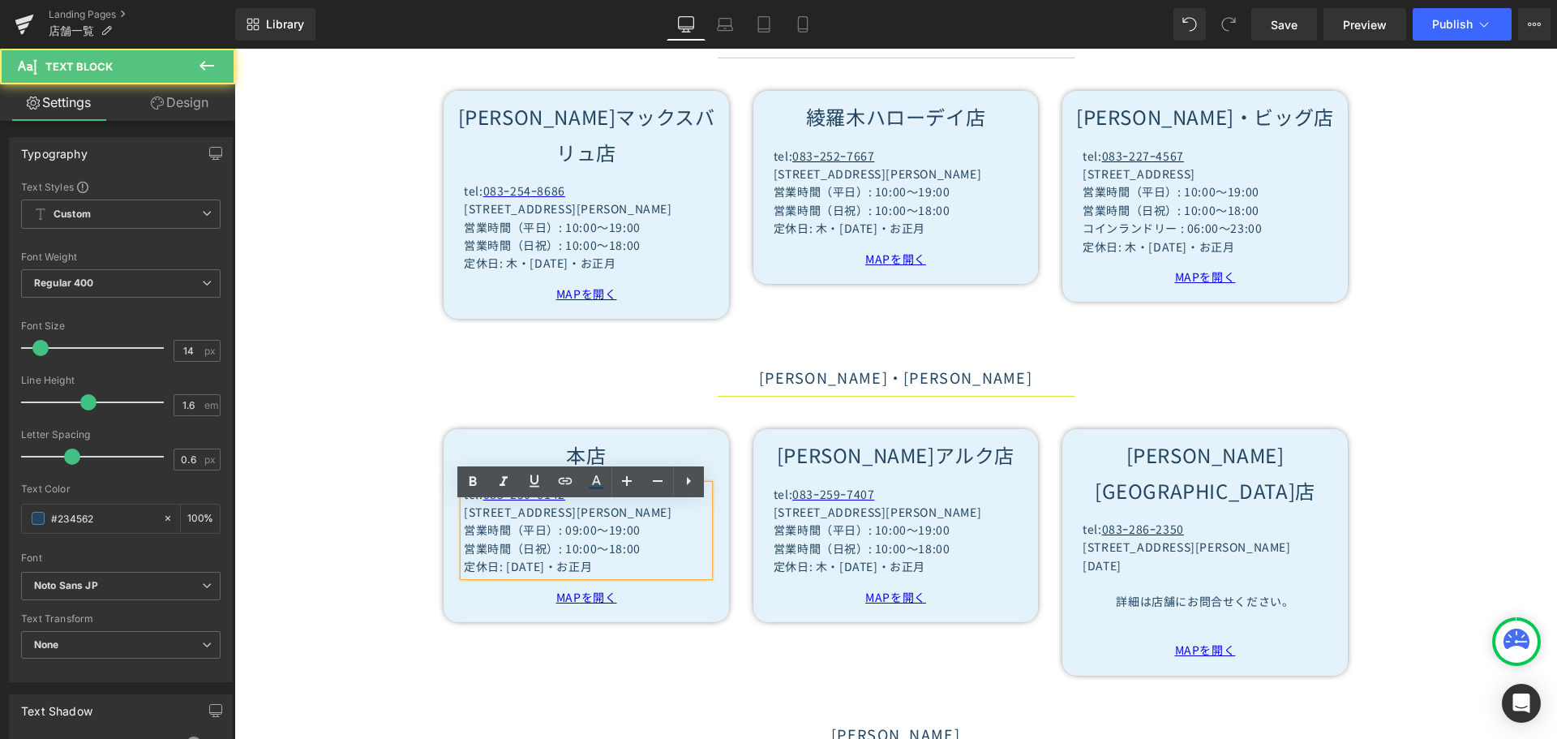
click at [502, 575] on p "定休日: お盆・お正月" at bounding box center [586, 566] width 244 height 18
paste div
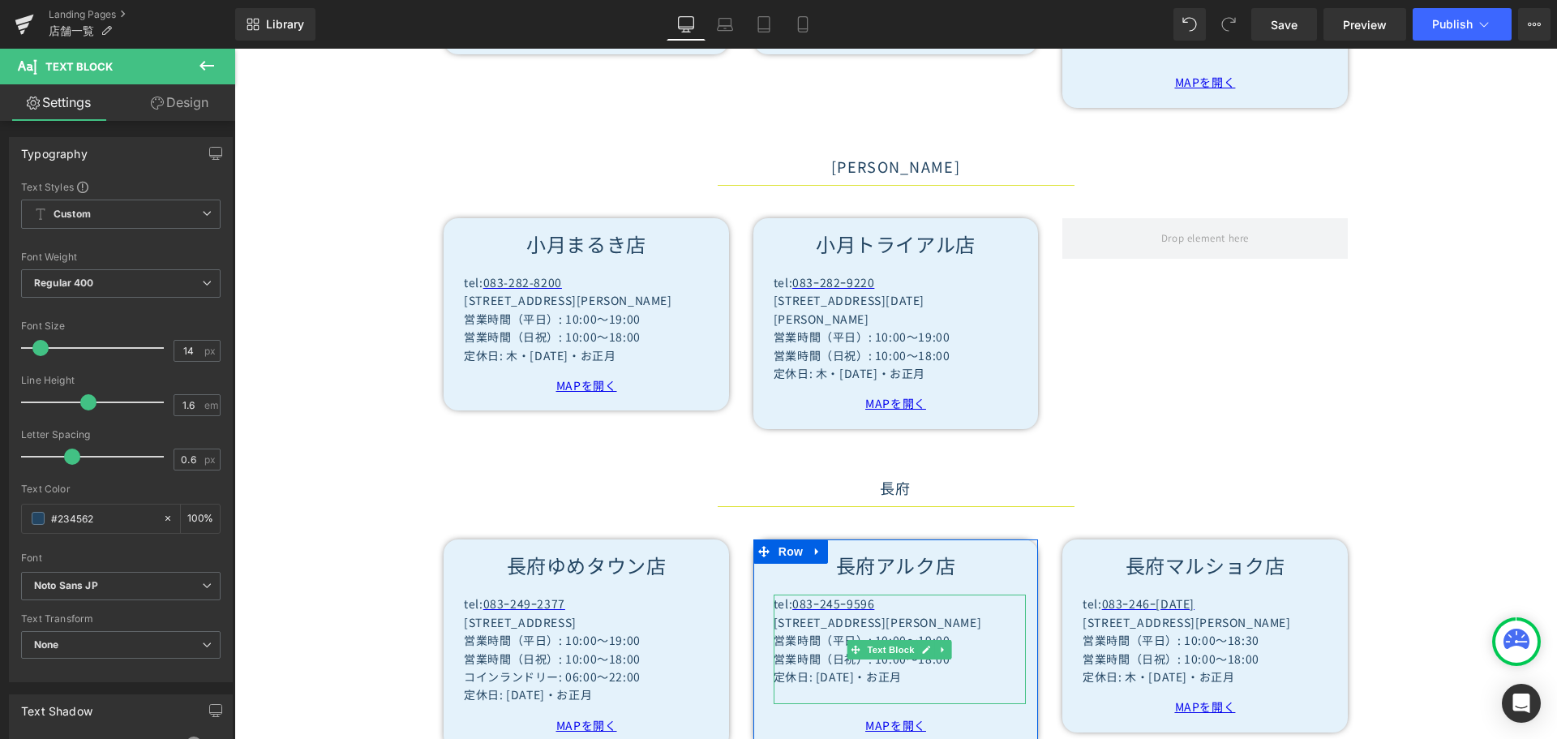
scroll to position [2351, 0]
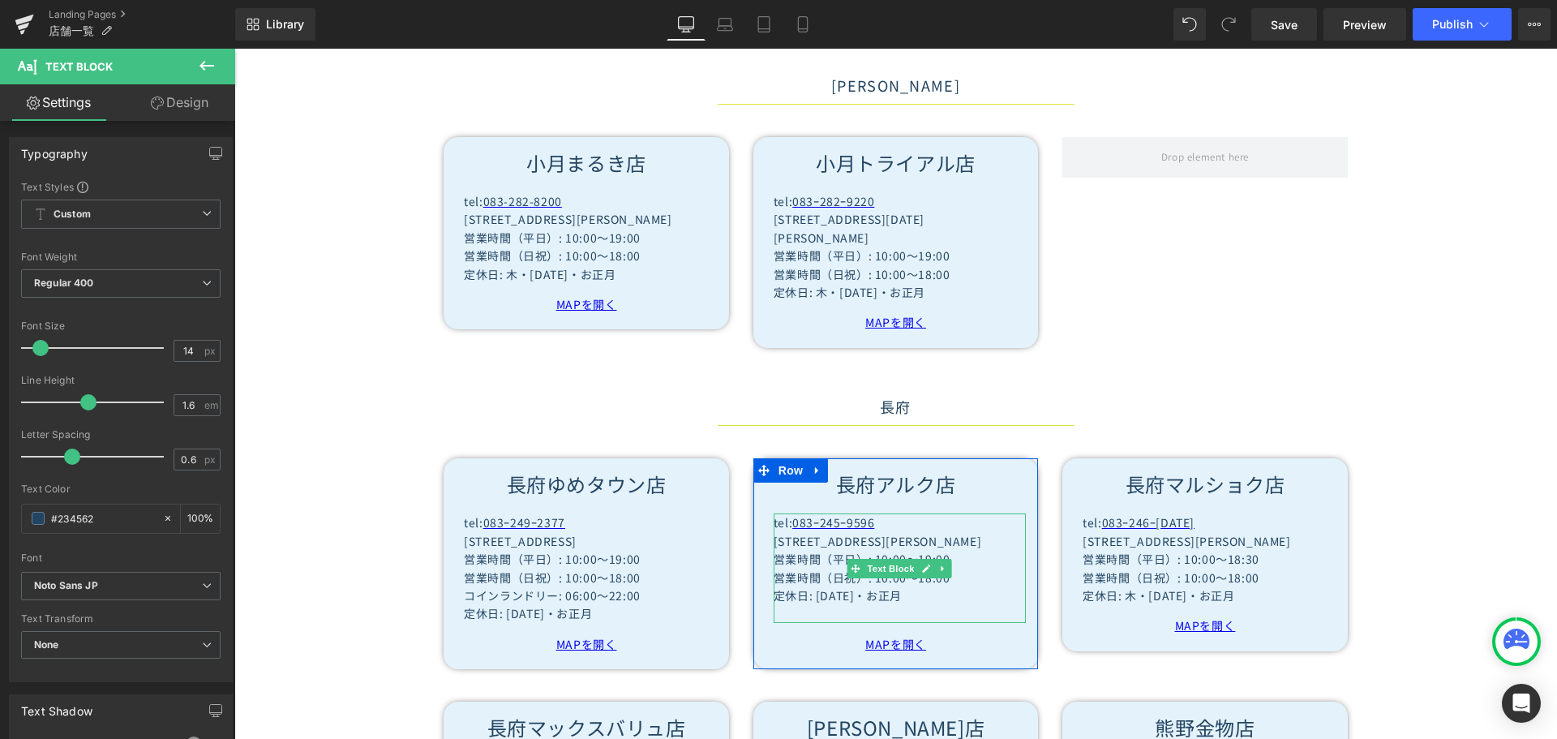
click at [808, 586] on p "定休日: お盆・お正月" at bounding box center [899, 595] width 252 height 18
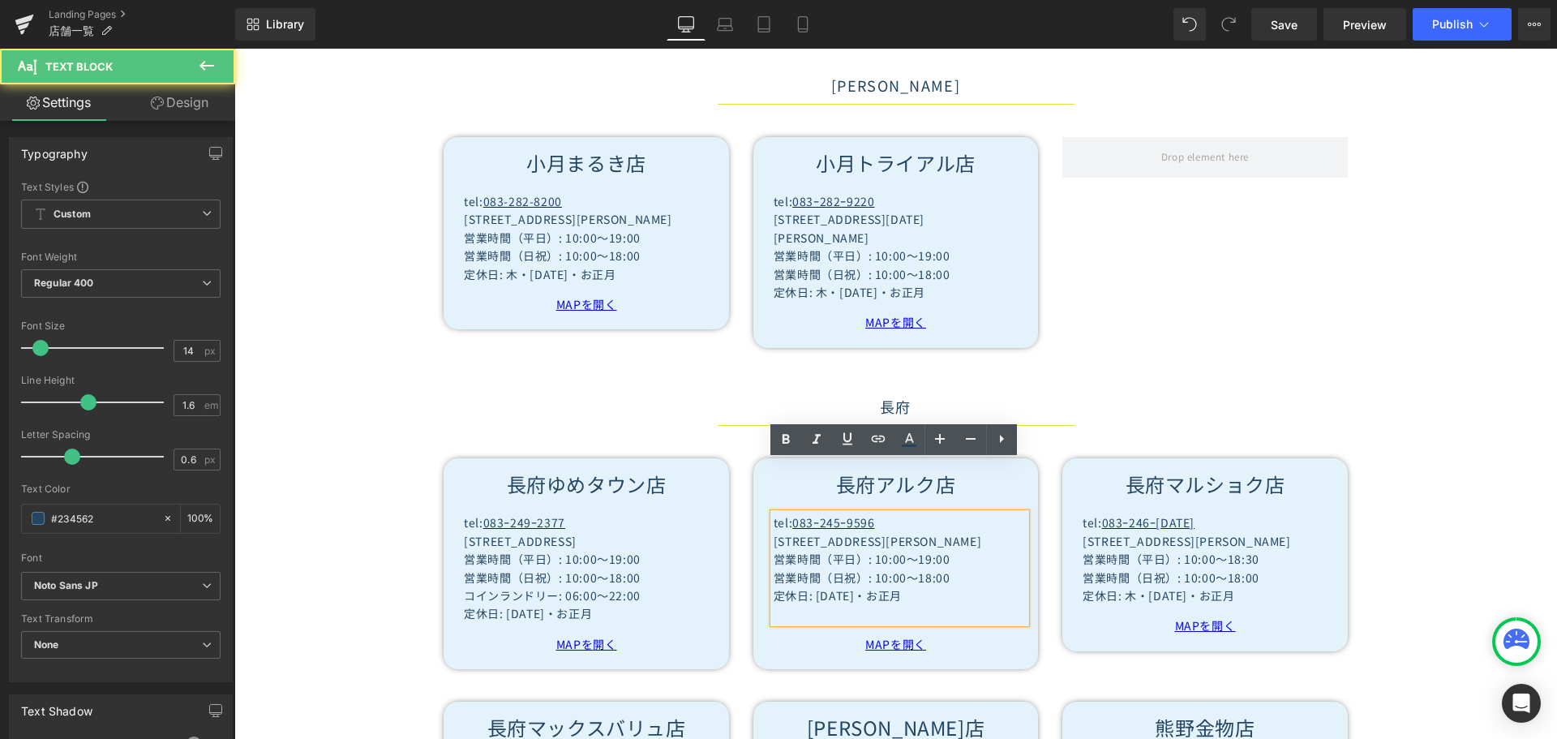
click at [811, 586] on p "定休日: お盆・お正月" at bounding box center [899, 595] width 252 height 18
paste div
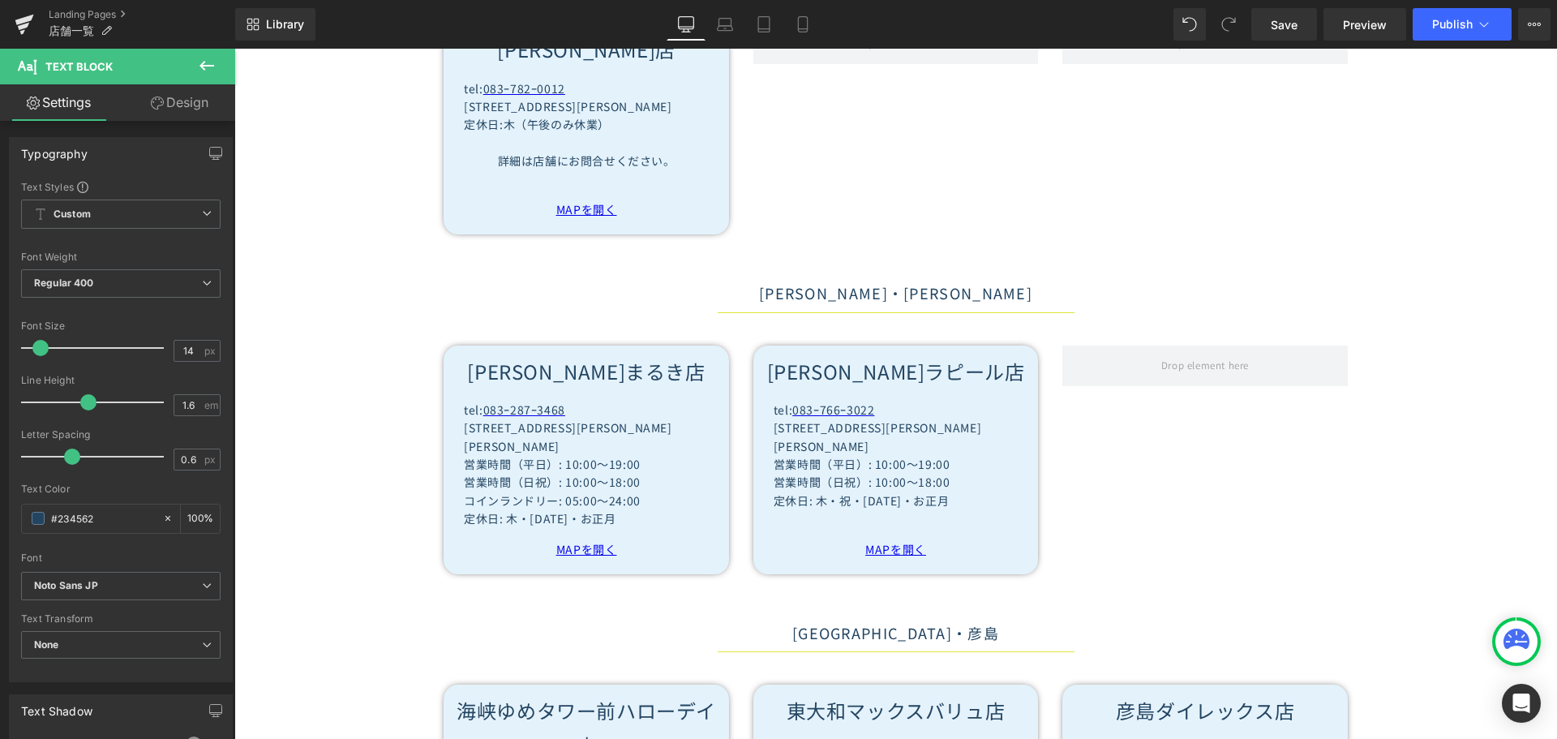
scroll to position [4135, 0]
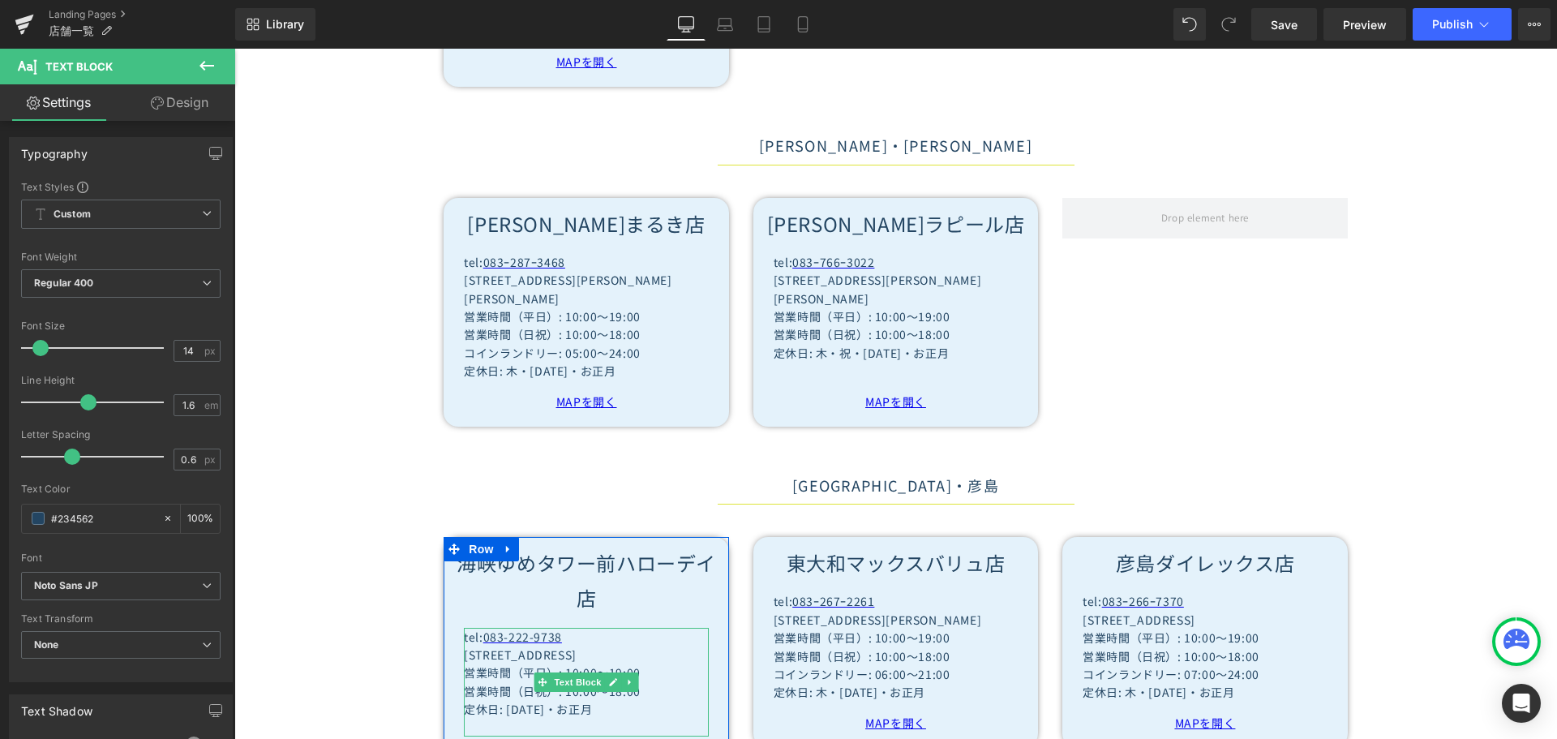
click at [501, 700] on p "定休日: お盆・お正月" at bounding box center [586, 709] width 244 height 18
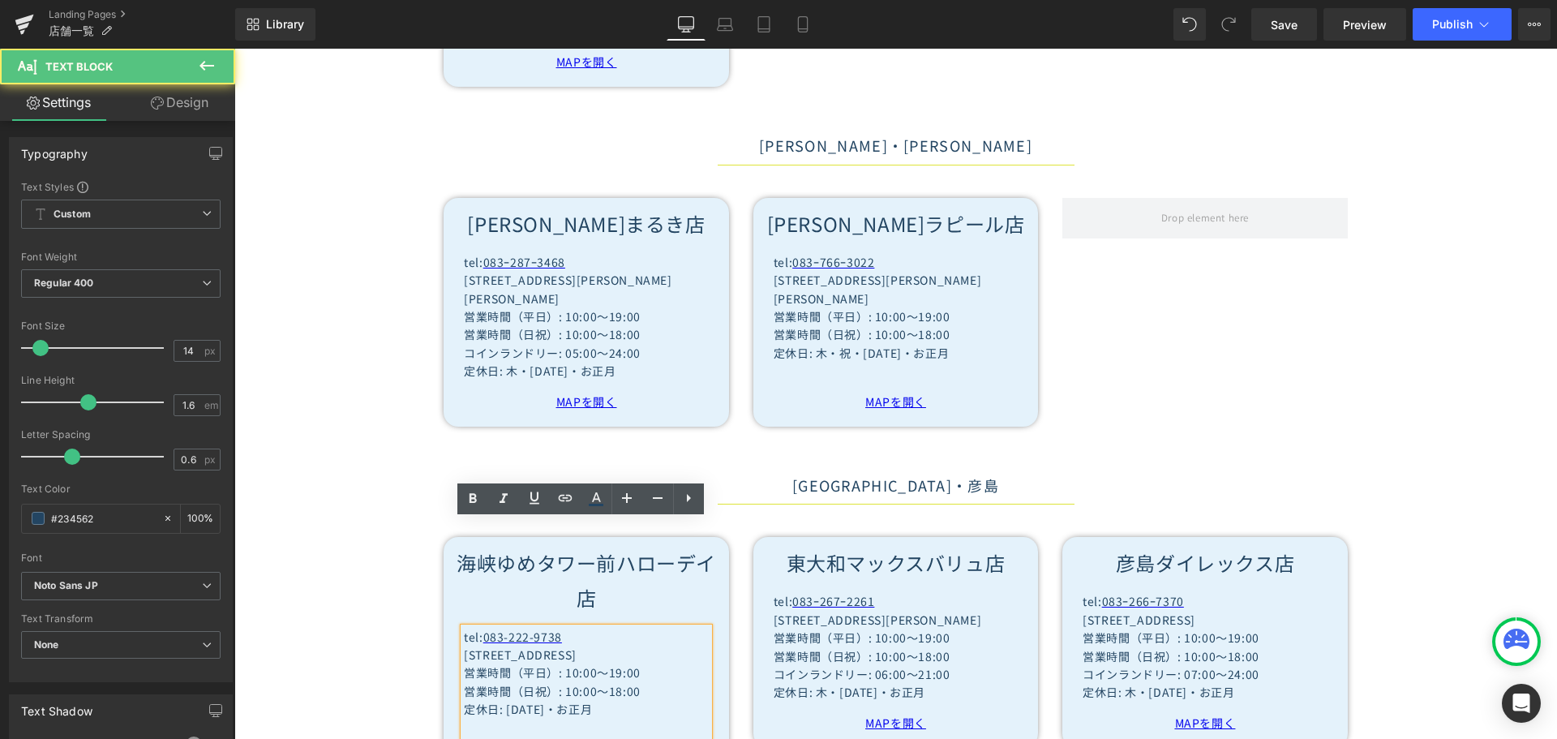
click at [499, 700] on p "定休日: お盆・お正月" at bounding box center [586, 709] width 244 height 18
paste div
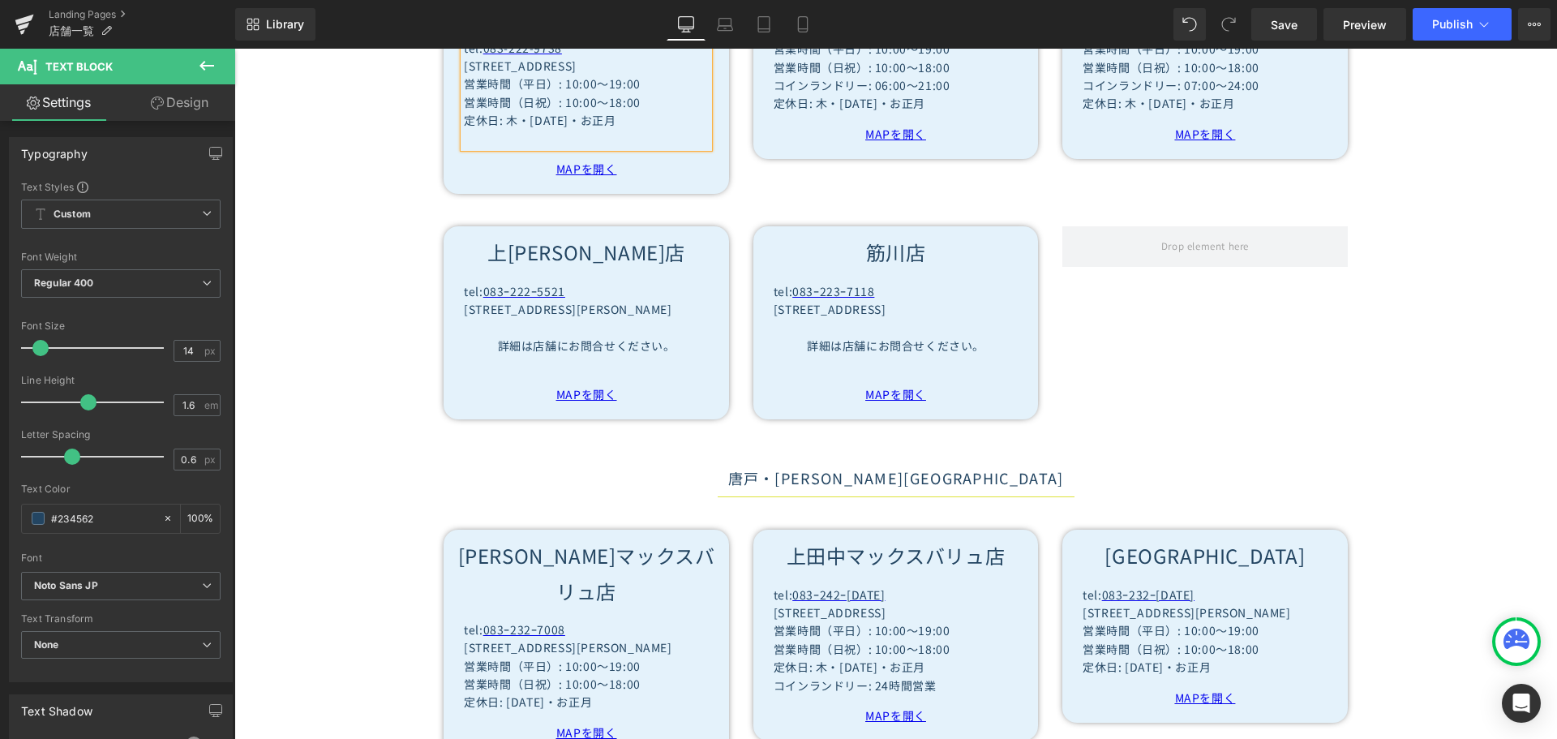
scroll to position [4784, 0]
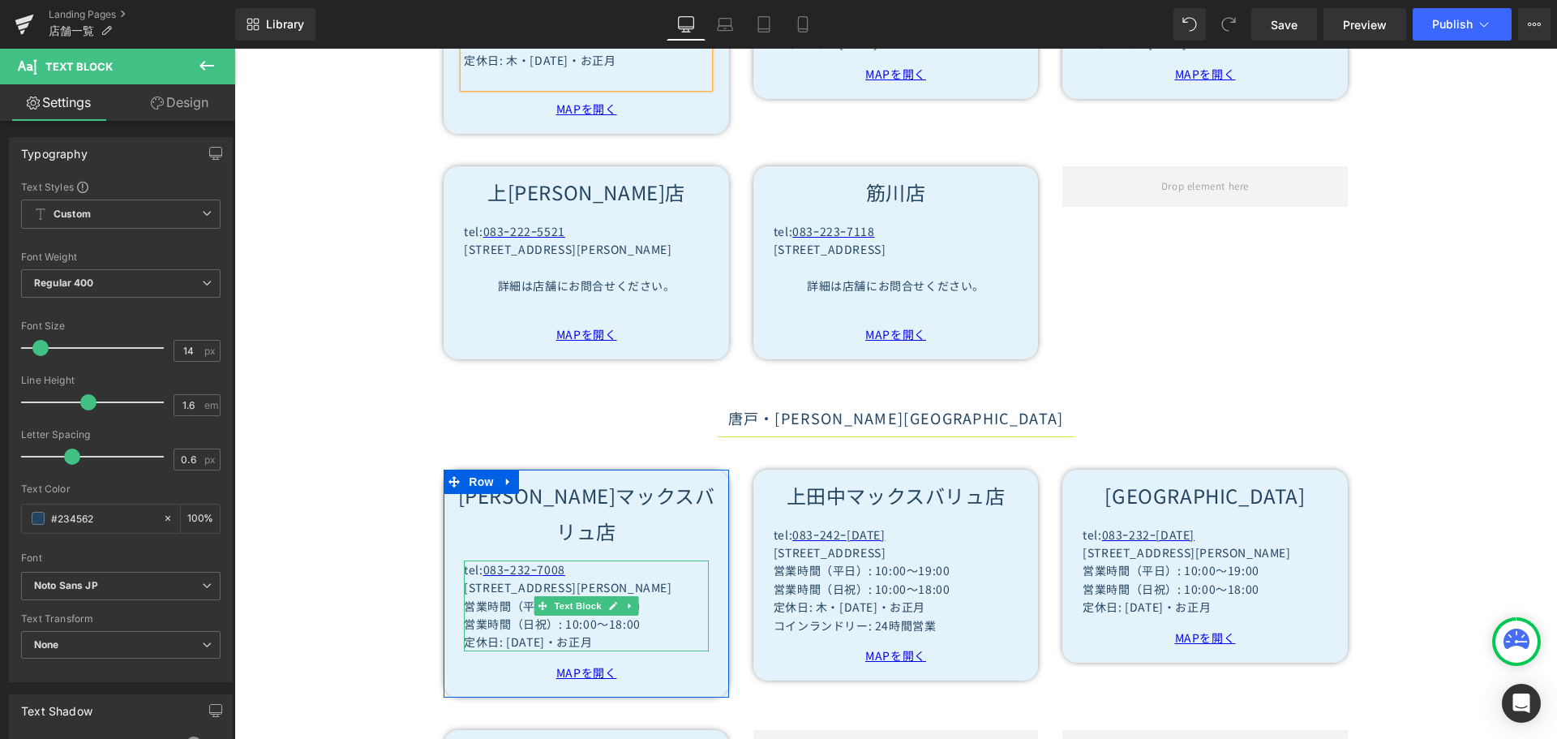
click at [501, 632] on p "定休日: お盆・お正月" at bounding box center [586, 641] width 244 height 18
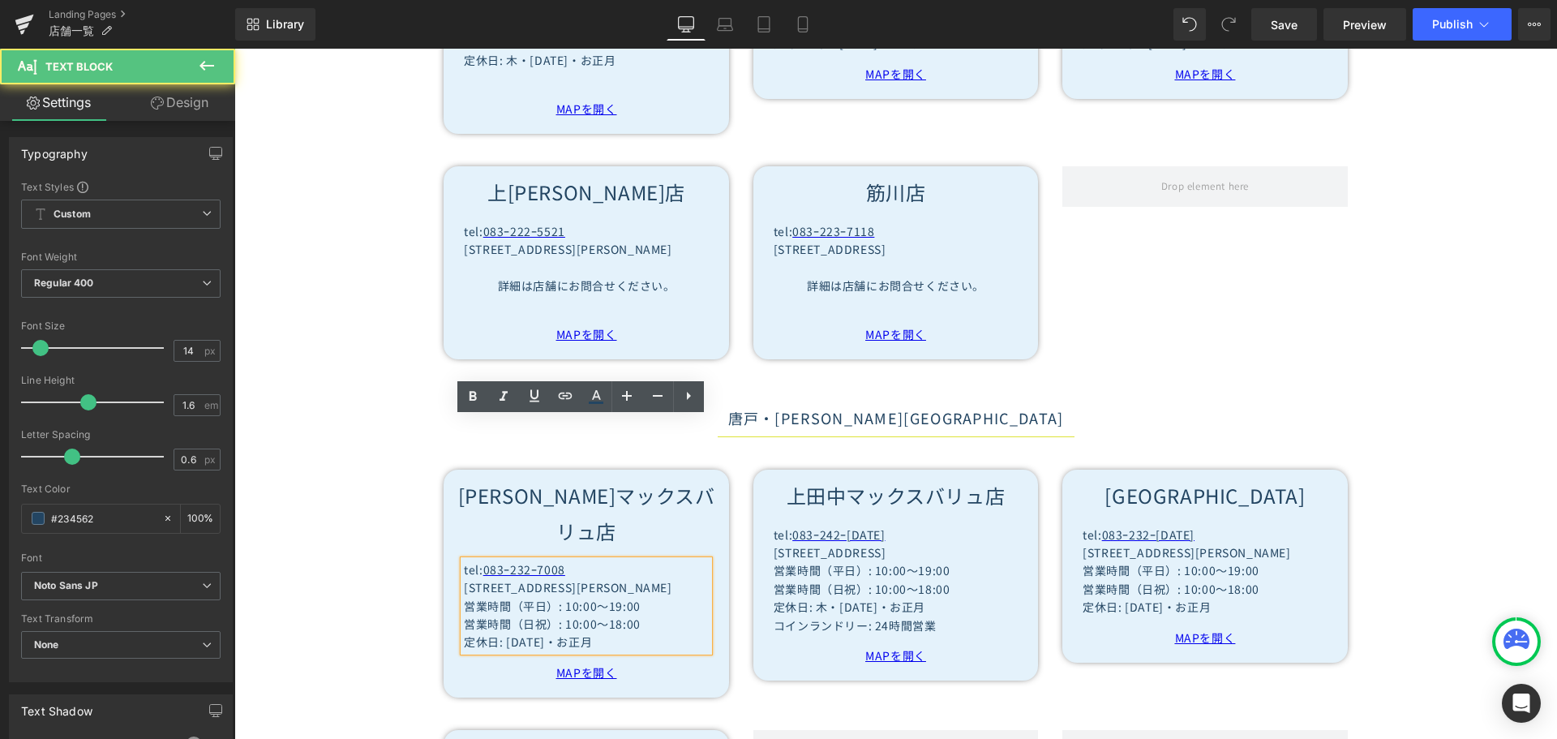
click at [501, 632] on p "定休日: お盆・お正月" at bounding box center [586, 641] width 244 height 18
paste div
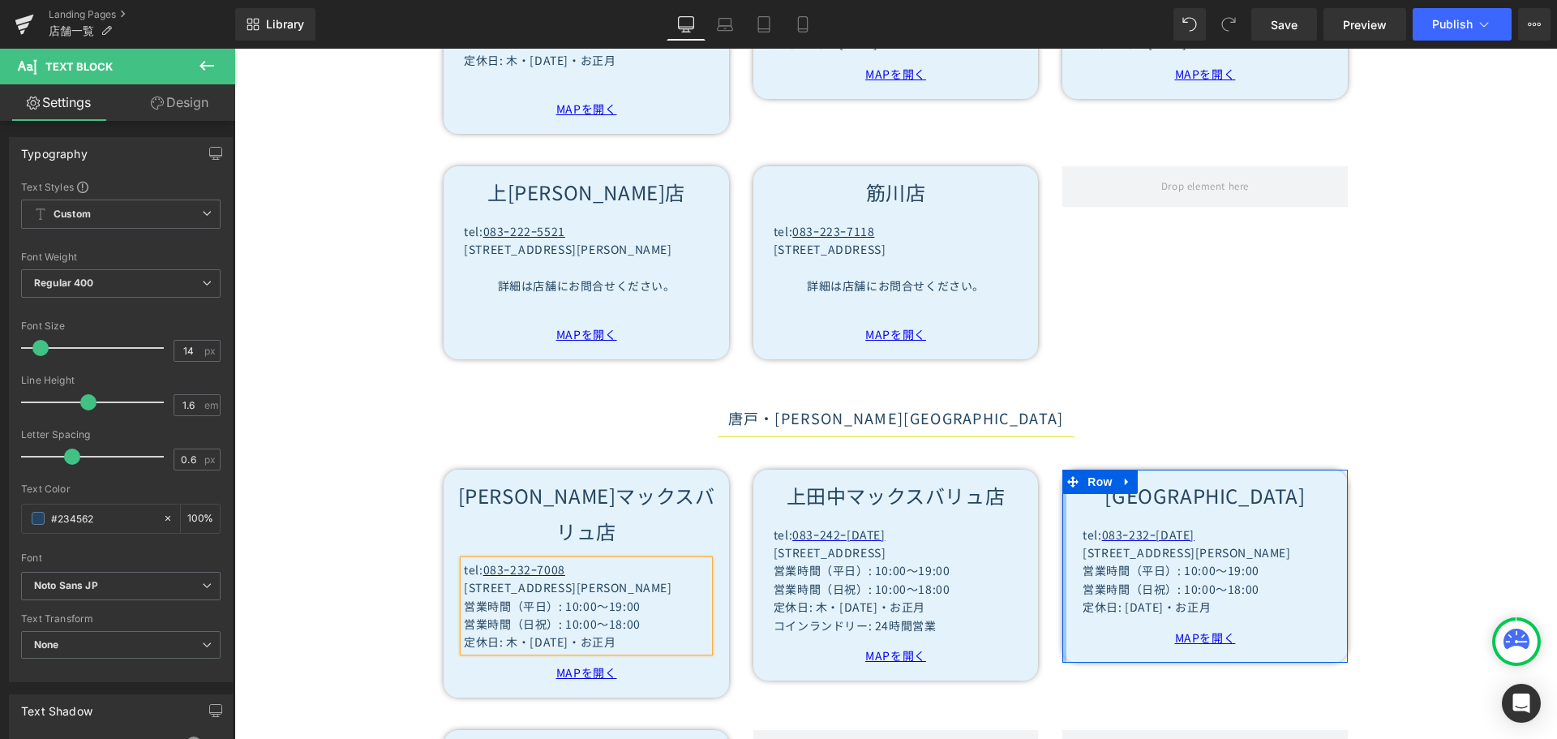
scroll to position [4865, 0]
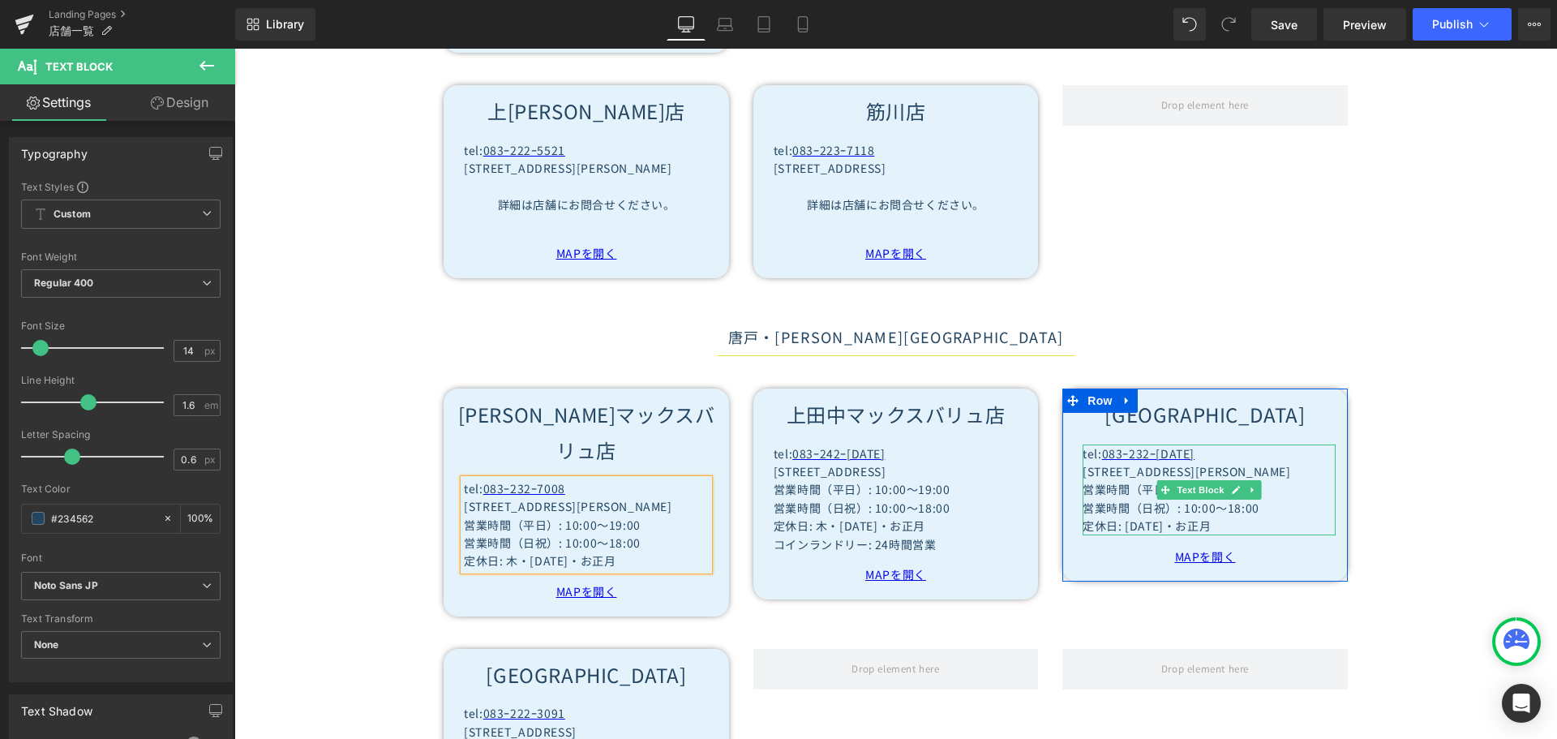
click at [1116, 516] on p "定休日: お盆・お正月" at bounding box center [1208, 525] width 252 height 18
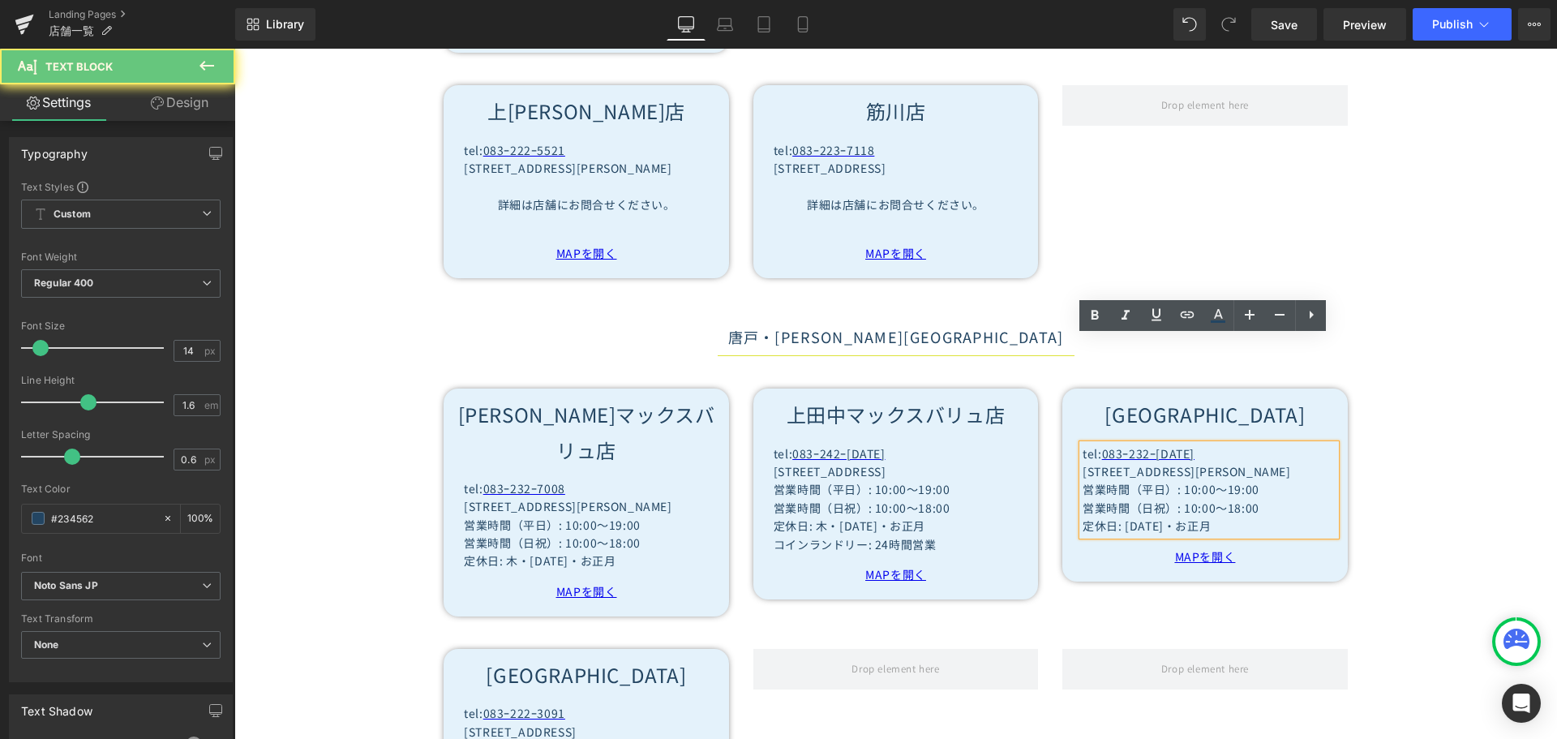
click at [1119, 516] on p "定休日: お盆・お正月" at bounding box center [1208, 525] width 252 height 18
paste div
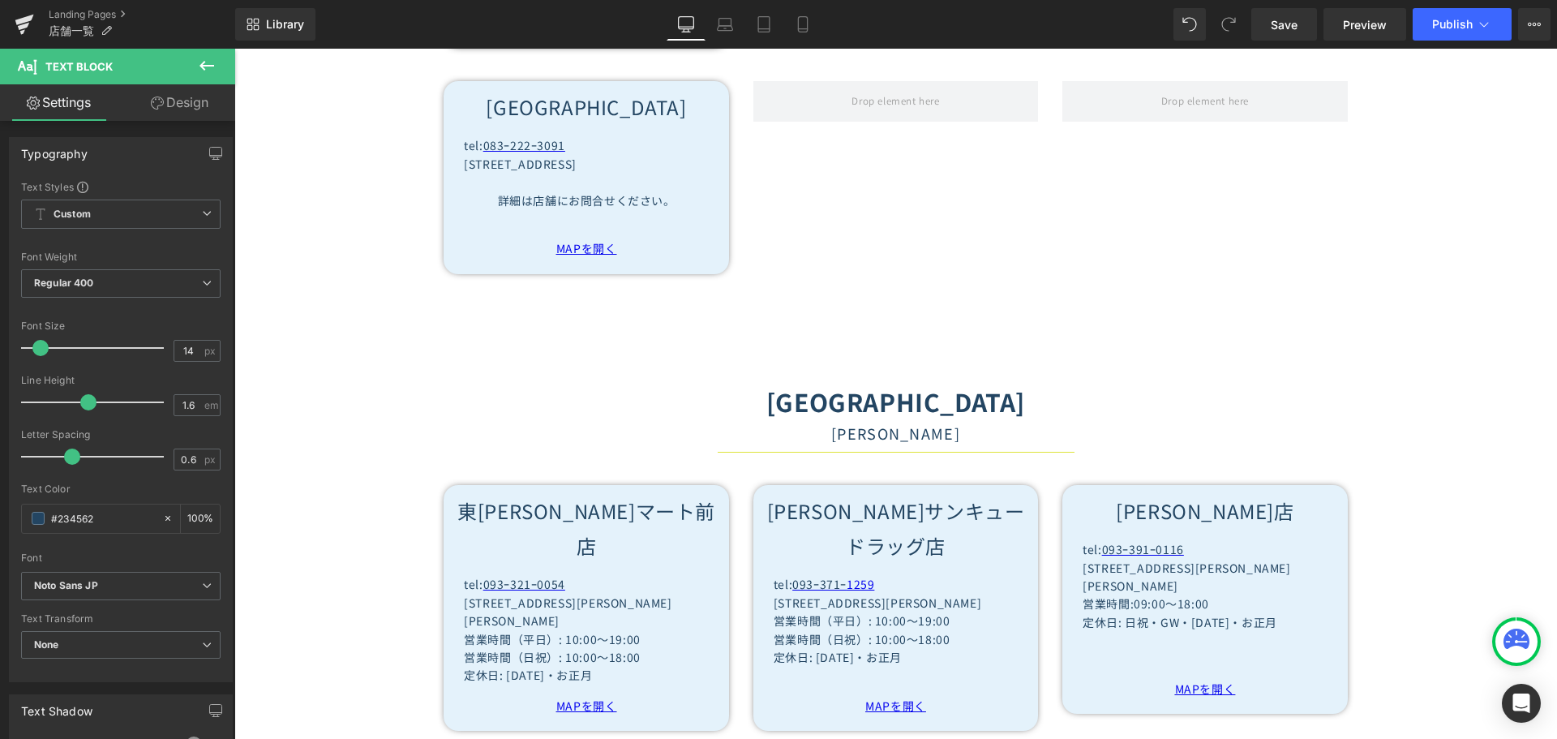
scroll to position [5513, 0]
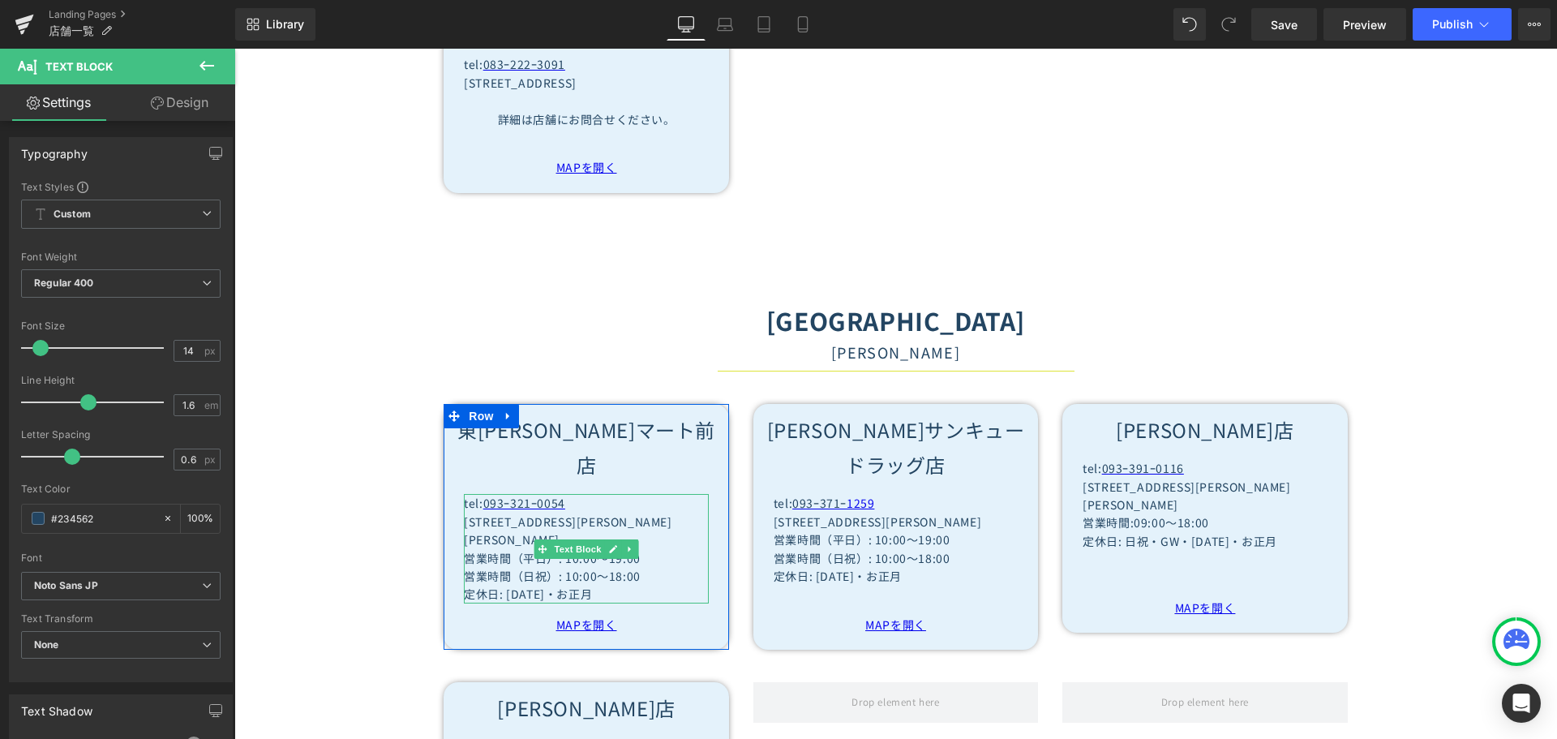
click at [512, 585] on p "定休日: お盆・お正月" at bounding box center [586, 594] width 244 height 18
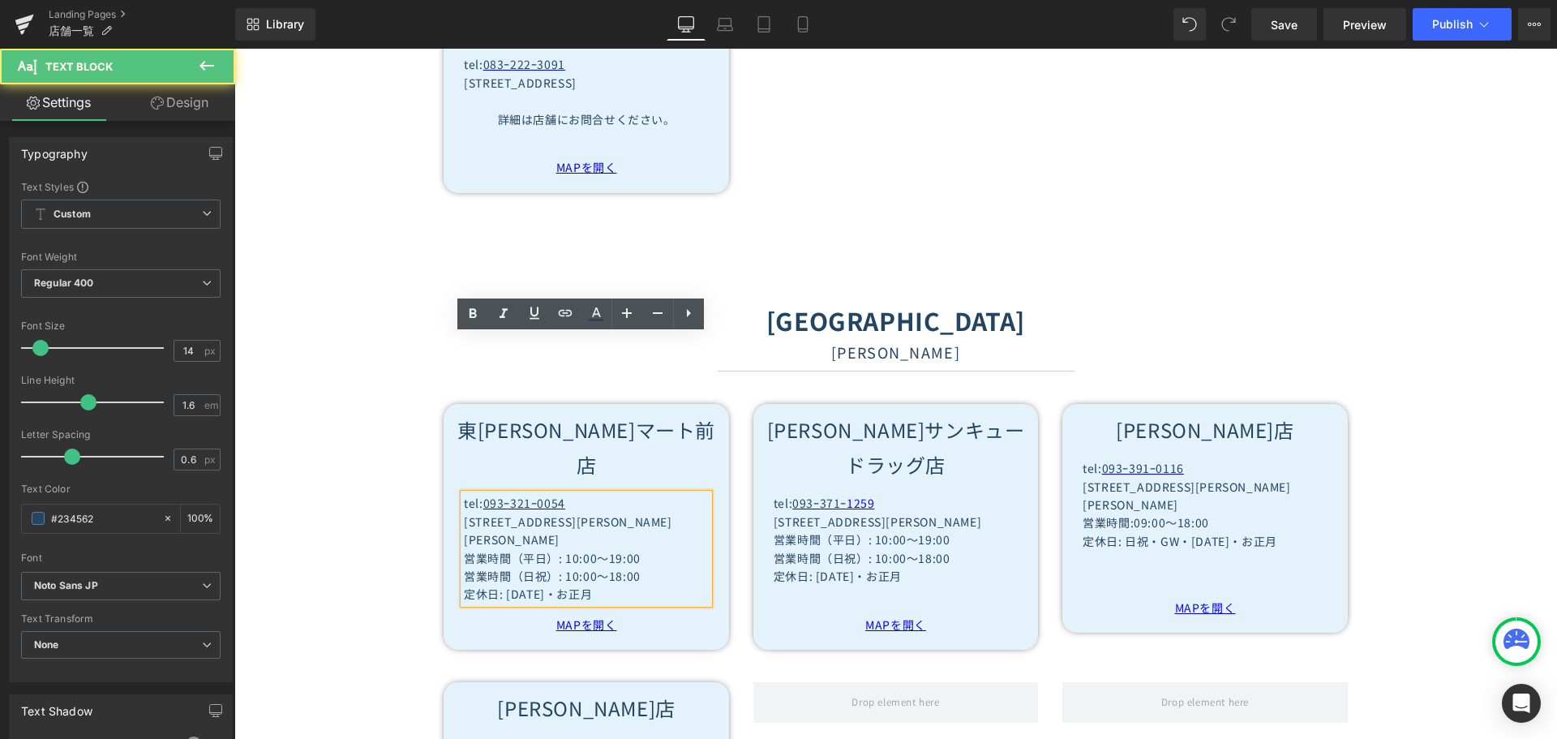
click at [503, 585] on p "定休日: お盆・お正月" at bounding box center [586, 594] width 244 height 18
paste div
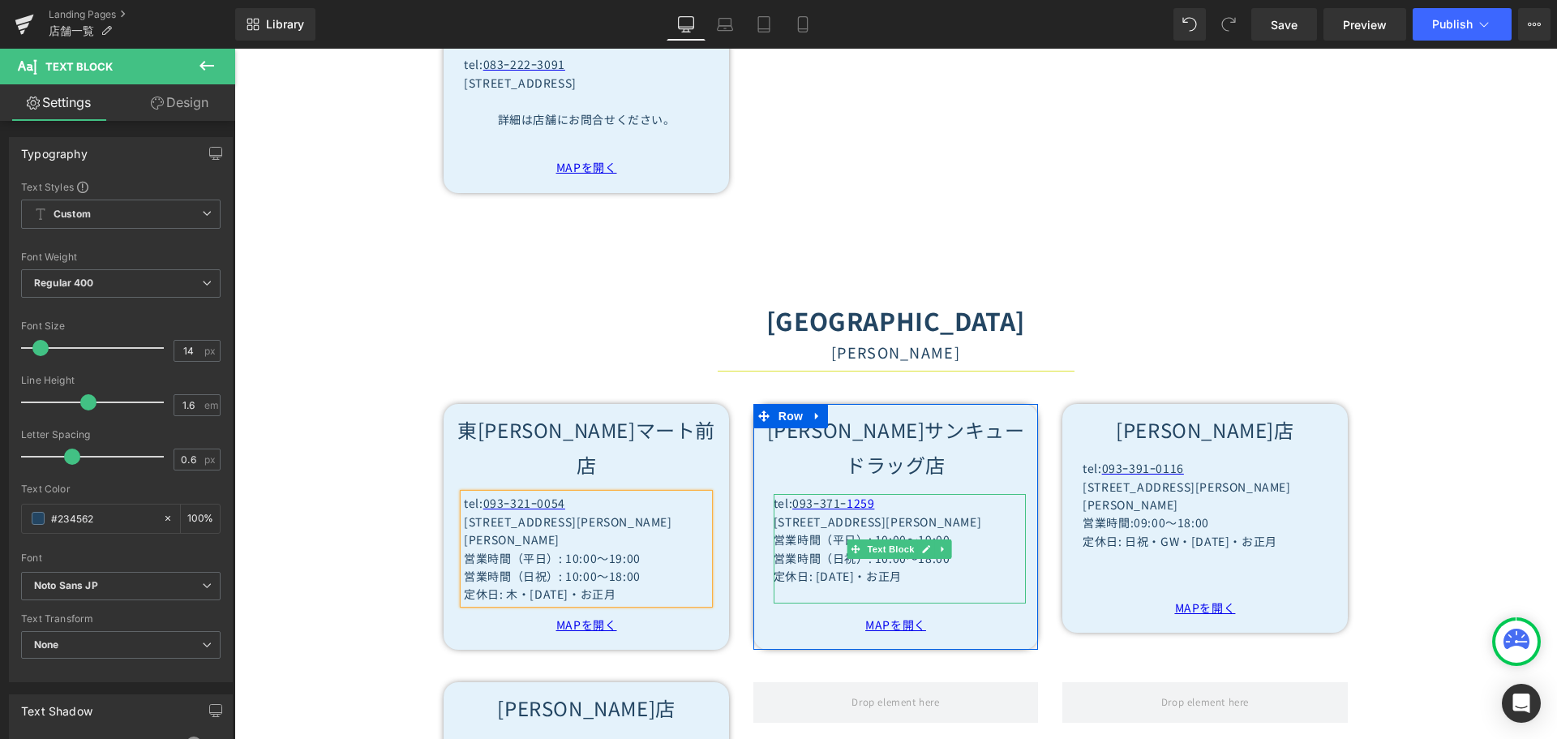
click at [809, 567] on p "定休日: お盆・お正月" at bounding box center [899, 576] width 252 height 18
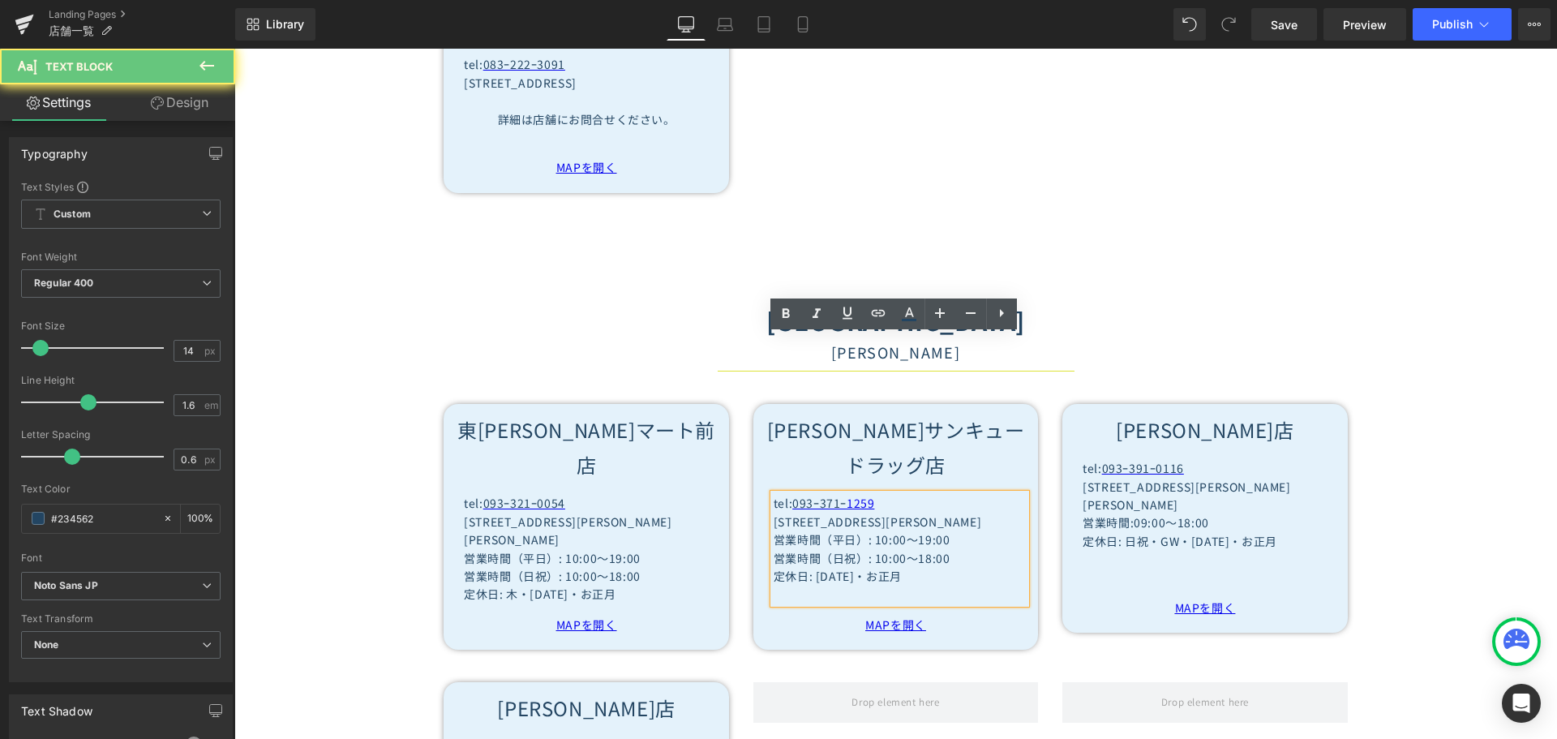
click at [809, 567] on p "定休日: お盆・お正月" at bounding box center [899, 576] width 252 height 18
paste div
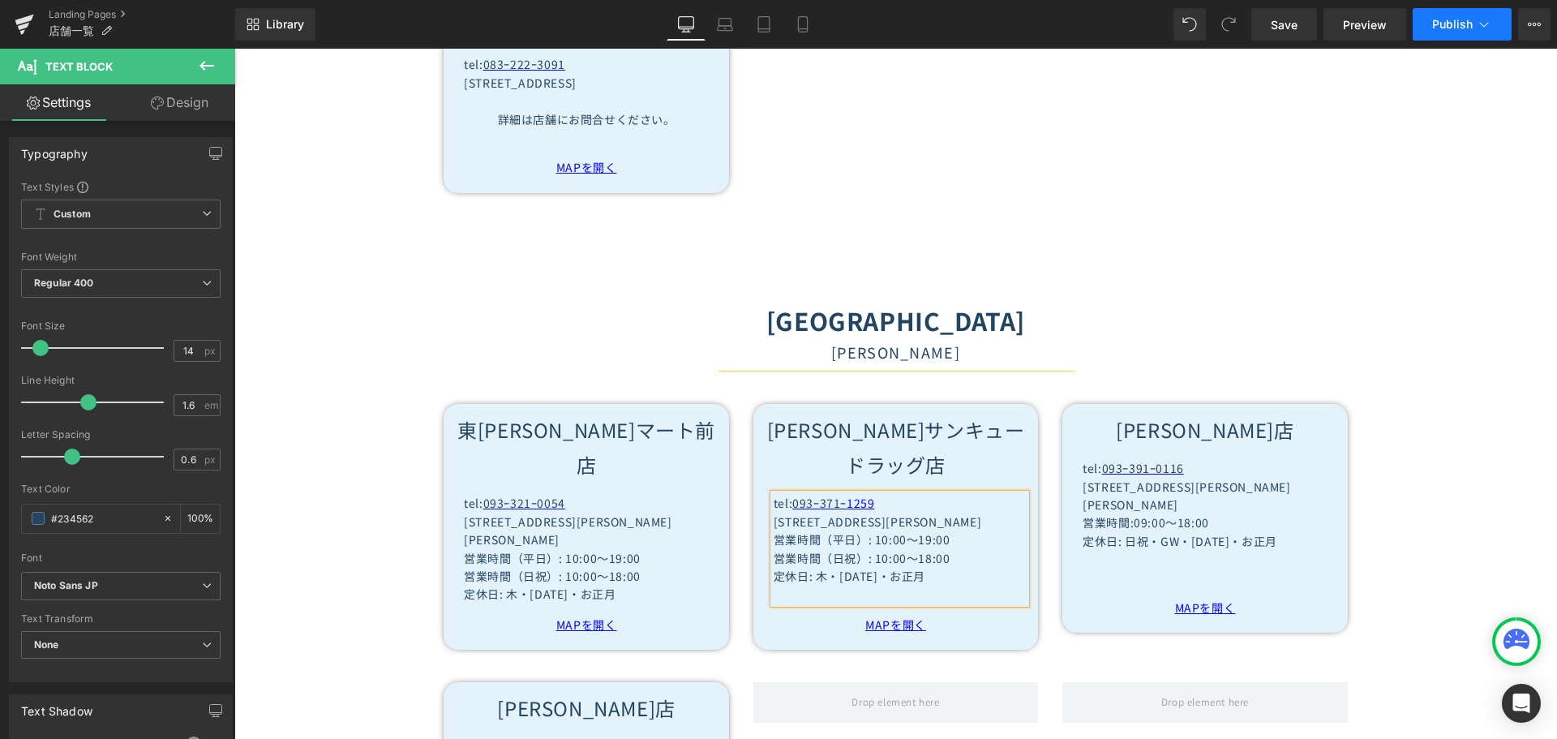
click at [1480, 21] on icon at bounding box center [1484, 24] width 16 height 16
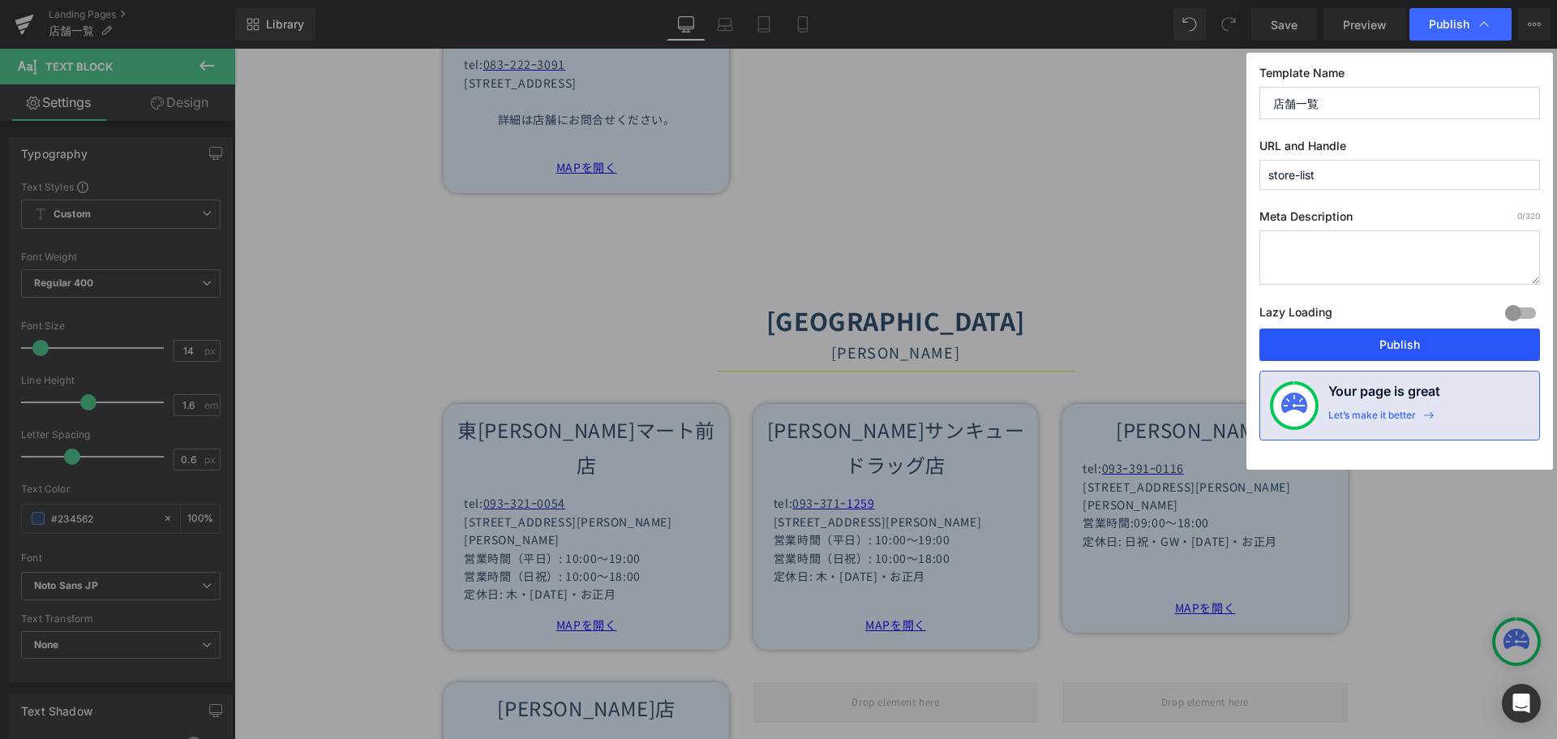
click at [1401, 344] on button "Publish" at bounding box center [1399, 344] width 281 height 32
